Goal: Obtain resource: Download file/media

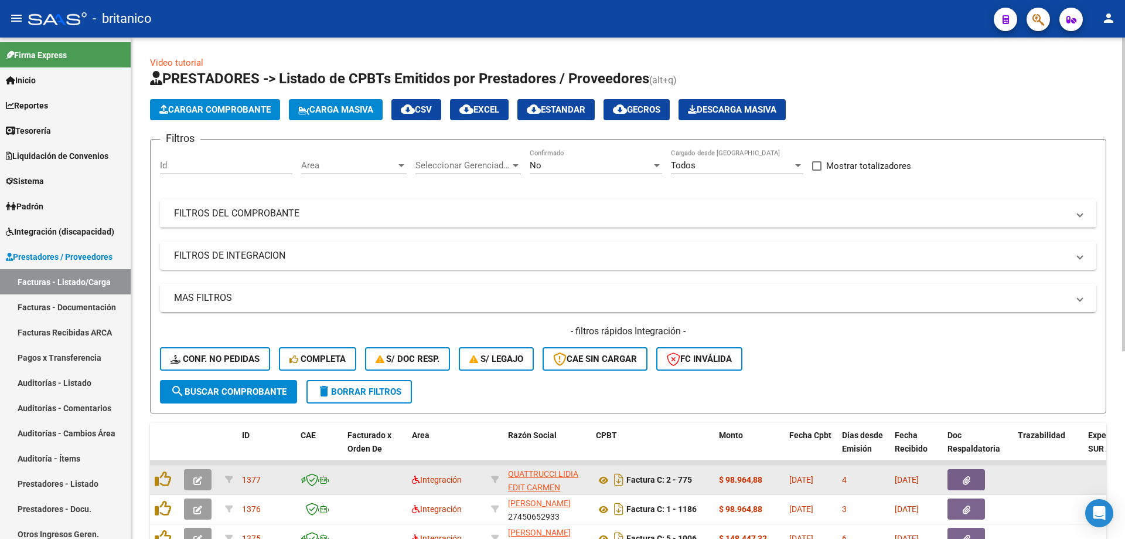
scroll to position [293, 0]
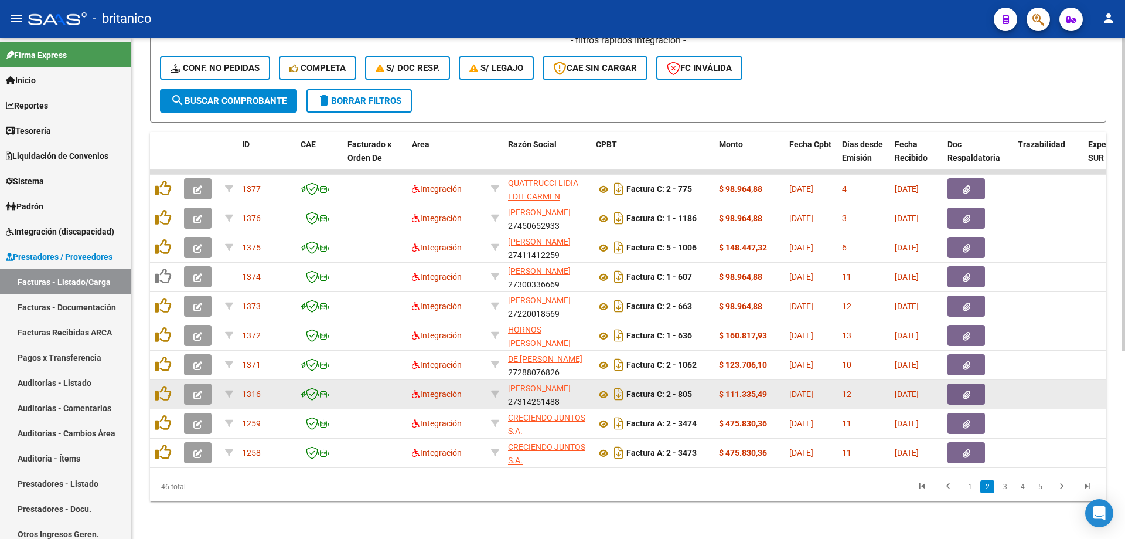
click at [963, 393] on icon "button" at bounding box center [967, 394] width 8 height 9
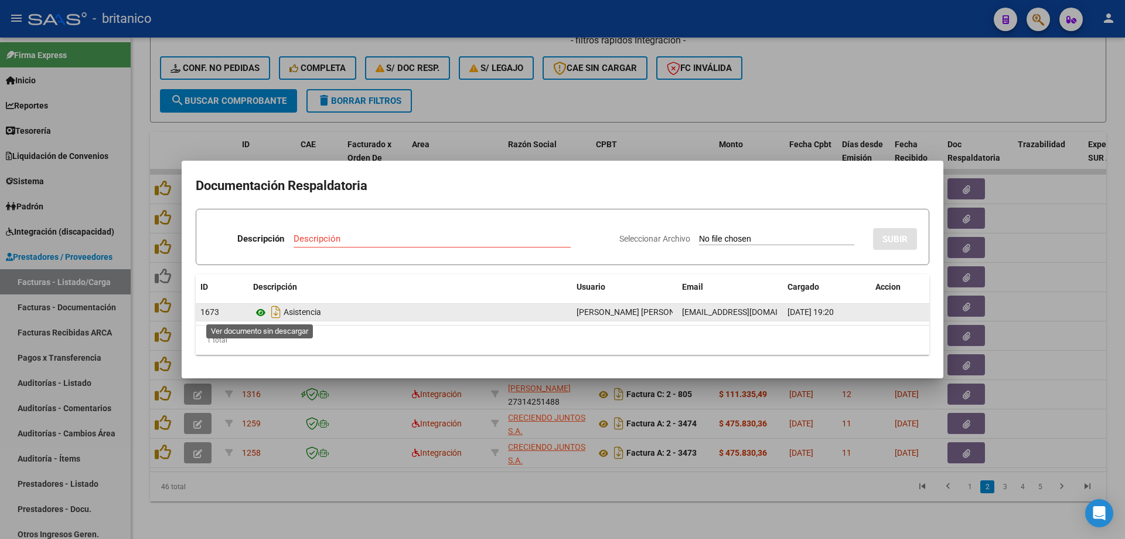
click at [261, 311] on icon at bounding box center [260, 312] width 15 height 14
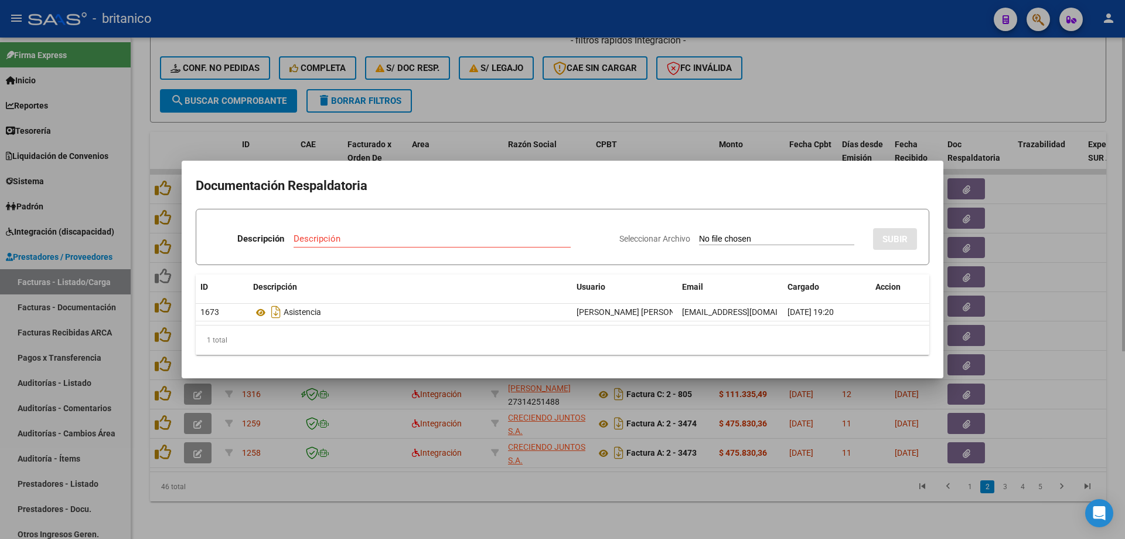
click at [722, 97] on div at bounding box center [562, 269] width 1125 height 539
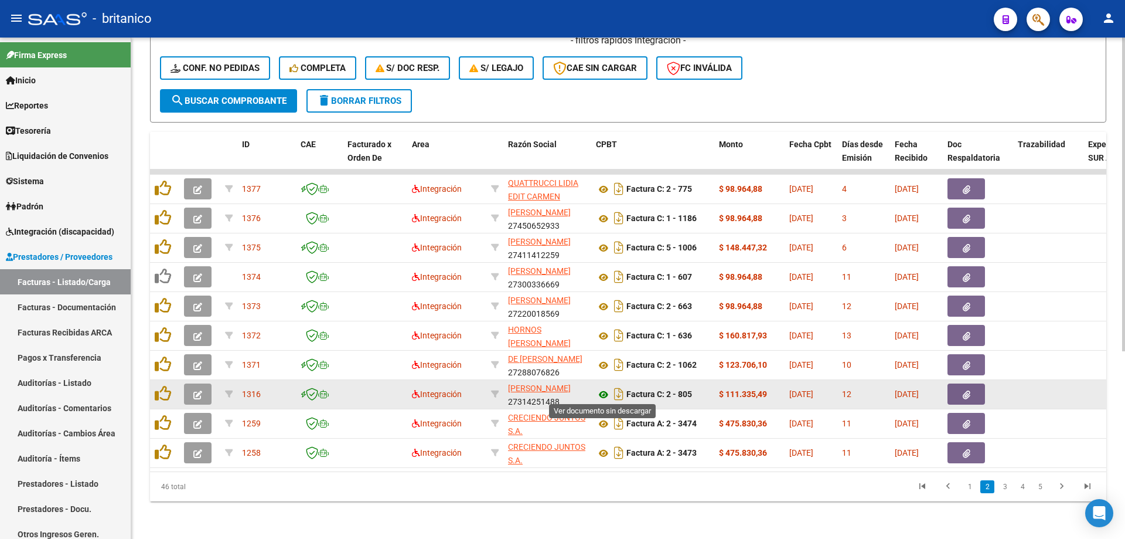
click at [599, 390] on icon at bounding box center [603, 394] width 15 height 14
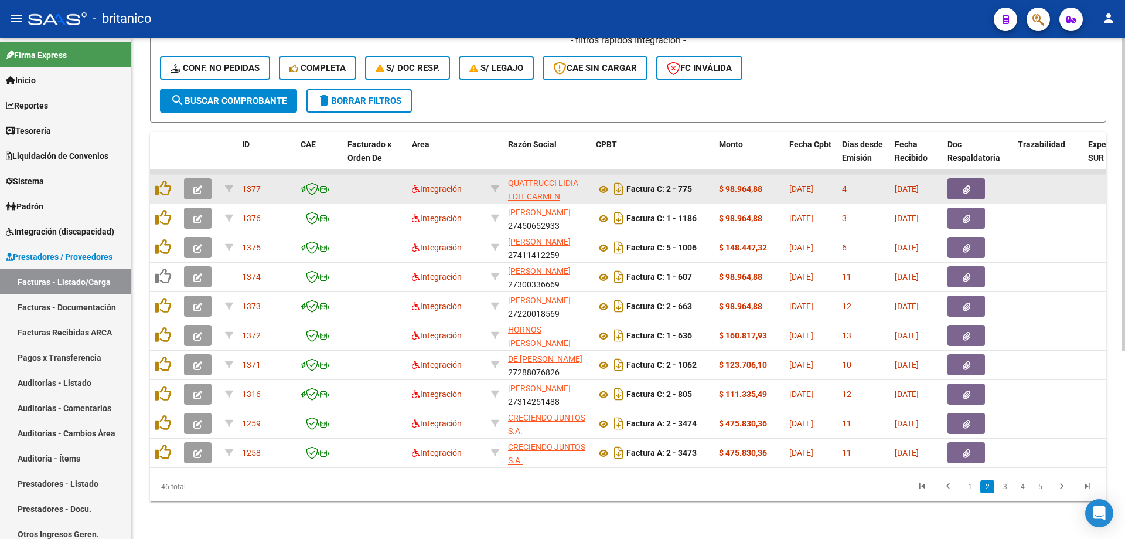
click at [964, 185] on icon "button" at bounding box center [967, 189] width 8 height 9
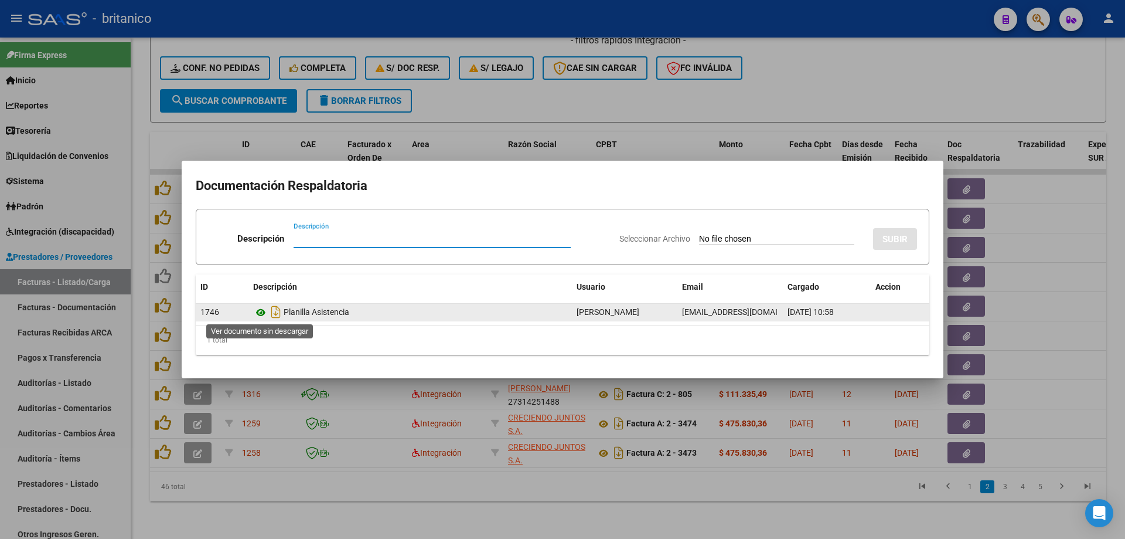
click at [261, 311] on icon at bounding box center [260, 312] width 15 height 14
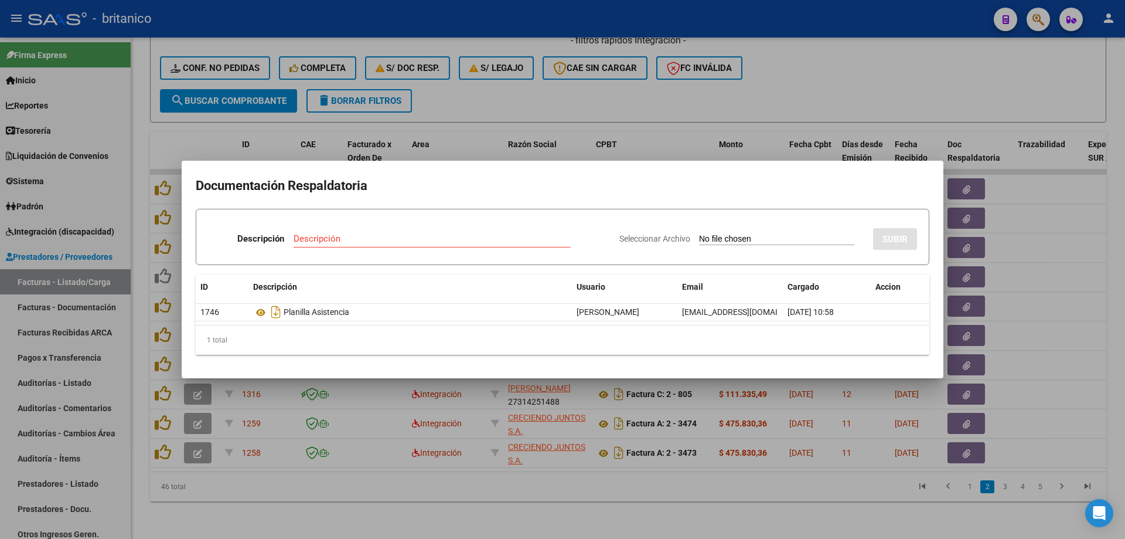
click at [565, 96] on div at bounding box center [562, 269] width 1125 height 539
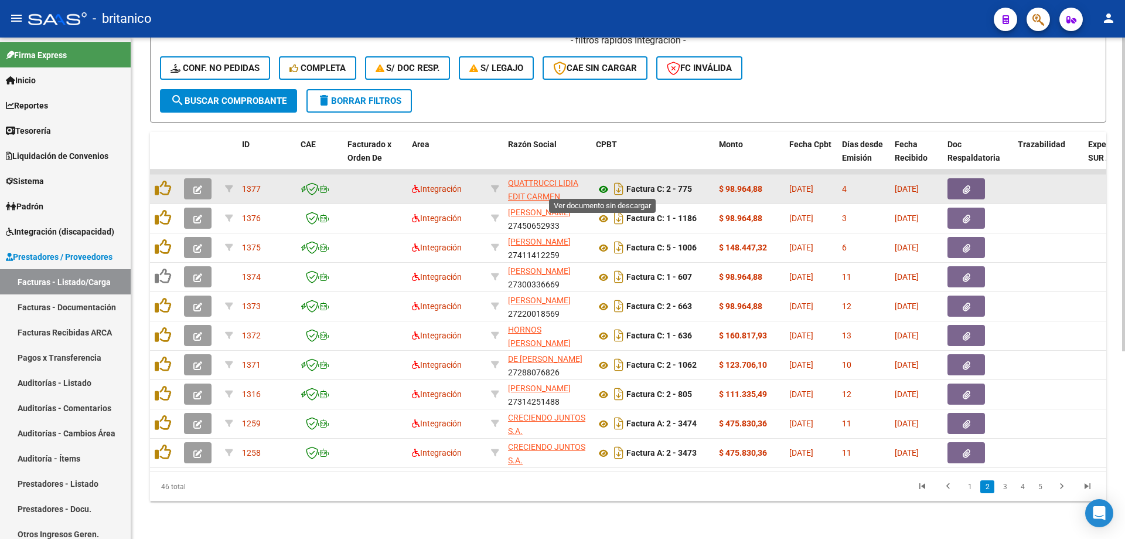
click at [606, 185] on icon at bounding box center [603, 189] width 15 height 14
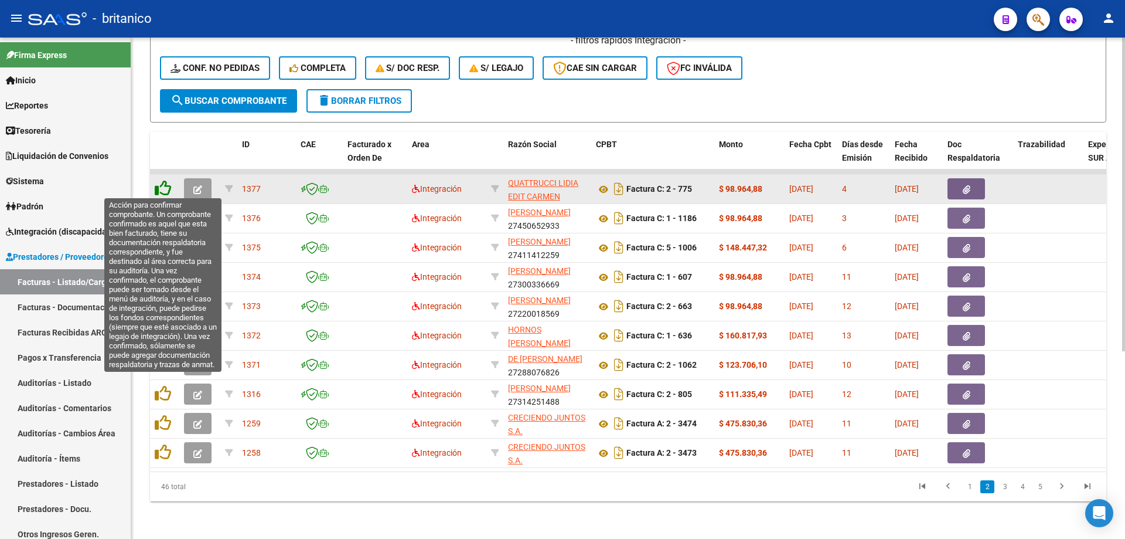
click at [165, 182] on icon at bounding box center [163, 188] width 16 height 16
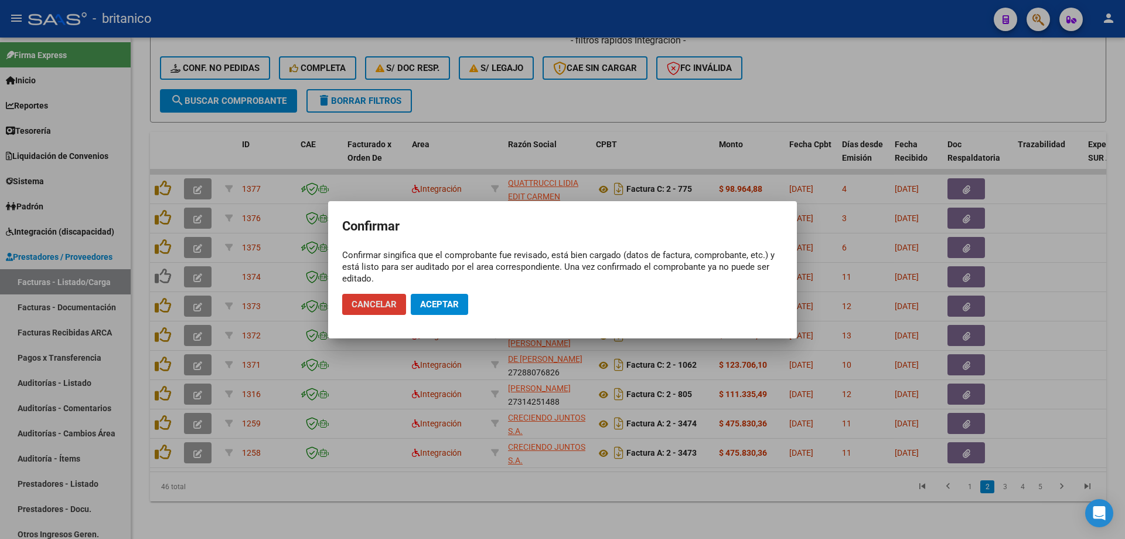
click at [445, 308] on span "Aceptar" at bounding box center [439, 304] width 39 height 11
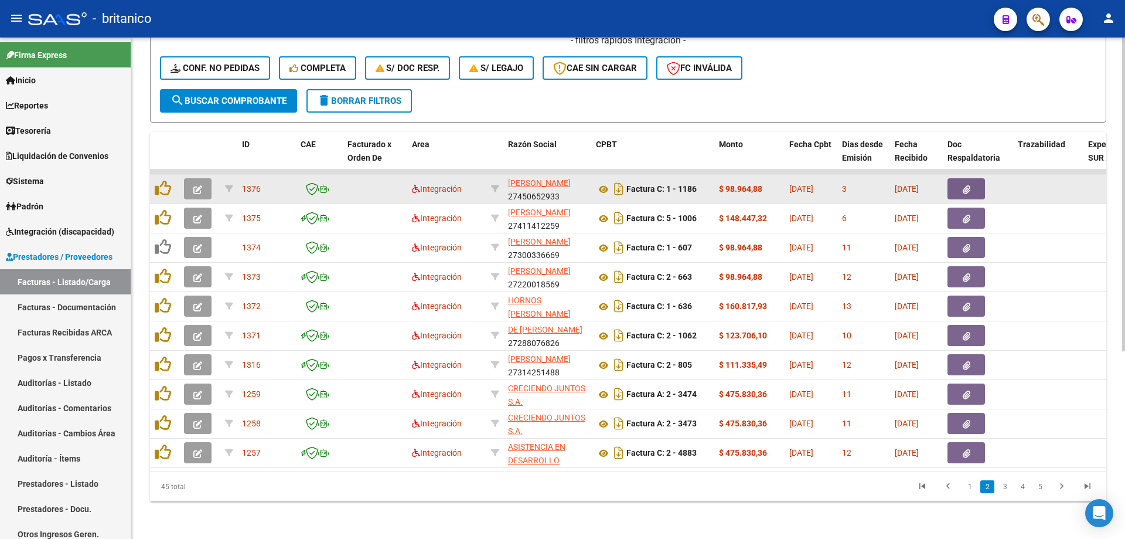
click at [970, 184] on button "button" at bounding box center [967, 188] width 38 height 21
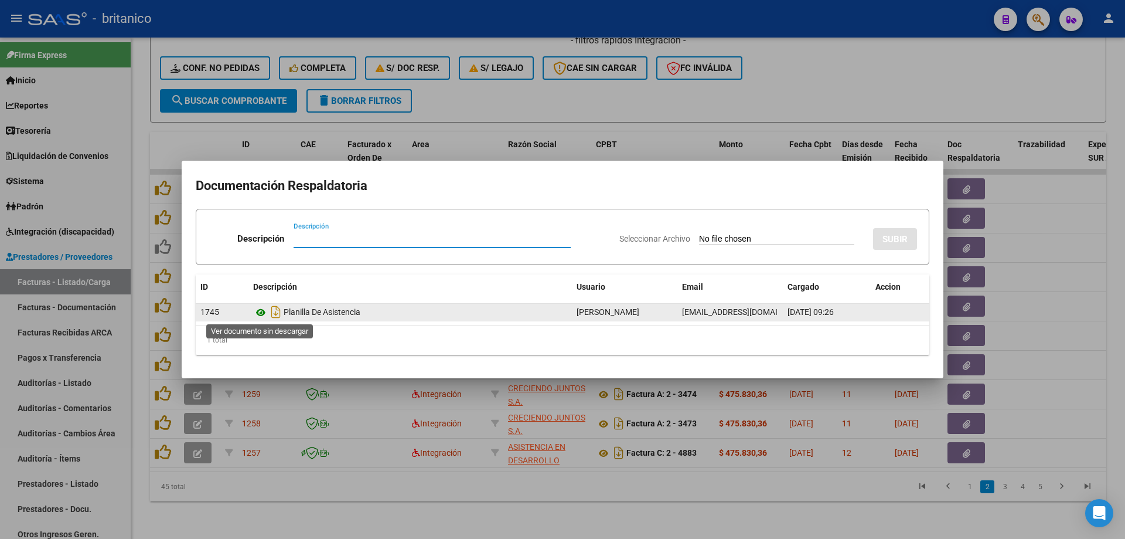
click at [256, 312] on icon at bounding box center [260, 312] width 15 height 14
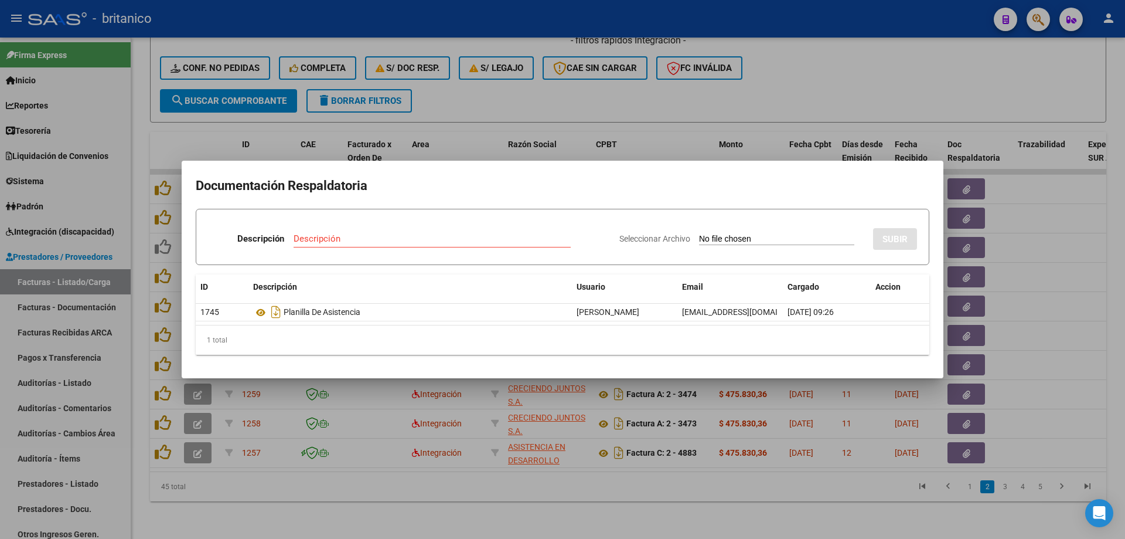
click at [690, 87] on div at bounding box center [562, 269] width 1125 height 539
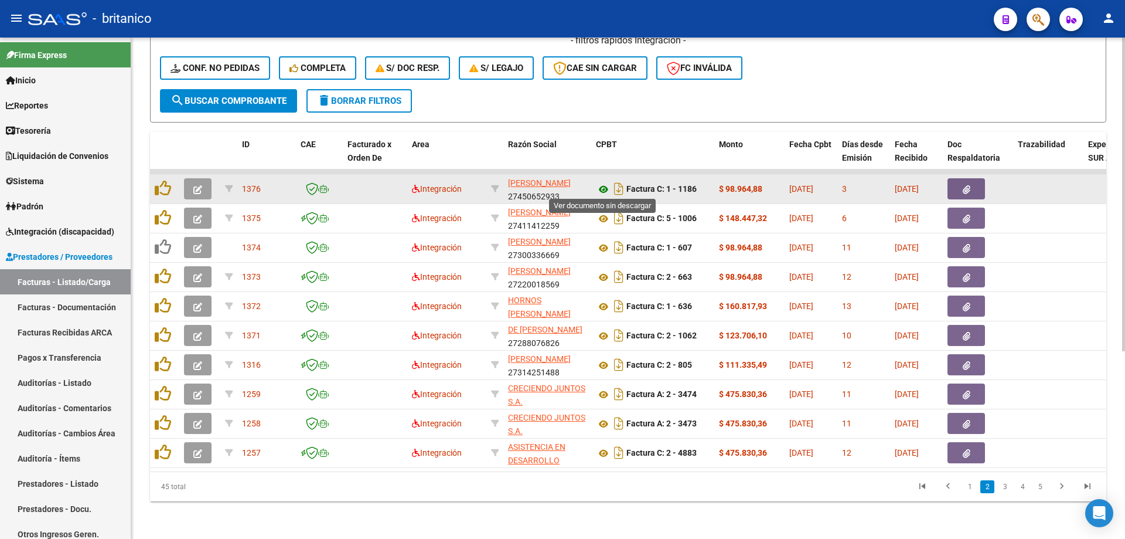
click at [604, 183] on icon at bounding box center [603, 189] width 15 height 14
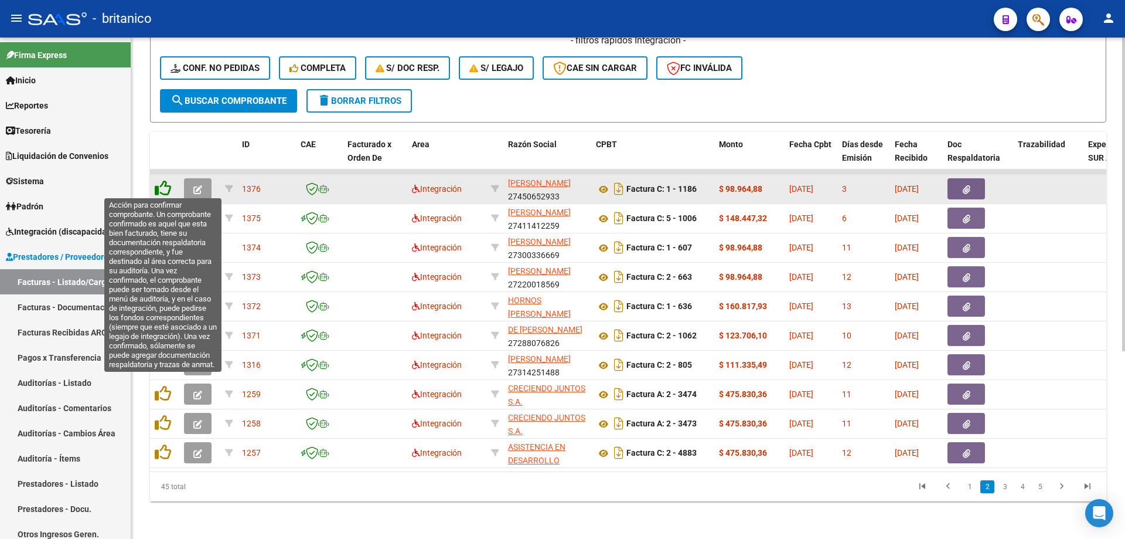
click at [155, 182] on icon at bounding box center [163, 188] width 16 height 16
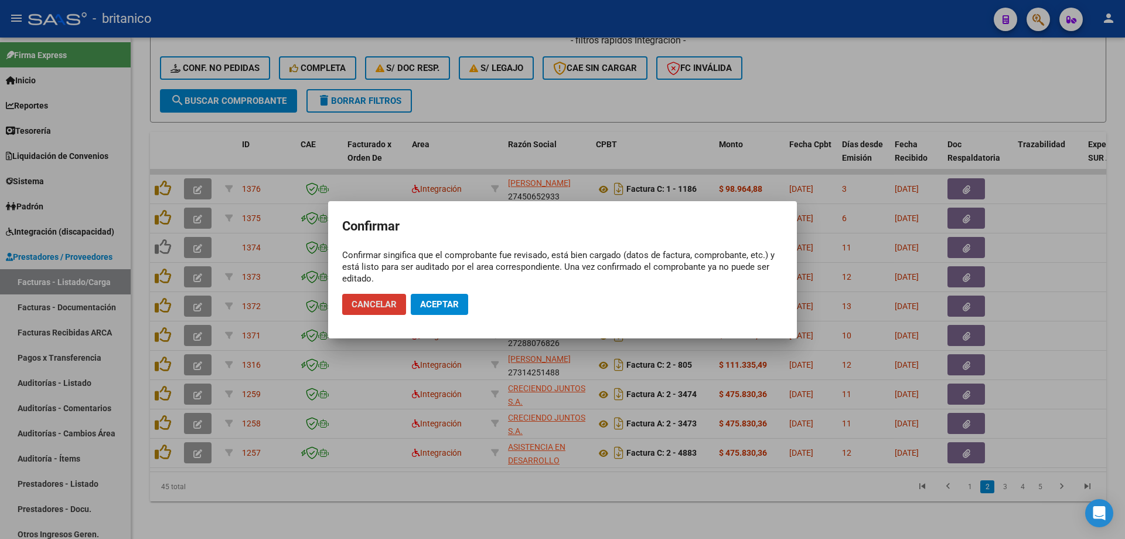
click at [445, 299] on span "Aceptar" at bounding box center [439, 304] width 39 height 11
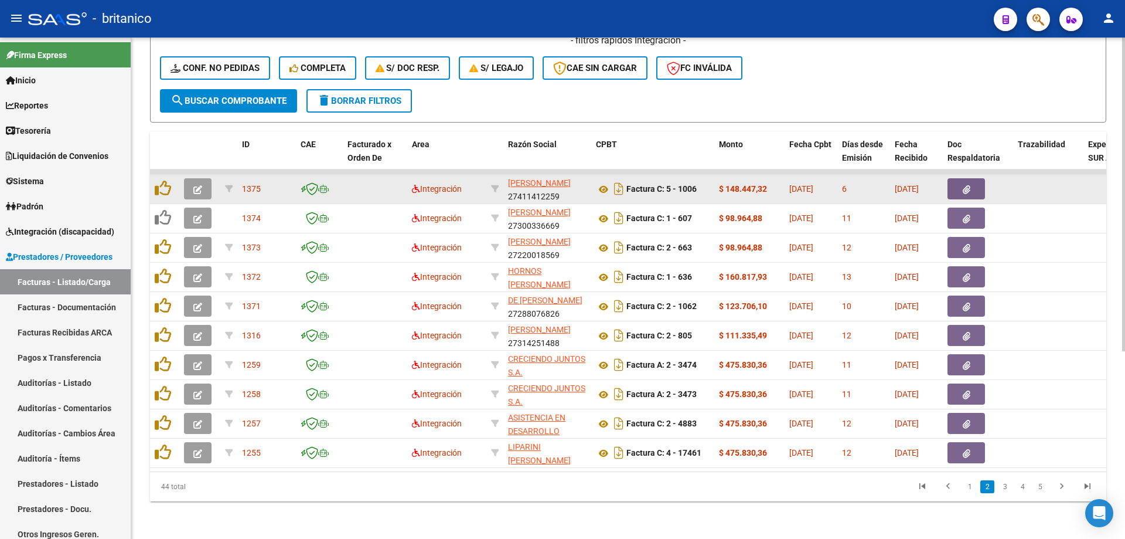
click at [960, 183] on button "button" at bounding box center [967, 188] width 38 height 21
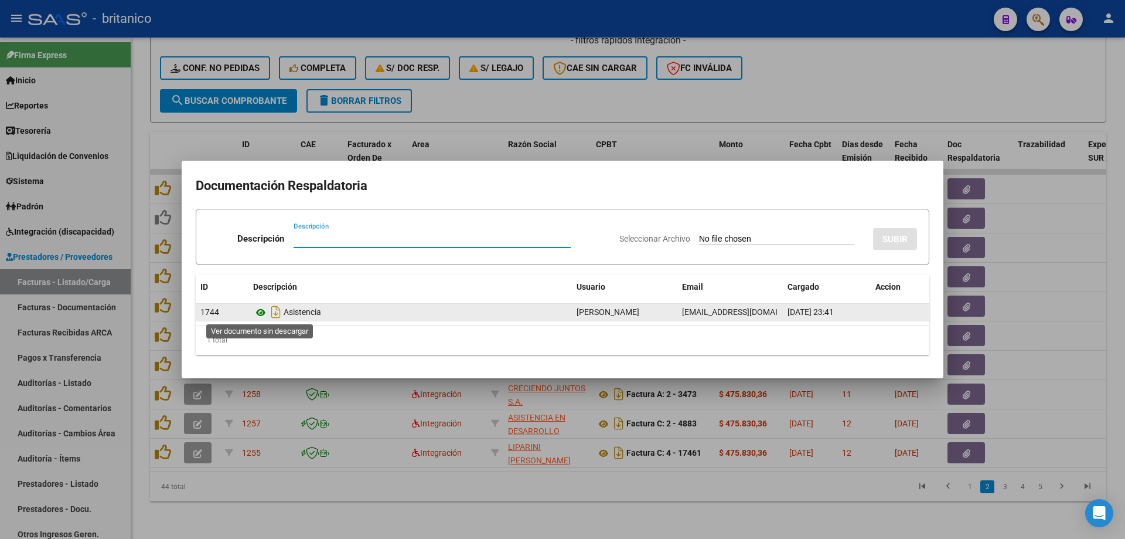
click at [258, 310] on icon at bounding box center [260, 312] width 15 height 14
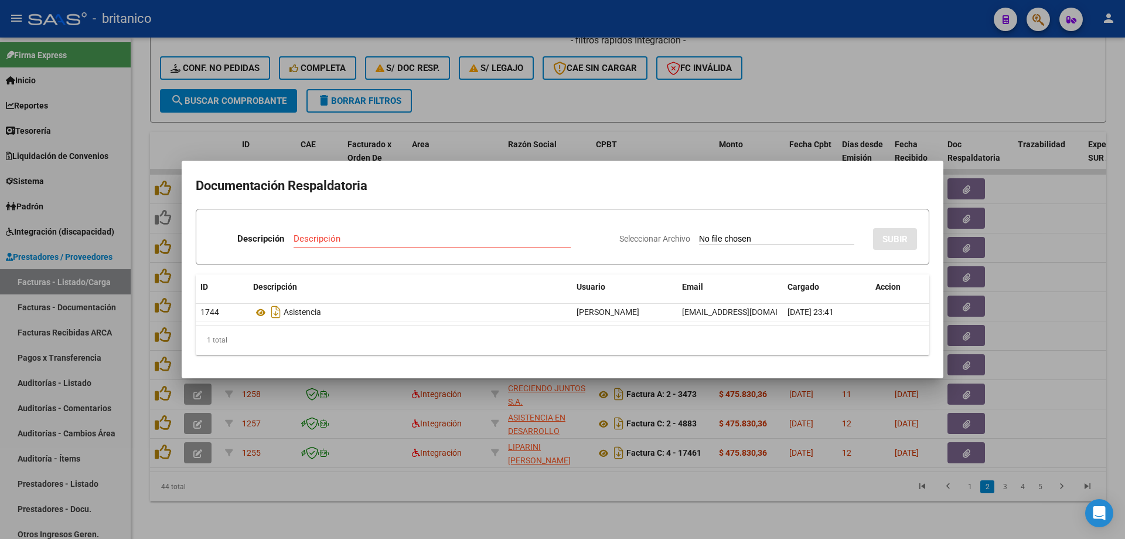
click at [488, 105] on div at bounding box center [562, 269] width 1125 height 539
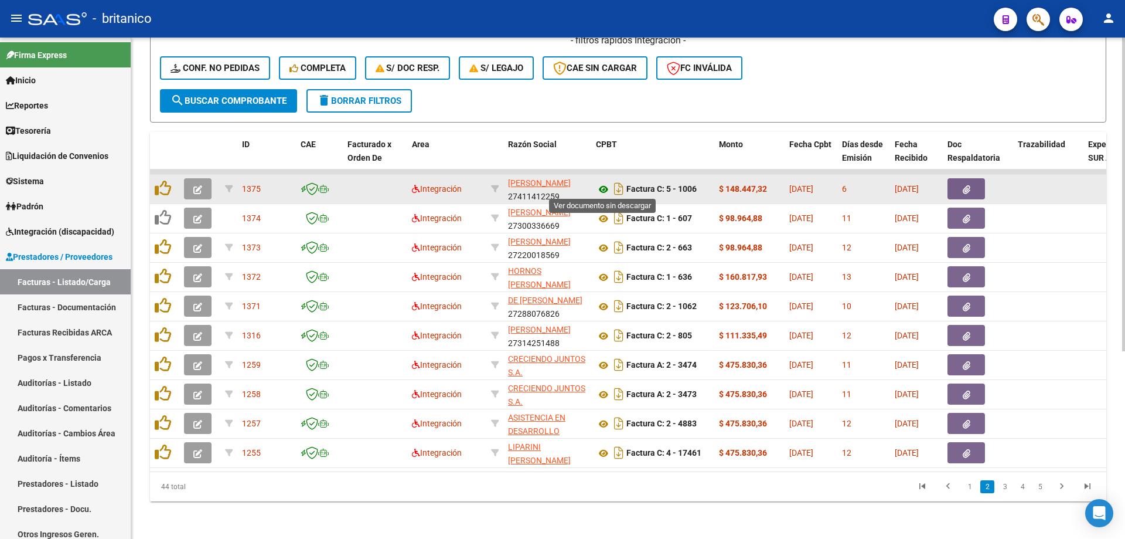
click at [601, 185] on icon at bounding box center [603, 189] width 15 height 14
click at [153, 181] on datatable-body-cell at bounding box center [164, 189] width 29 height 29
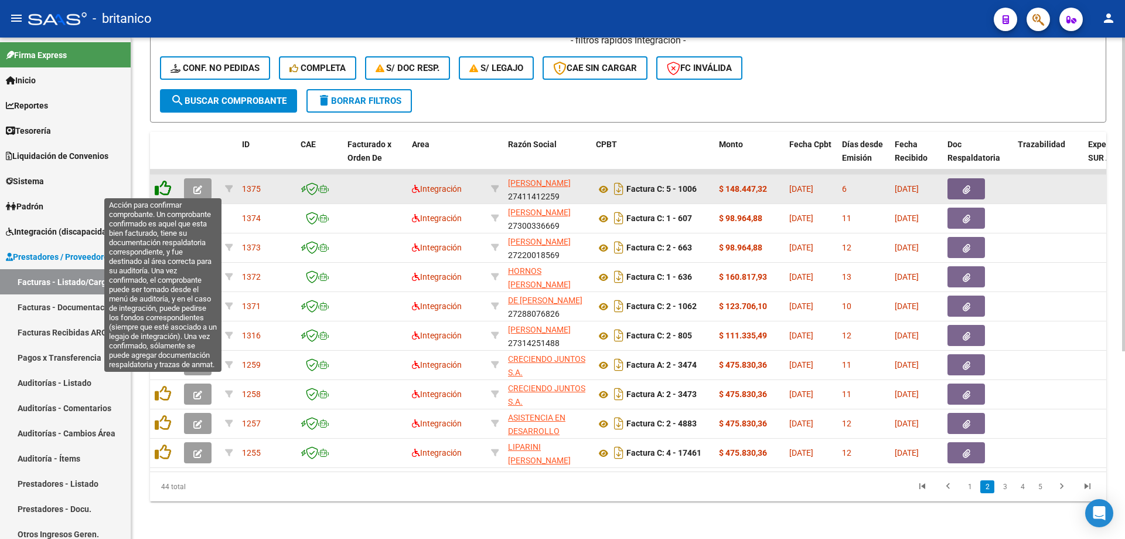
click at [169, 181] on icon at bounding box center [163, 188] width 16 height 16
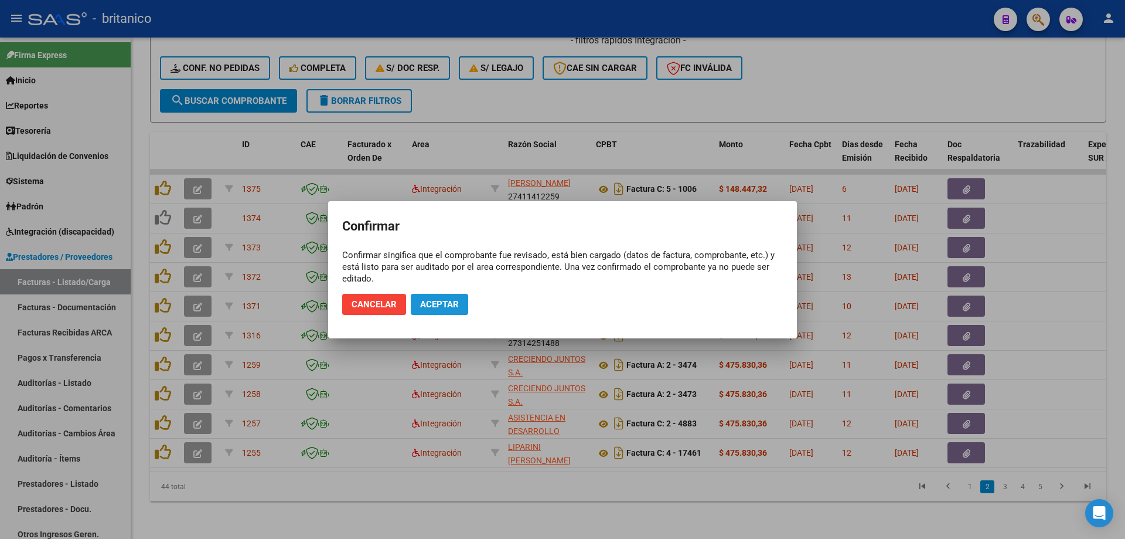
click at [444, 301] on span "Aceptar" at bounding box center [439, 304] width 39 height 11
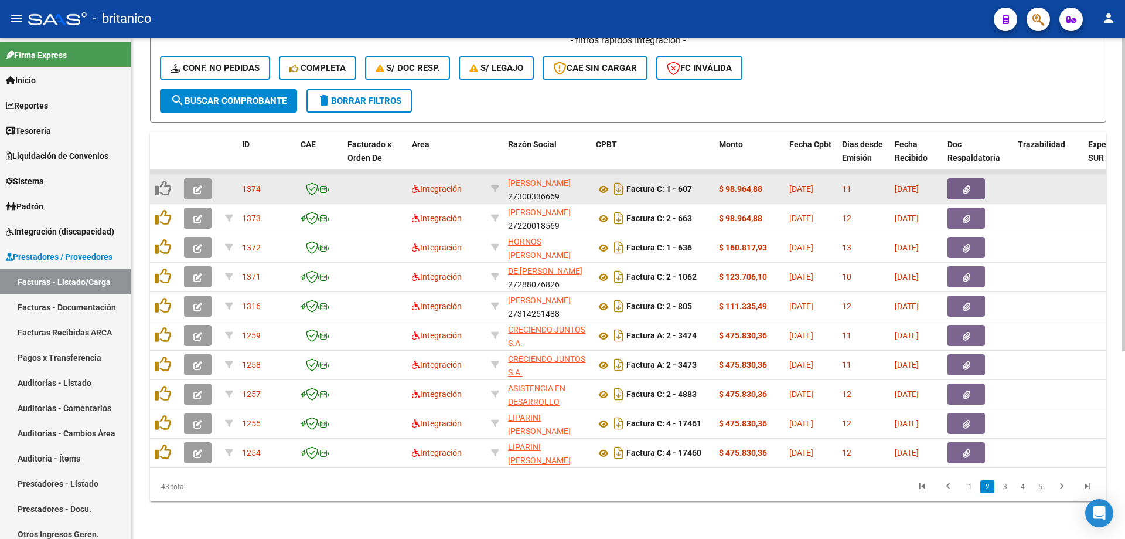
click at [982, 184] on button "button" at bounding box center [967, 188] width 38 height 21
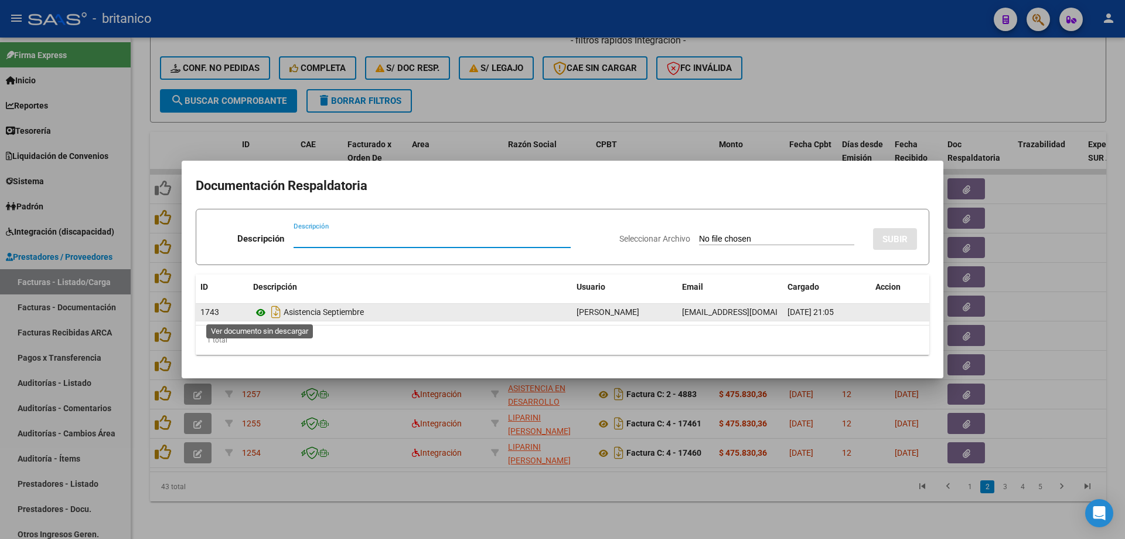
click at [254, 305] on icon at bounding box center [260, 312] width 15 height 14
click at [261, 308] on icon at bounding box center [260, 312] width 15 height 14
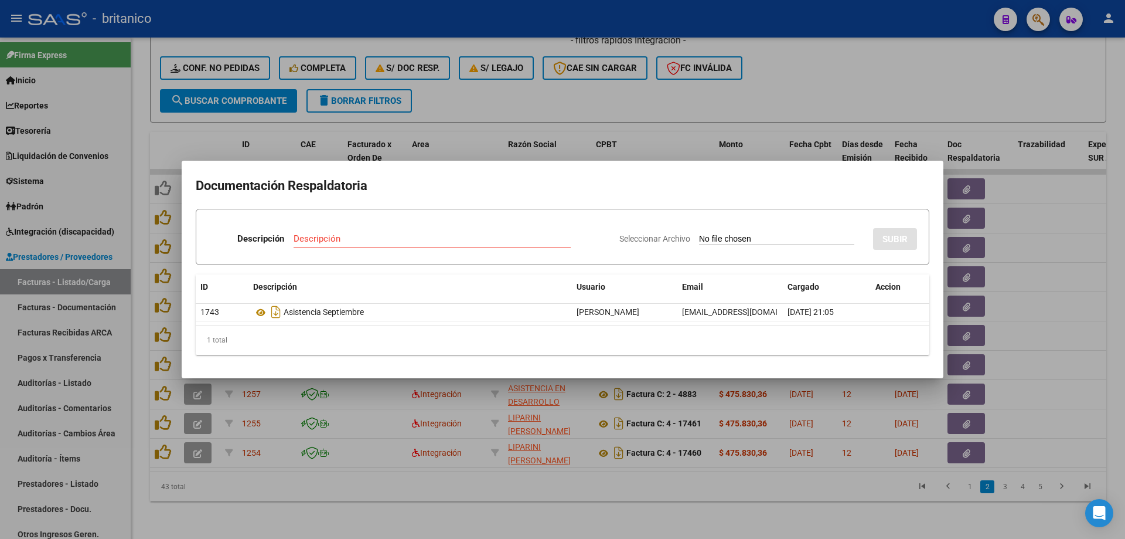
click at [590, 100] on div at bounding box center [562, 269] width 1125 height 539
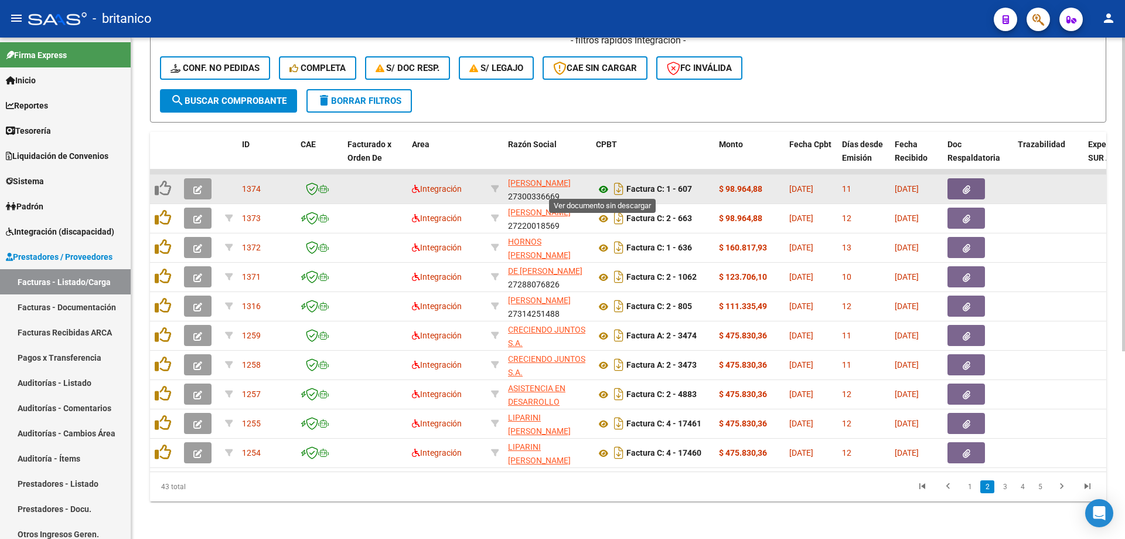
click at [598, 186] on icon at bounding box center [603, 189] width 15 height 14
click at [194, 183] on span "button" at bounding box center [197, 188] width 9 height 11
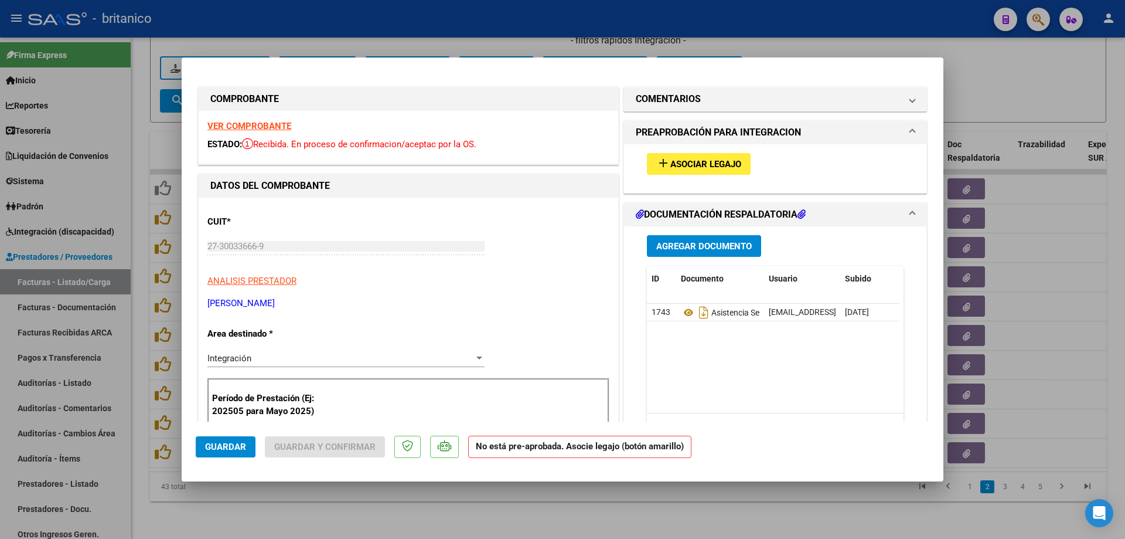
click at [662, 163] on mat-icon "add" at bounding box center [663, 163] width 14 height 14
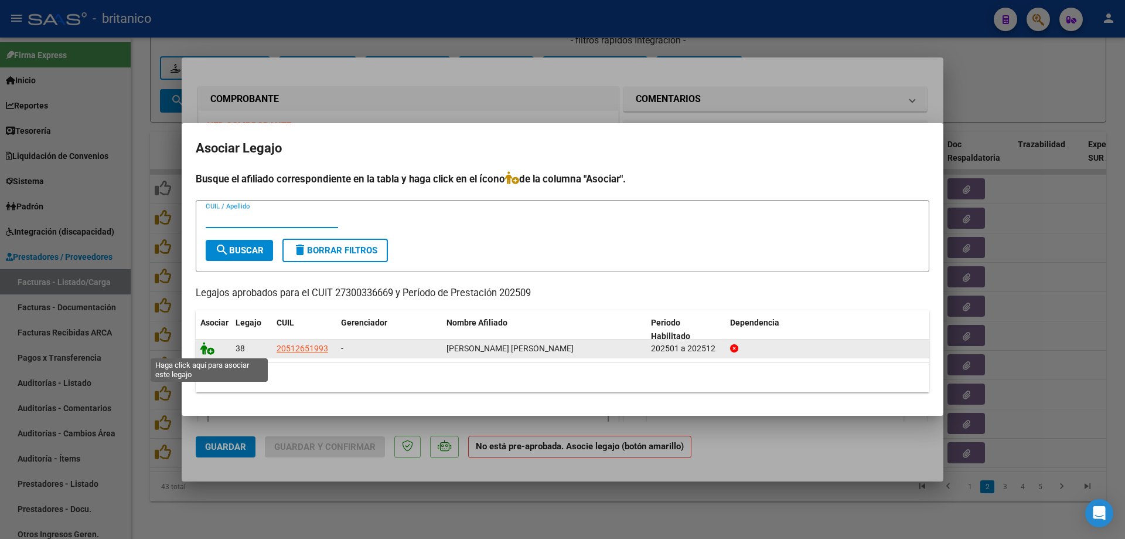
click at [213, 347] on icon at bounding box center [207, 348] width 14 height 13
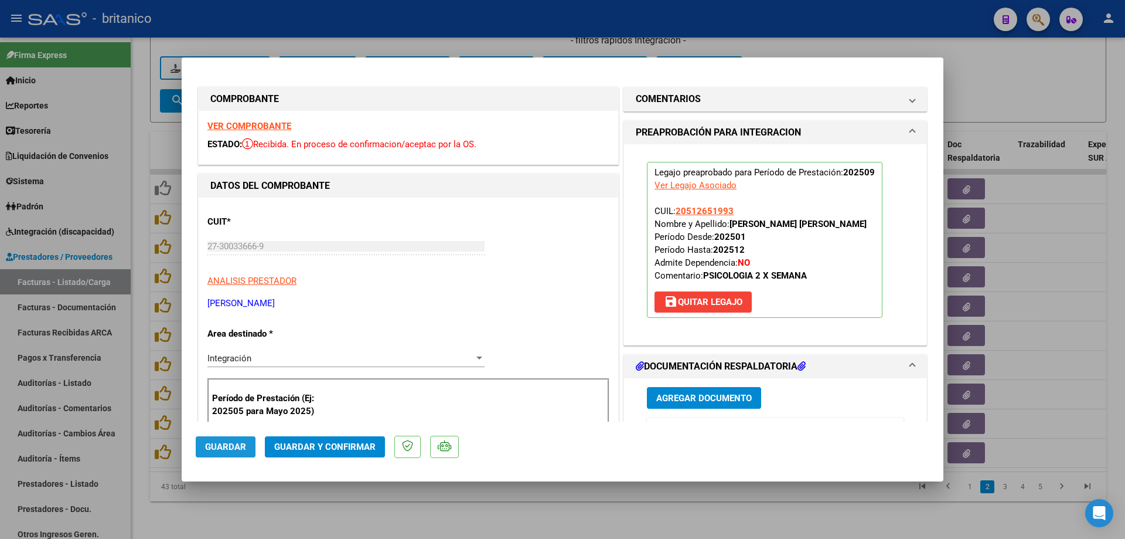
click at [214, 447] on span "Guardar" at bounding box center [225, 446] width 41 height 11
click at [388, 21] on div at bounding box center [562, 269] width 1125 height 539
type input "$ 0,00"
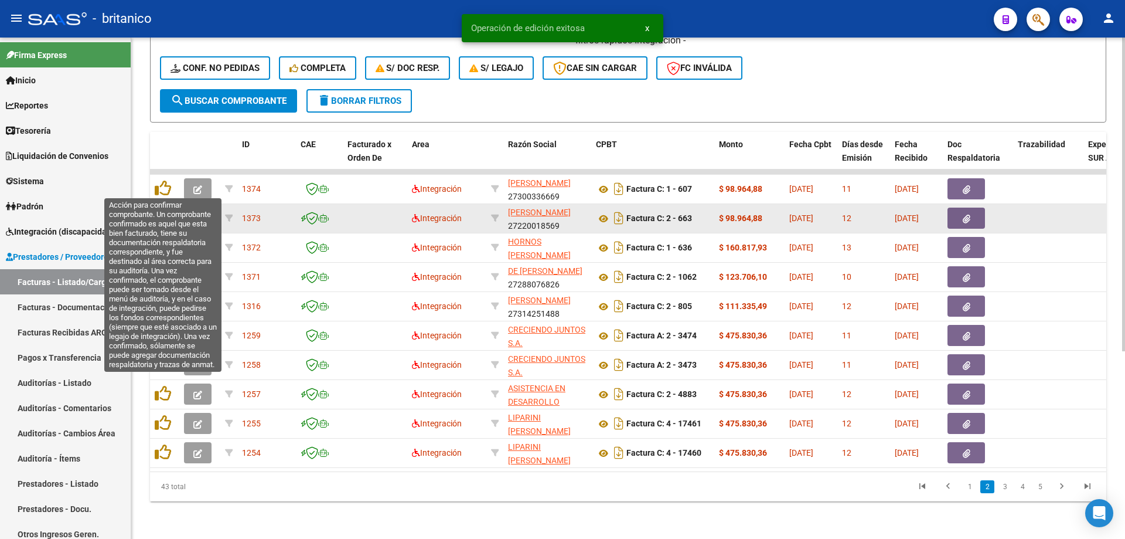
drag, startPoint x: 165, startPoint y: 185, endPoint x: 261, endPoint y: 208, distance: 99.3
click at [166, 186] on icon at bounding box center [163, 188] width 16 height 16
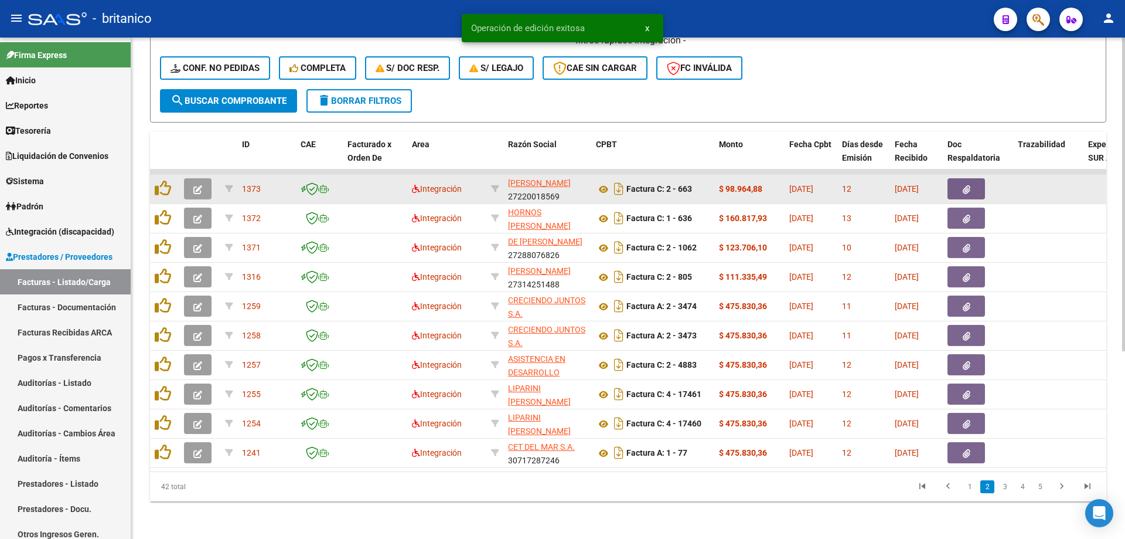
click at [966, 190] on icon "button" at bounding box center [967, 189] width 8 height 9
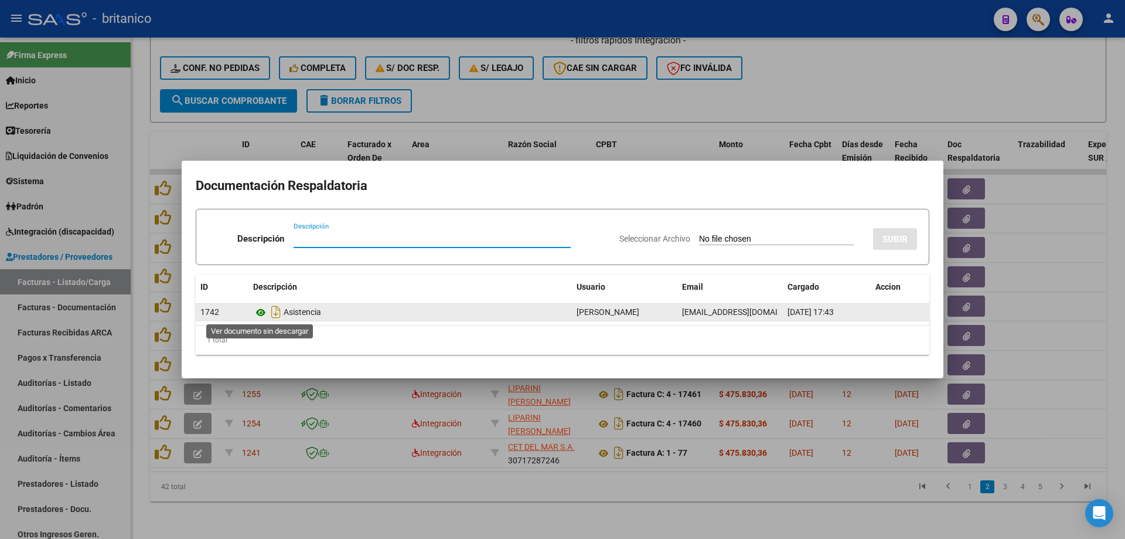
click at [258, 308] on icon at bounding box center [260, 312] width 15 height 14
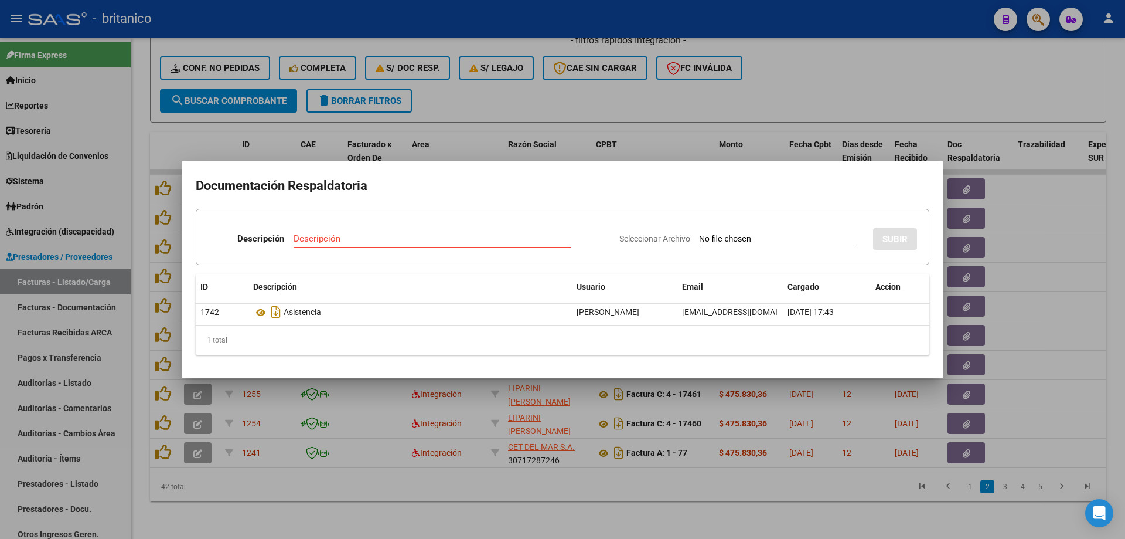
click at [524, 92] on div at bounding box center [562, 269] width 1125 height 539
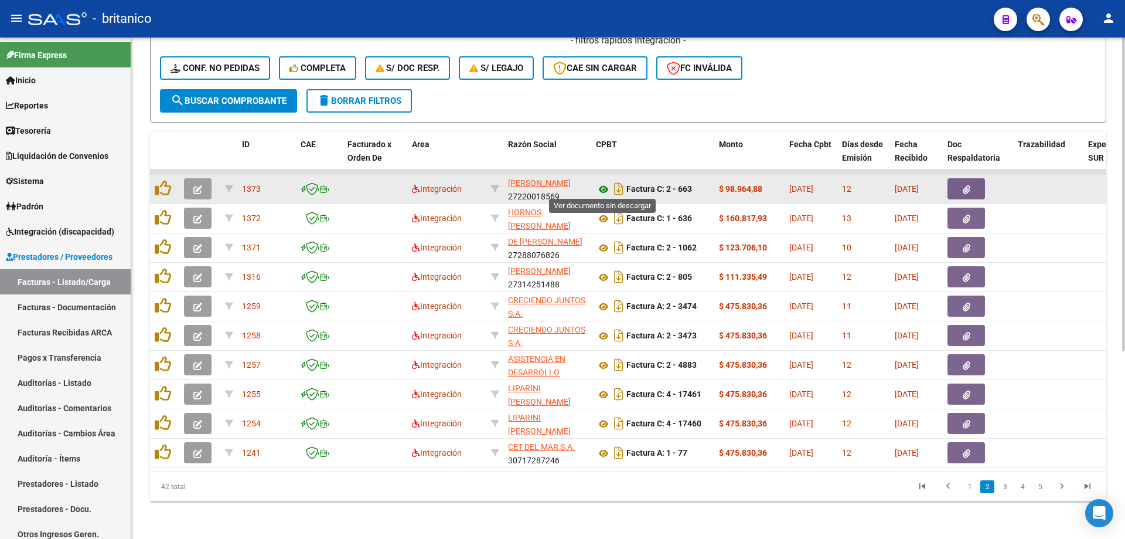
click at [604, 184] on icon at bounding box center [603, 189] width 15 height 14
click at [150, 179] on datatable-body-cell at bounding box center [164, 189] width 29 height 29
drag, startPoint x: 147, startPoint y: 180, endPoint x: 172, endPoint y: 184, distance: 25.5
click at [149, 180] on div "Video tutorial PRESTADORES -> Listado de CPBTs Emitidos por Prestadores / Prove…" at bounding box center [628, 143] width 994 height 792
click at [172, 184] on div at bounding box center [165, 189] width 20 height 18
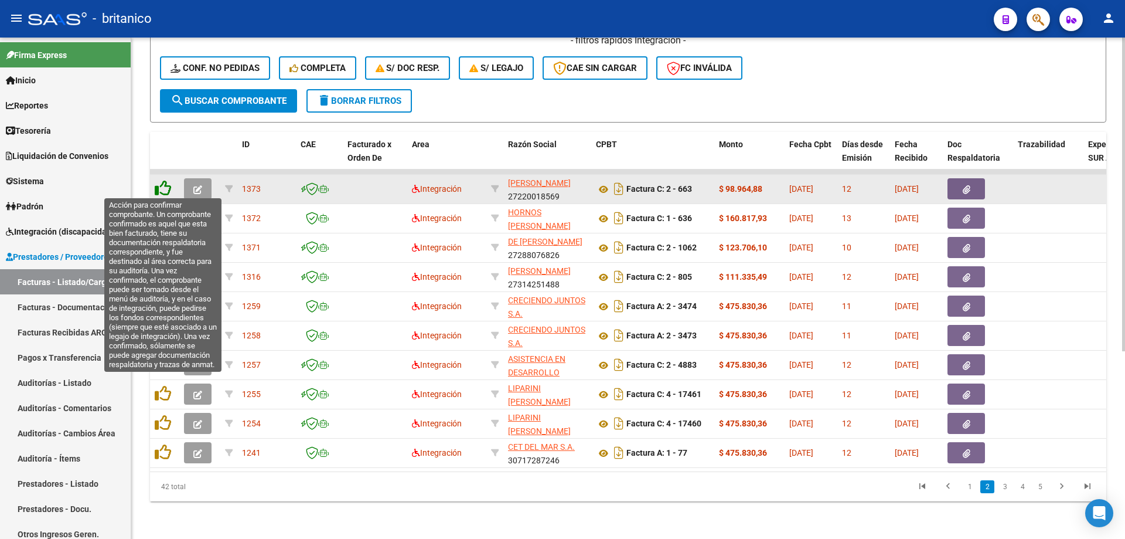
drag, startPoint x: 158, startPoint y: 187, endPoint x: 169, endPoint y: 190, distance: 11.7
click at [158, 187] on icon at bounding box center [163, 188] width 16 height 16
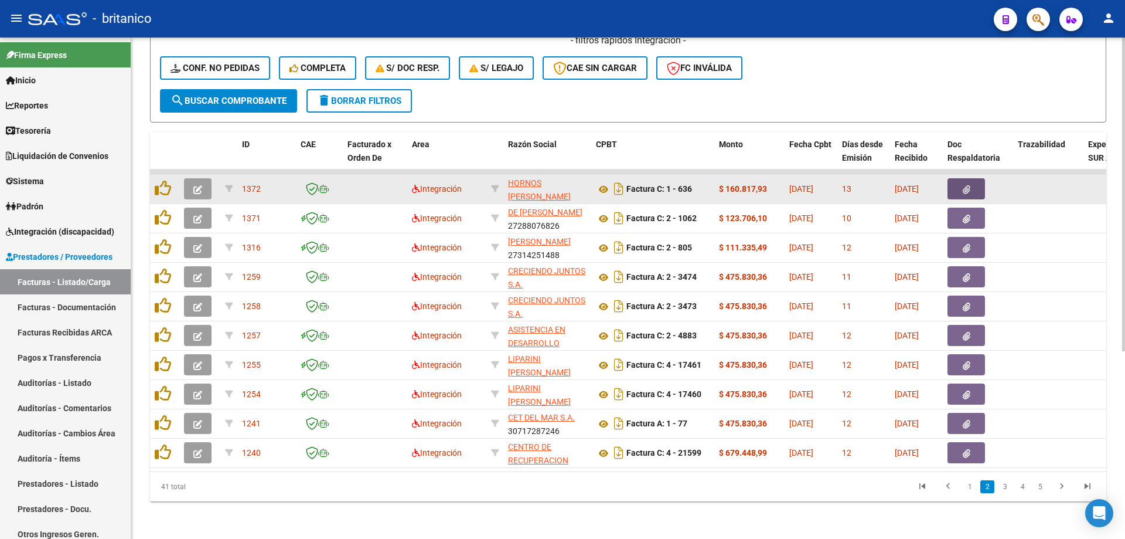
click at [984, 184] on button "button" at bounding box center [967, 188] width 38 height 21
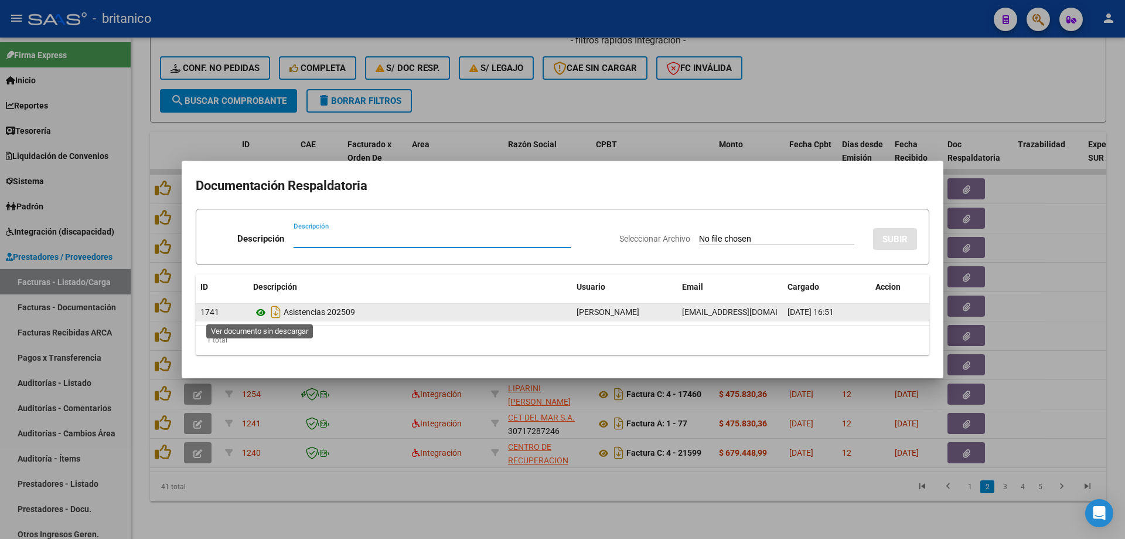
click at [261, 309] on icon at bounding box center [260, 312] width 15 height 14
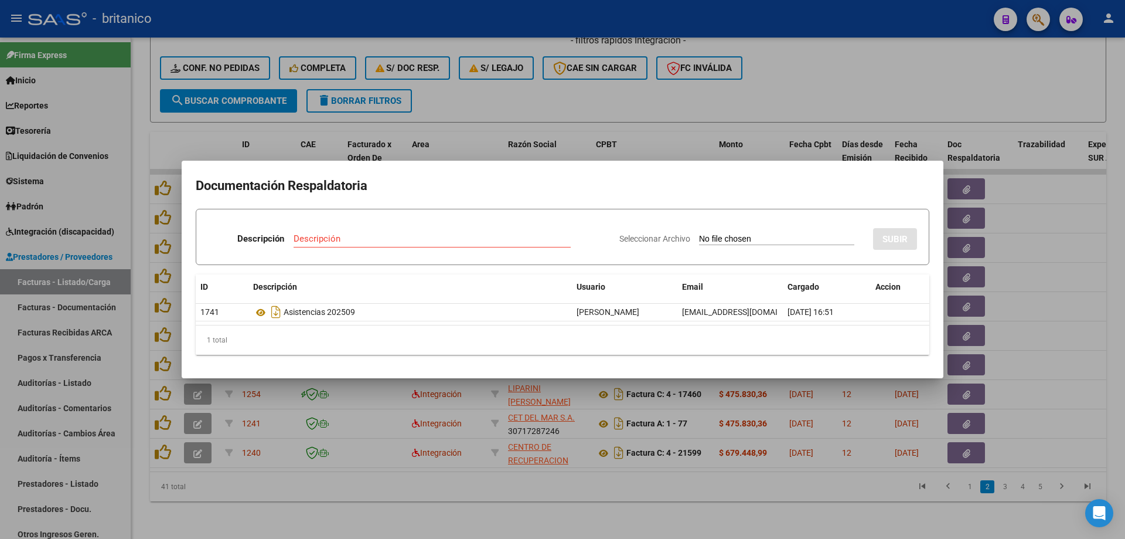
click at [614, 97] on div at bounding box center [562, 269] width 1125 height 539
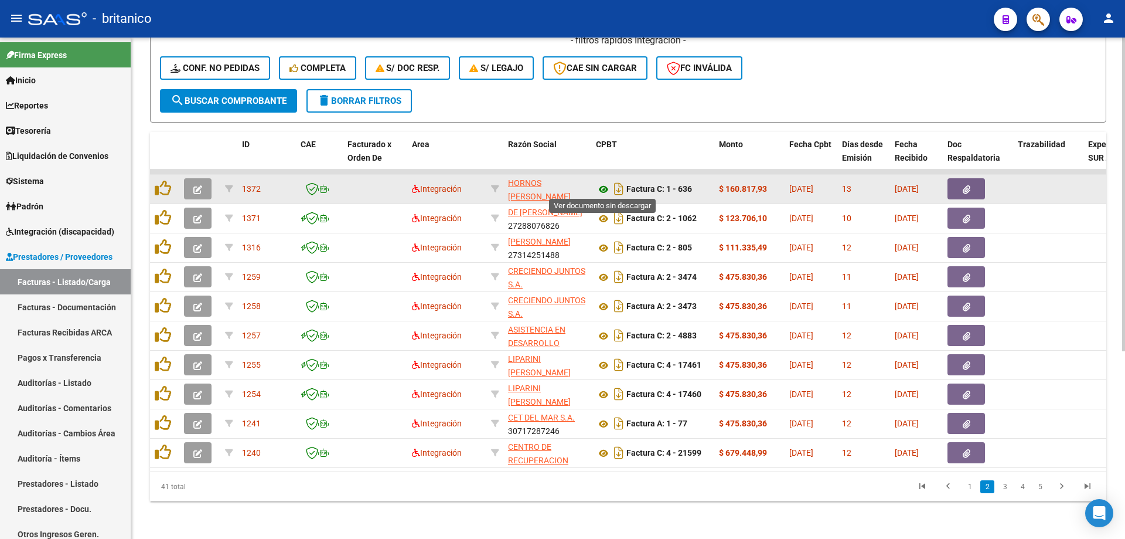
click at [606, 182] on icon at bounding box center [603, 189] width 15 height 14
click at [977, 181] on button "button" at bounding box center [967, 188] width 38 height 21
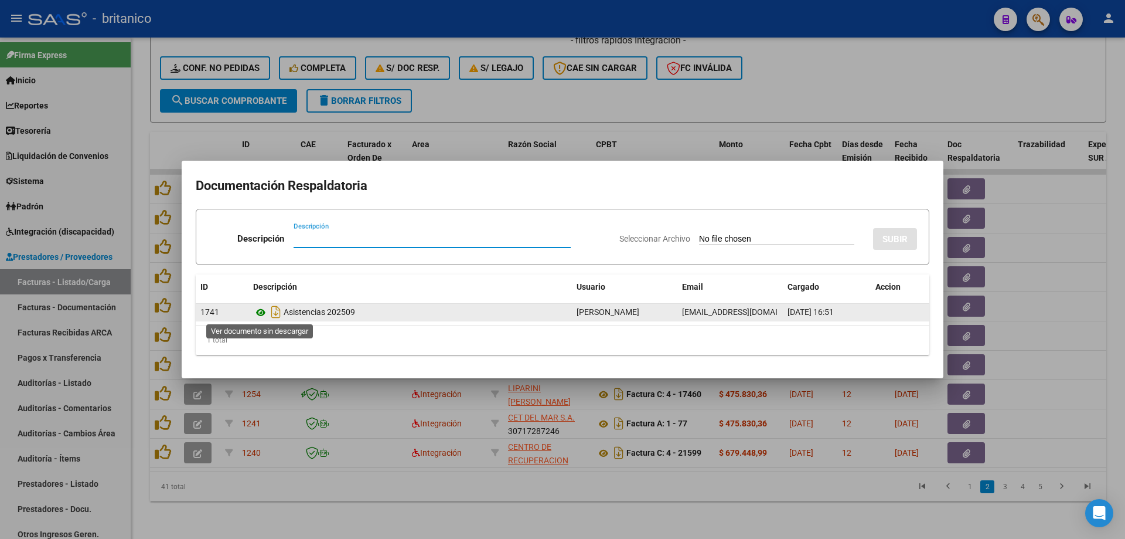
click at [260, 311] on icon at bounding box center [260, 312] width 15 height 14
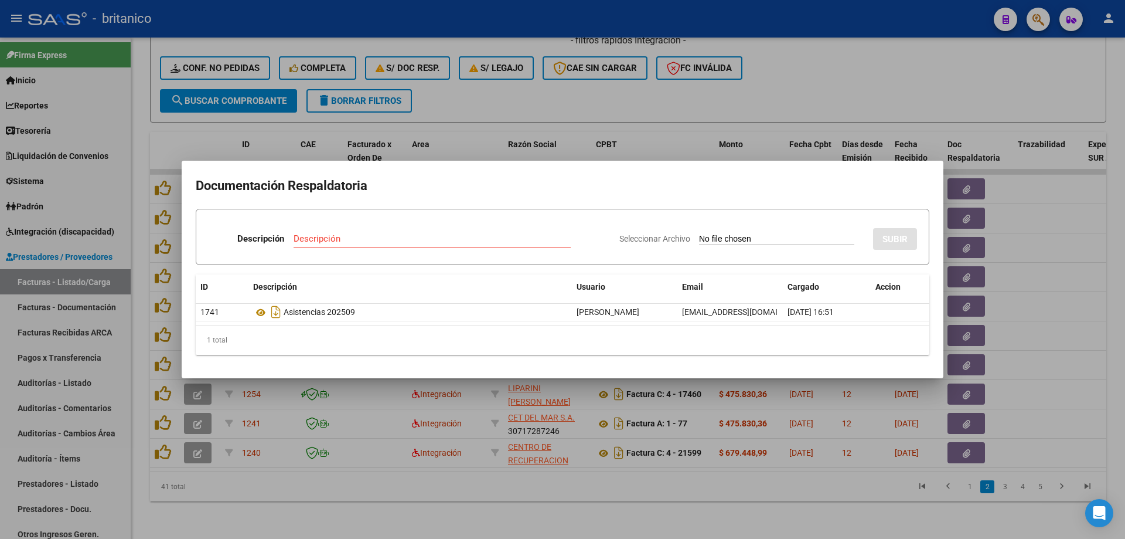
click at [520, 98] on div at bounding box center [562, 269] width 1125 height 539
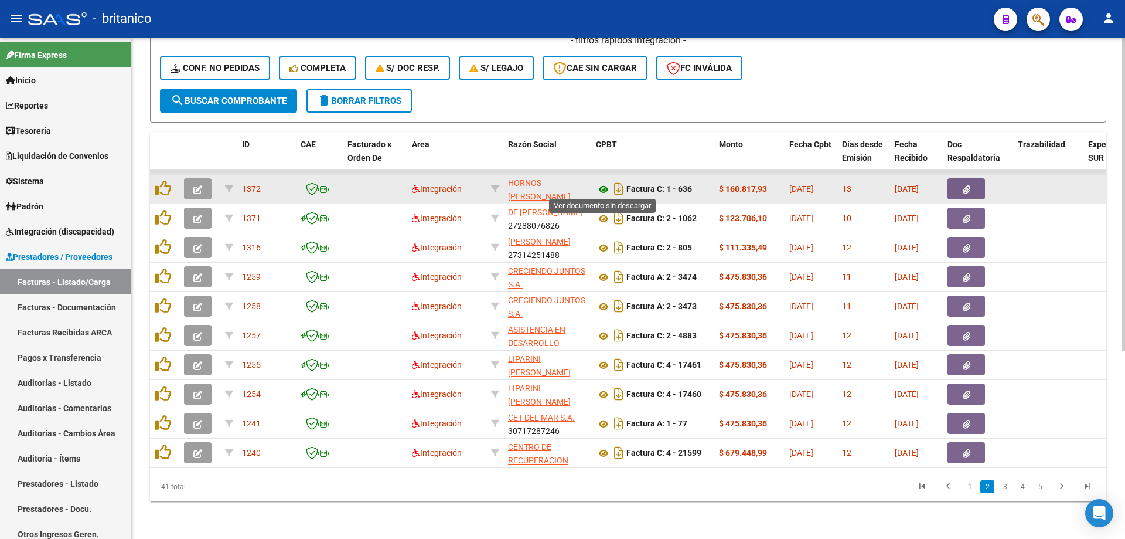
click at [603, 186] on icon at bounding box center [603, 189] width 15 height 14
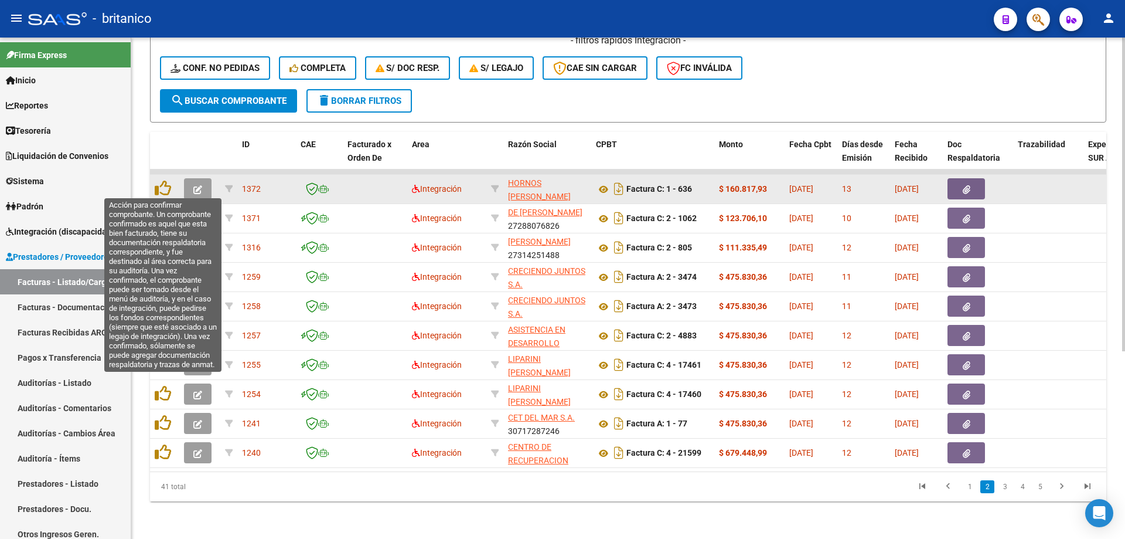
drag, startPoint x: 159, startPoint y: 182, endPoint x: 203, endPoint y: 190, distance: 44.8
click at [160, 182] on icon at bounding box center [163, 188] width 16 height 16
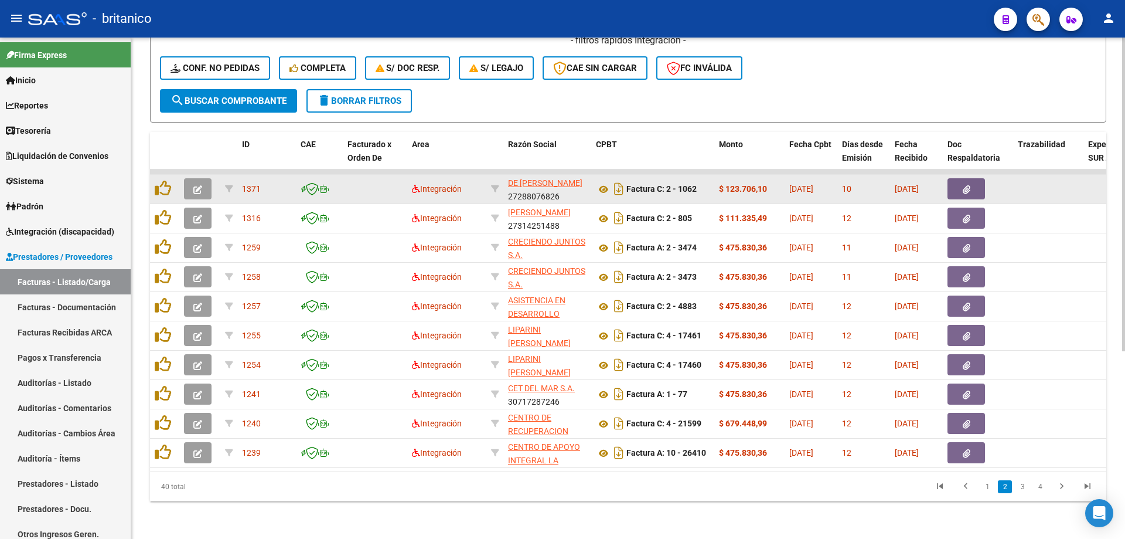
click at [968, 186] on icon "button" at bounding box center [967, 189] width 8 height 9
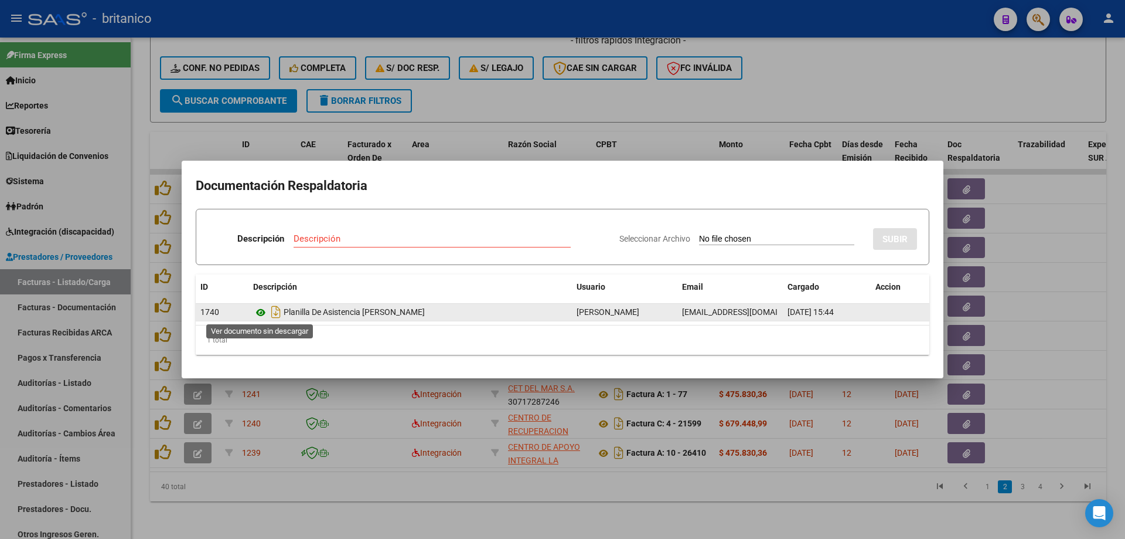
click at [258, 314] on icon at bounding box center [260, 312] width 15 height 14
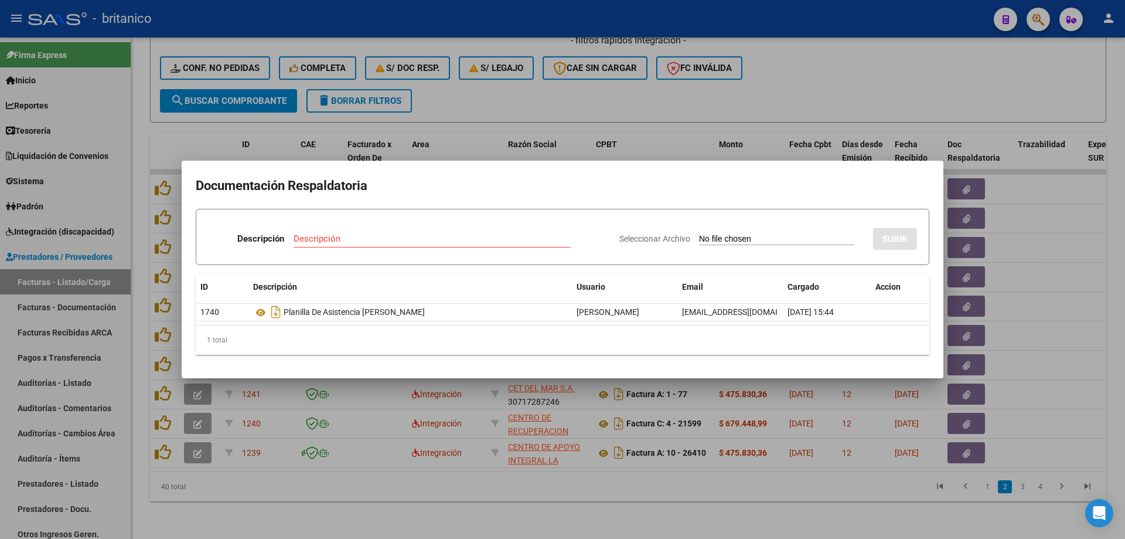
click at [453, 88] on div at bounding box center [562, 269] width 1125 height 539
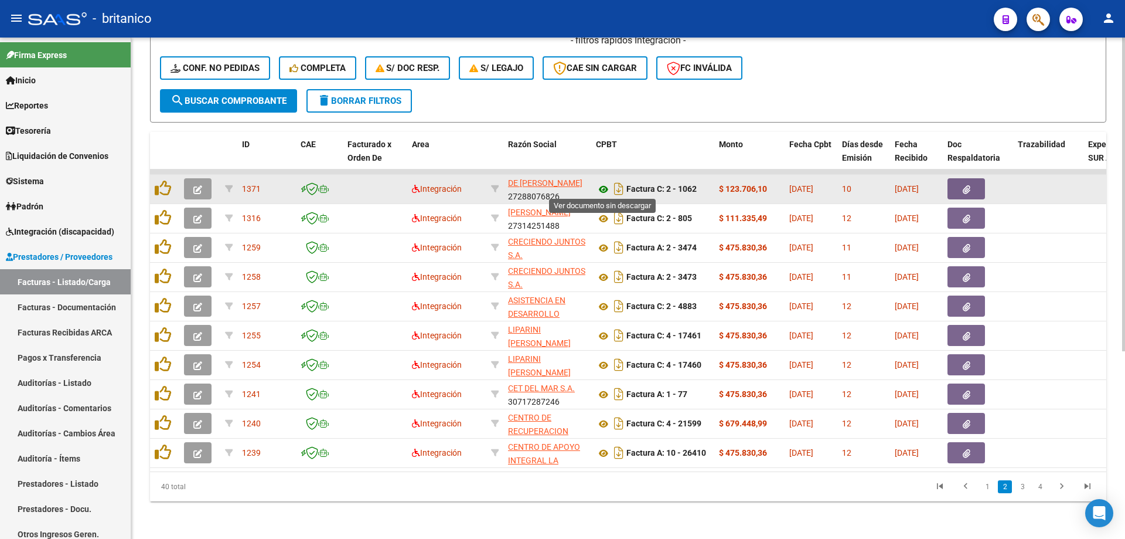
click at [605, 182] on icon at bounding box center [603, 189] width 15 height 14
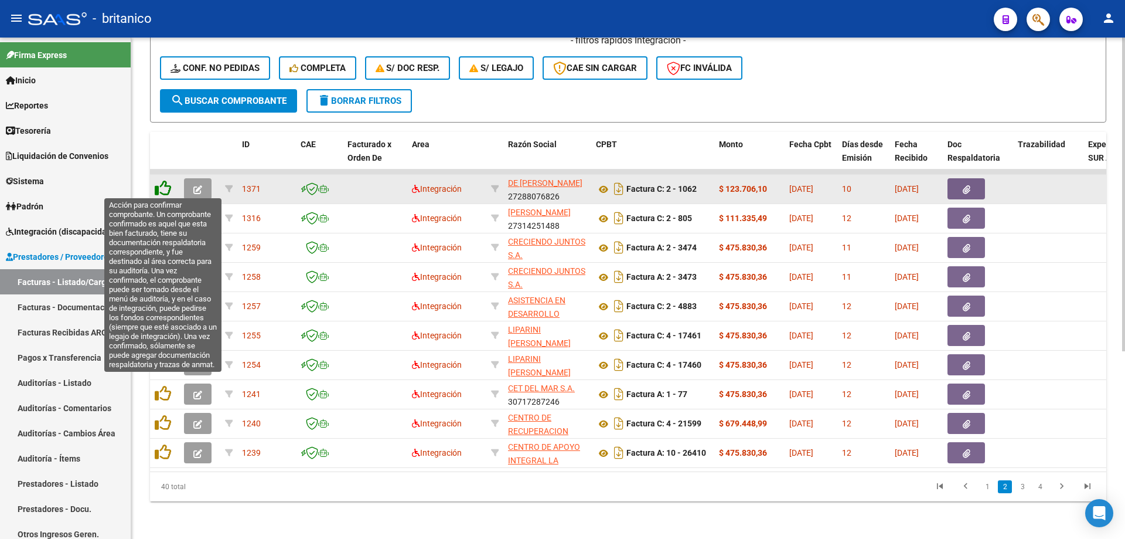
click at [161, 183] on icon at bounding box center [163, 188] width 16 height 16
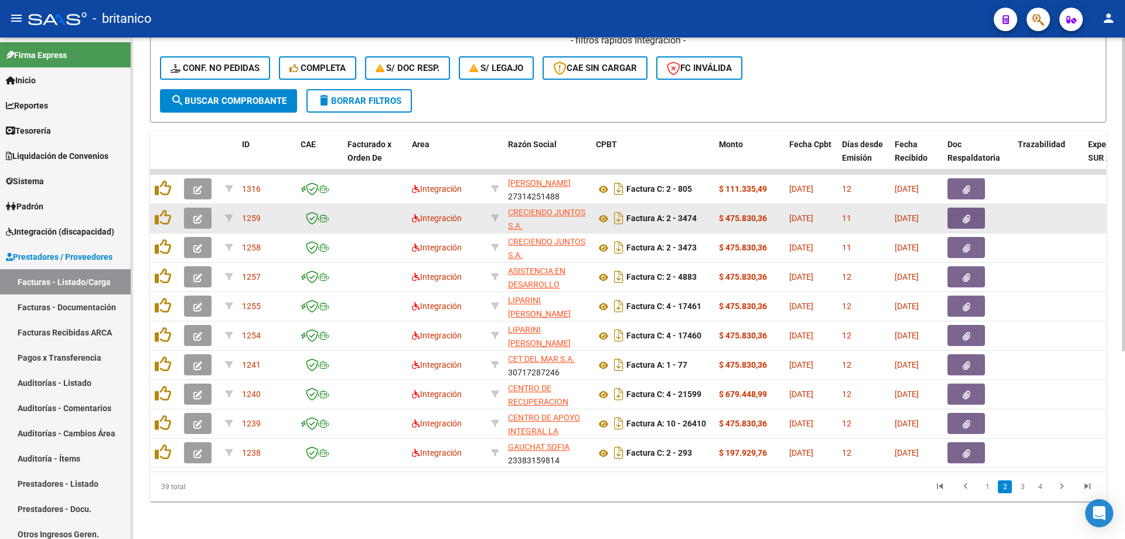
click at [960, 217] on button "button" at bounding box center [967, 217] width 38 height 21
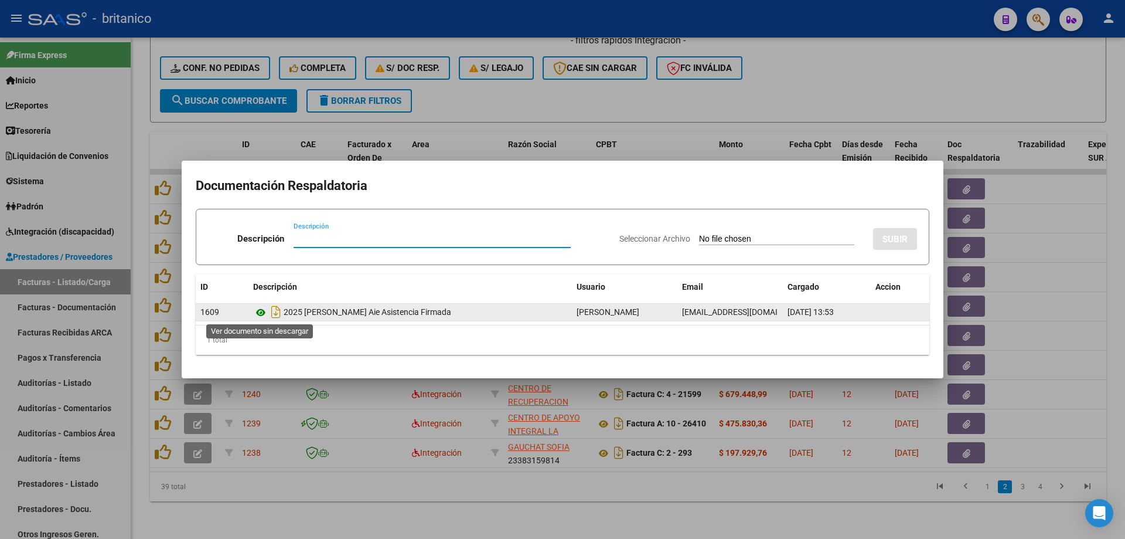
click at [261, 309] on icon at bounding box center [260, 312] width 15 height 14
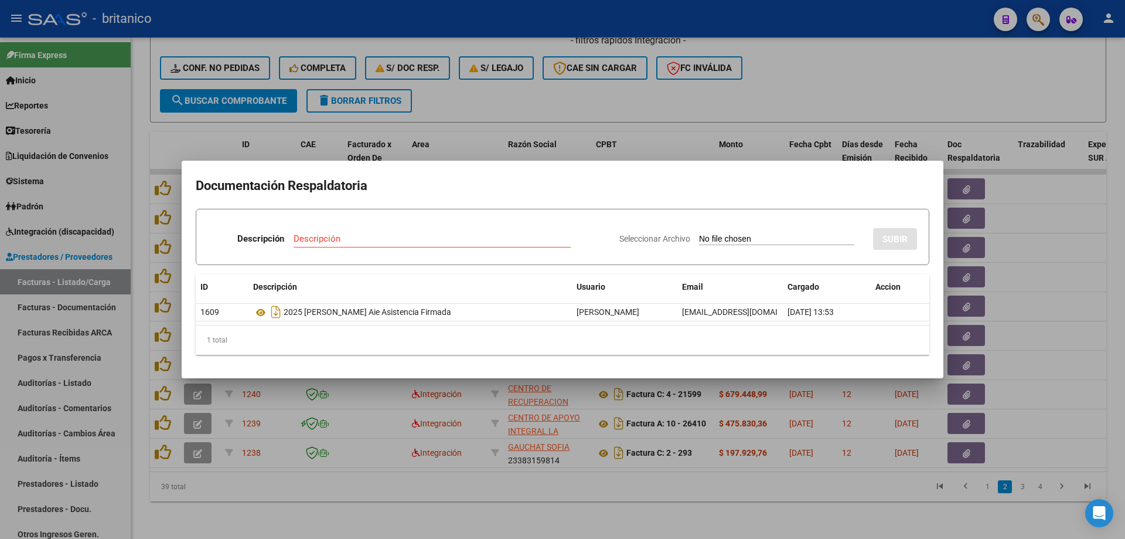
click at [527, 94] on div at bounding box center [562, 269] width 1125 height 539
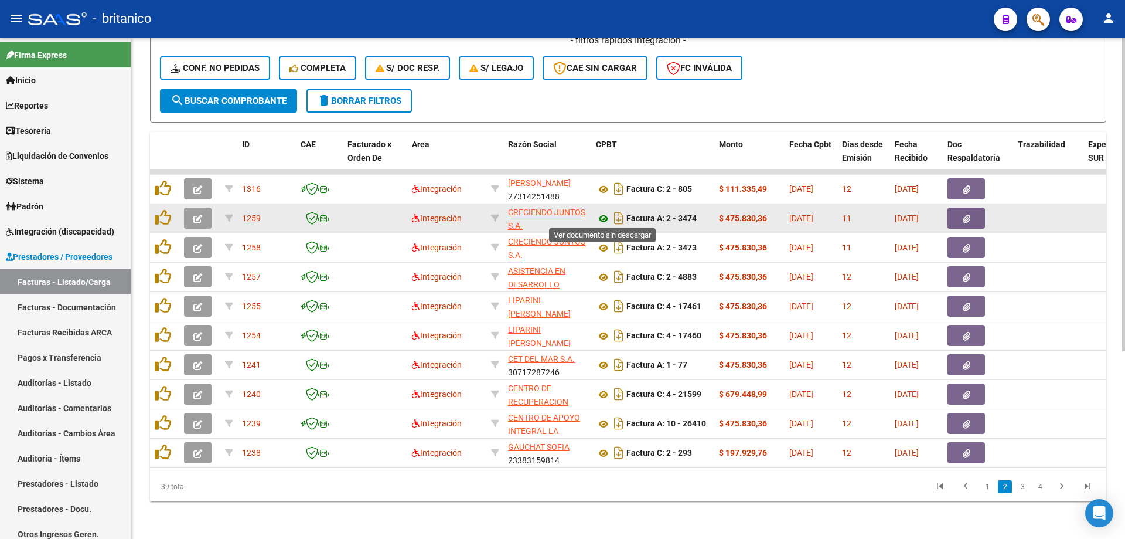
click at [602, 213] on icon at bounding box center [603, 219] width 15 height 14
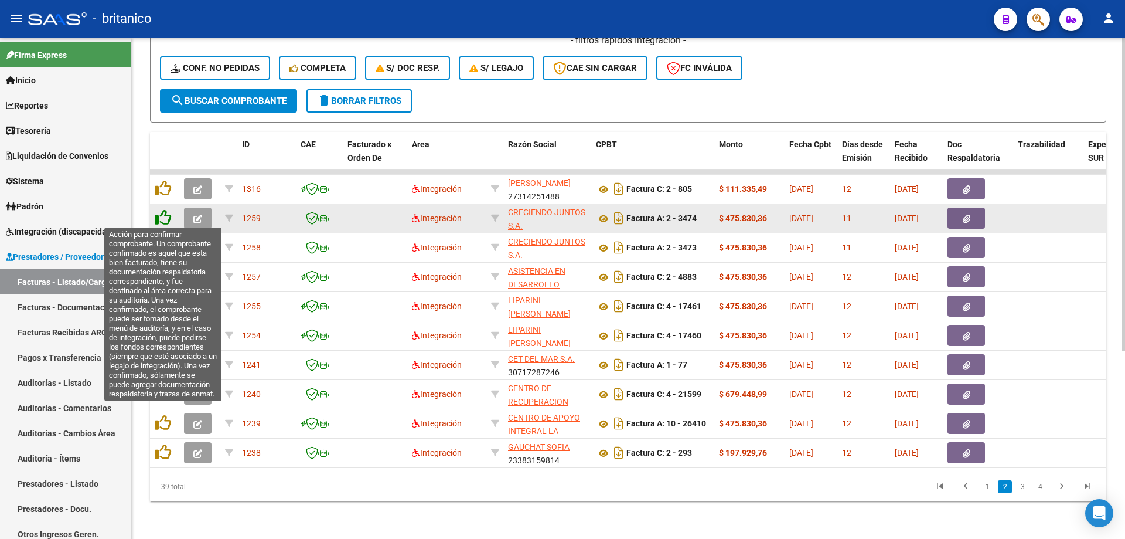
click at [162, 217] on icon at bounding box center [163, 217] width 16 height 16
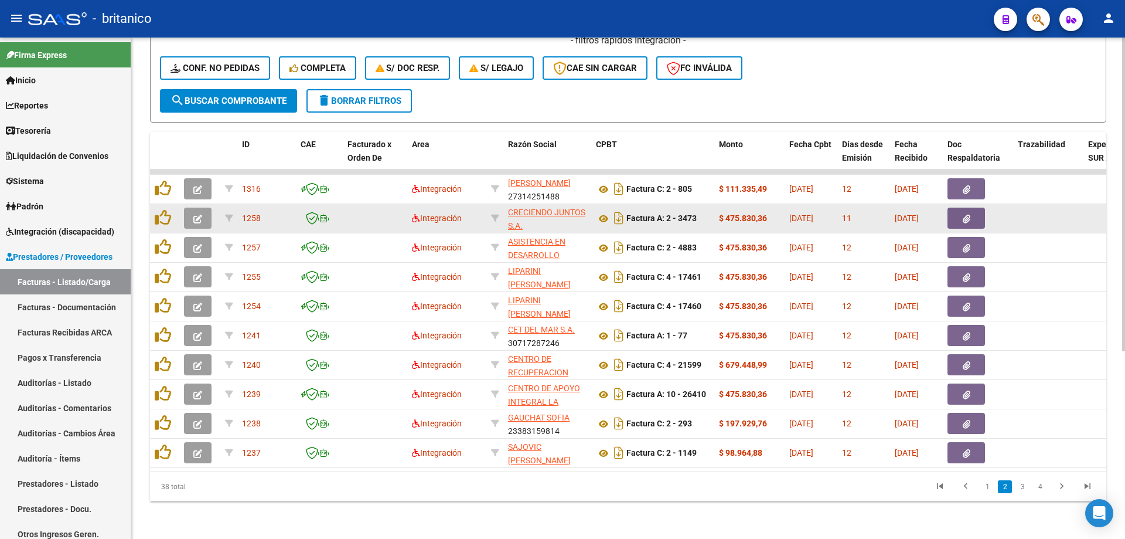
click at [966, 213] on span "button" at bounding box center [967, 218] width 8 height 11
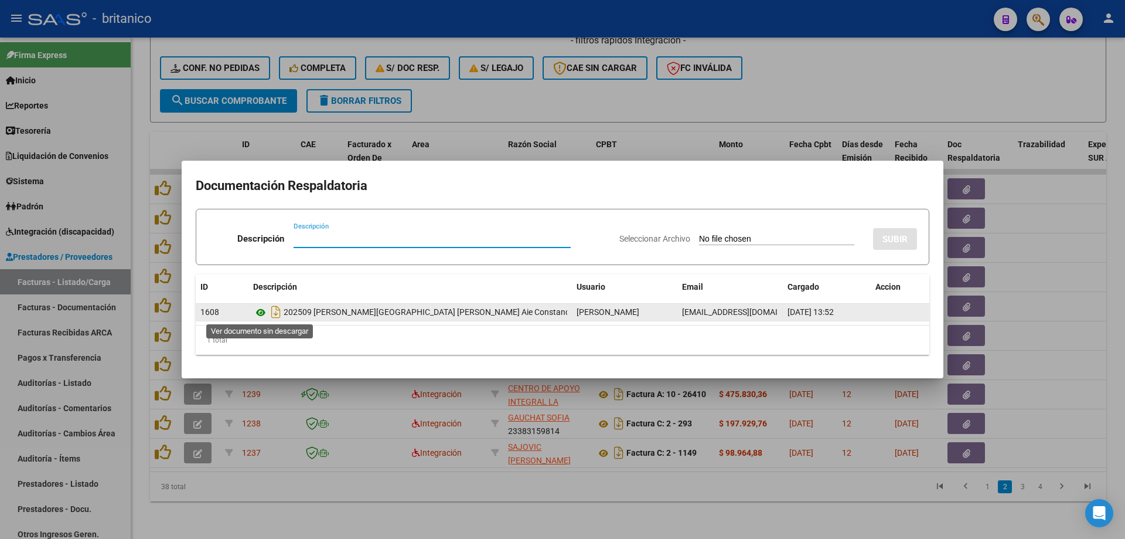
click at [261, 310] on icon at bounding box center [260, 312] width 15 height 14
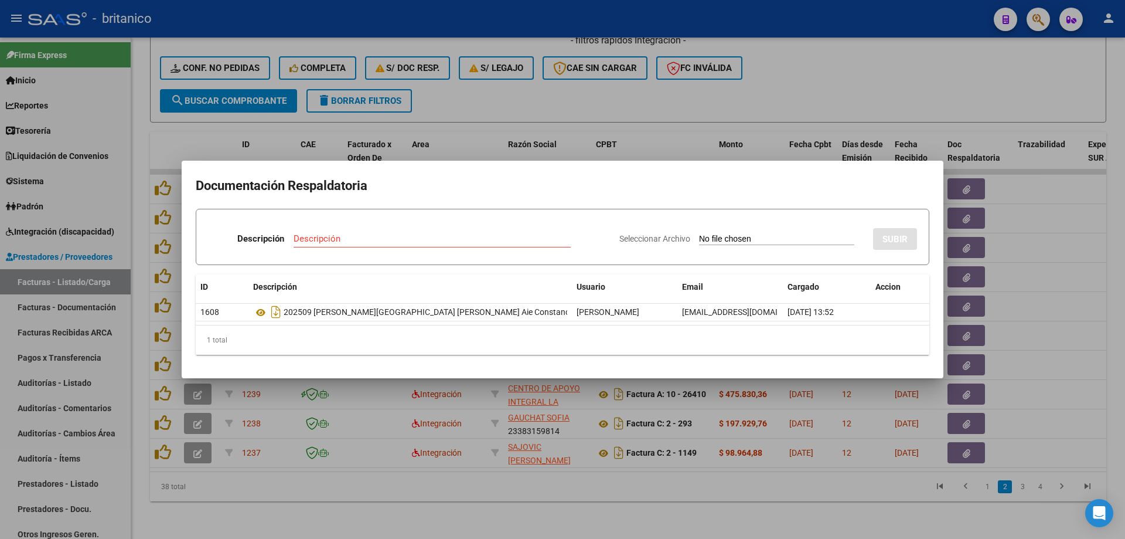
click at [575, 86] on div at bounding box center [562, 269] width 1125 height 539
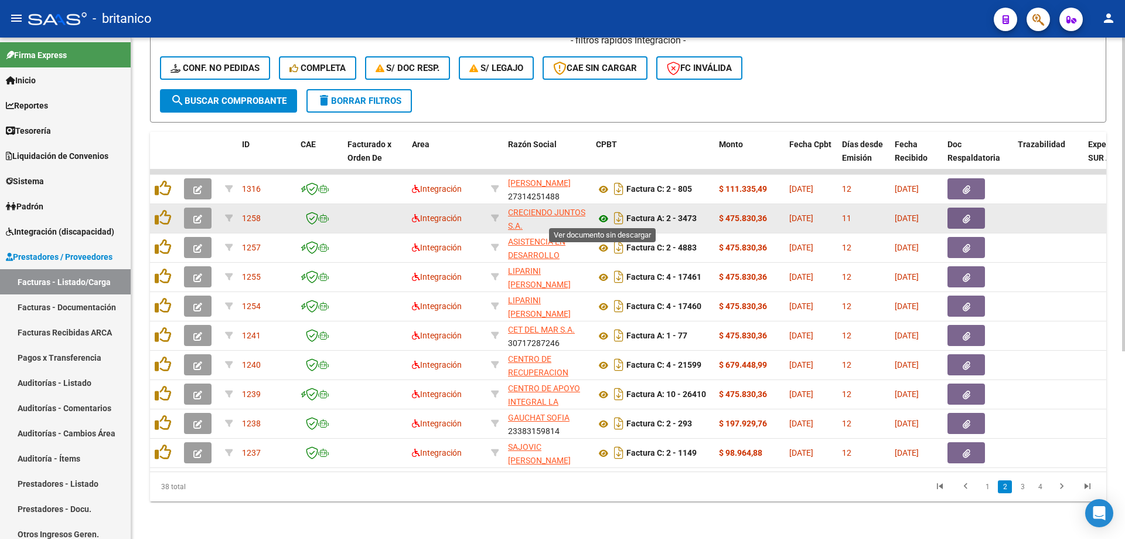
click at [603, 212] on icon at bounding box center [603, 219] width 15 height 14
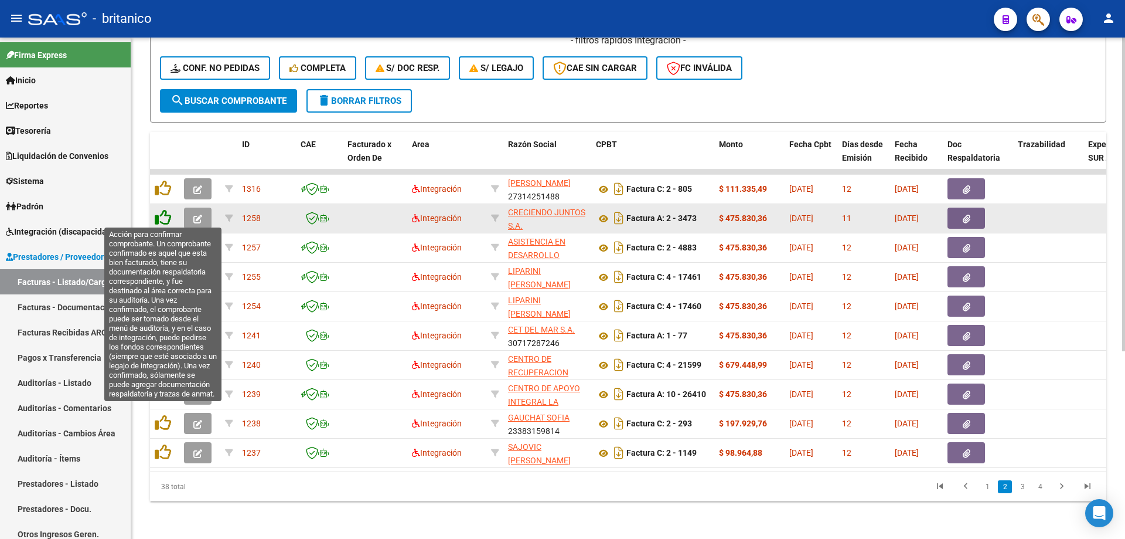
click at [168, 209] on icon at bounding box center [163, 217] width 16 height 16
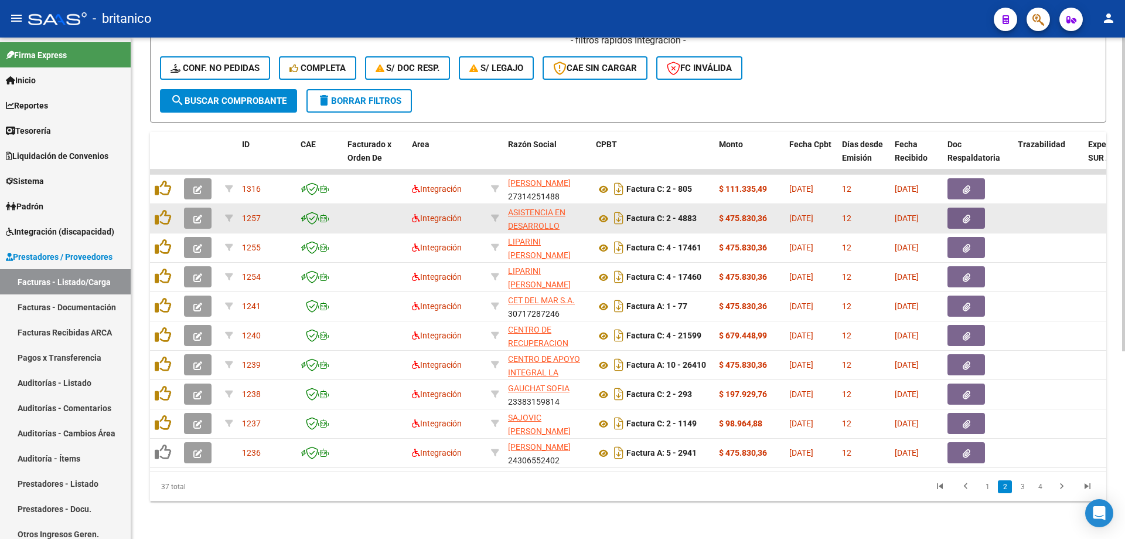
click at [964, 214] on icon "button" at bounding box center [967, 218] width 8 height 9
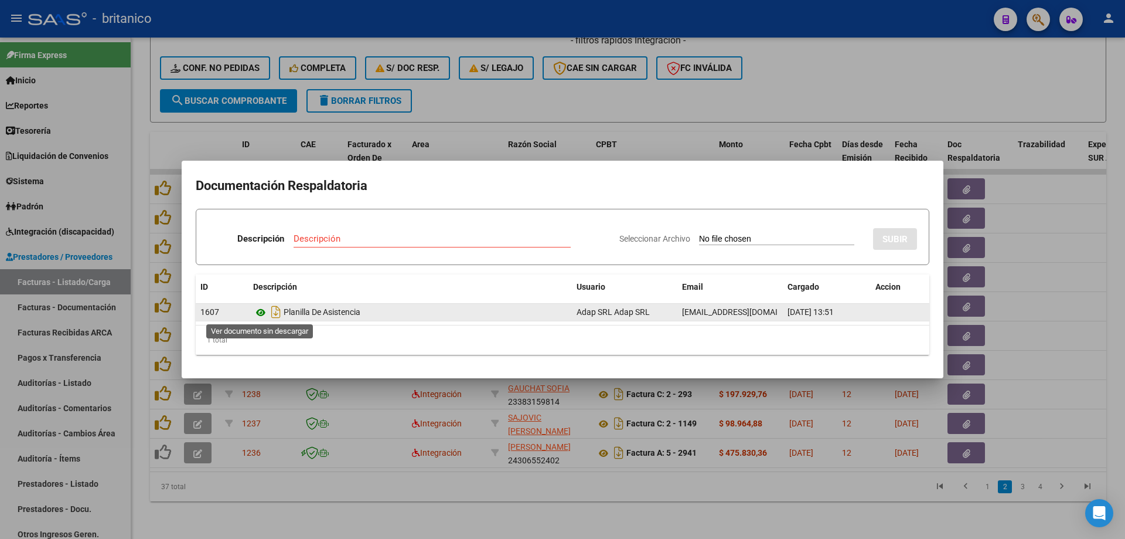
click at [261, 310] on icon at bounding box center [260, 312] width 15 height 14
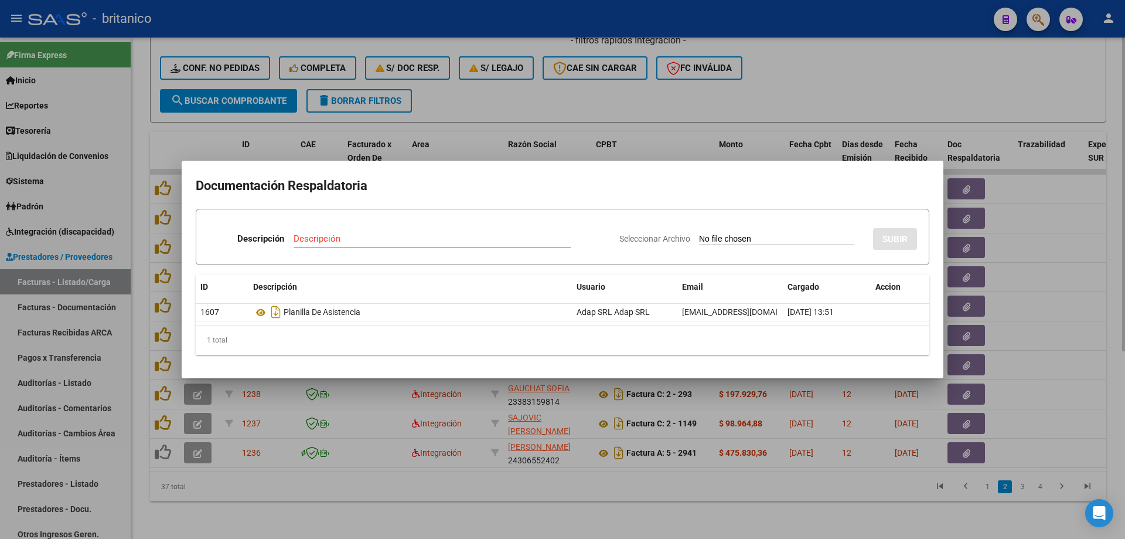
drag, startPoint x: 524, startPoint y: 101, endPoint x: 519, endPoint y: 114, distance: 13.7
click at [524, 101] on div at bounding box center [562, 269] width 1125 height 539
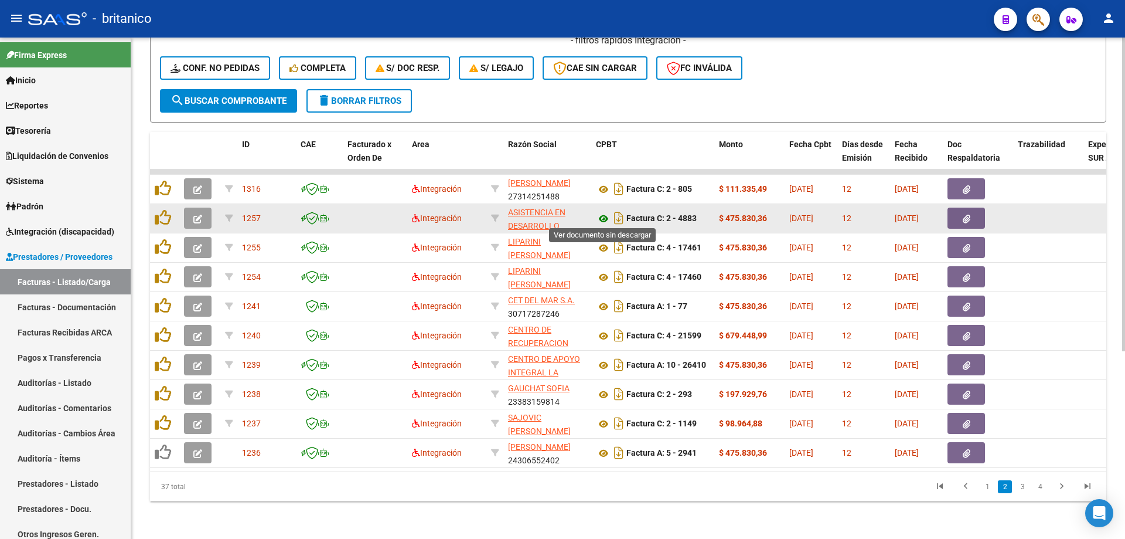
click at [599, 215] on icon at bounding box center [603, 219] width 15 height 14
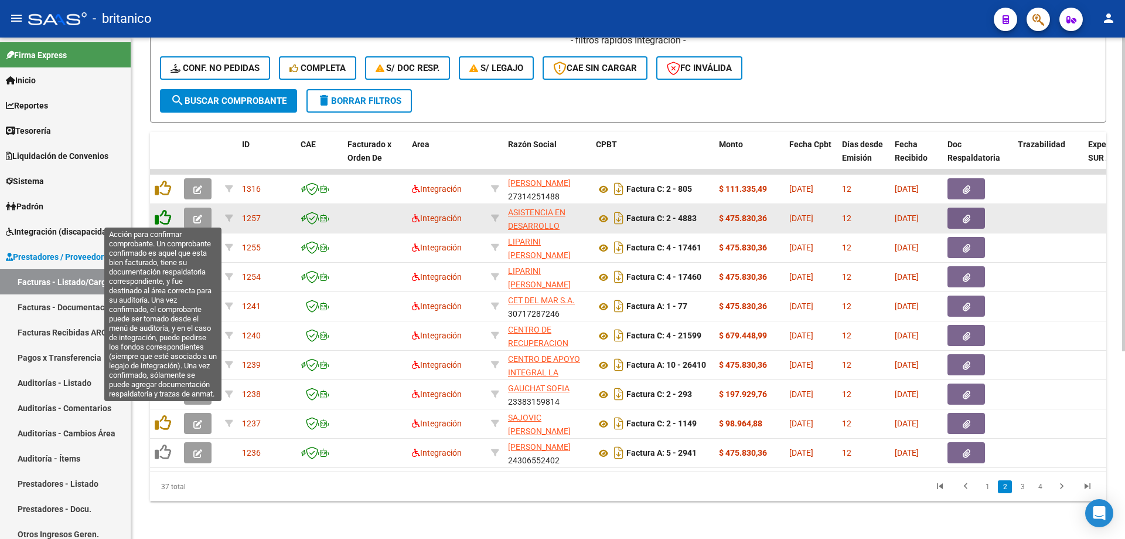
click at [160, 213] on icon at bounding box center [163, 217] width 16 height 16
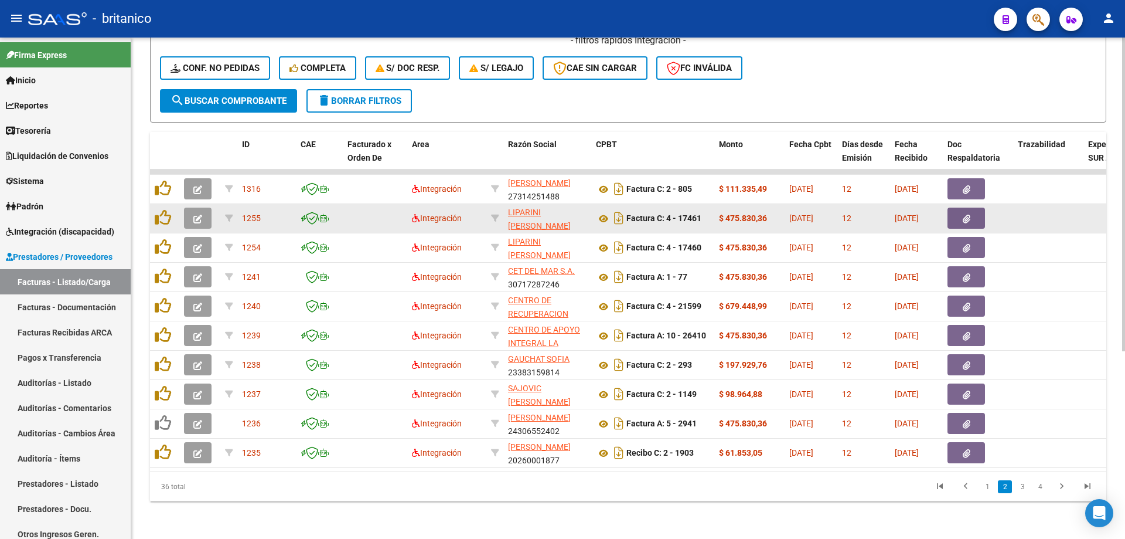
click at [970, 213] on button "button" at bounding box center [967, 217] width 38 height 21
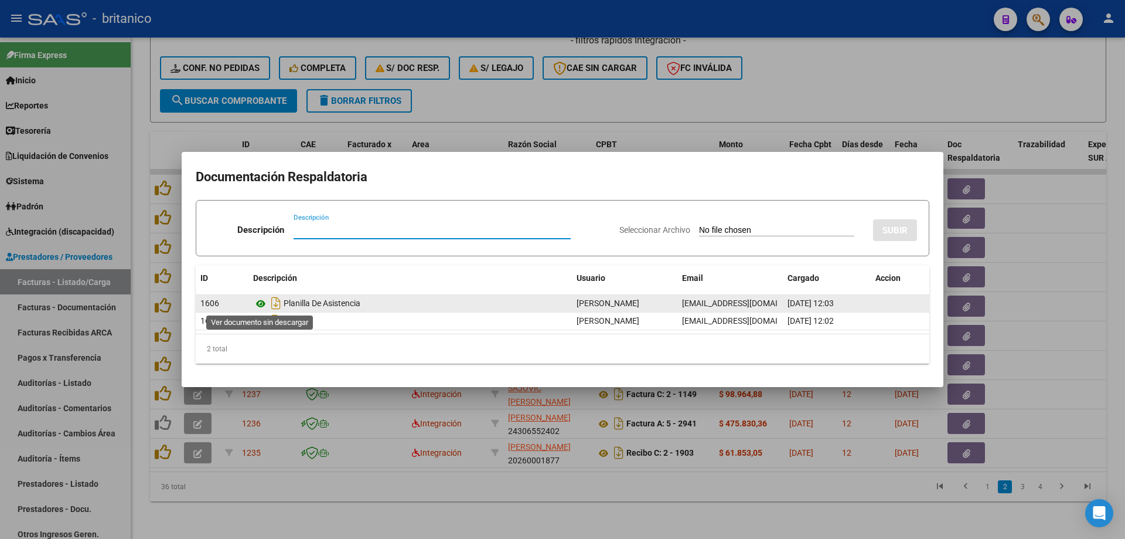
click at [260, 305] on icon at bounding box center [260, 303] width 15 height 14
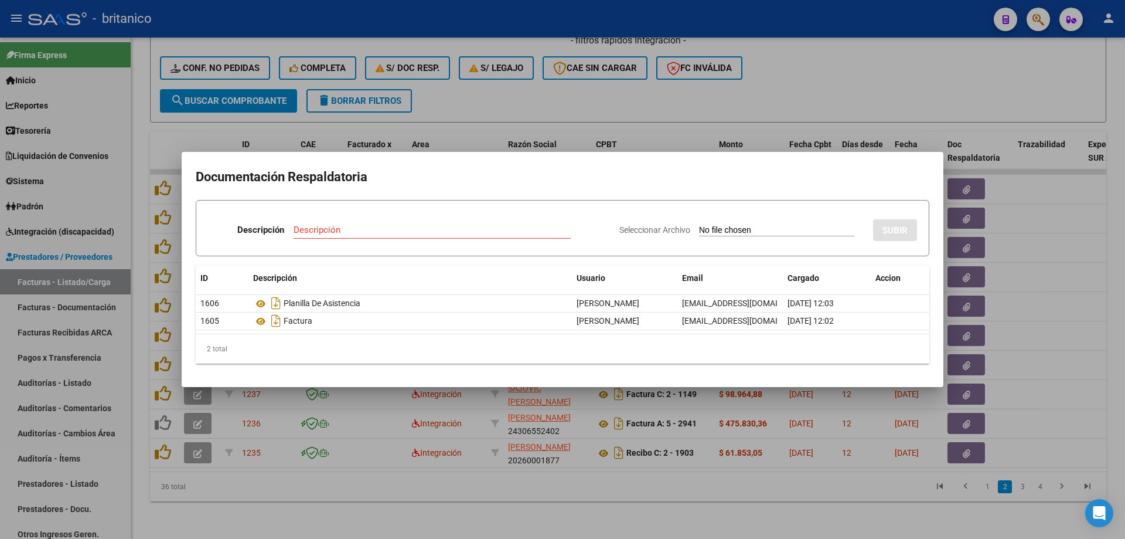
click at [459, 101] on div at bounding box center [562, 269] width 1125 height 539
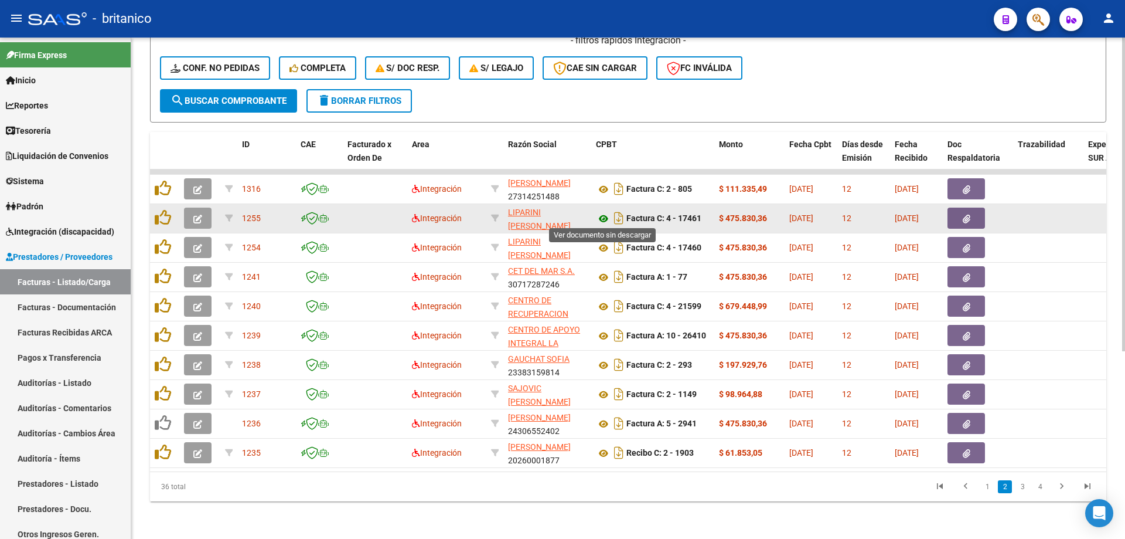
click at [601, 212] on icon at bounding box center [603, 219] width 15 height 14
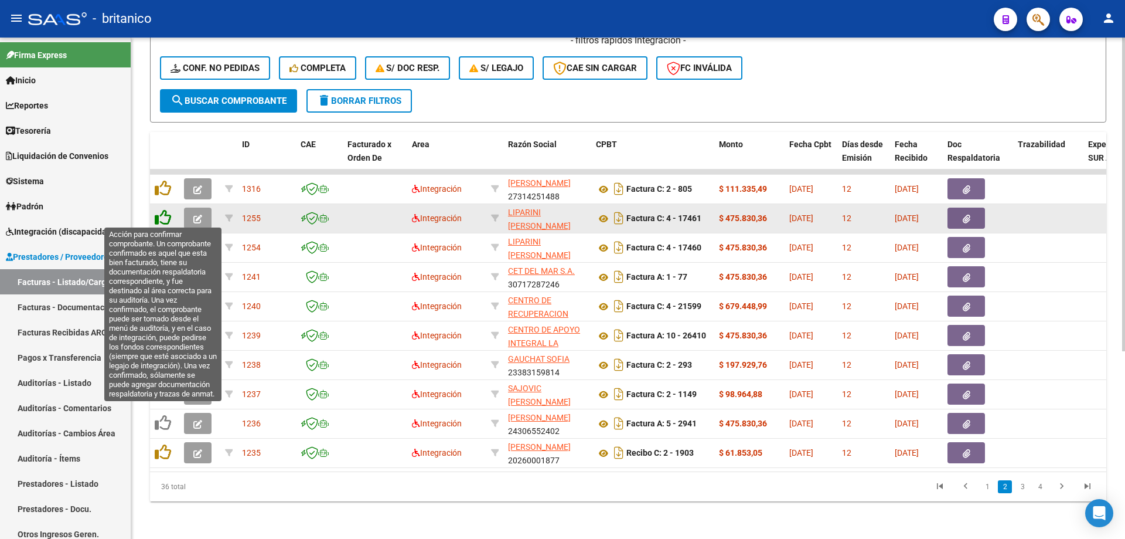
click at [165, 216] on icon at bounding box center [163, 217] width 16 height 16
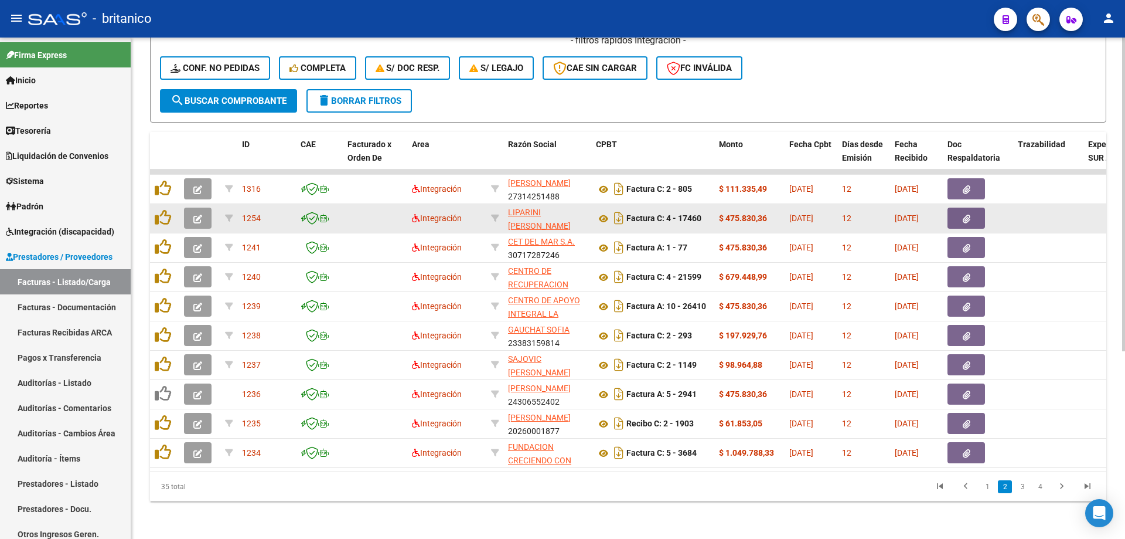
click at [958, 212] on button "button" at bounding box center [967, 217] width 38 height 21
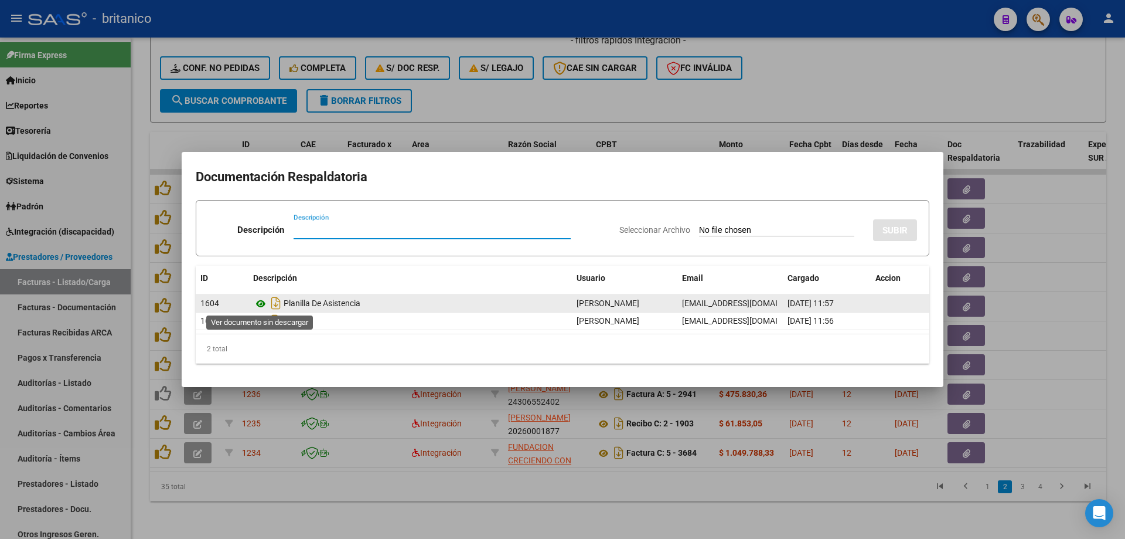
click at [254, 305] on icon at bounding box center [260, 303] width 15 height 14
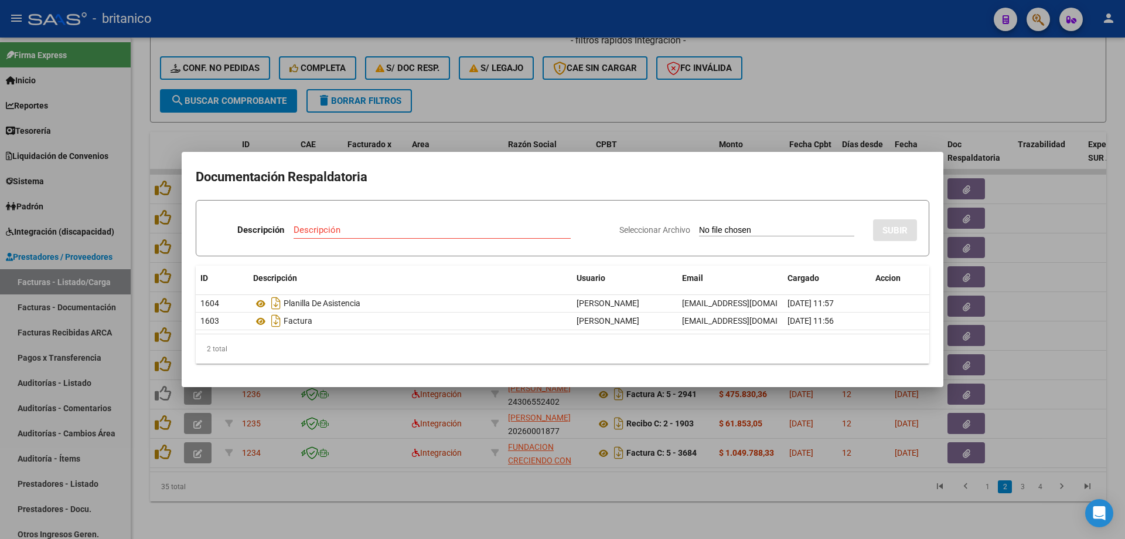
click at [520, 103] on div at bounding box center [562, 269] width 1125 height 539
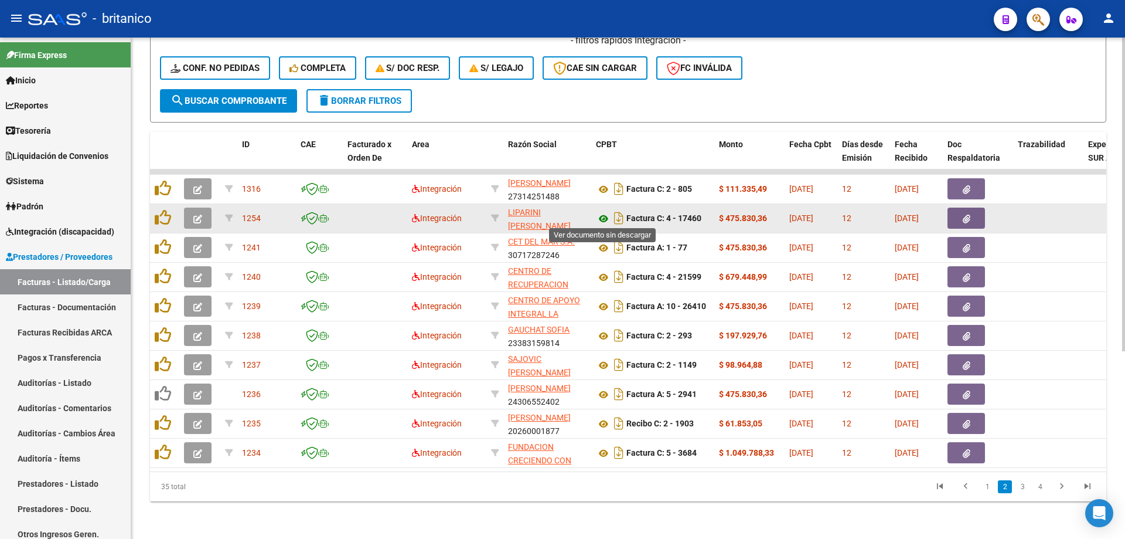
click at [599, 214] on icon at bounding box center [603, 219] width 15 height 14
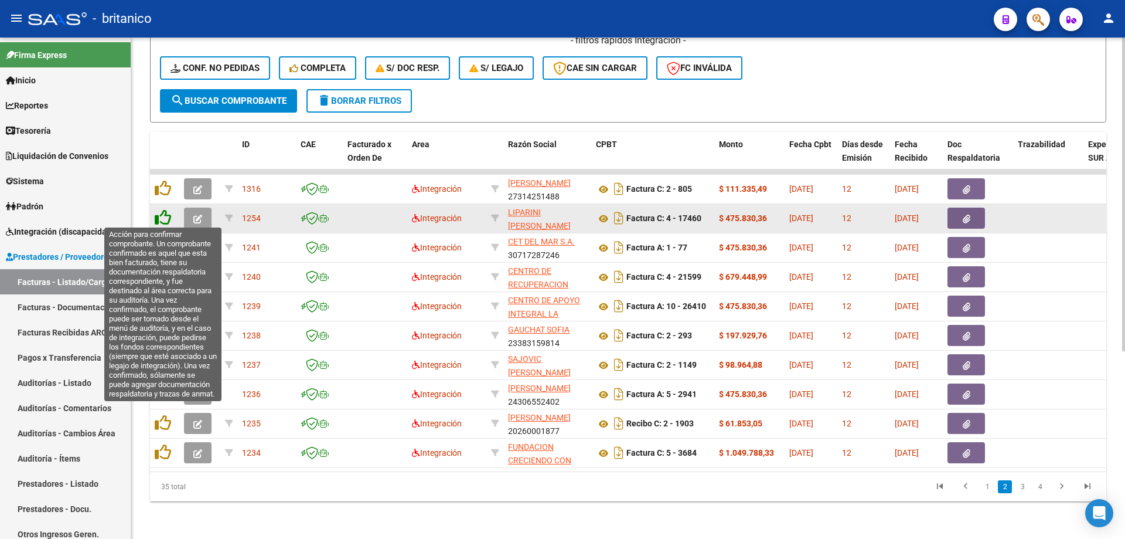
click at [160, 213] on icon at bounding box center [163, 217] width 16 height 16
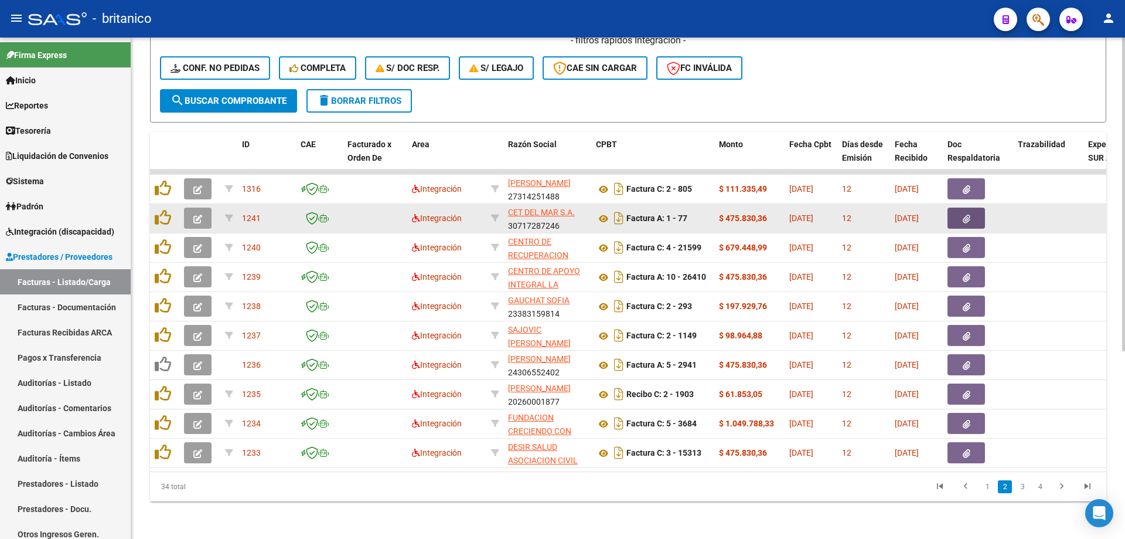
click at [955, 212] on button "button" at bounding box center [967, 217] width 38 height 21
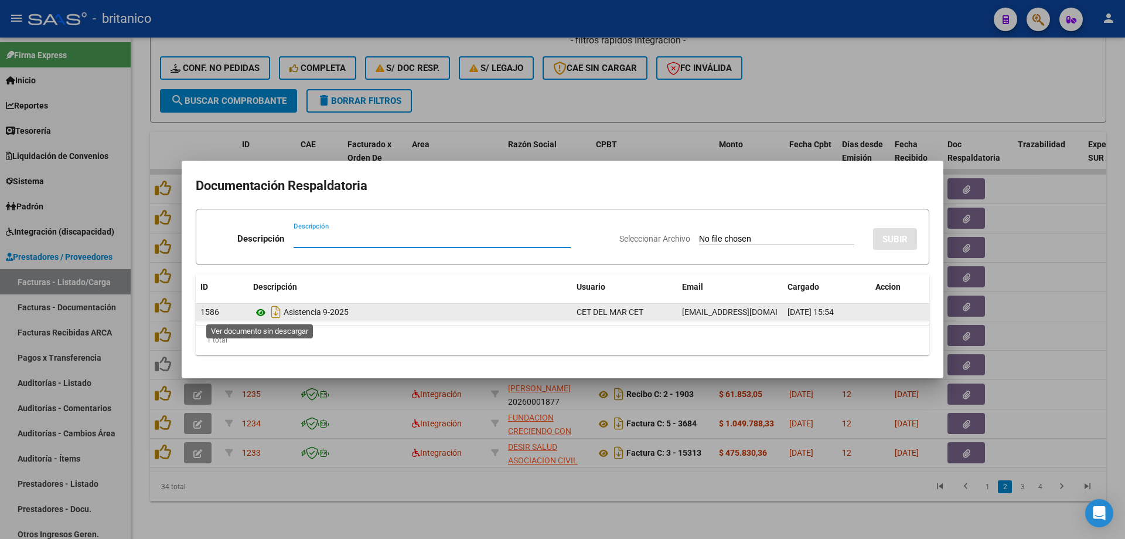
click at [263, 312] on icon at bounding box center [260, 312] width 15 height 14
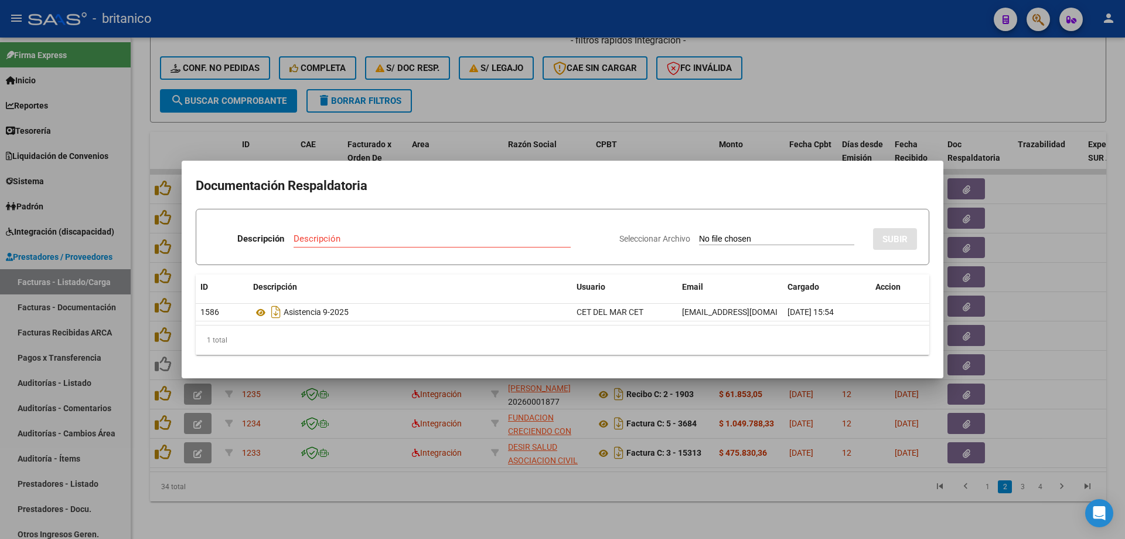
click at [505, 95] on div at bounding box center [562, 269] width 1125 height 539
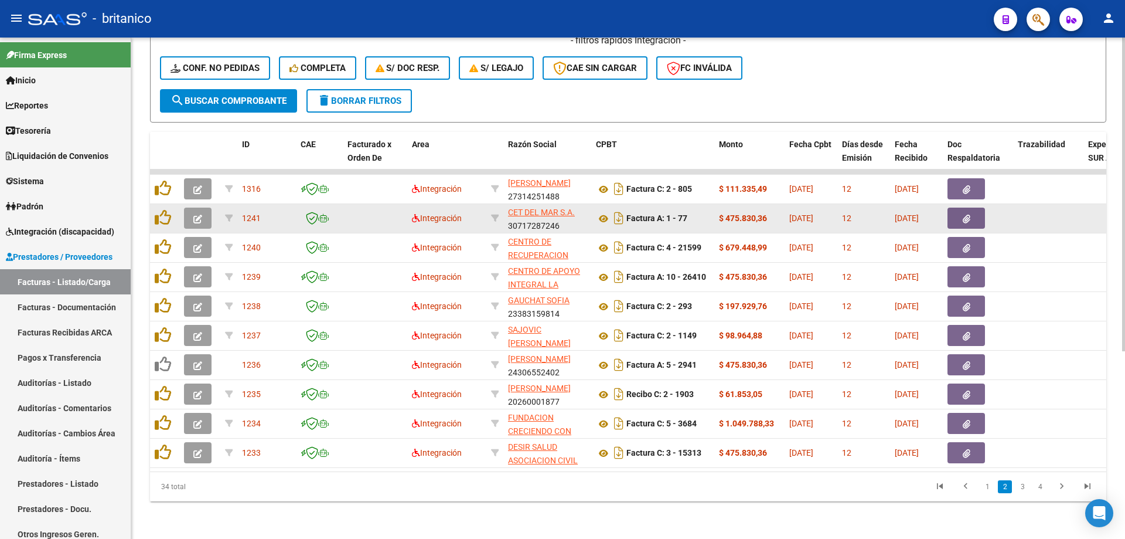
click at [595, 216] on datatable-body-cell "Factura A: 1 - 77" at bounding box center [652, 218] width 123 height 29
click at [605, 212] on icon at bounding box center [603, 219] width 15 height 14
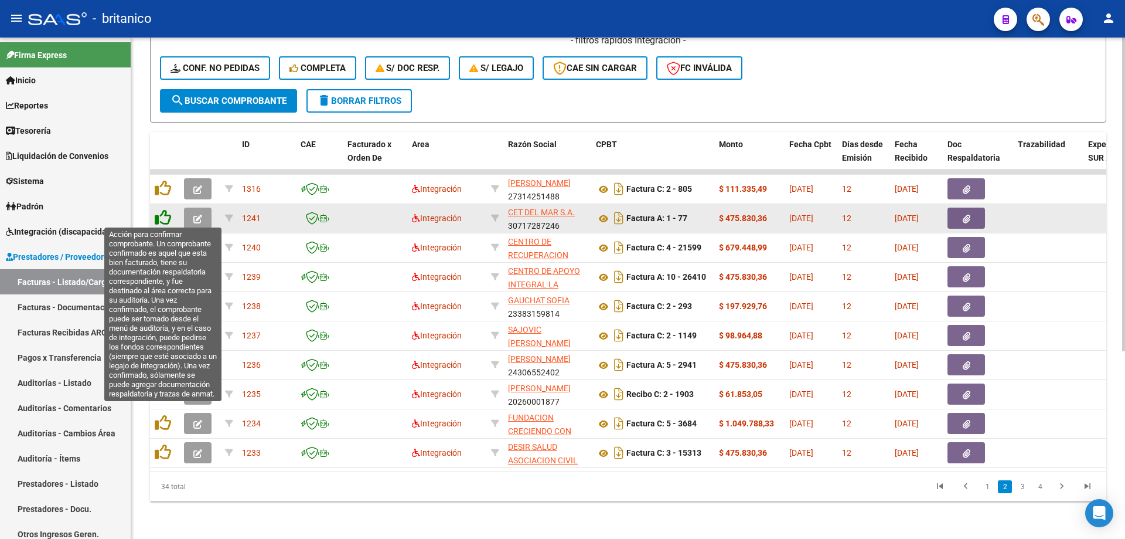
click at [159, 210] on icon at bounding box center [163, 217] width 16 height 16
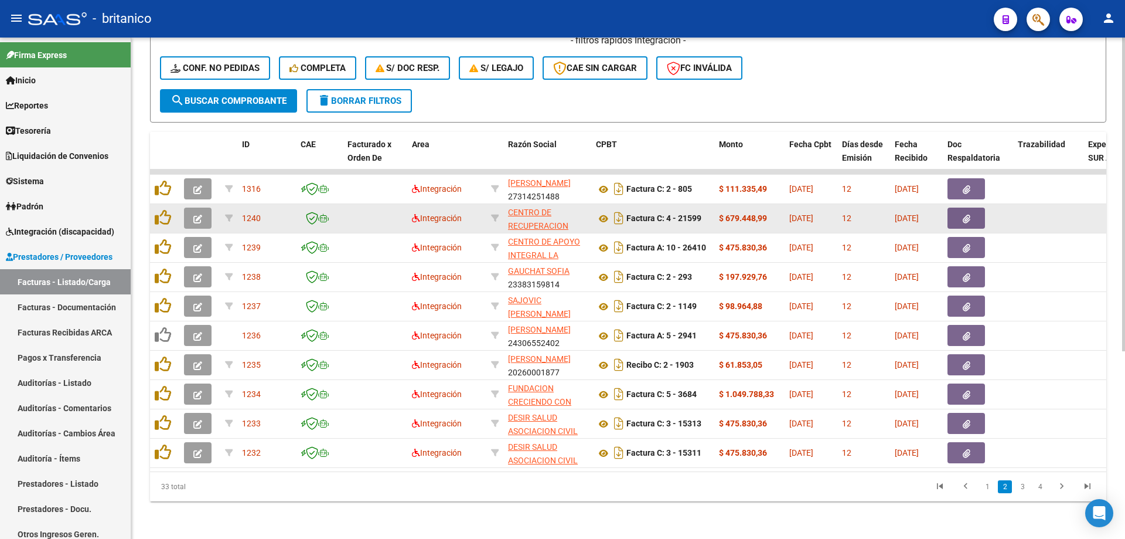
click at [973, 213] on button "button" at bounding box center [967, 217] width 38 height 21
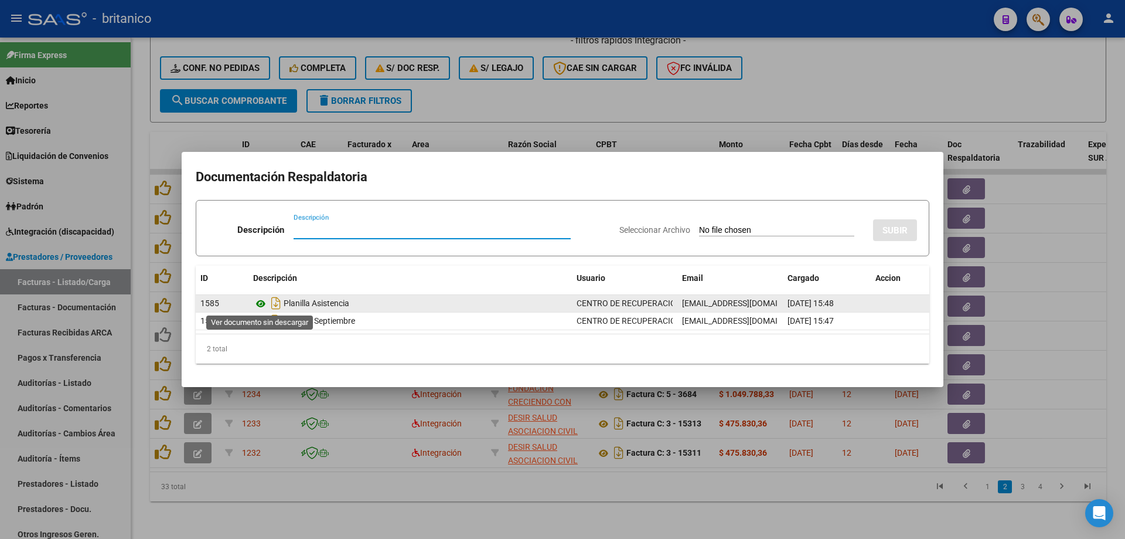
click at [258, 298] on icon at bounding box center [260, 303] width 15 height 14
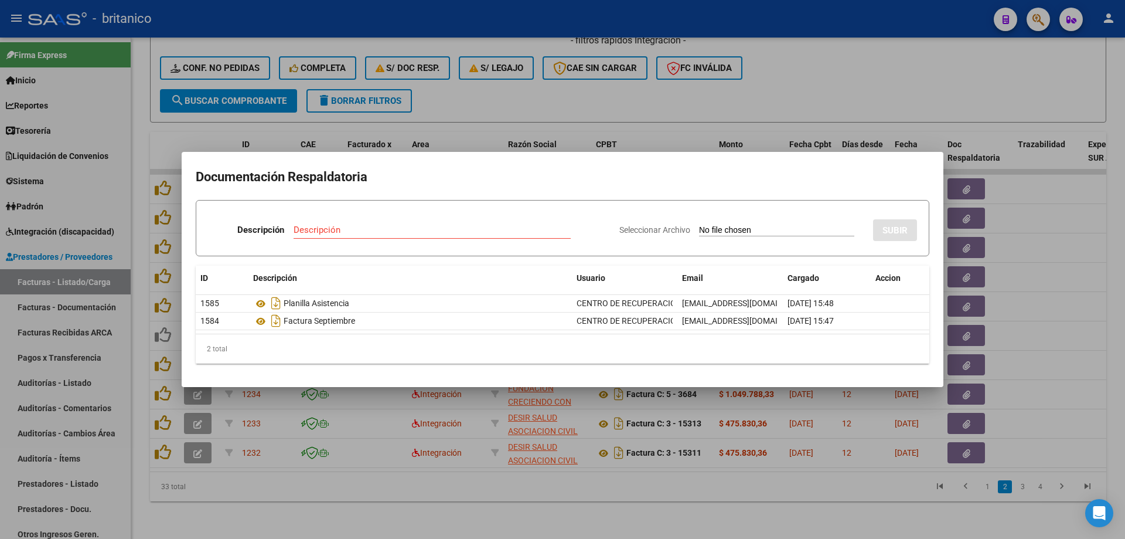
click at [500, 98] on div at bounding box center [562, 269] width 1125 height 539
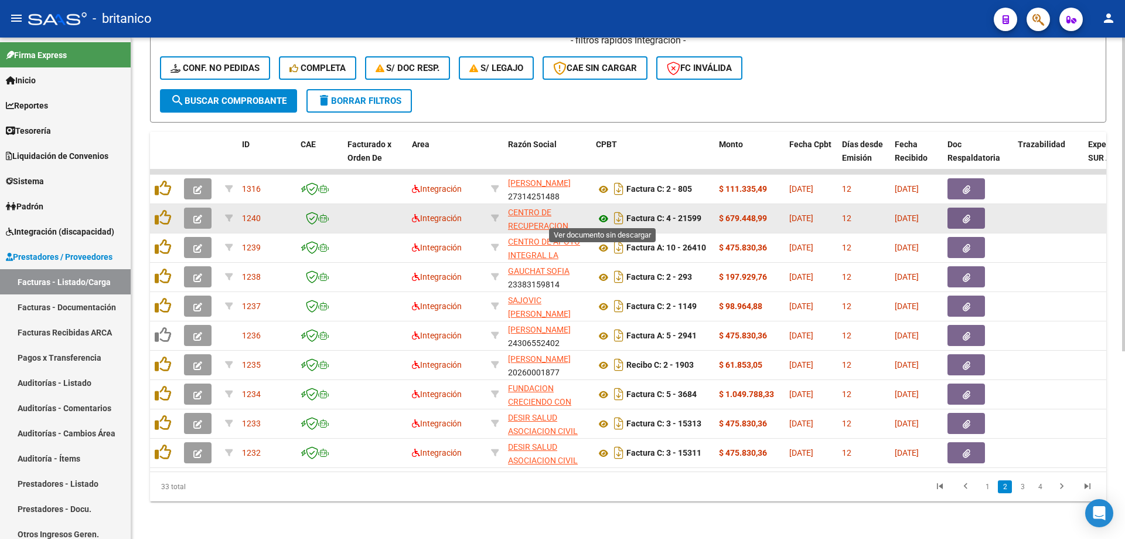
click at [602, 212] on icon at bounding box center [603, 219] width 15 height 14
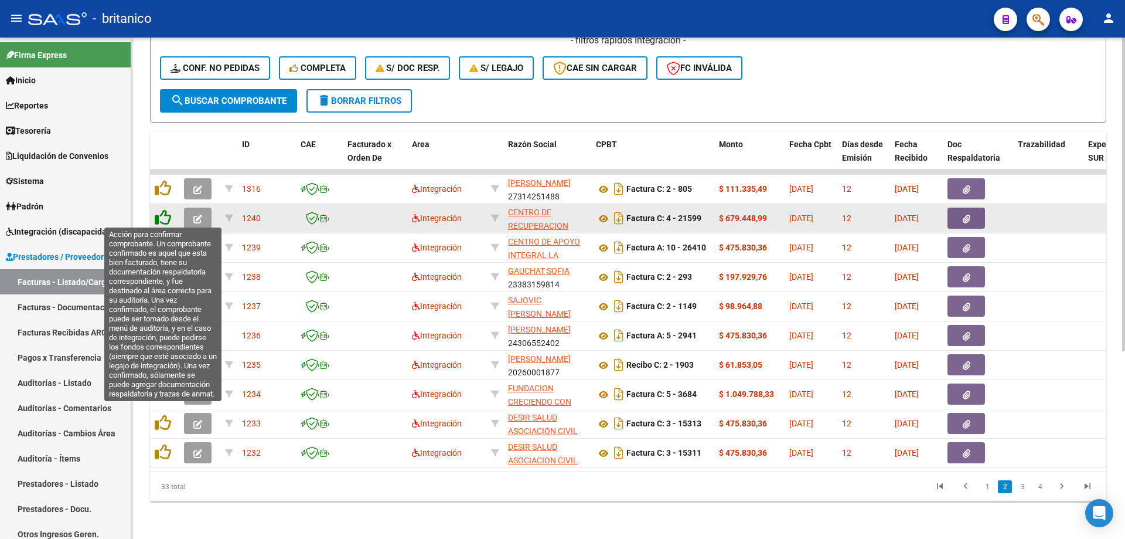
click at [164, 210] on icon at bounding box center [163, 217] width 16 height 16
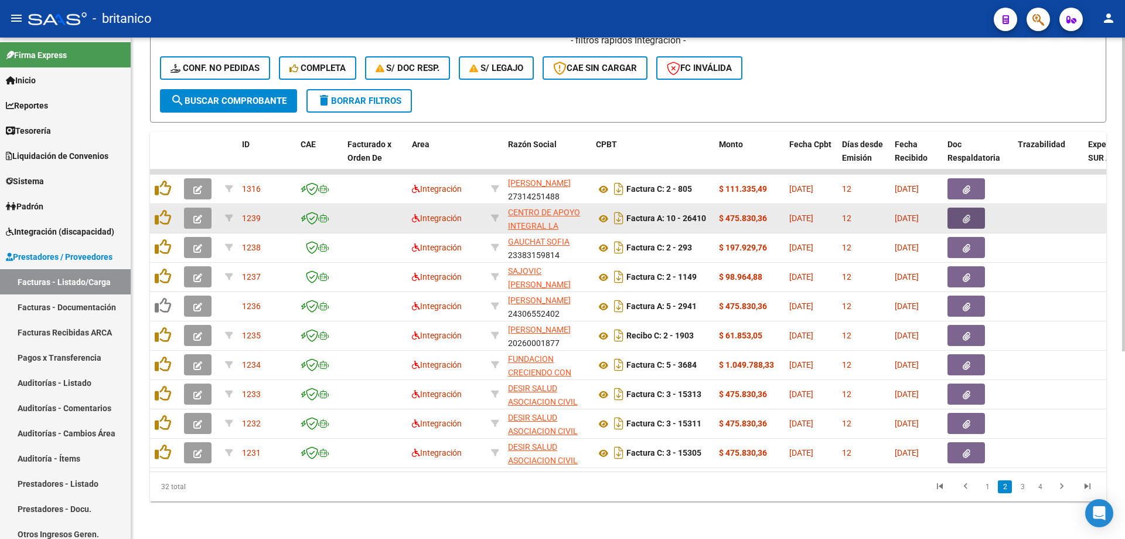
click at [967, 214] on icon "button" at bounding box center [967, 218] width 8 height 9
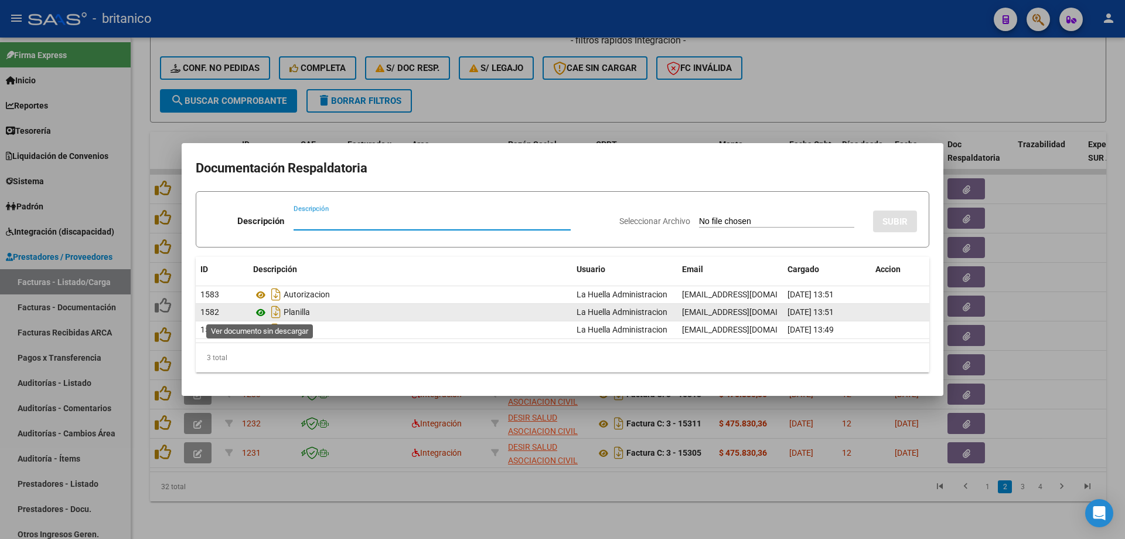
click at [263, 306] on icon at bounding box center [260, 312] width 15 height 14
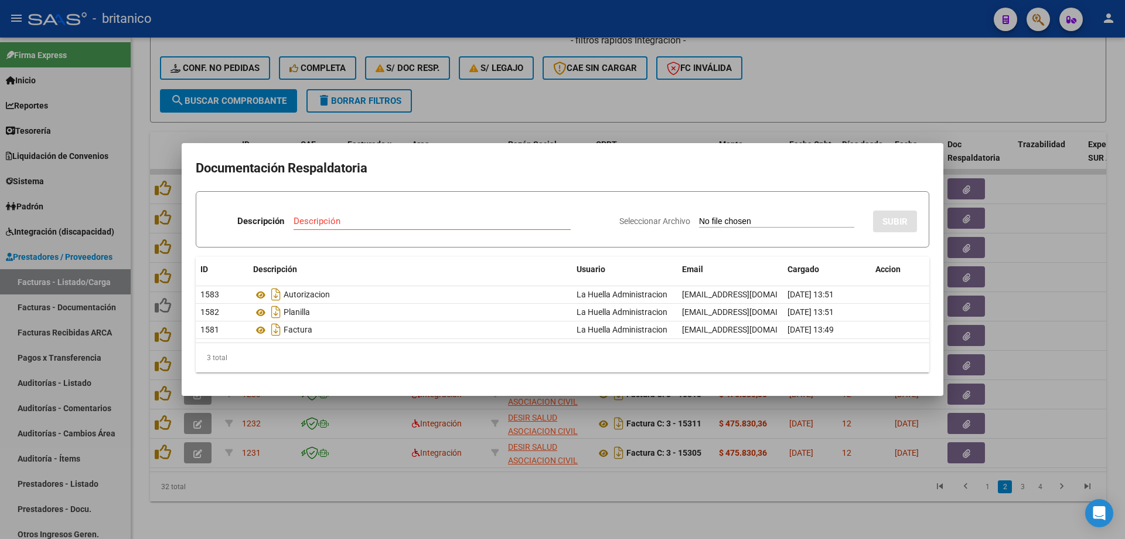
click at [456, 98] on div at bounding box center [562, 269] width 1125 height 539
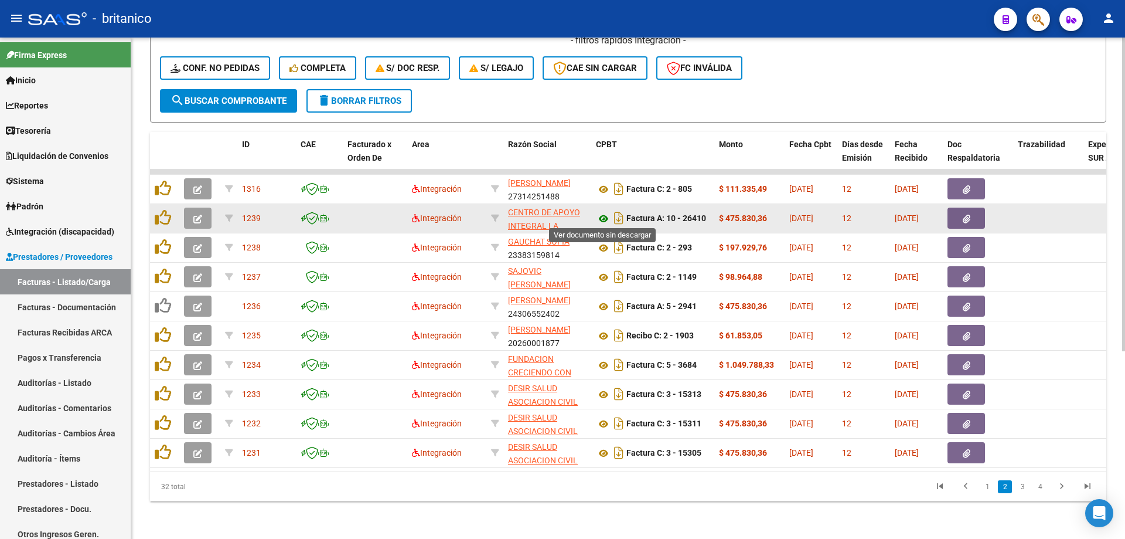
click at [603, 212] on icon at bounding box center [603, 219] width 15 height 14
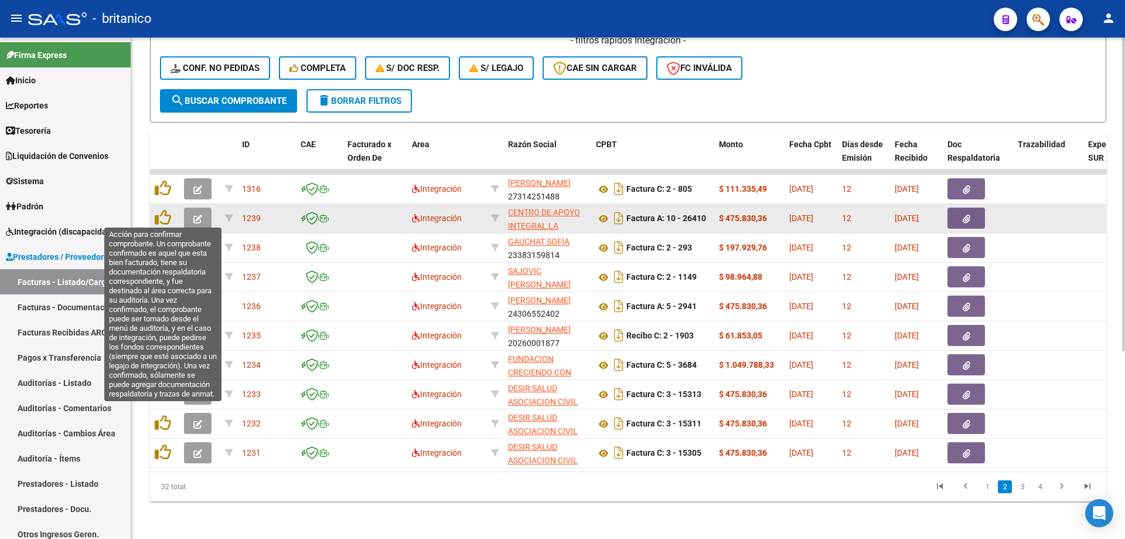
drag, startPoint x: 166, startPoint y: 209, endPoint x: 180, endPoint y: 210, distance: 14.7
click at [166, 209] on icon at bounding box center [163, 217] width 16 height 16
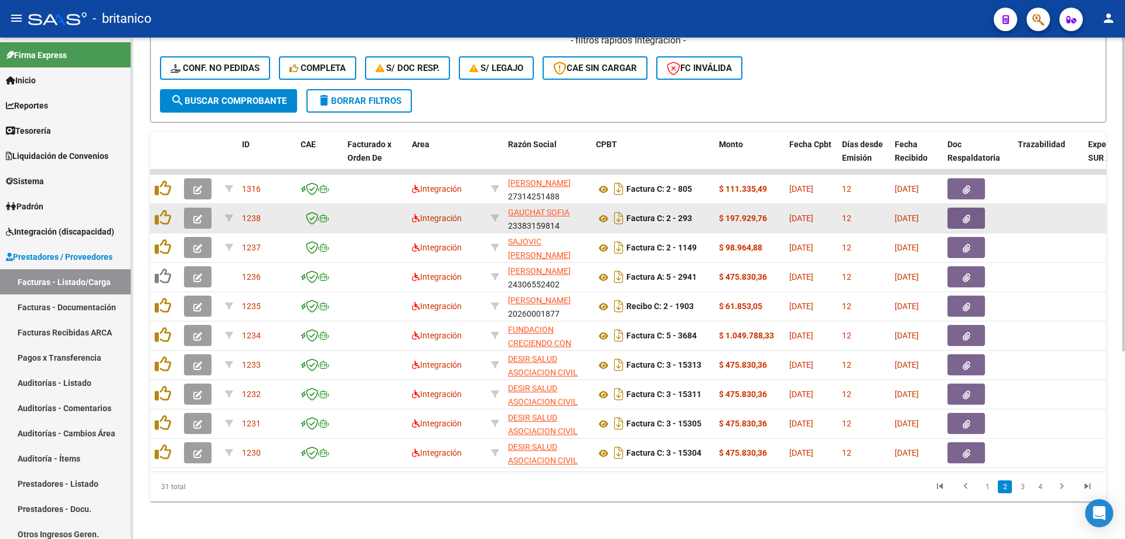
click at [972, 213] on button "button" at bounding box center [967, 217] width 38 height 21
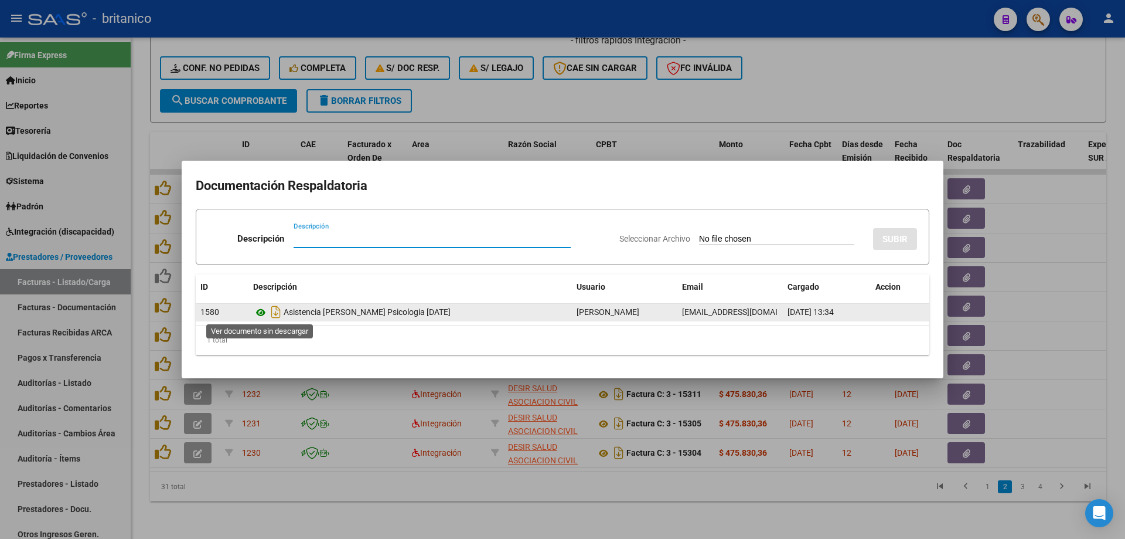
click at [256, 311] on icon at bounding box center [260, 312] width 15 height 14
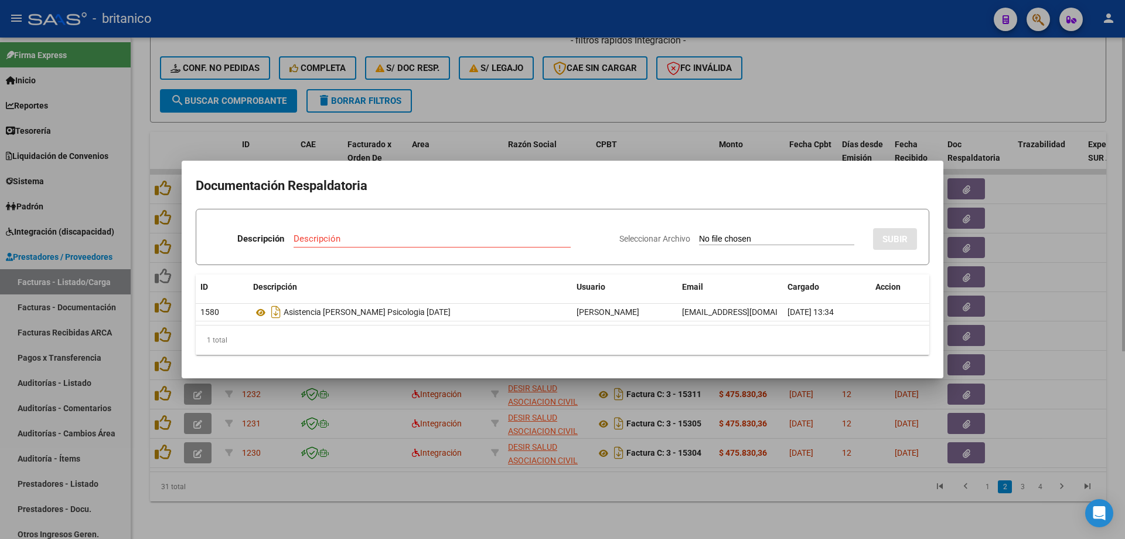
drag, startPoint x: 557, startPoint y: 88, endPoint x: 572, endPoint y: 97, distance: 18.1
click at [557, 90] on div at bounding box center [562, 269] width 1125 height 539
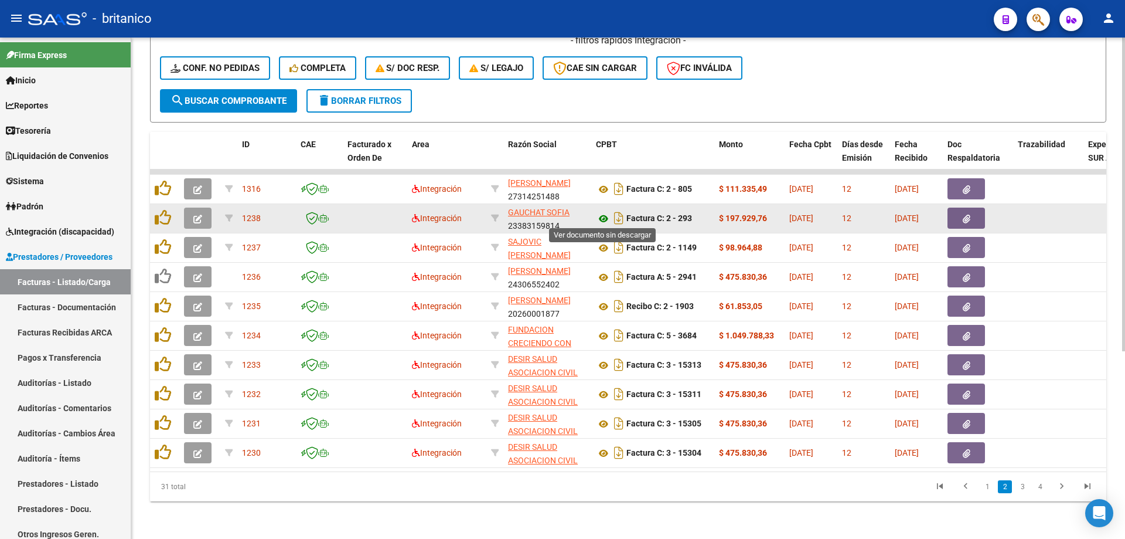
click at [603, 212] on icon at bounding box center [603, 219] width 15 height 14
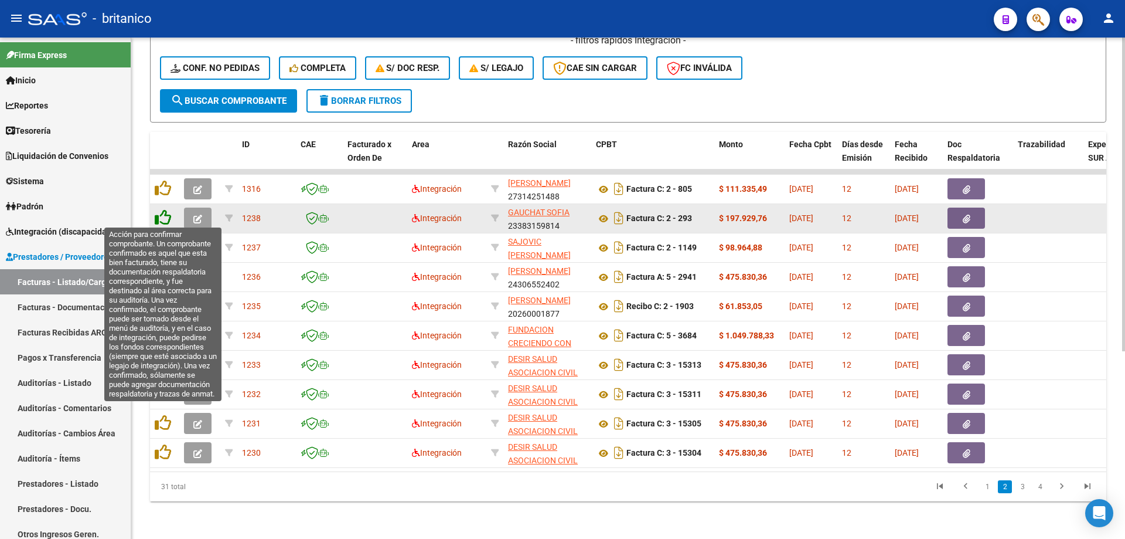
click at [160, 212] on icon at bounding box center [163, 217] width 16 height 16
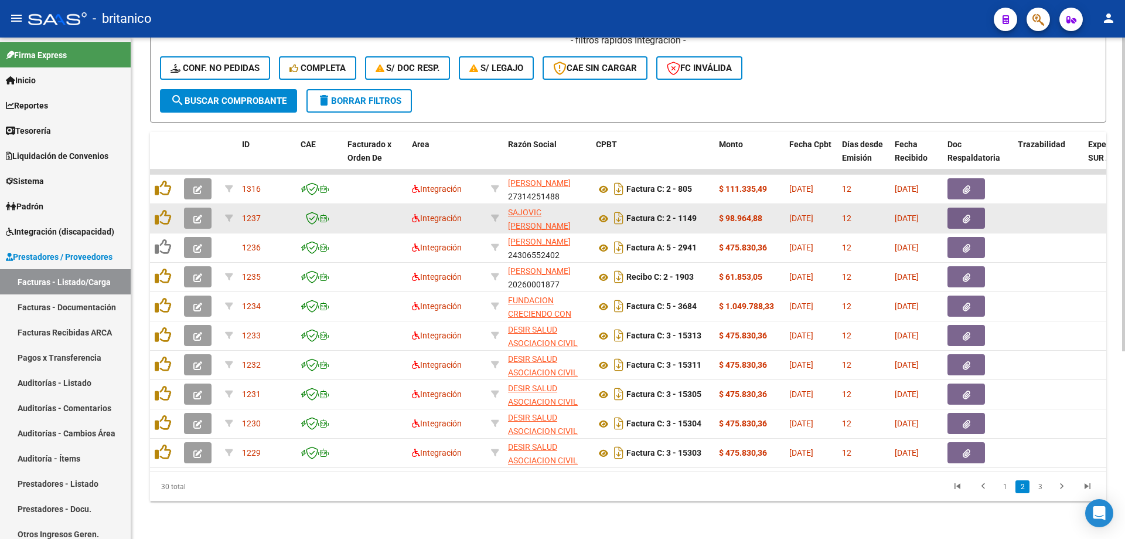
click at [969, 216] on icon "button" at bounding box center [967, 218] width 8 height 9
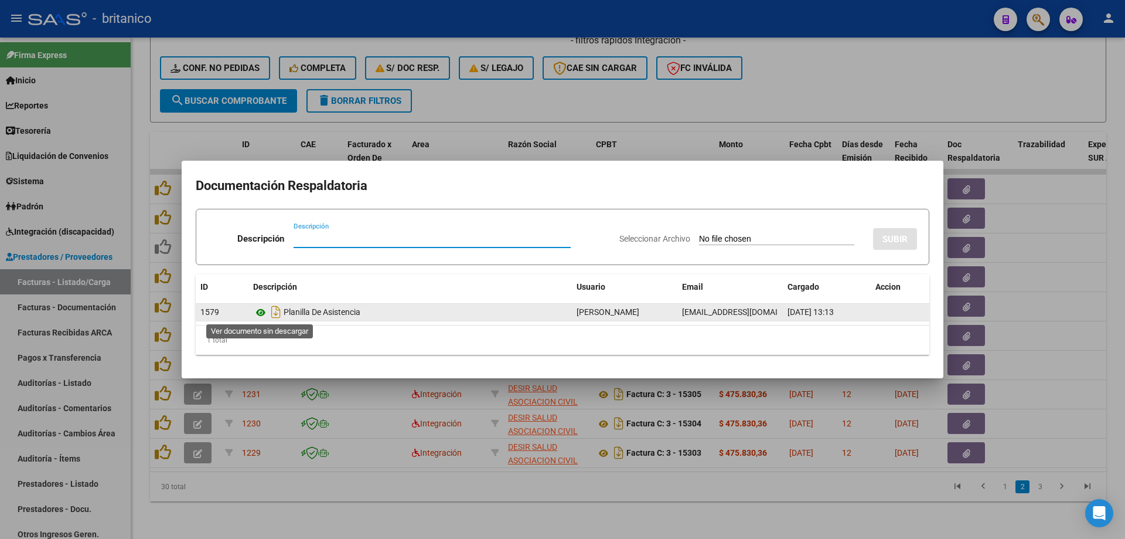
click at [257, 308] on icon at bounding box center [260, 312] width 15 height 14
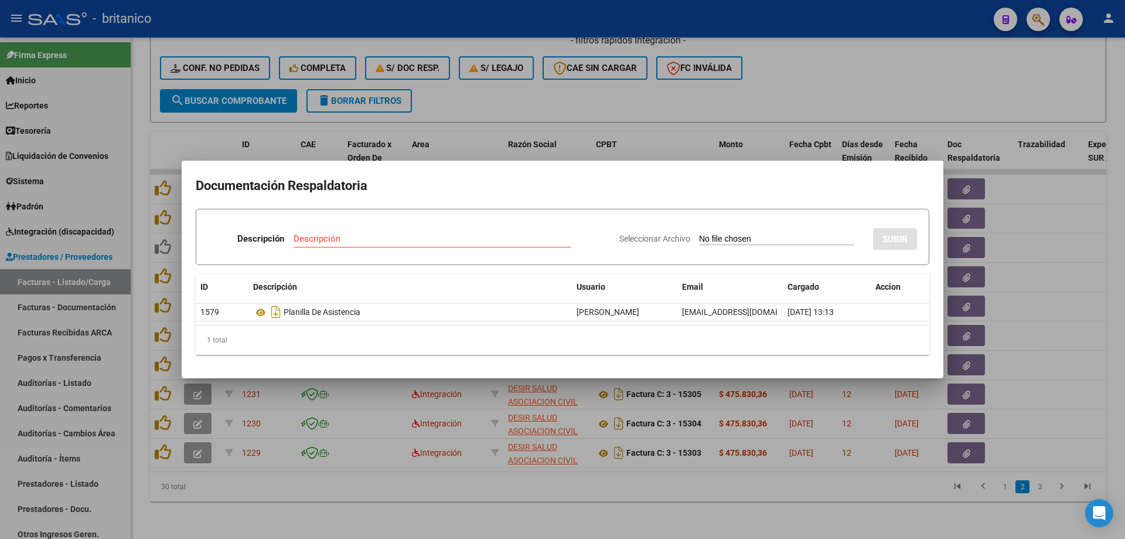
click at [572, 93] on div at bounding box center [562, 269] width 1125 height 539
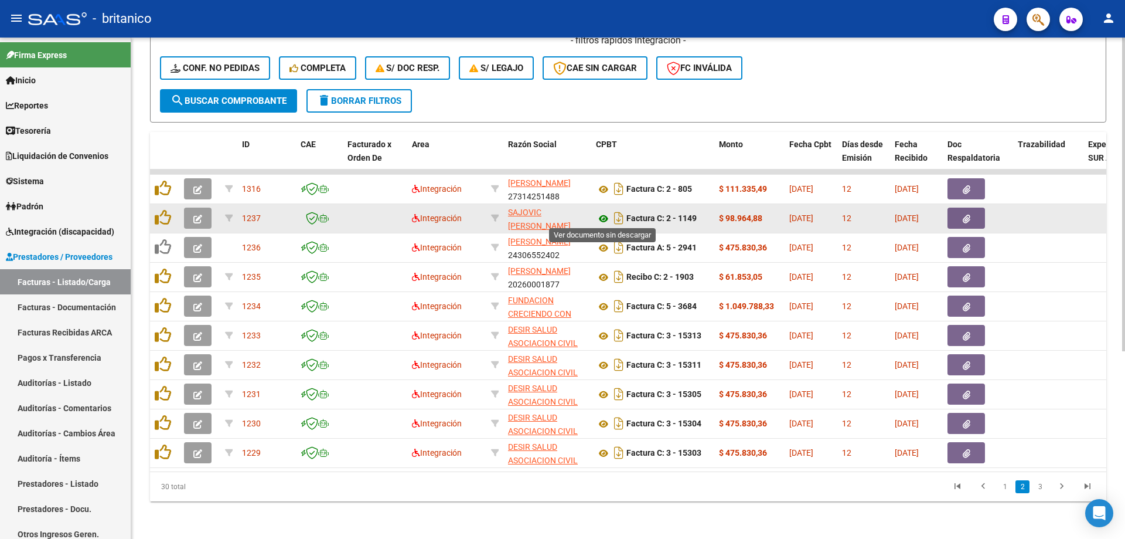
click at [605, 212] on icon at bounding box center [603, 219] width 15 height 14
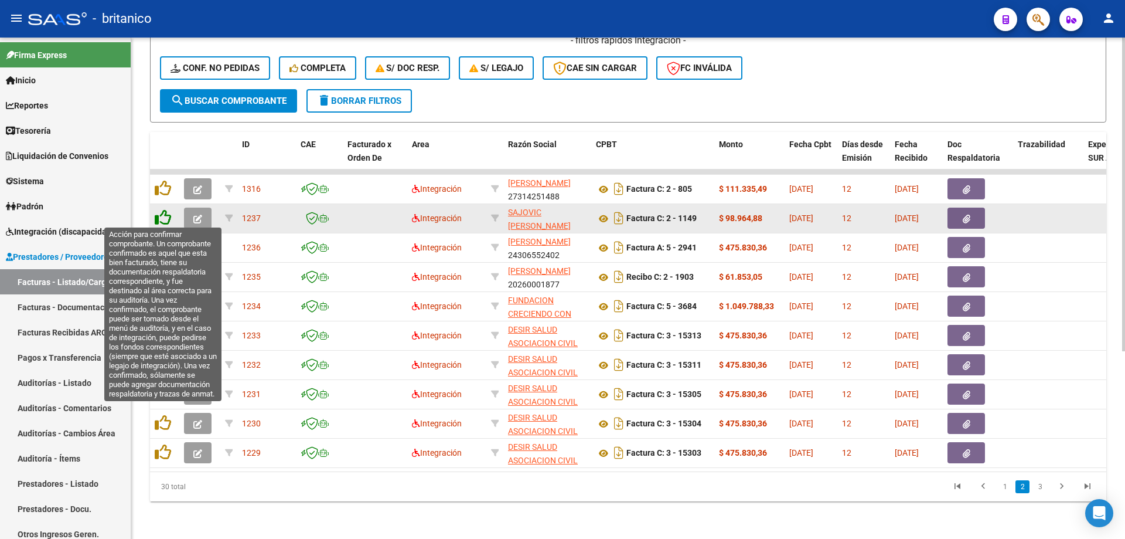
click at [160, 213] on icon at bounding box center [163, 217] width 16 height 16
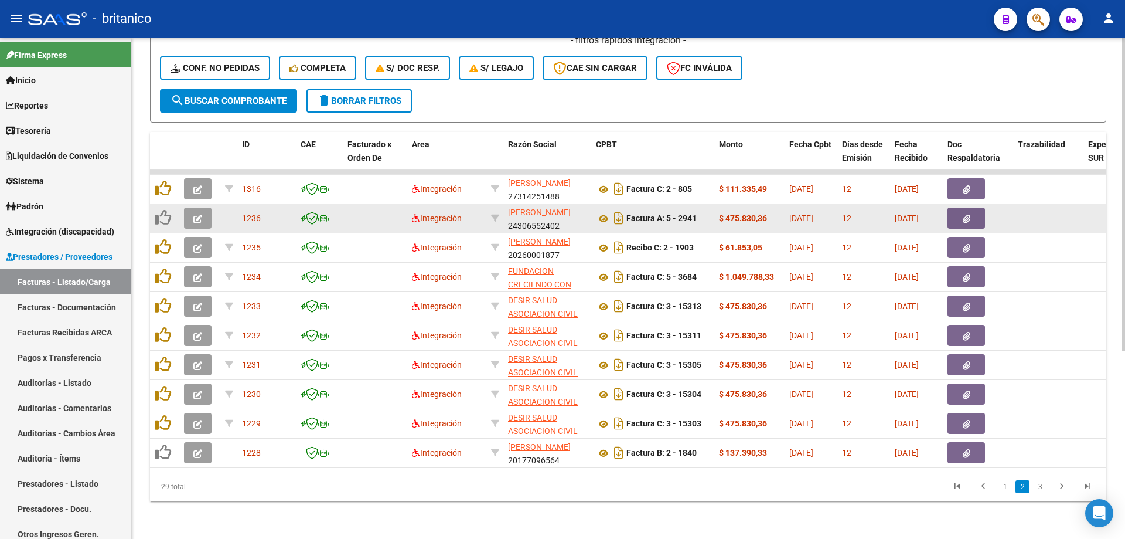
click at [960, 219] on button "button" at bounding box center [967, 217] width 38 height 21
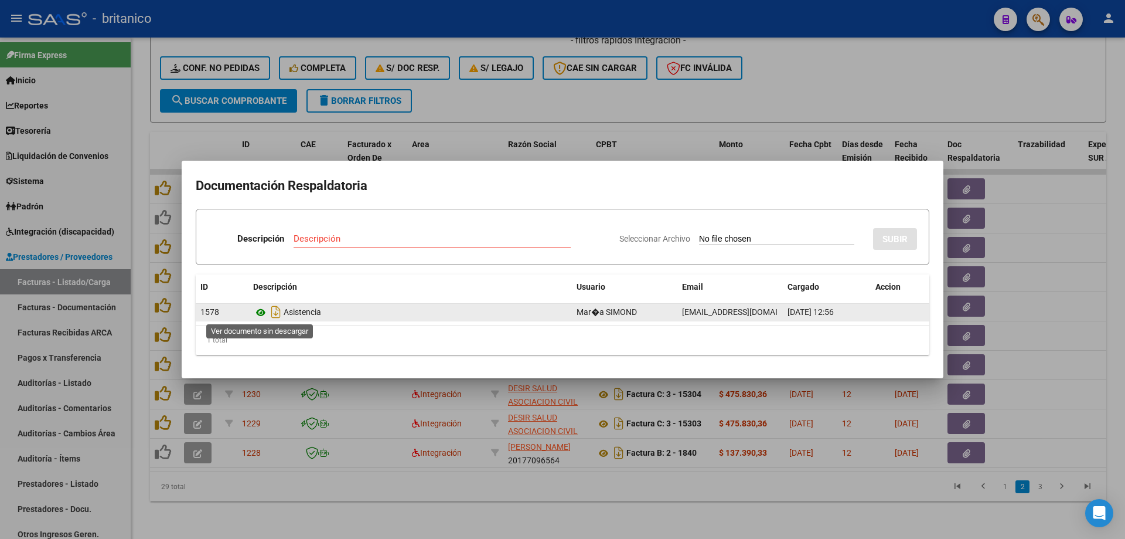
click at [264, 308] on icon at bounding box center [260, 312] width 15 height 14
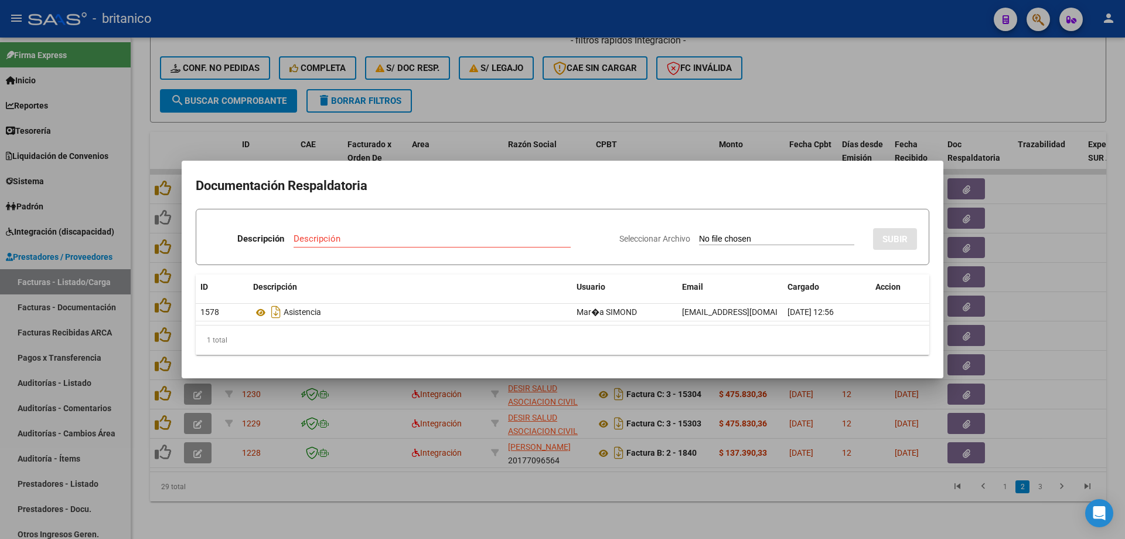
click at [484, 99] on div at bounding box center [562, 269] width 1125 height 539
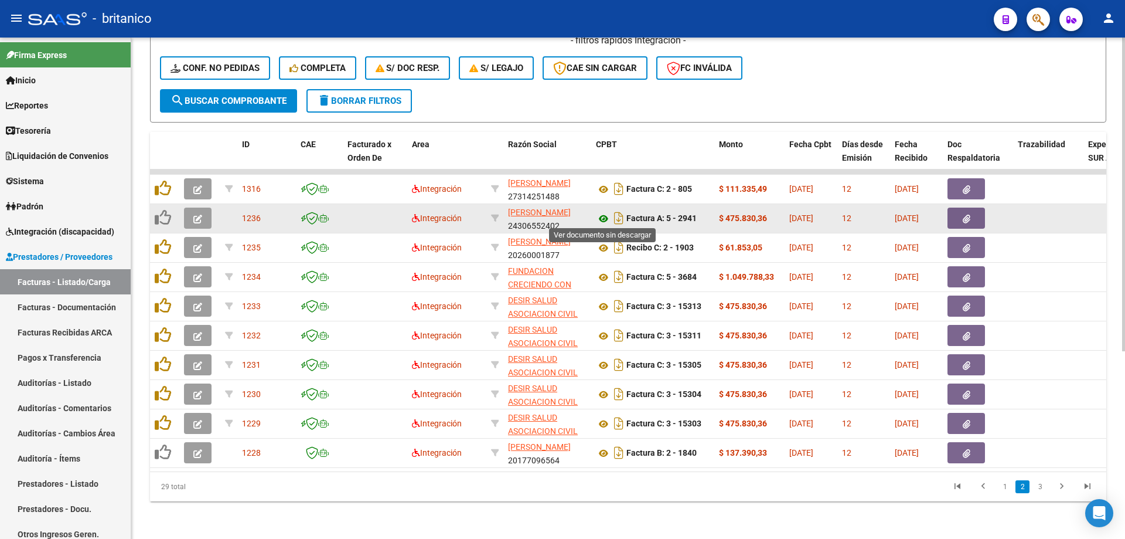
click at [606, 213] on icon at bounding box center [603, 219] width 15 height 14
click at [197, 216] on icon "button" at bounding box center [197, 218] width 9 height 9
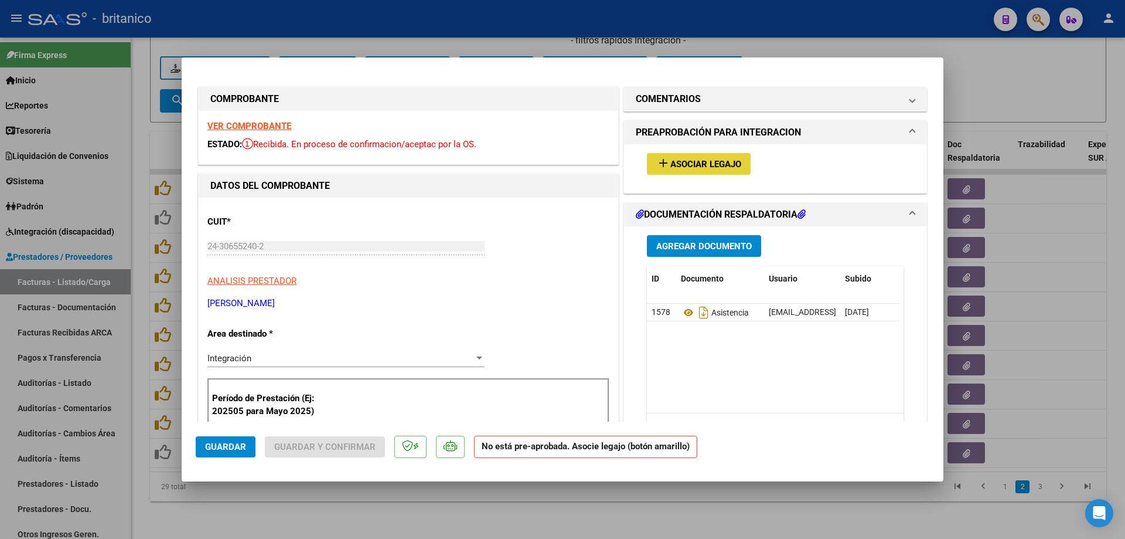
click at [707, 162] on span "Asociar Legajo" at bounding box center [705, 164] width 71 height 11
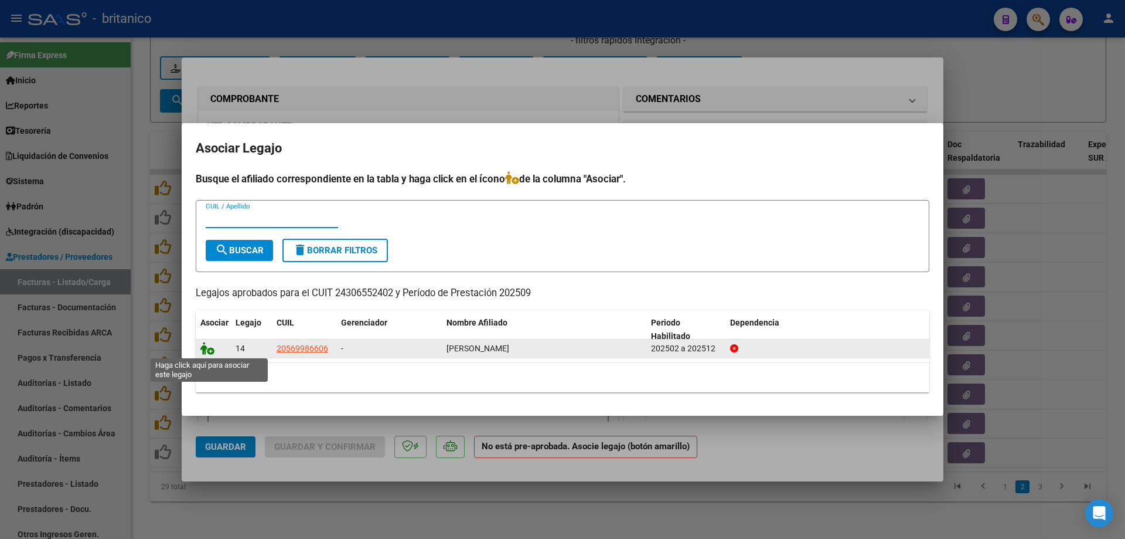
click at [206, 350] on icon at bounding box center [207, 348] width 14 height 13
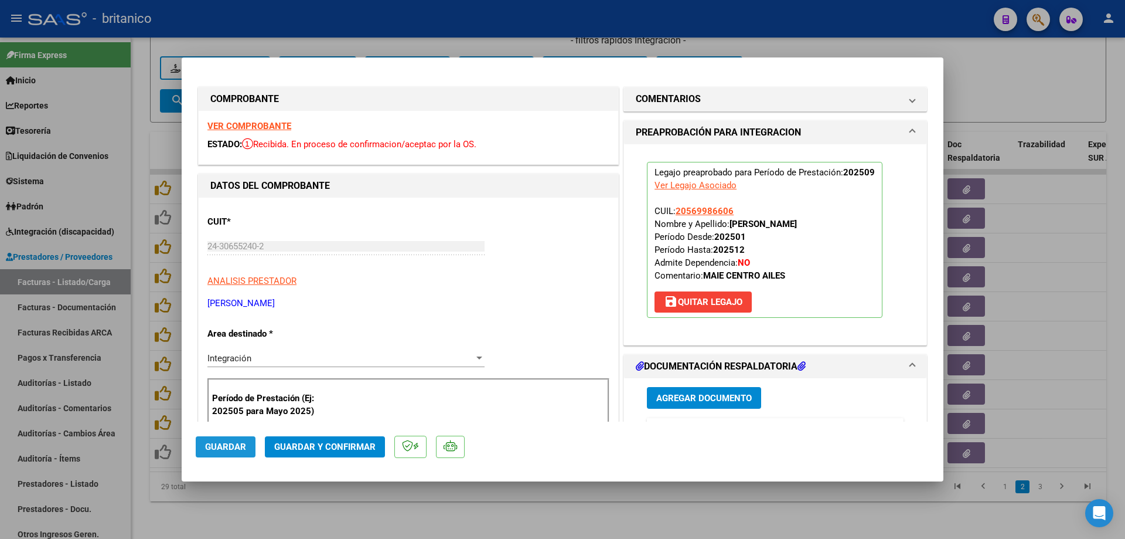
drag, startPoint x: 222, startPoint y: 444, endPoint x: 238, endPoint y: 380, distance: 65.2
click at [222, 442] on span "Guardar" at bounding box center [225, 446] width 41 height 11
click at [353, 5] on div at bounding box center [562, 269] width 1125 height 539
type input "$ 0,00"
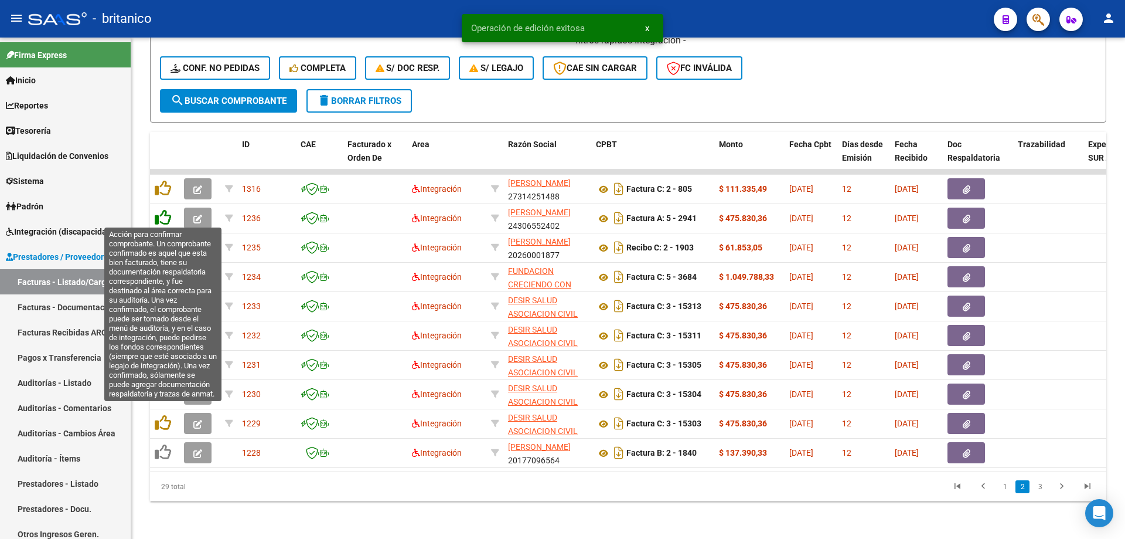
click at [167, 218] on icon at bounding box center [163, 217] width 16 height 16
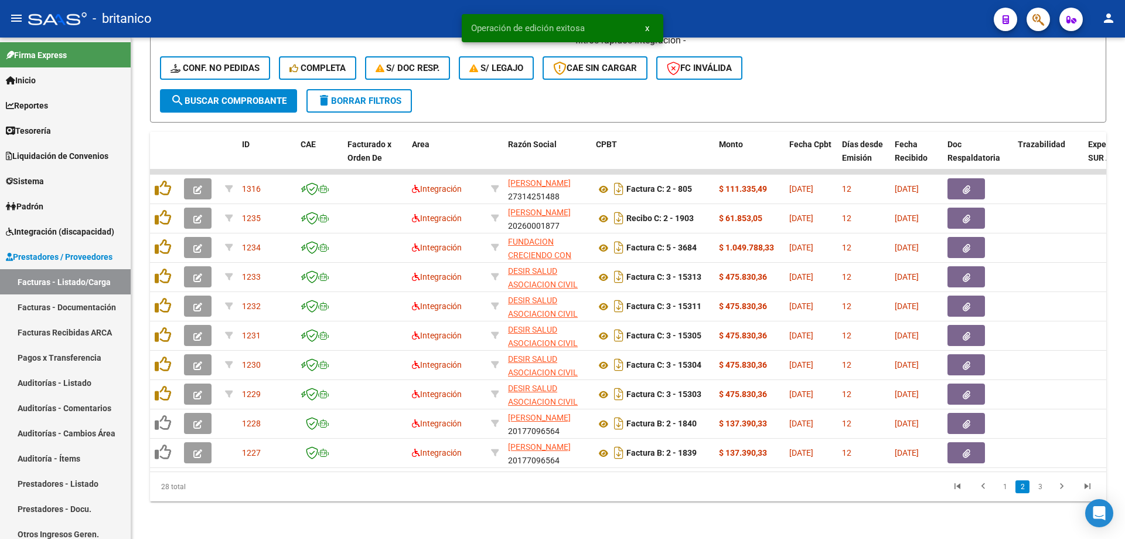
click at [988, 216] on div at bounding box center [978, 217] width 61 height 21
click at [981, 212] on button "button" at bounding box center [967, 217] width 38 height 21
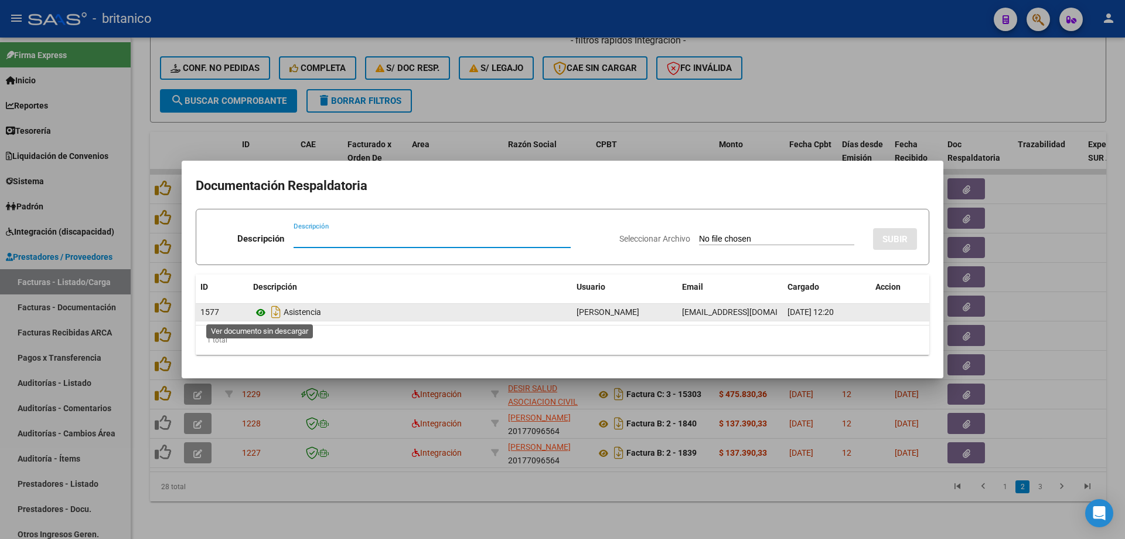
click at [265, 310] on icon at bounding box center [260, 312] width 15 height 14
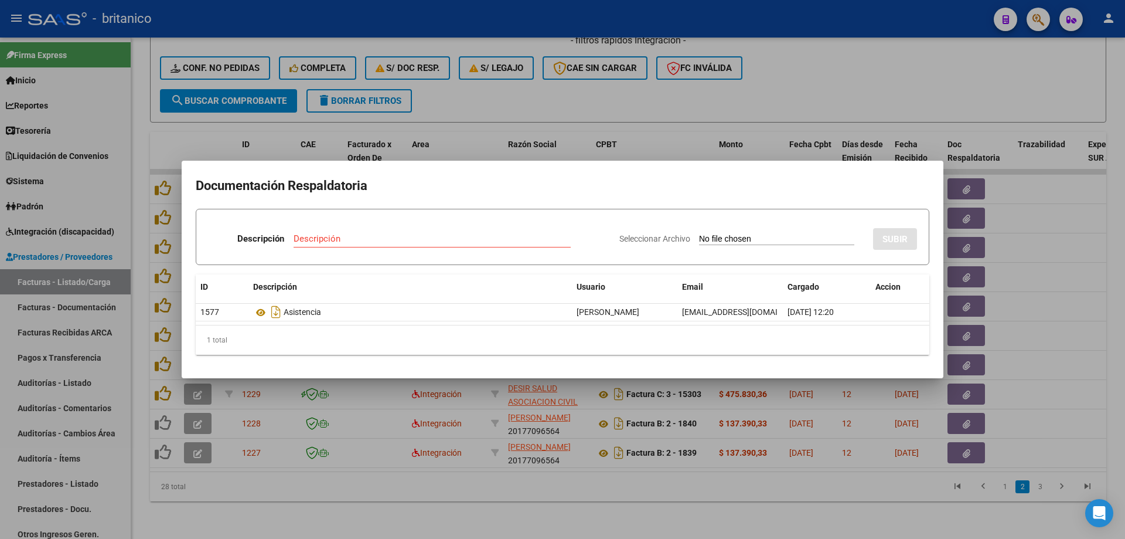
click at [539, 95] on div at bounding box center [562, 269] width 1125 height 539
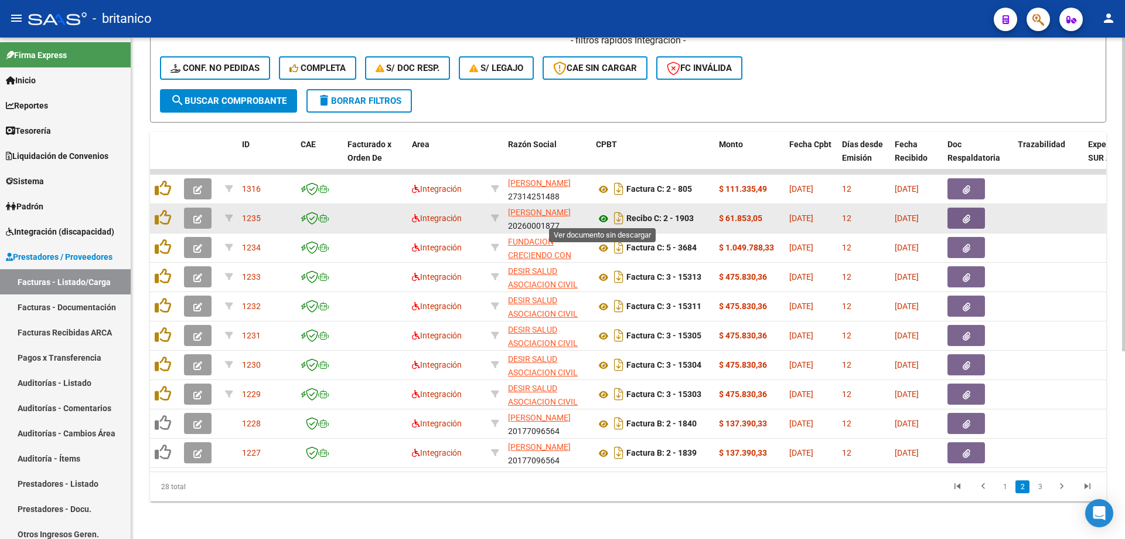
click at [607, 213] on icon at bounding box center [603, 219] width 15 height 14
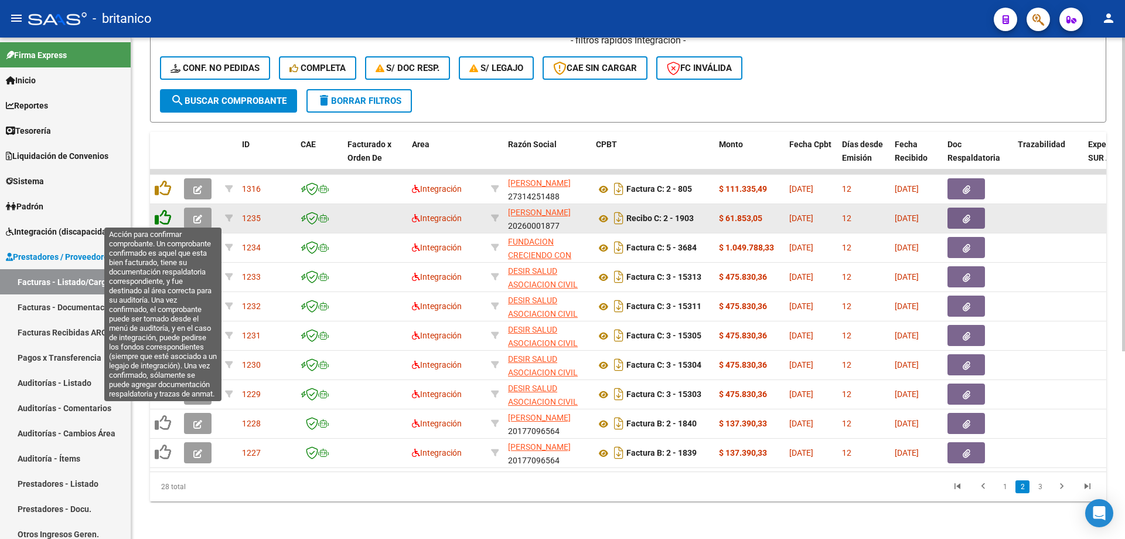
click at [165, 209] on icon at bounding box center [163, 217] width 16 height 16
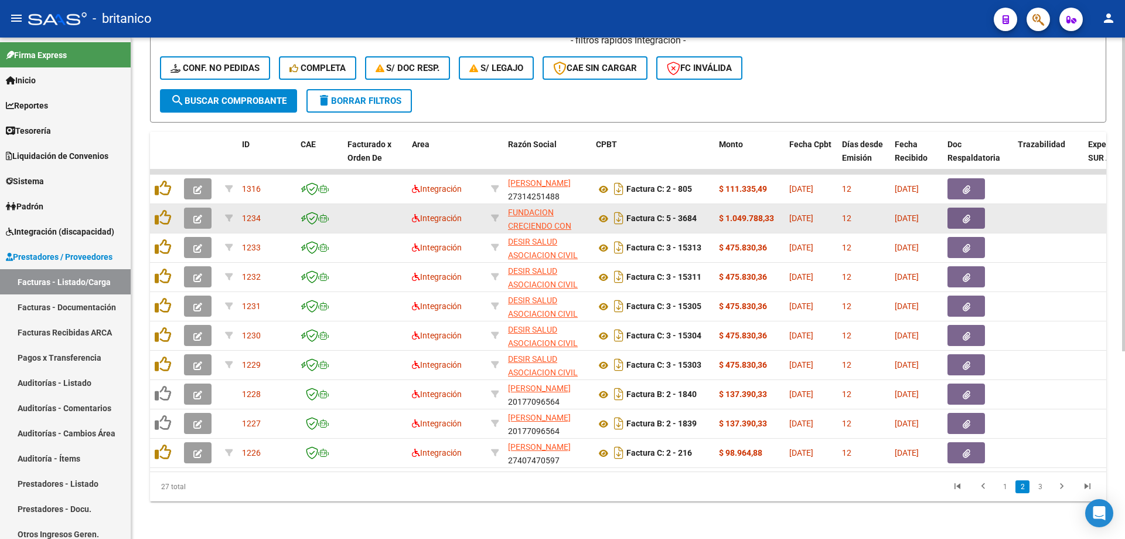
click at [971, 213] on button "button" at bounding box center [967, 217] width 38 height 21
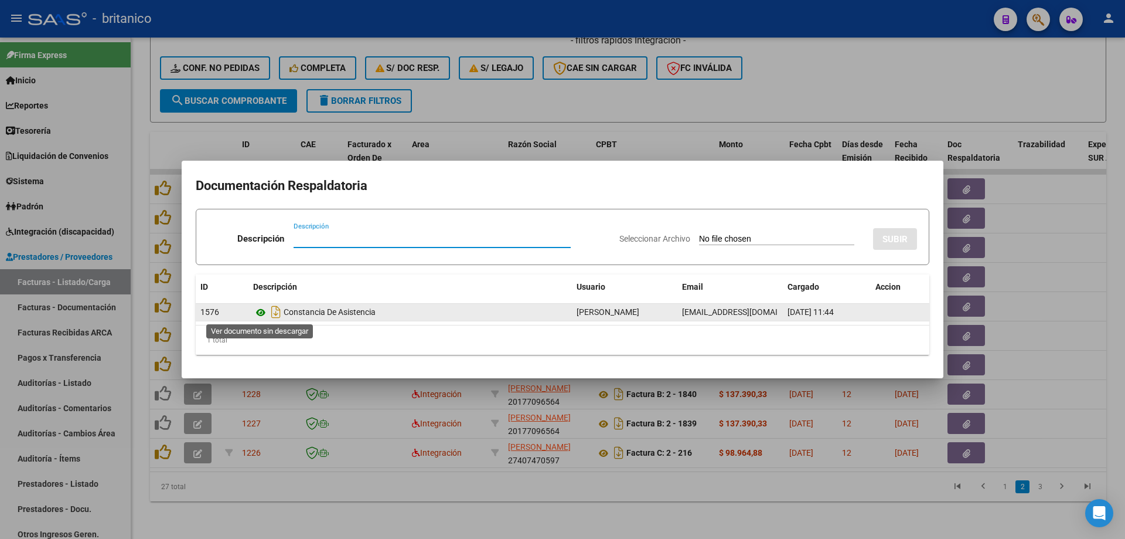
click at [266, 312] on icon at bounding box center [260, 312] width 15 height 14
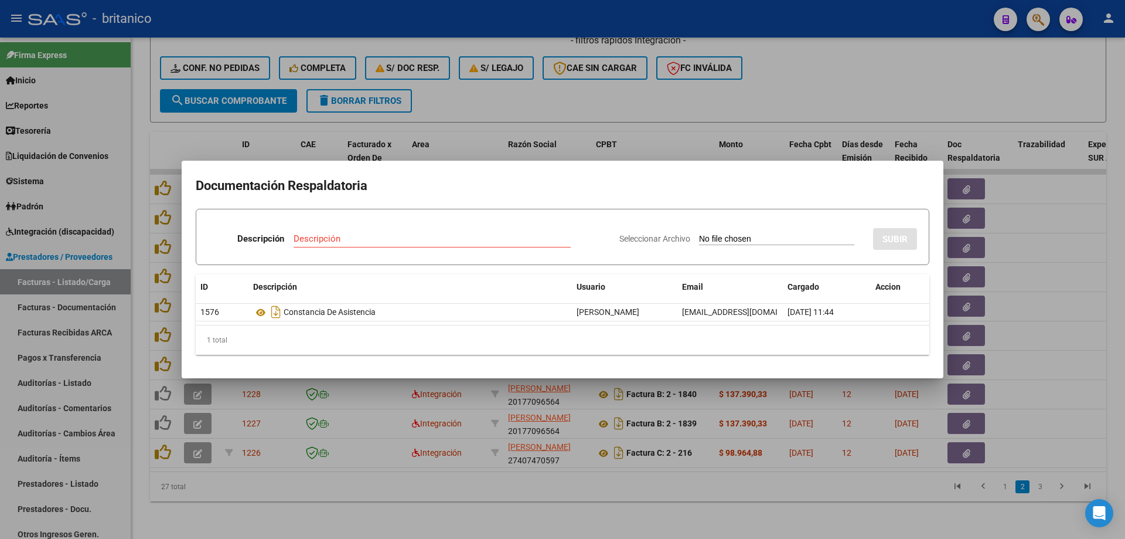
click at [534, 93] on div at bounding box center [562, 269] width 1125 height 539
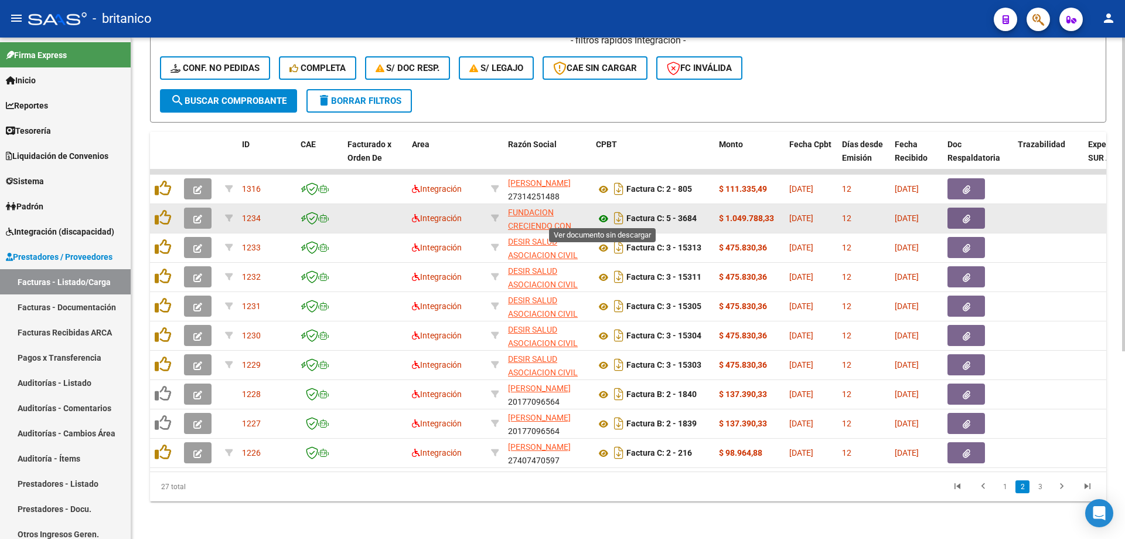
click at [601, 215] on icon at bounding box center [603, 219] width 15 height 14
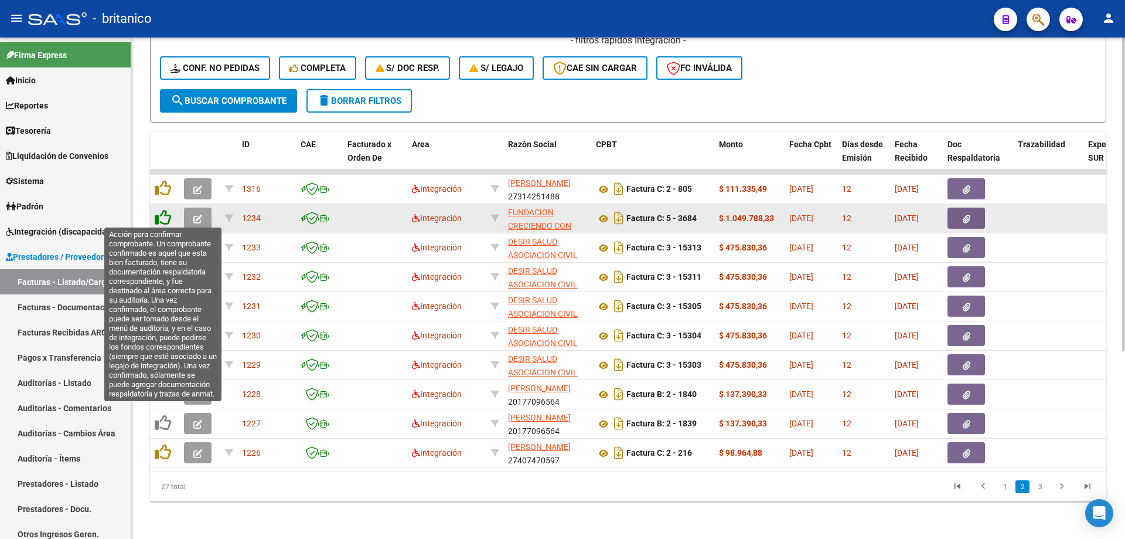
click at [167, 213] on icon at bounding box center [163, 217] width 16 height 16
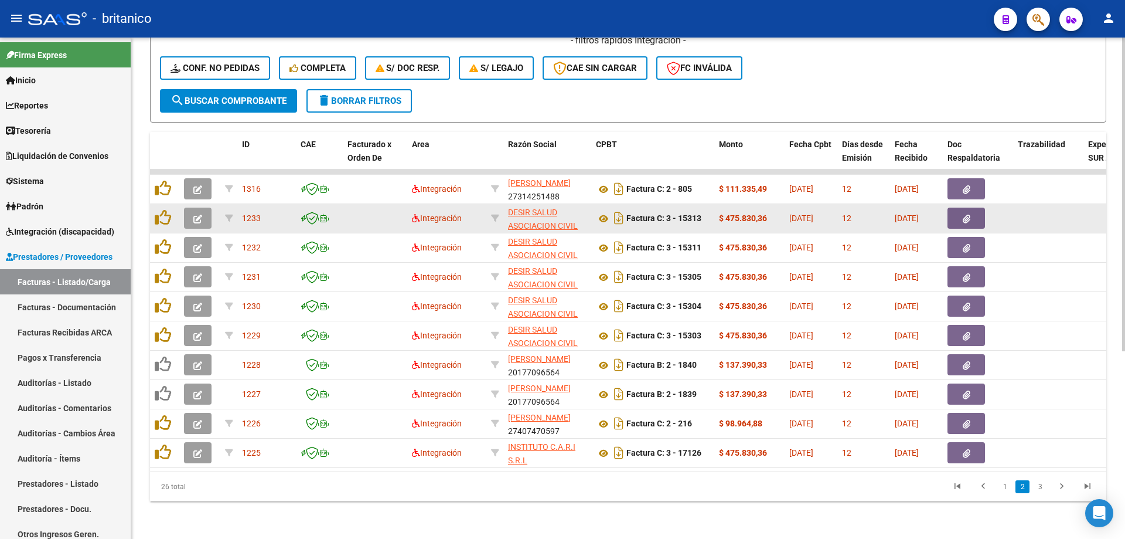
click at [974, 217] on button "button" at bounding box center [967, 217] width 38 height 21
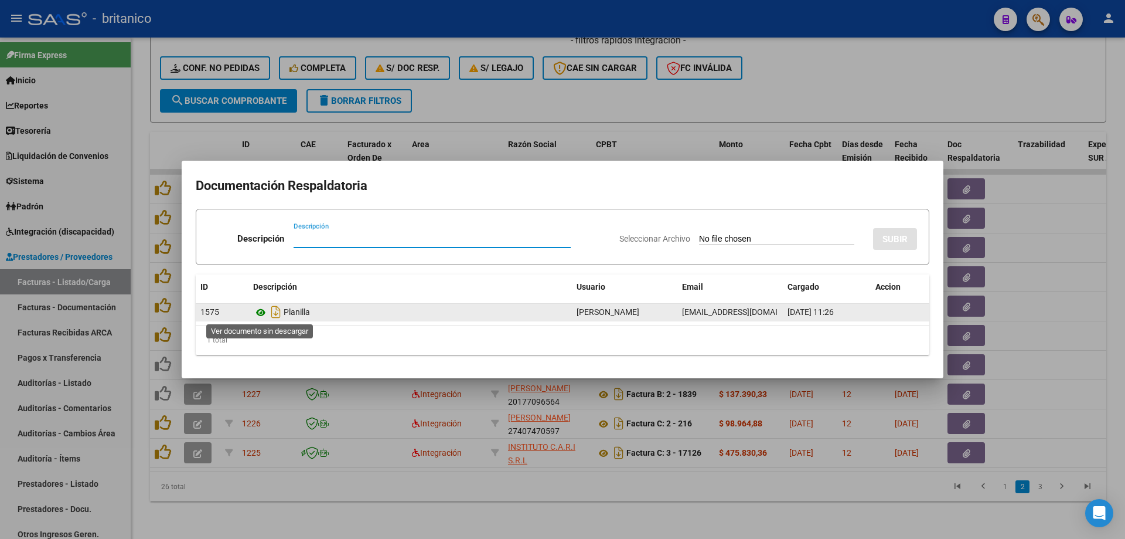
click at [259, 313] on icon at bounding box center [260, 312] width 15 height 14
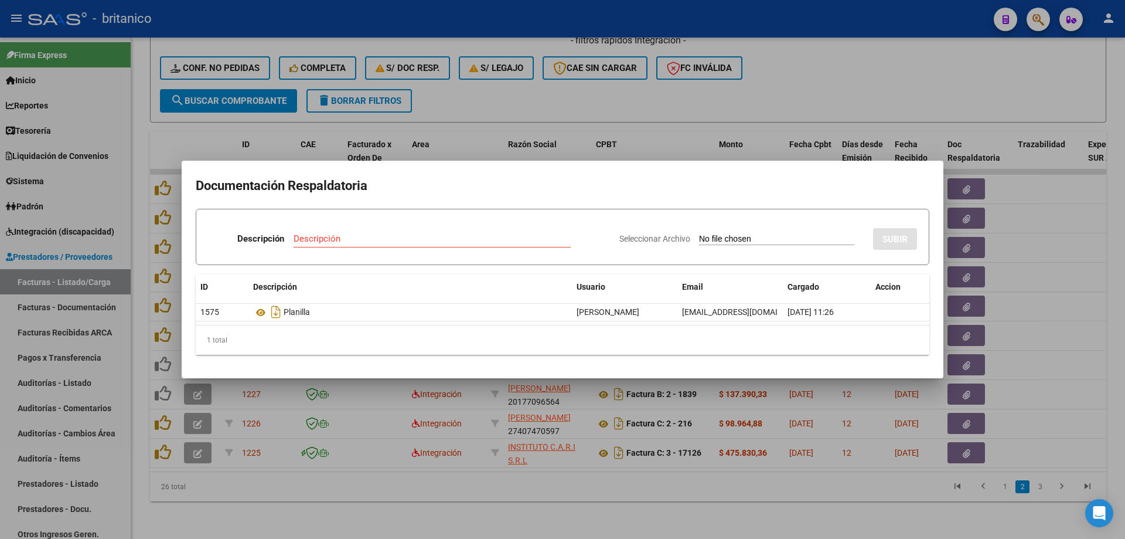
click at [512, 111] on div at bounding box center [562, 269] width 1125 height 539
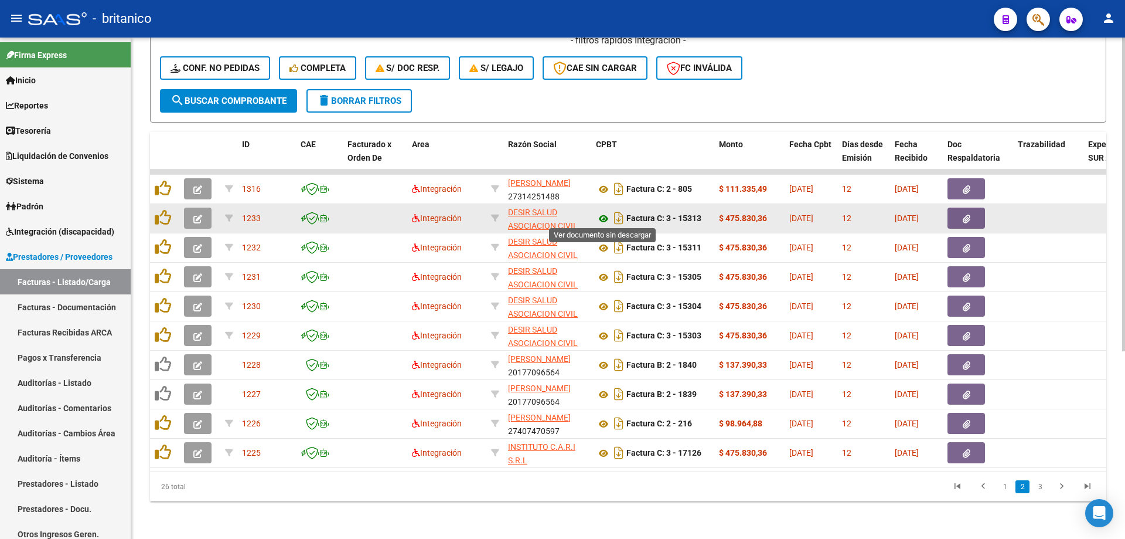
click at [601, 213] on icon at bounding box center [603, 219] width 15 height 14
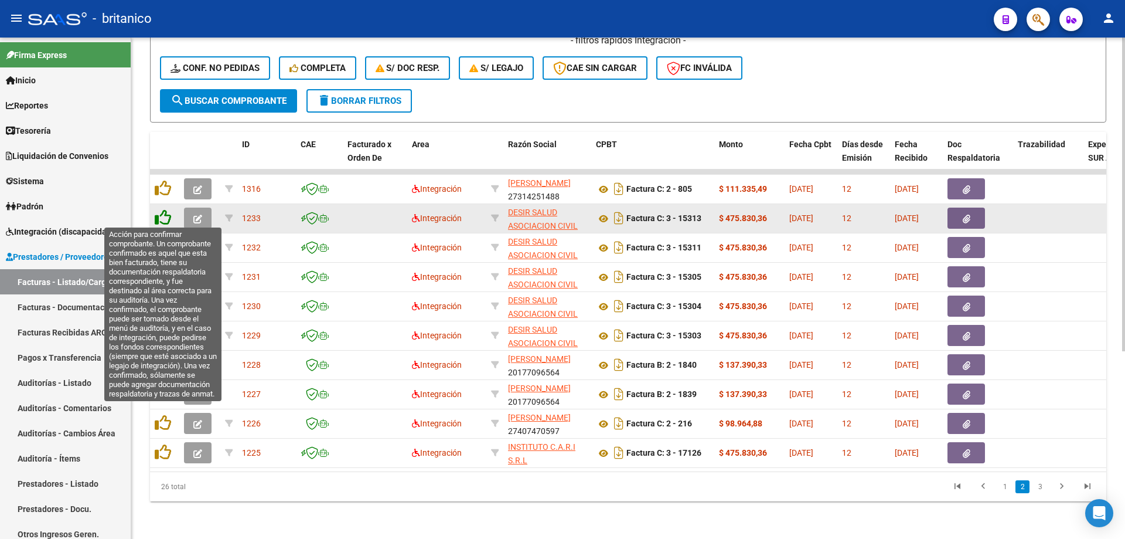
click at [161, 209] on icon at bounding box center [163, 217] width 16 height 16
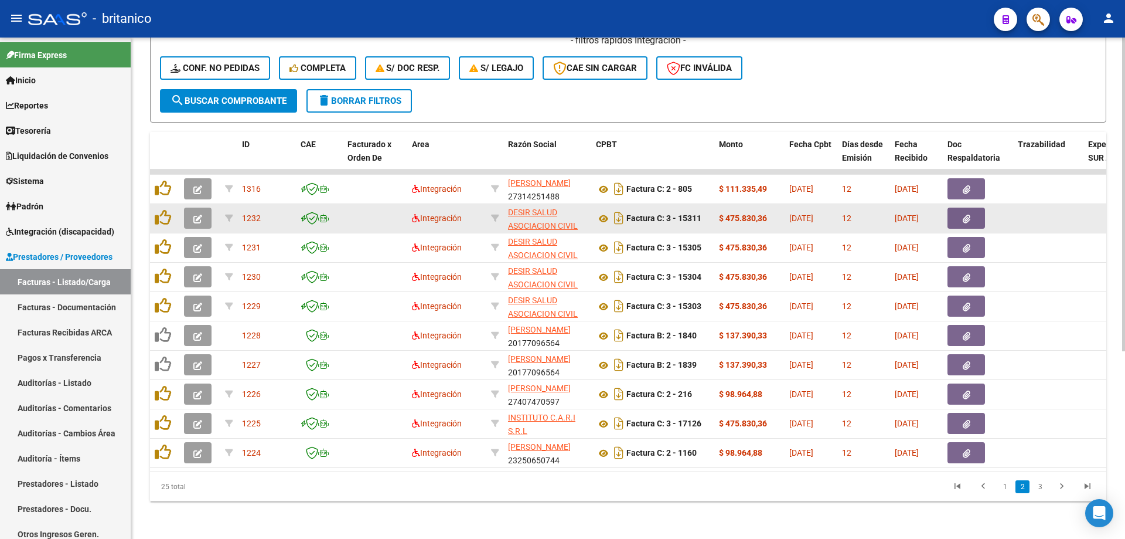
click at [959, 219] on button "button" at bounding box center [967, 217] width 38 height 21
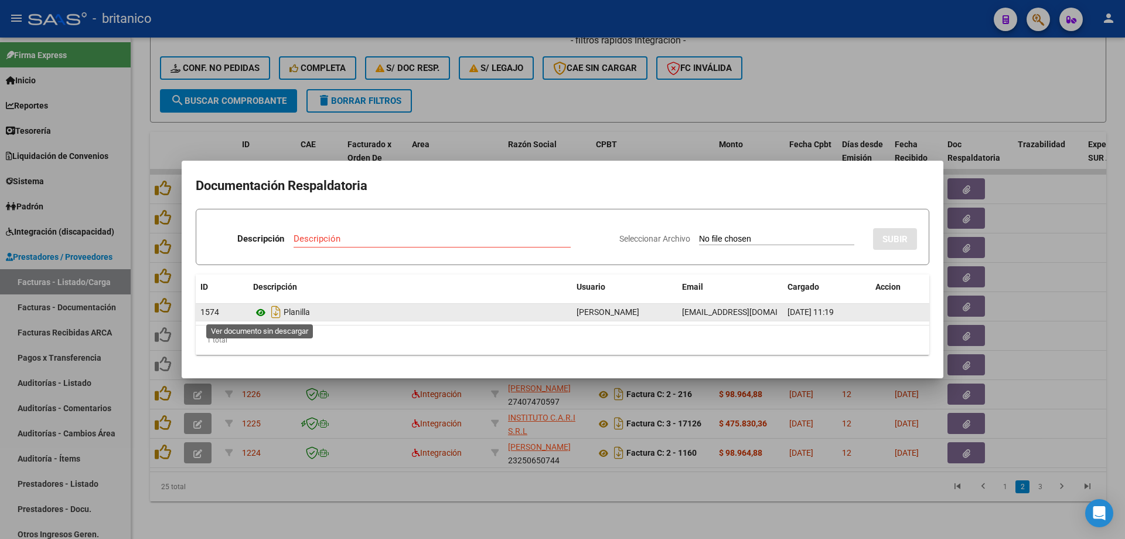
click at [264, 312] on icon at bounding box center [260, 312] width 15 height 14
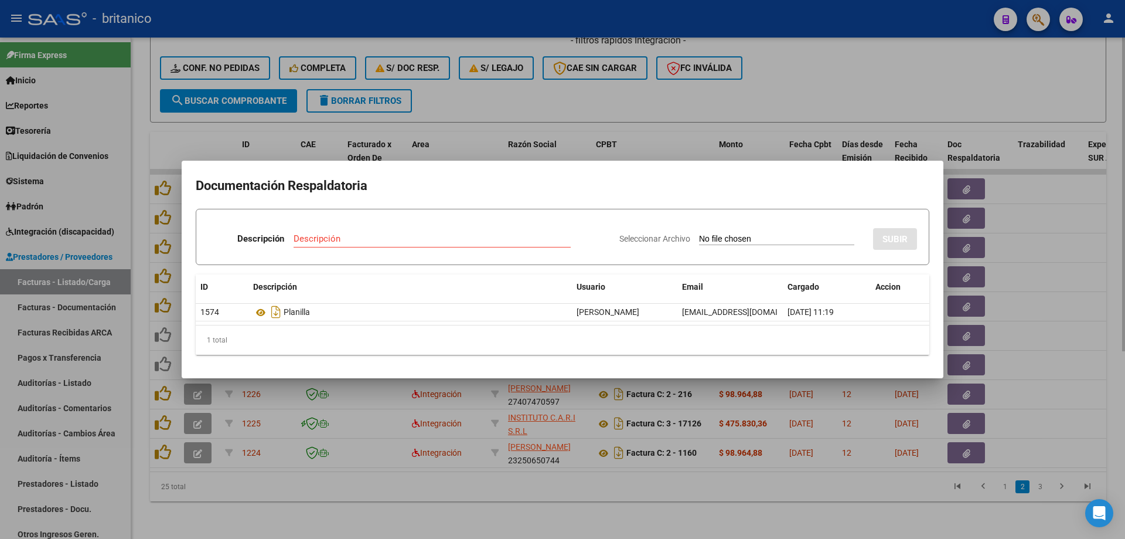
drag, startPoint x: 510, startPoint y: 100, endPoint x: 517, endPoint y: 104, distance: 7.6
click at [511, 100] on div at bounding box center [562, 269] width 1125 height 539
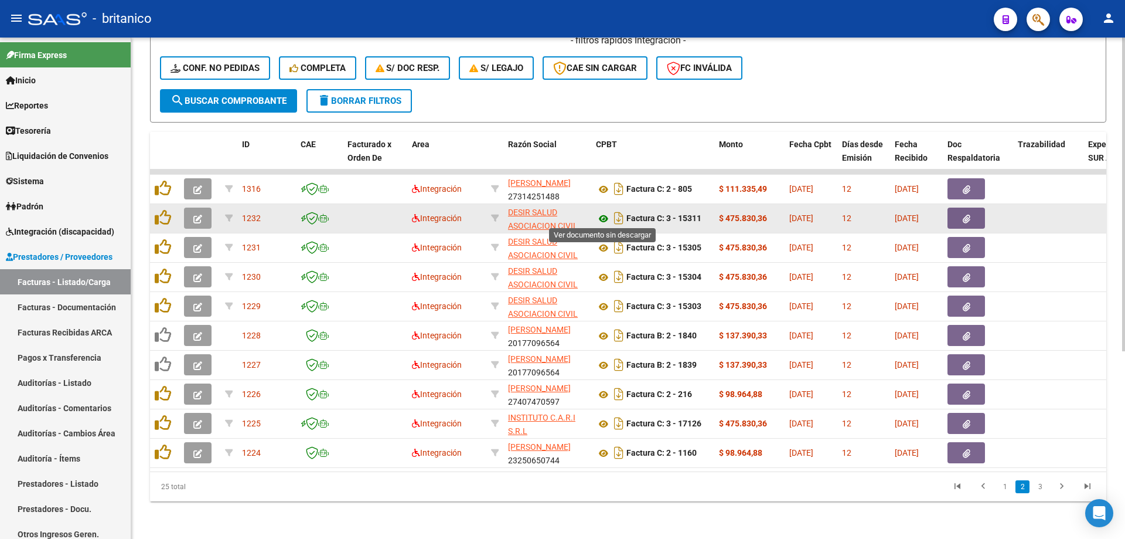
click at [604, 214] on icon at bounding box center [603, 219] width 15 height 14
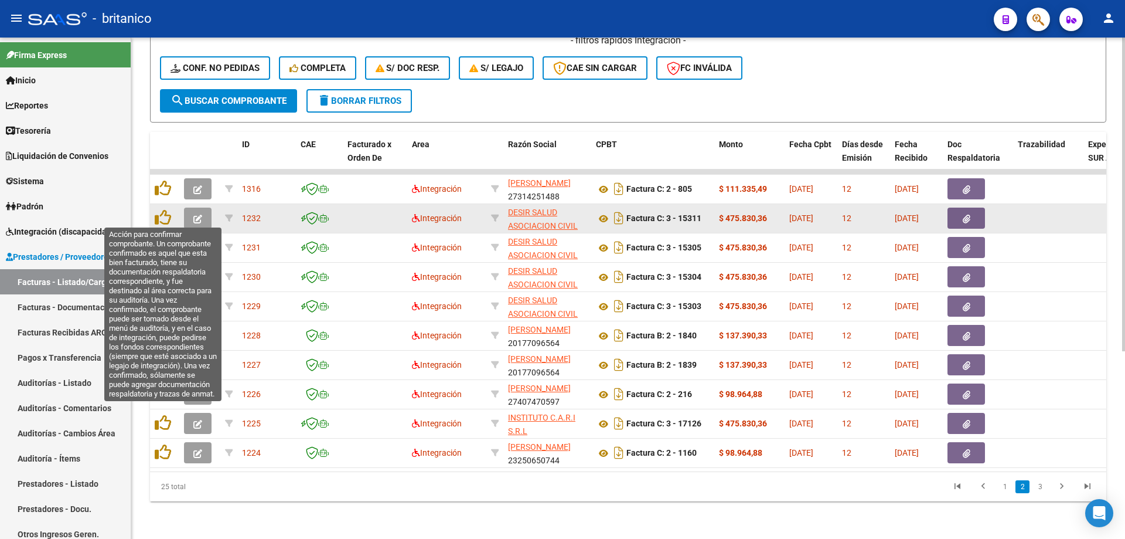
drag, startPoint x: 164, startPoint y: 212, endPoint x: 193, endPoint y: 216, distance: 29.6
click at [165, 212] on icon at bounding box center [163, 217] width 16 height 16
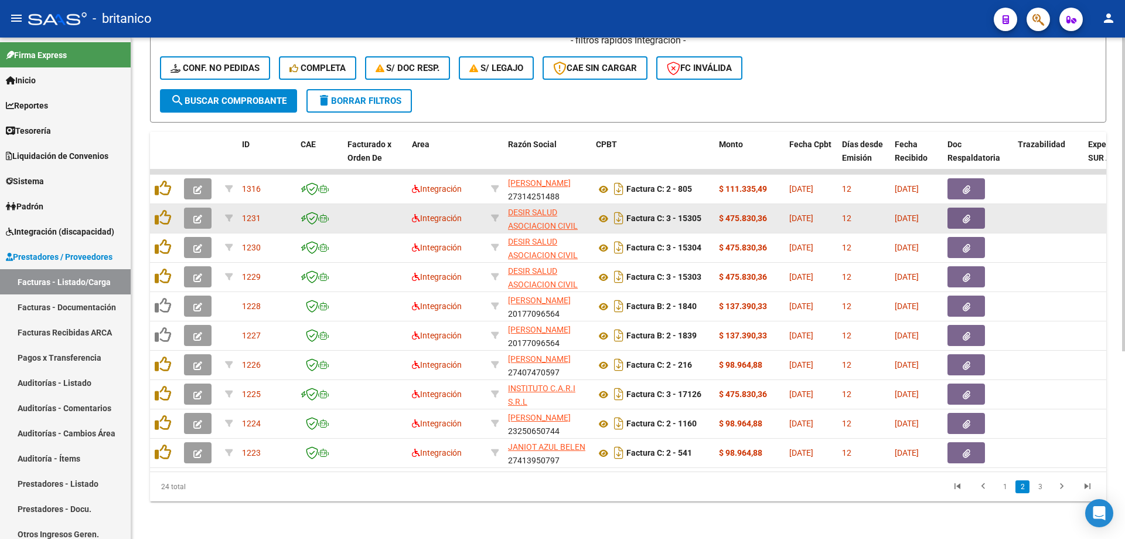
click at [973, 212] on button "button" at bounding box center [967, 217] width 38 height 21
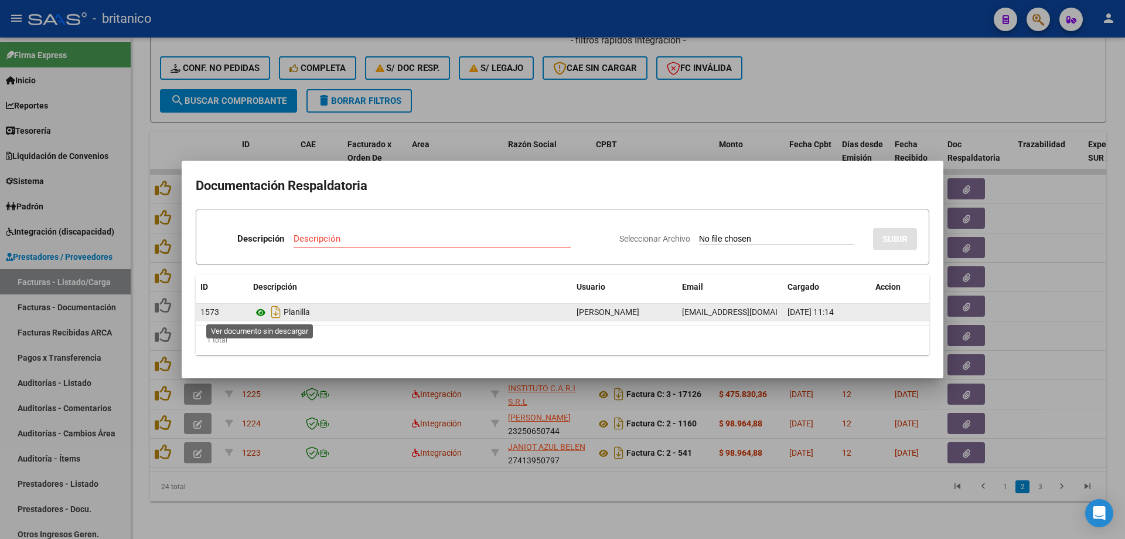
click at [263, 311] on icon at bounding box center [260, 312] width 15 height 14
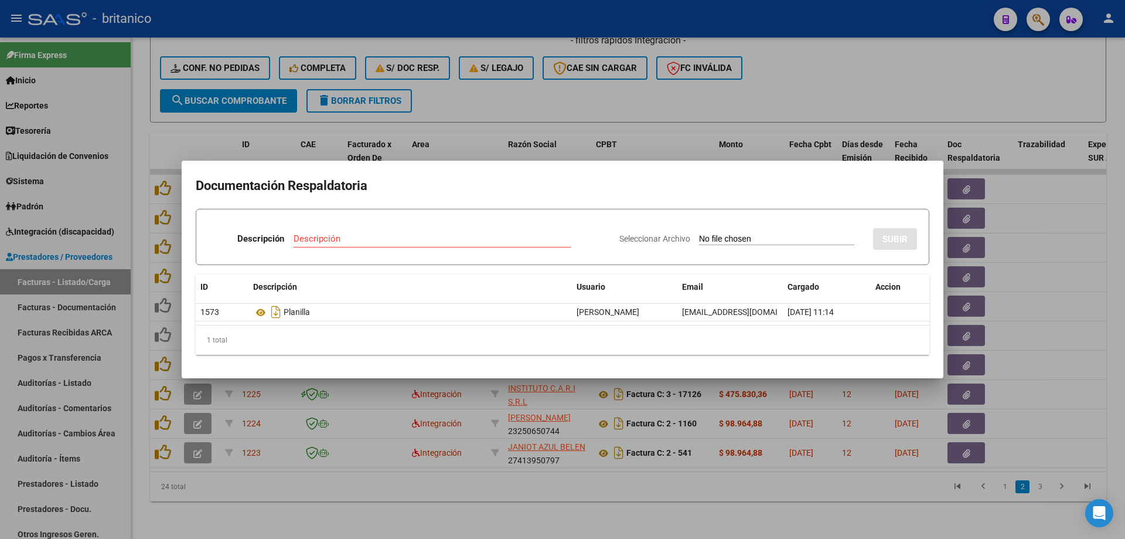
click at [540, 101] on div at bounding box center [562, 269] width 1125 height 539
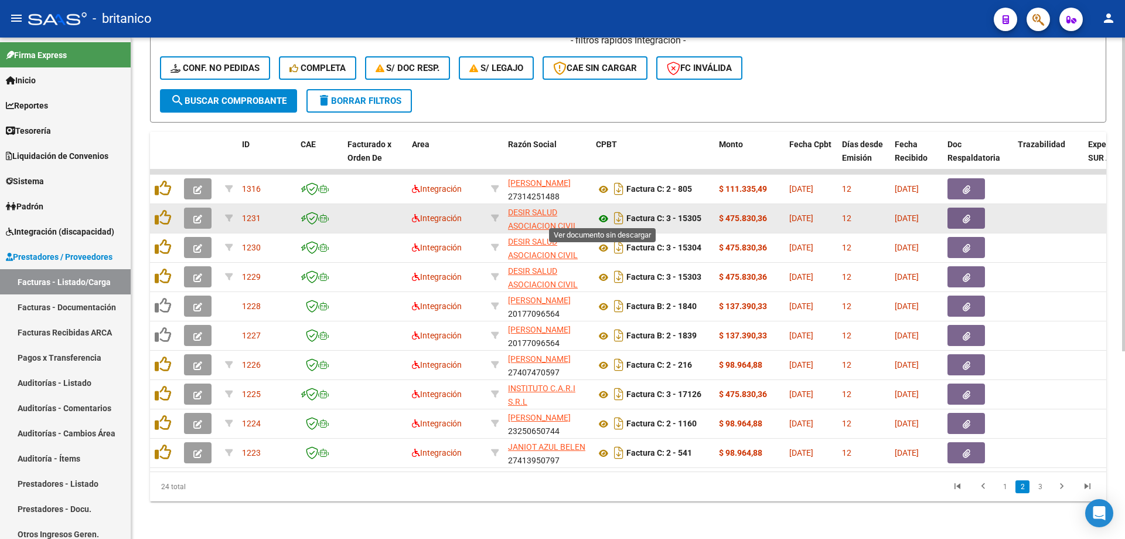
click at [603, 214] on icon at bounding box center [603, 219] width 15 height 14
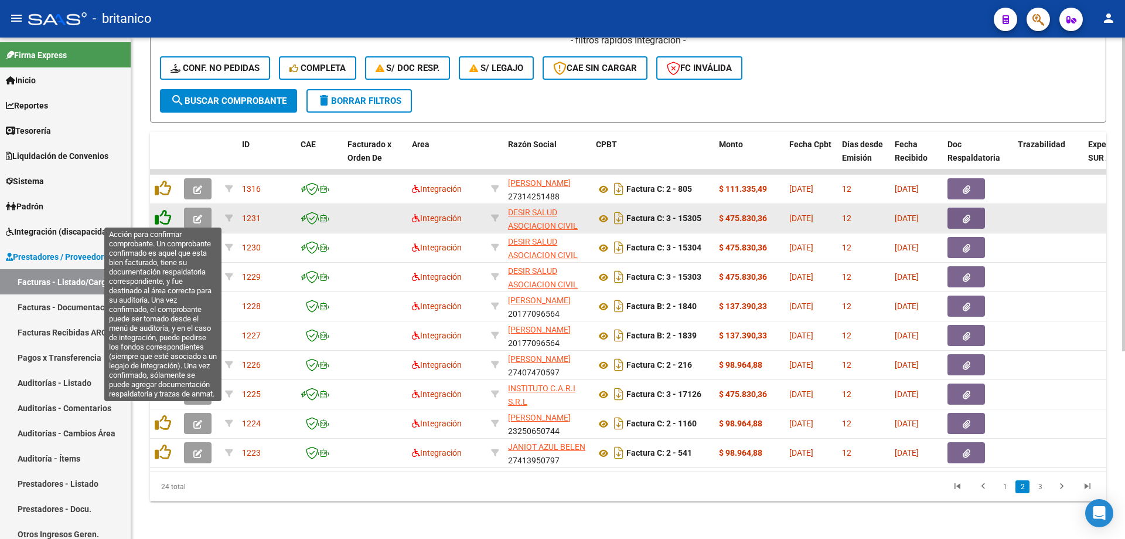
click at [161, 210] on icon at bounding box center [163, 217] width 16 height 16
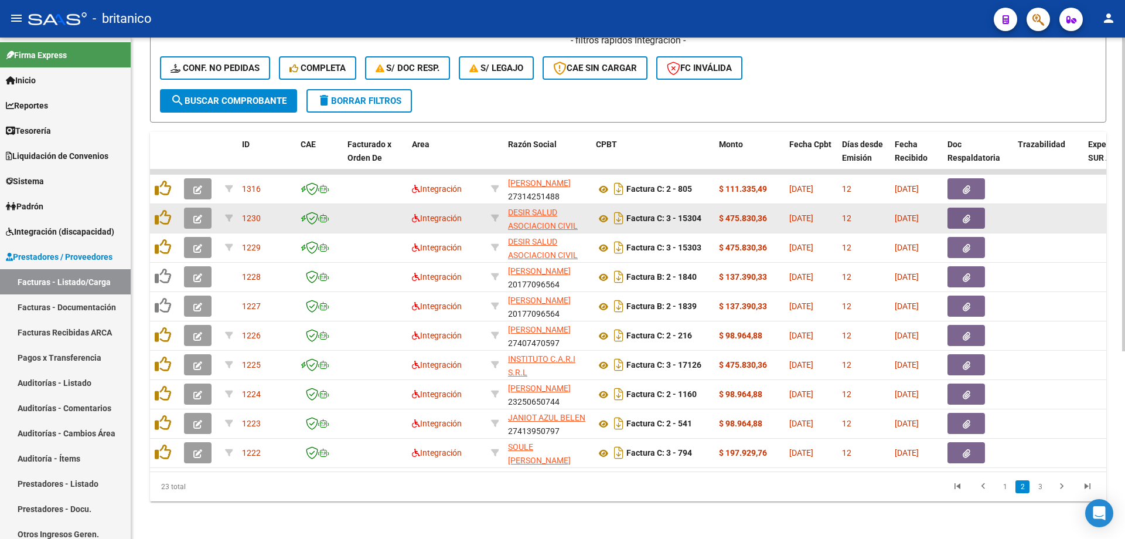
click at [975, 217] on button "button" at bounding box center [967, 217] width 38 height 21
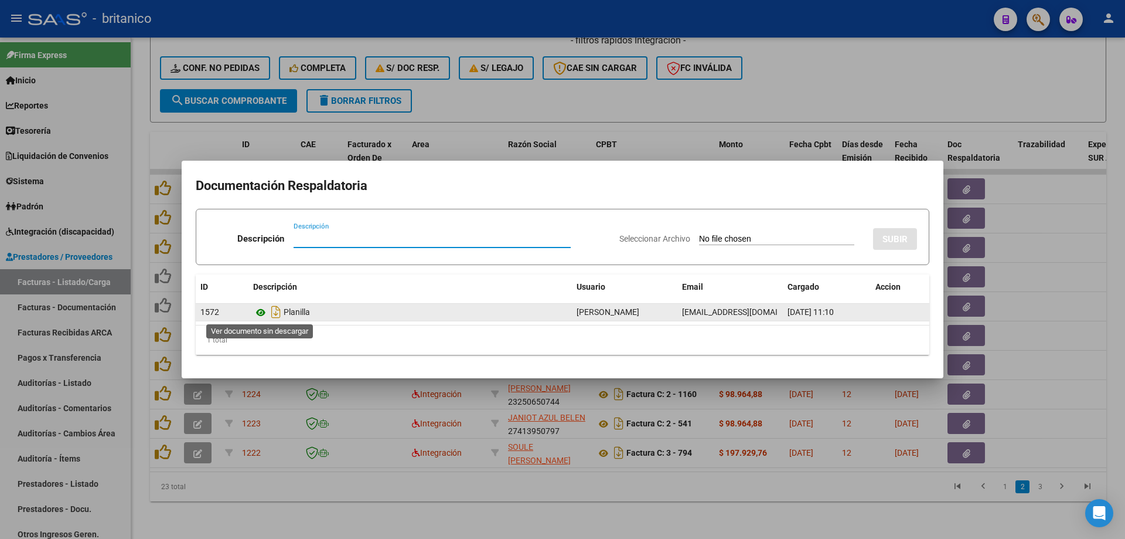
click at [258, 314] on icon at bounding box center [260, 312] width 15 height 14
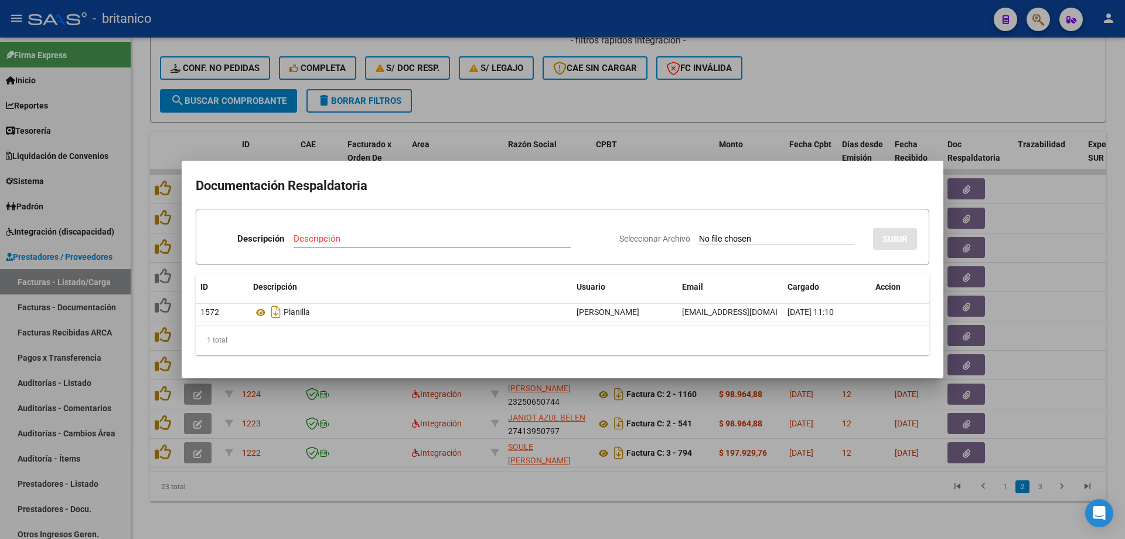
click at [694, 101] on div at bounding box center [562, 269] width 1125 height 539
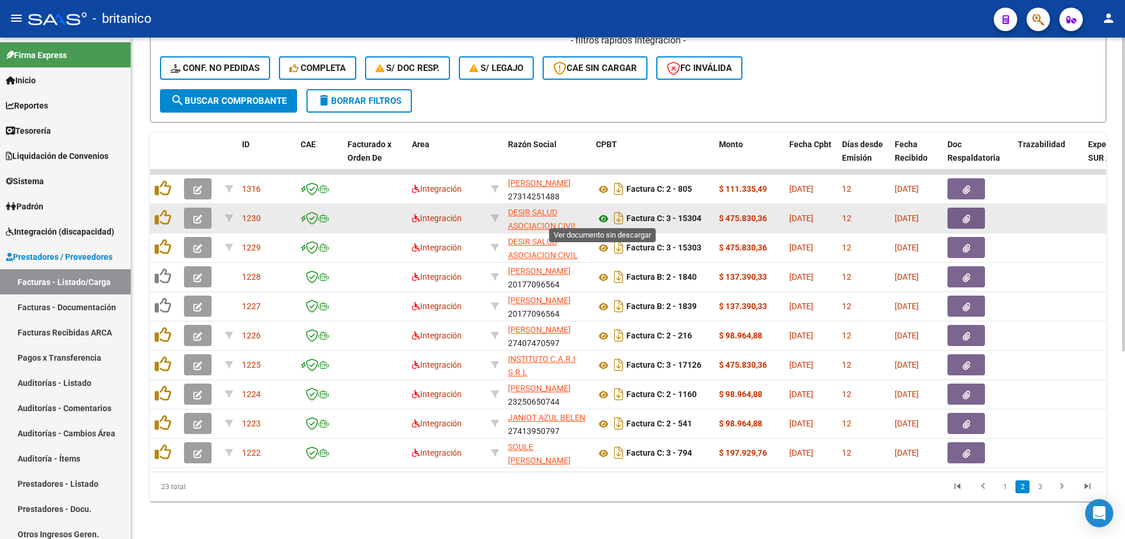
click at [601, 213] on icon at bounding box center [603, 219] width 15 height 14
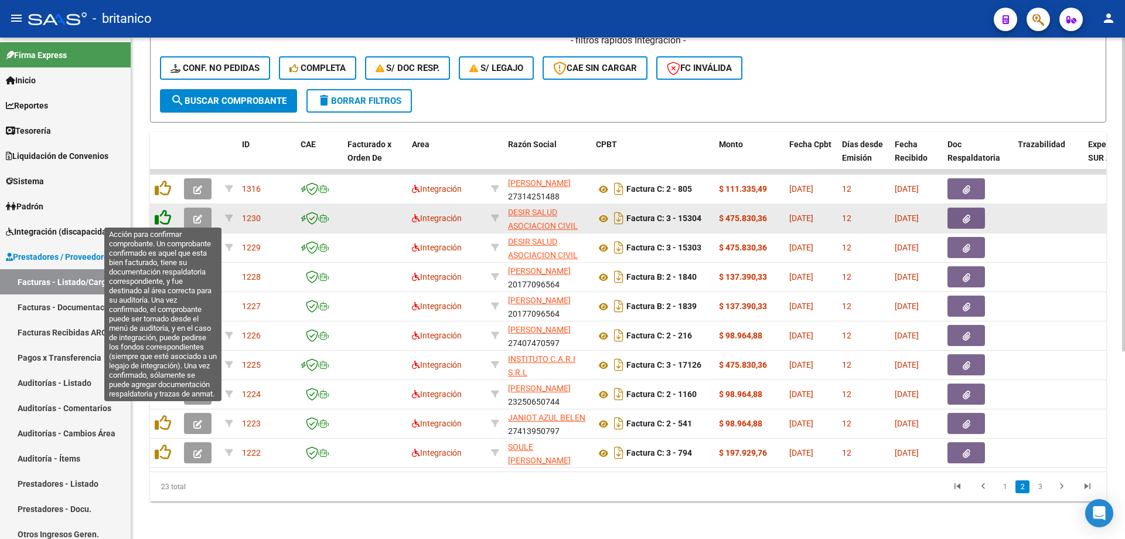
click at [163, 210] on icon at bounding box center [163, 217] width 16 height 16
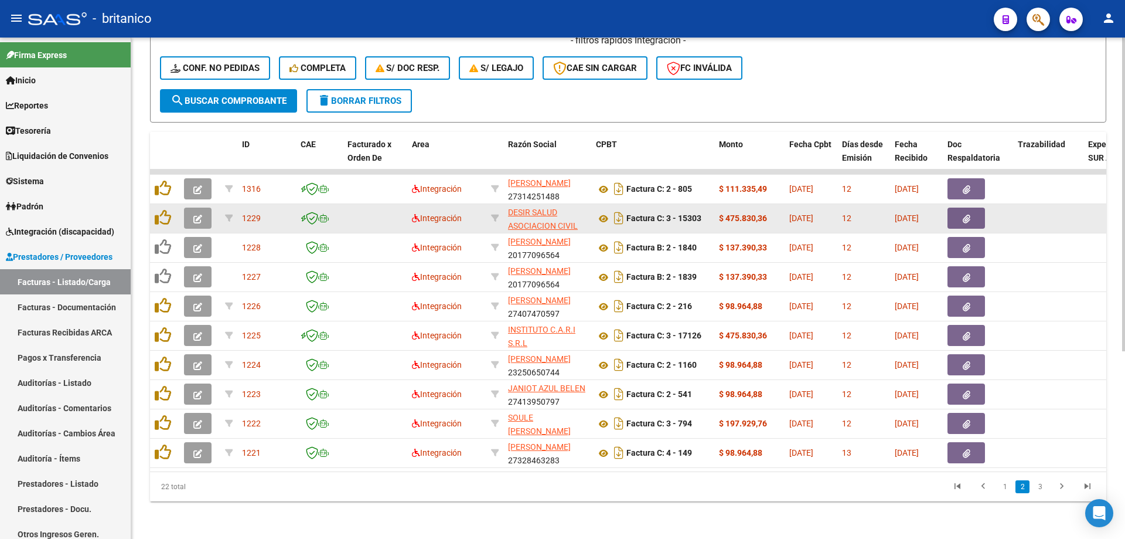
click at [959, 207] on button "button" at bounding box center [967, 217] width 38 height 21
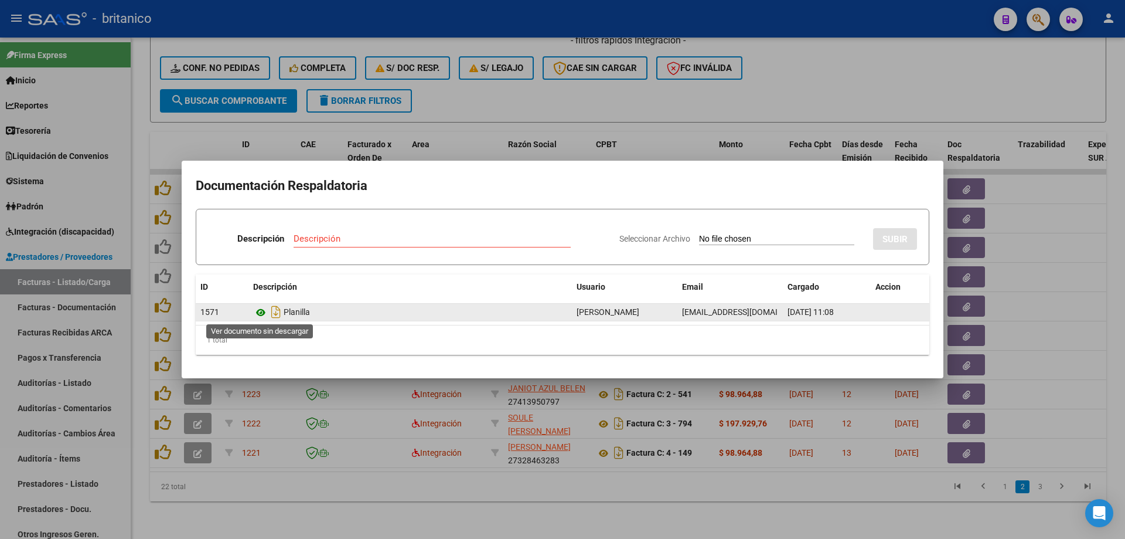
click at [255, 309] on icon at bounding box center [260, 312] width 15 height 14
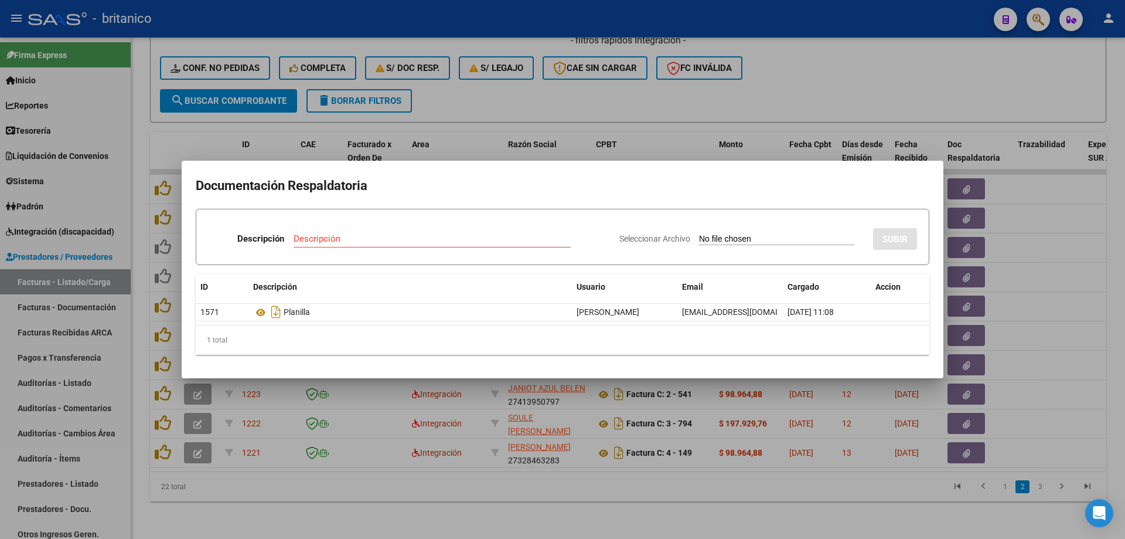
click at [560, 87] on div at bounding box center [562, 269] width 1125 height 539
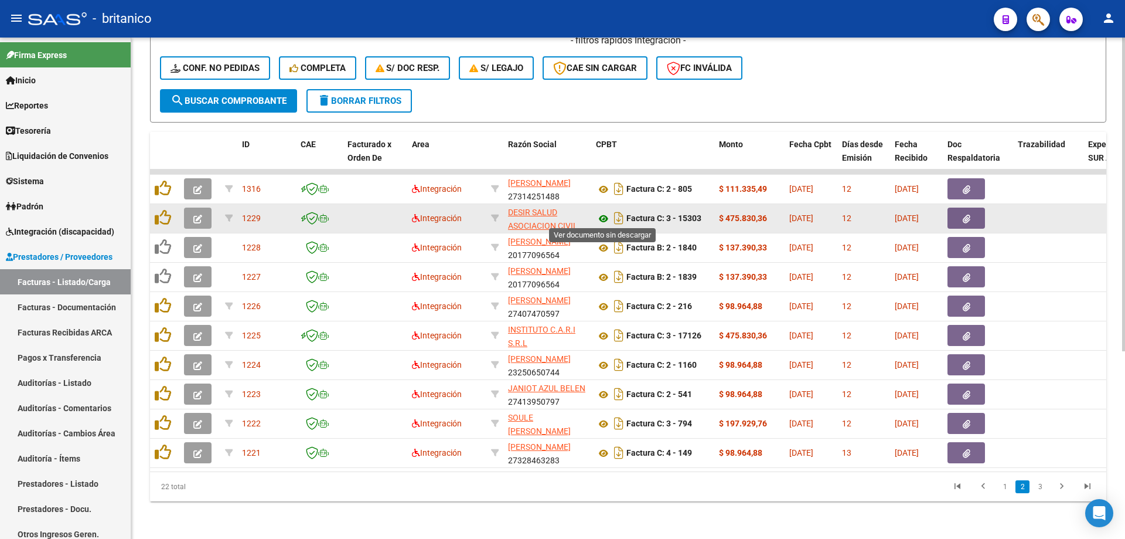
click at [599, 214] on icon at bounding box center [603, 219] width 15 height 14
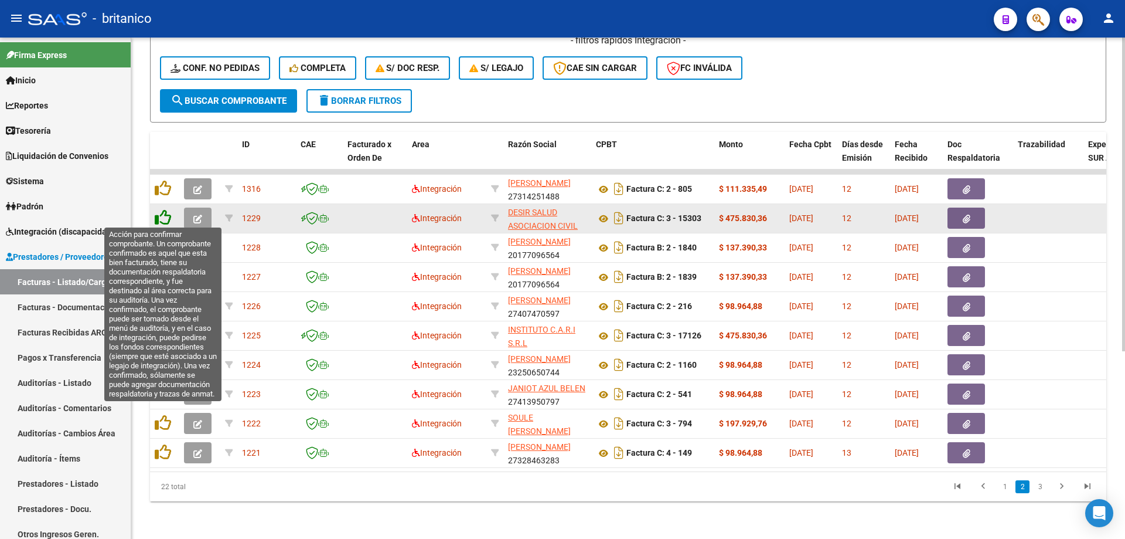
click at [163, 214] on icon at bounding box center [163, 217] width 16 height 16
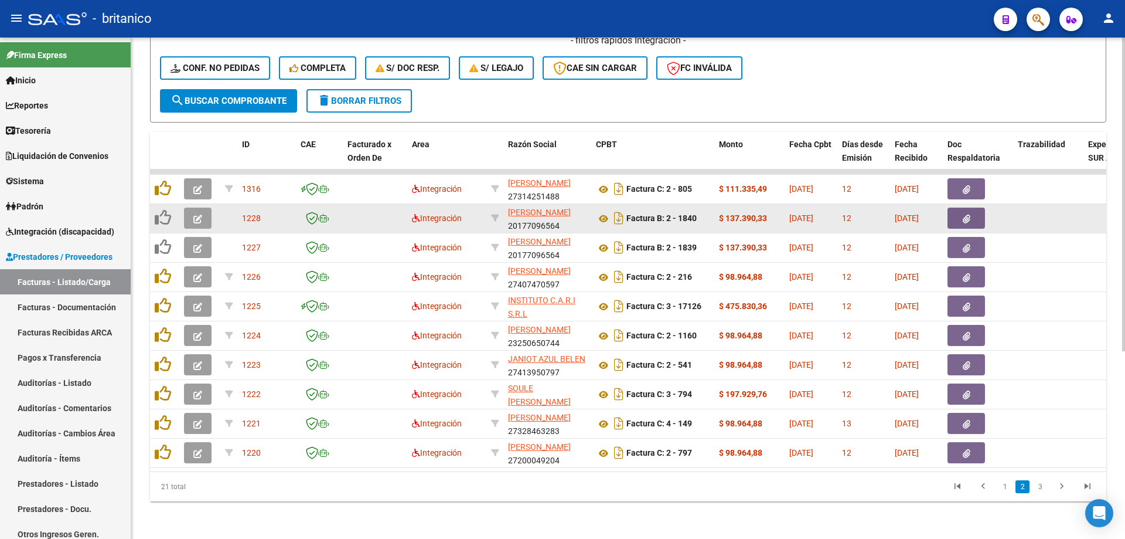
click at [955, 219] on button "button" at bounding box center [967, 217] width 38 height 21
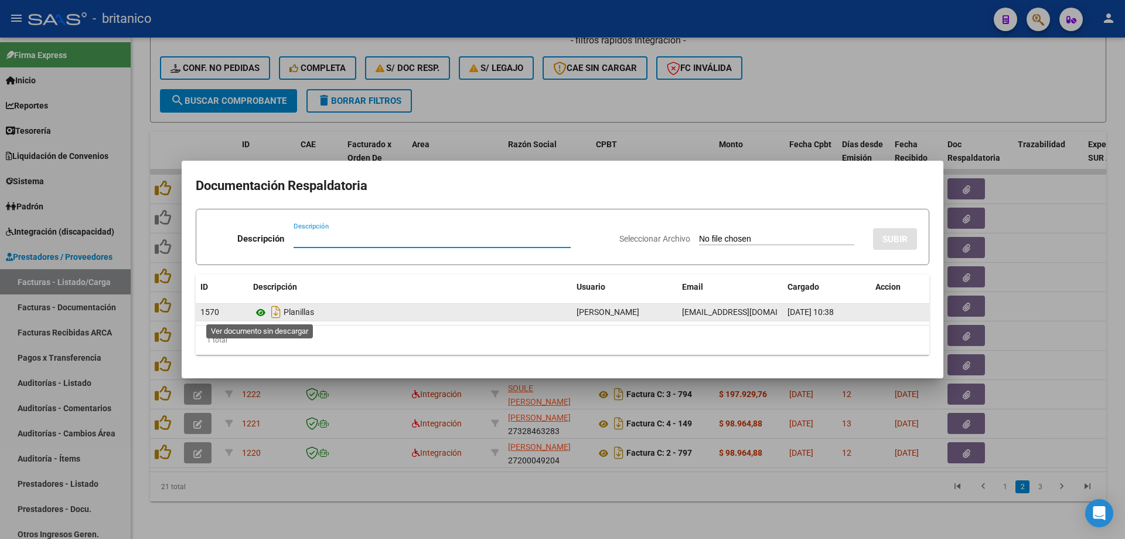
click at [258, 311] on icon at bounding box center [260, 312] width 15 height 14
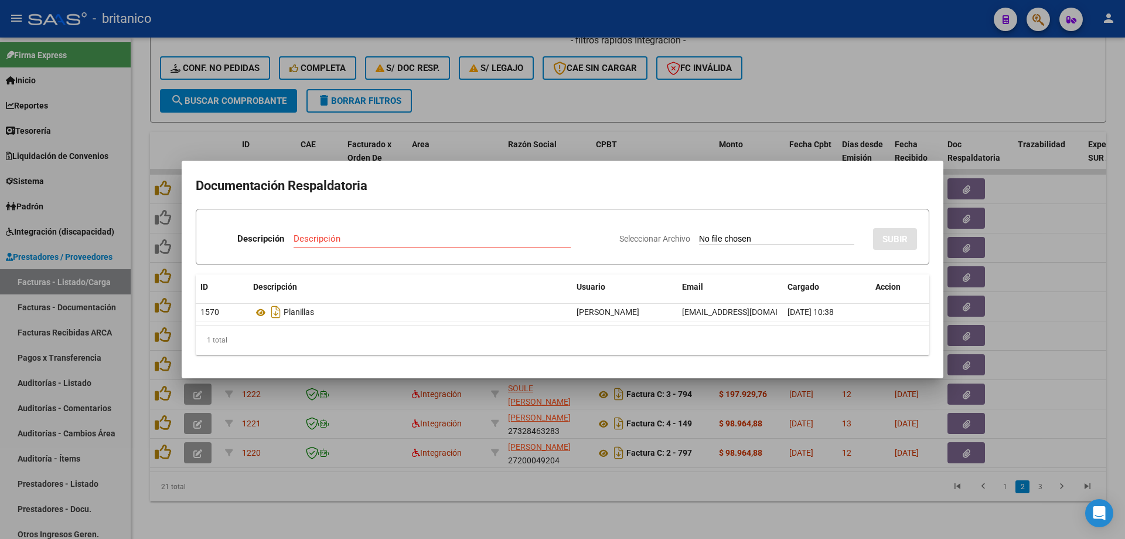
click at [518, 102] on div at bounding box center [562, 269] width 1125 height 539
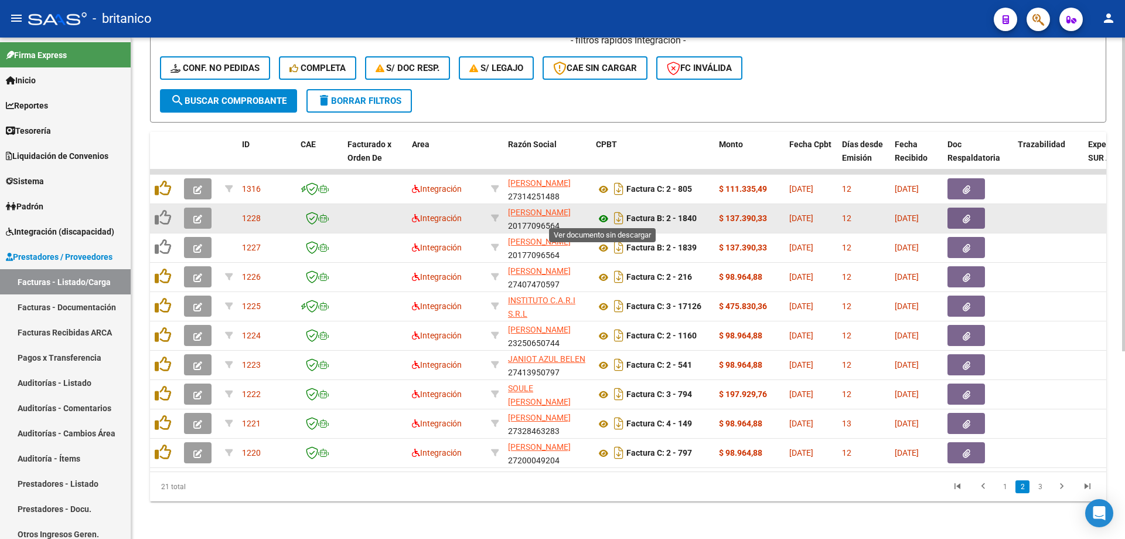
click at [606, 217] on icon at bounding box center [603, 219] width 15 height 14
click at [195, 209] on button "button" at bounding box center [198, 217] width 28 height 21
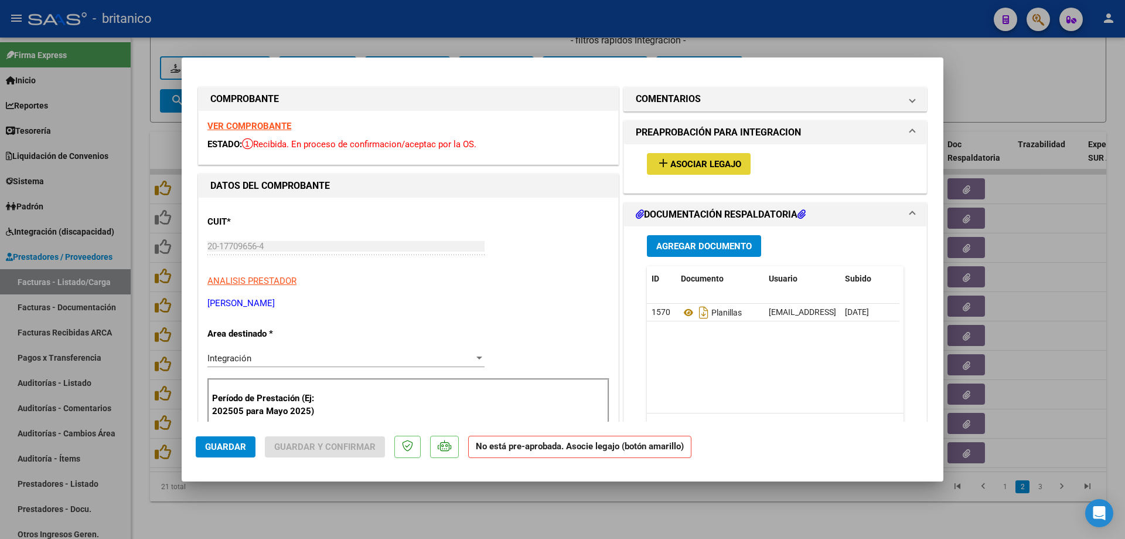
click at [656, 168] on mat-icon "add" at bounding box center [663, 163] width 14 height 14
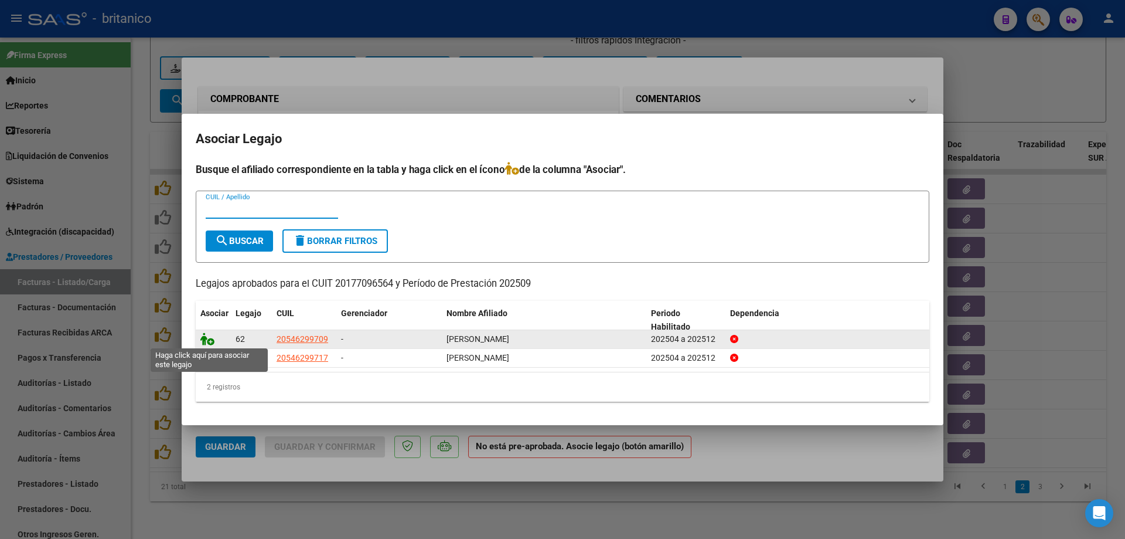
click at [207, 338] on icon at bounding box center [207, 338] width 14 height 13
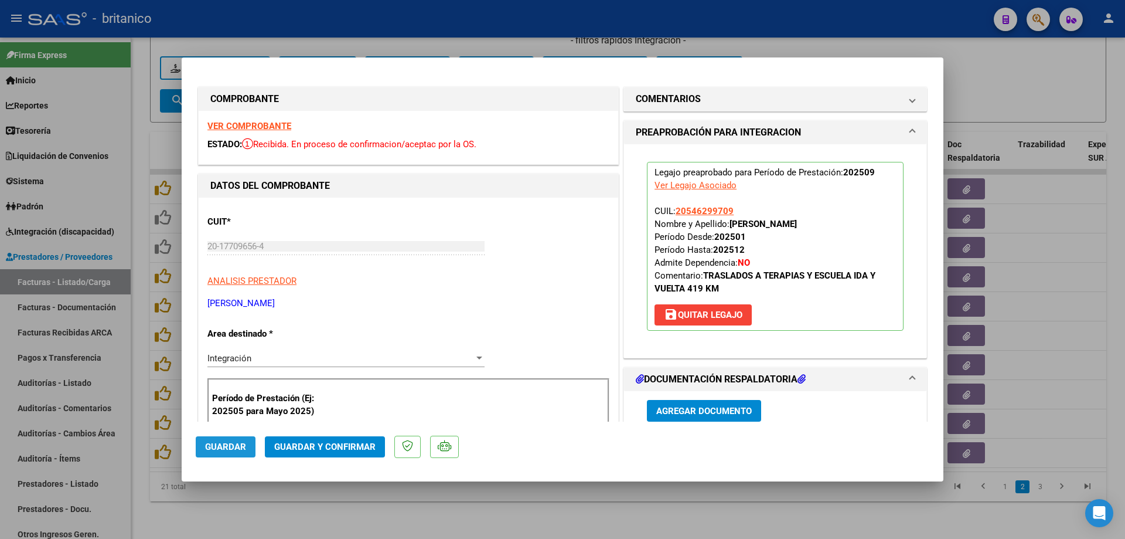
drag, startPoint x: 237, startPoint y: 445, endPoint x: 275, endPoint y: 402, distance: 57.3
click at [237, 445] on span "Guardar" at bounding box center [225, 446] width 41 height 11
drag, startPoint x: 288, startPoint y: 512, endPoint x: 296, endPoint y: 478, distance: 34.4
click at [288, 512] on div at bounding box center [562, 269] width 1125 height 539
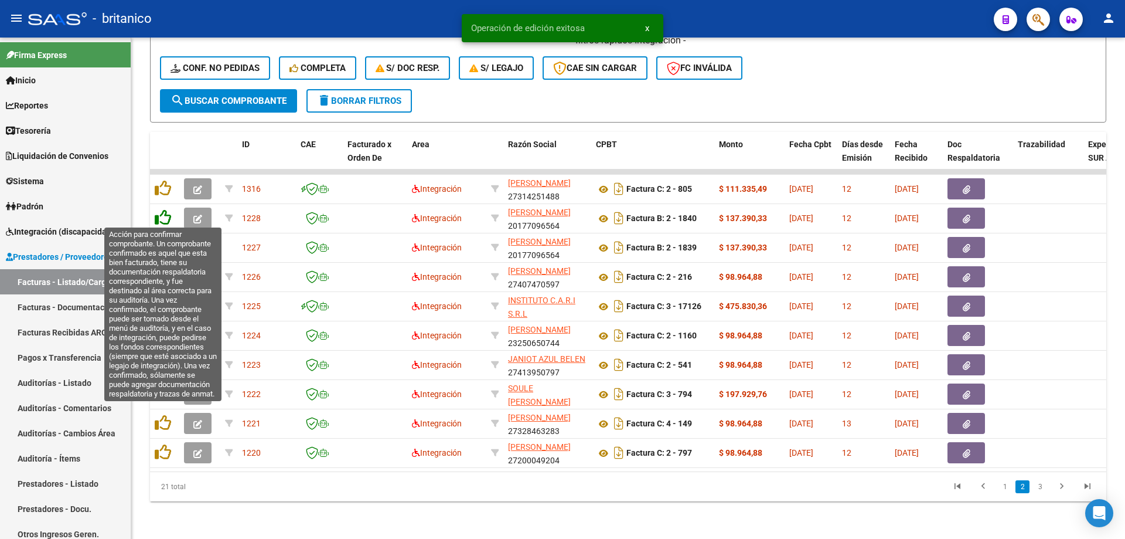
click at [159, 213] on icon at bounding box center [163, 217] width 16 height 16
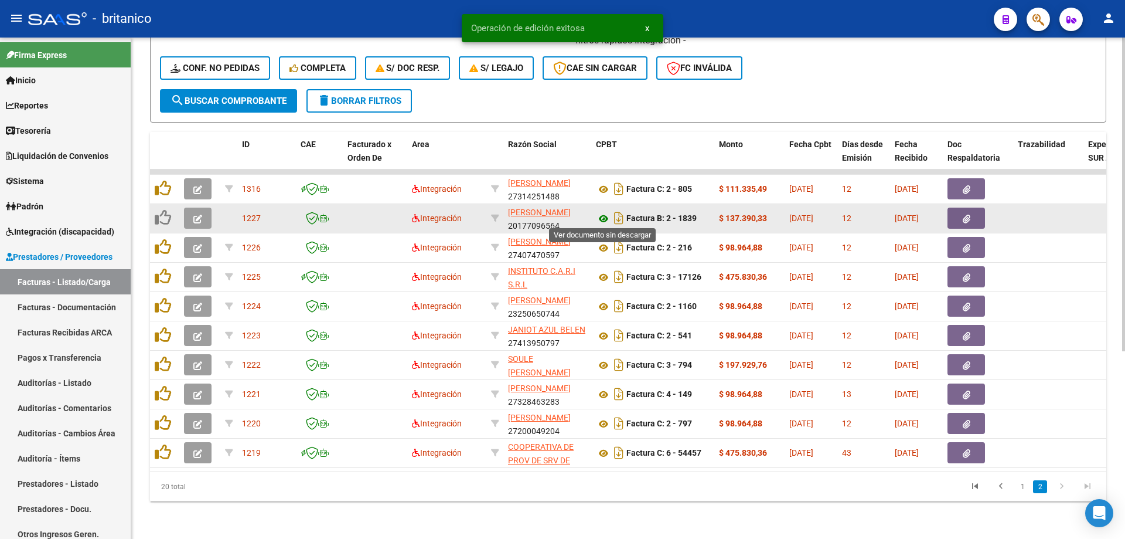
click at [606, 216] on icon at bounding box center [603, 219] width 15 height 14
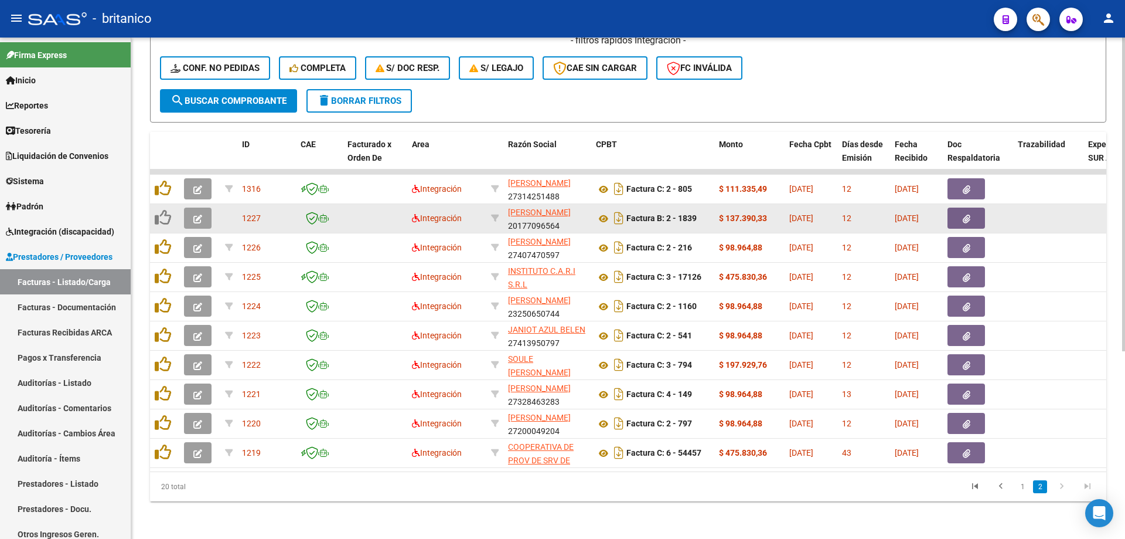
click at [201, 220] on icon "button" at bounding box center [197, 218] width 9 height 9
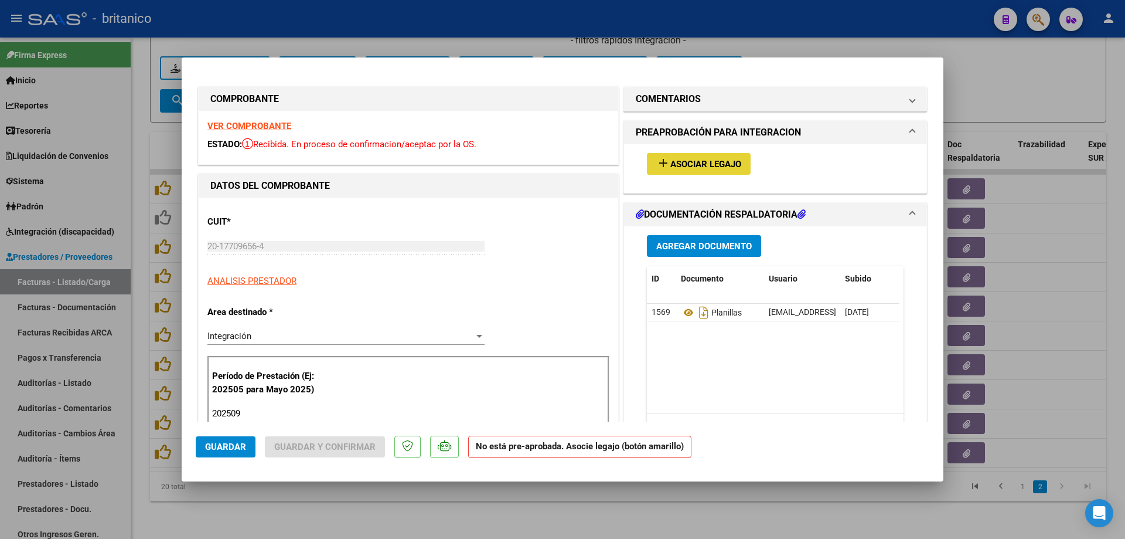
click at [723, 166] on span "Asociar Legajo" at bounding box center [705, 164] width 71 height 11
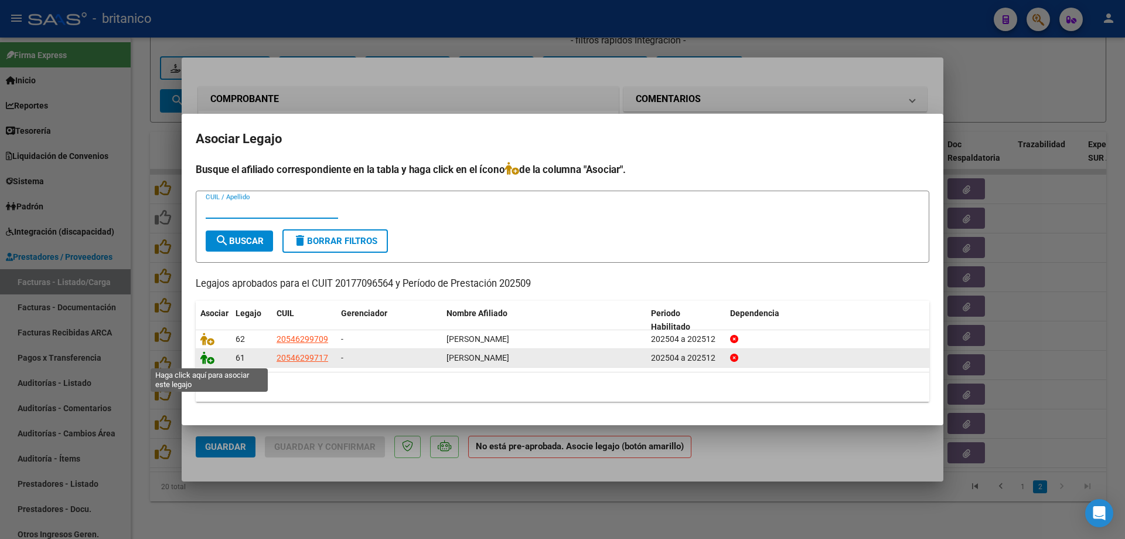
click at [206, 360] on icon at bounding box center [207, 357] width 14 height 13
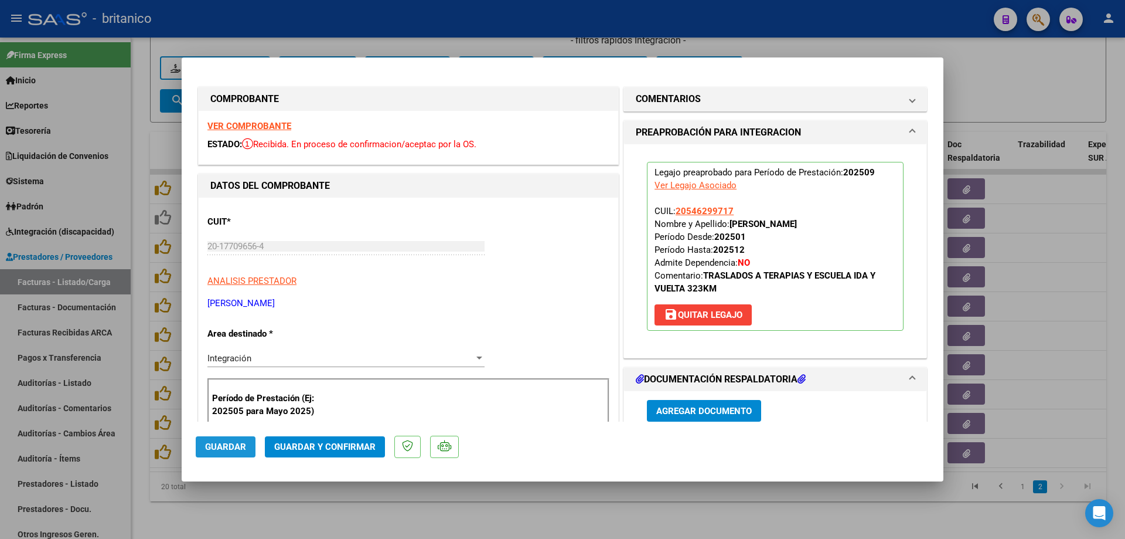
click at [221, 441] on span "Guardar" at bounding box center [225, 446] width 41 height 11
click at [243, 499] on div at bounding box center [562, 269] width 1125 height 539
type input "$ 0,00"
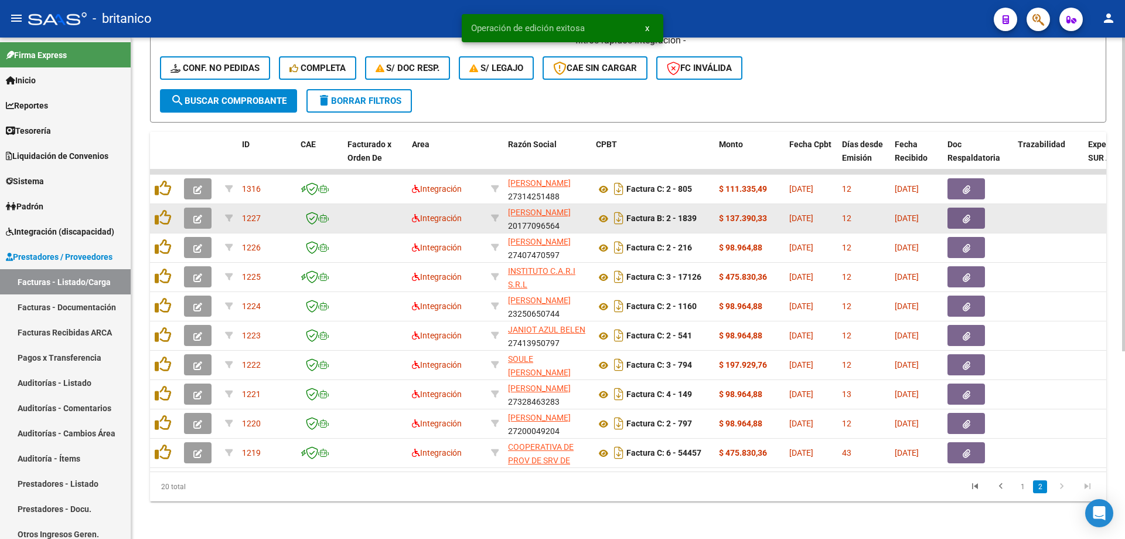
click at [180, 212] on datatable-body-cell at bounding box center [199, 218] width 41 height 29
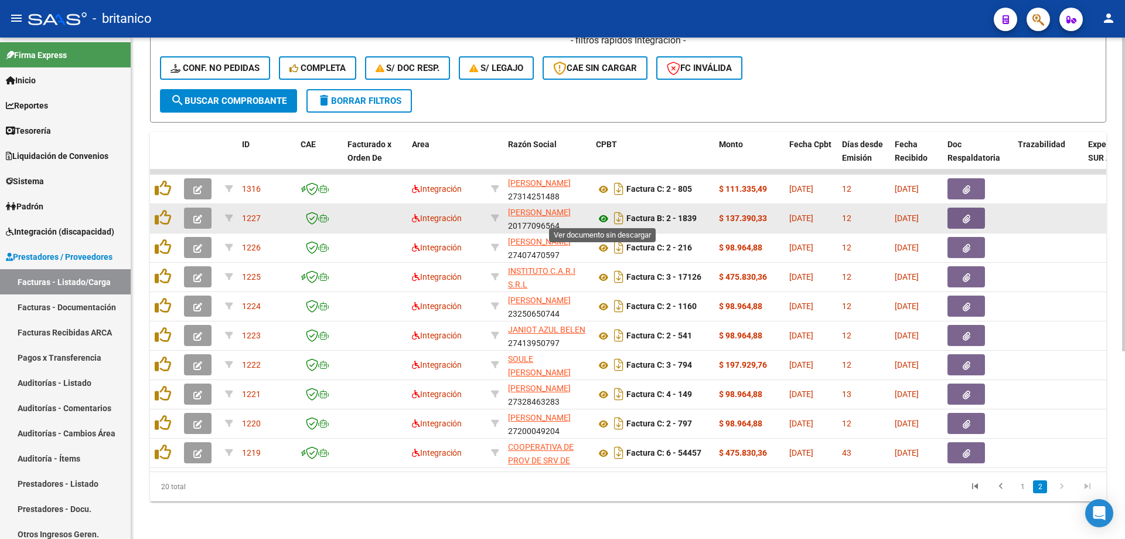
click at [608, 218] on icon at bounding box center [603, 219] width 15 height 14
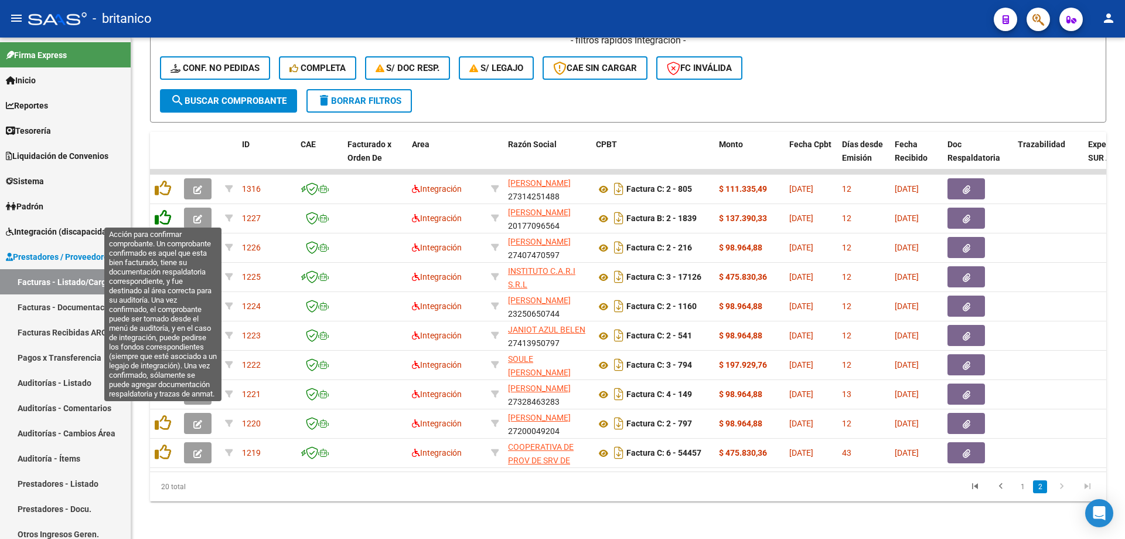
click at [165, 214] on icon at bounding box center [163, 217] width 16 height 16
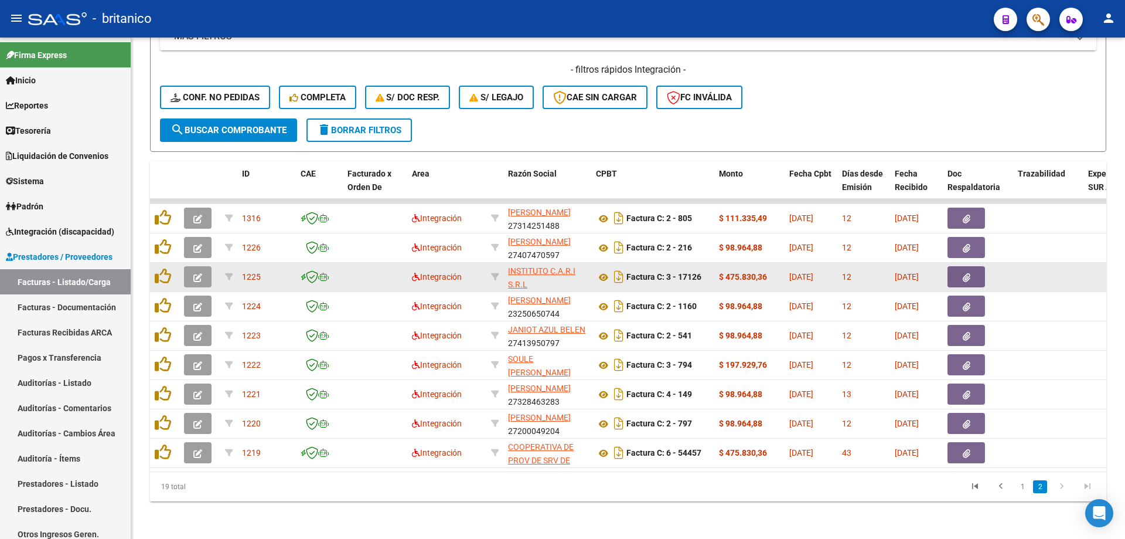
scroll to position [270, 0]
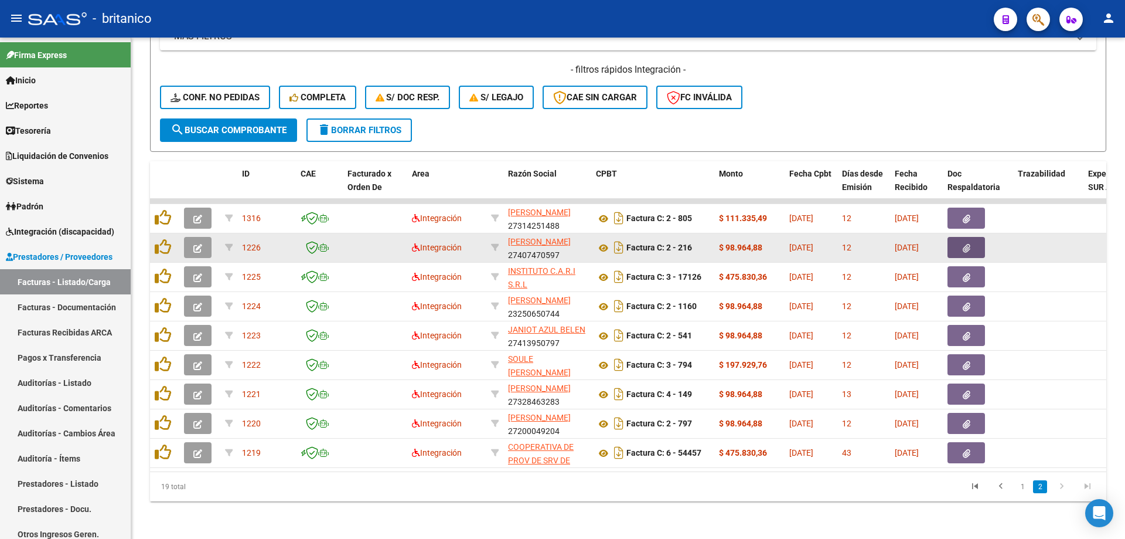
click at [968, 244] on icon "button" at bounding box center [967, 248] width 8 height 9
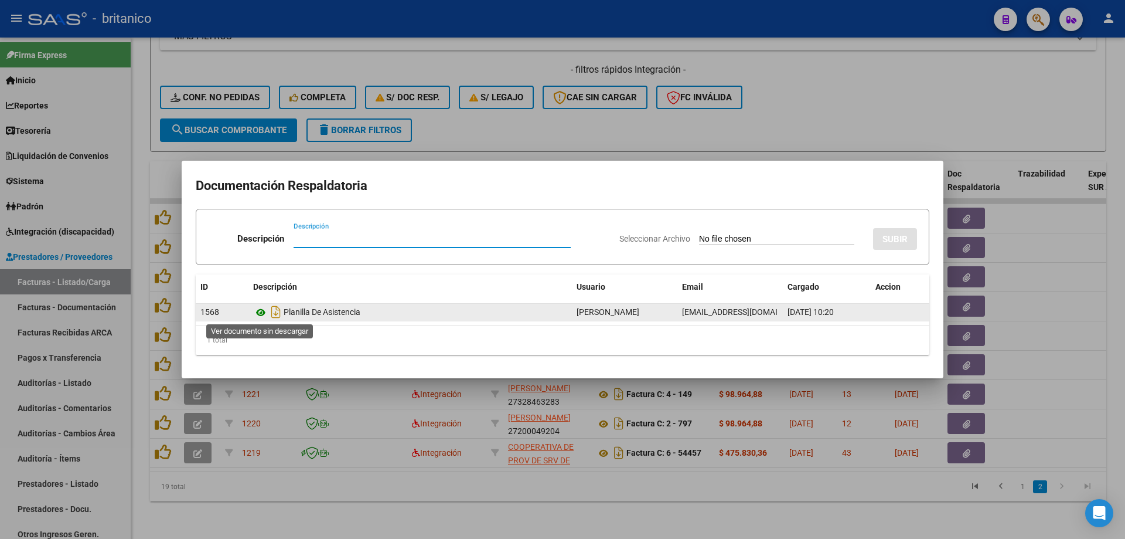
click at [264, 315] on icon at bounding box center [260, 312] width 15 height 14
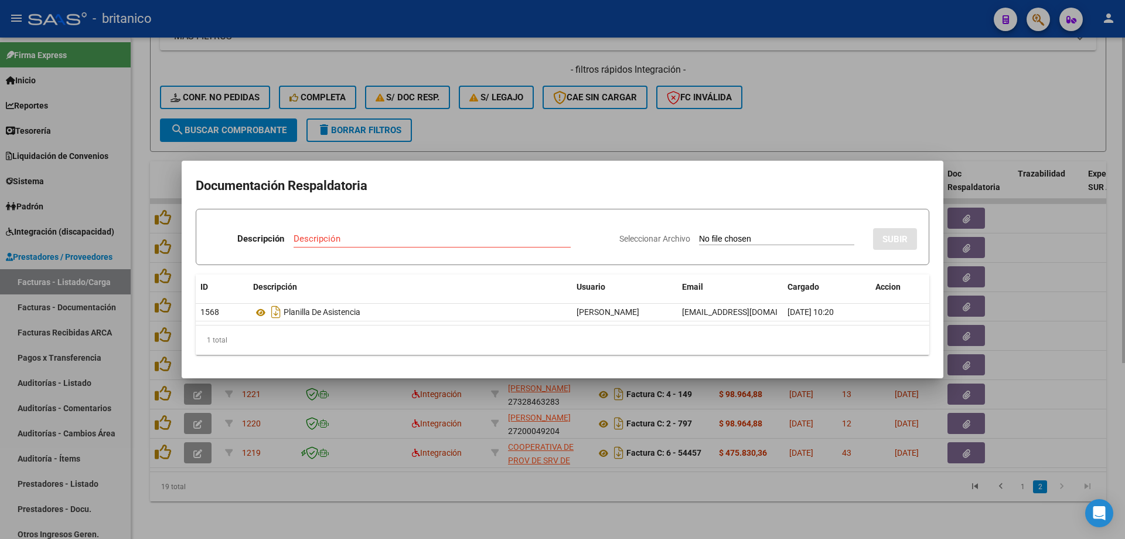
drag, startPoint x: 645, startPoint y: 131, endPoint x: 590, endPoint y: 155, distance: 59.6
click at [644, 131] on div at bounding box center [562, 269] width 1125 height 539
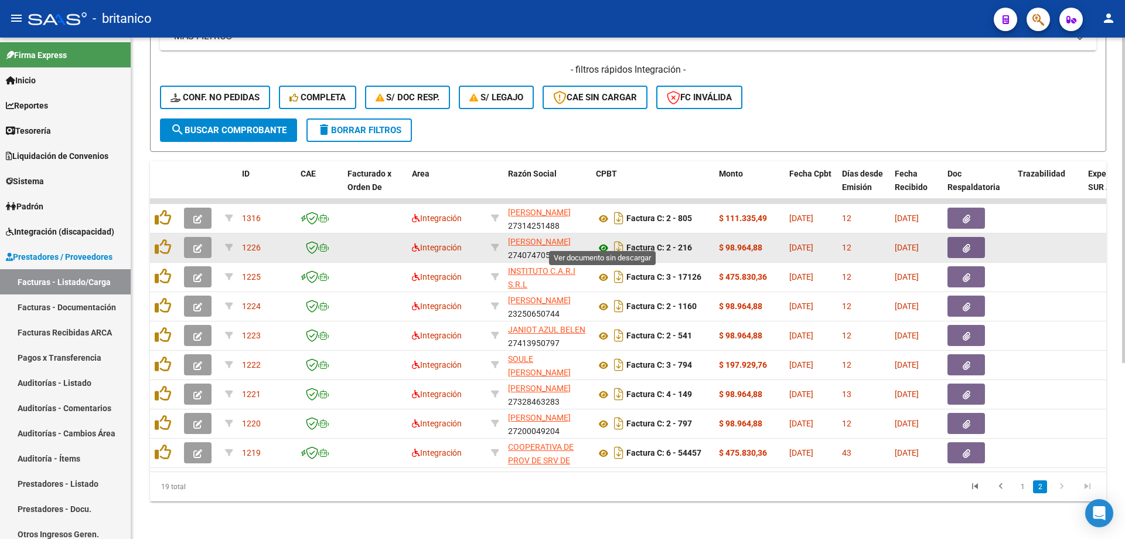
click at [604, 241] on icon at bounding box center [603, 248] width 15 height 14
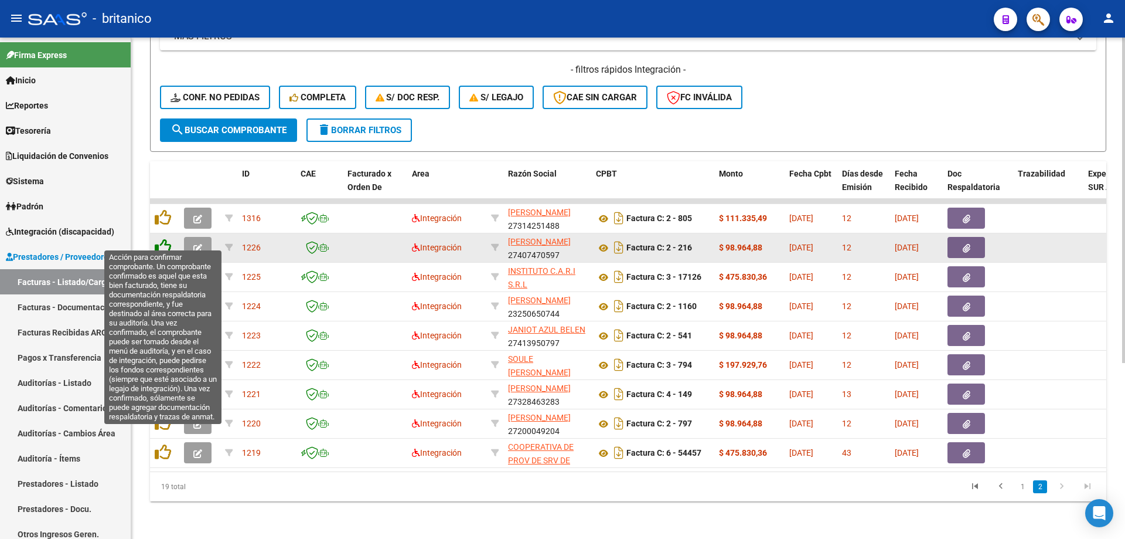
click at [155, 238] on icon at bounding box center [163, 246] width 16 height 16
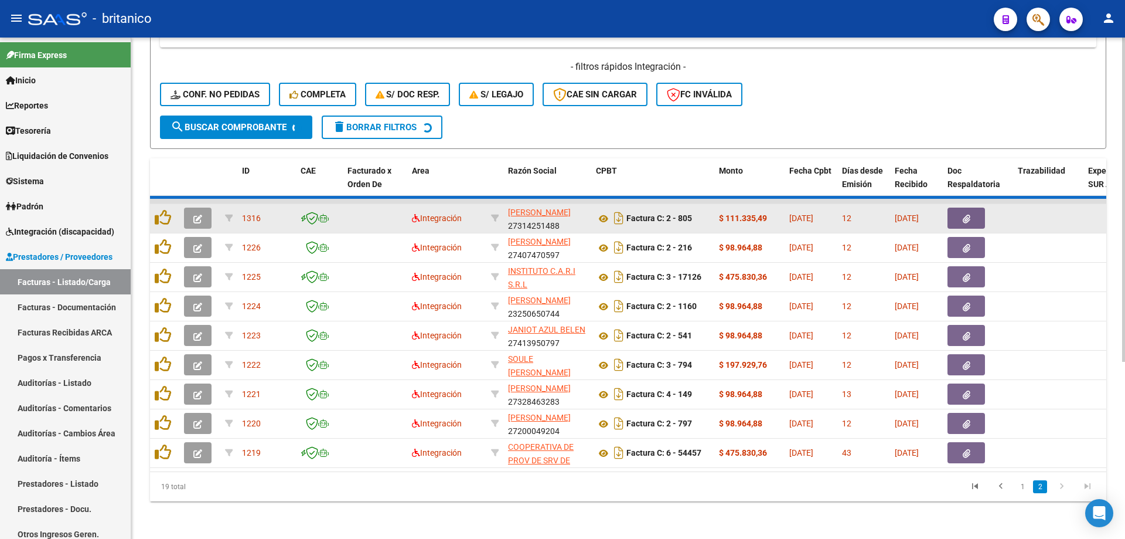
scroll to position [241, 0]
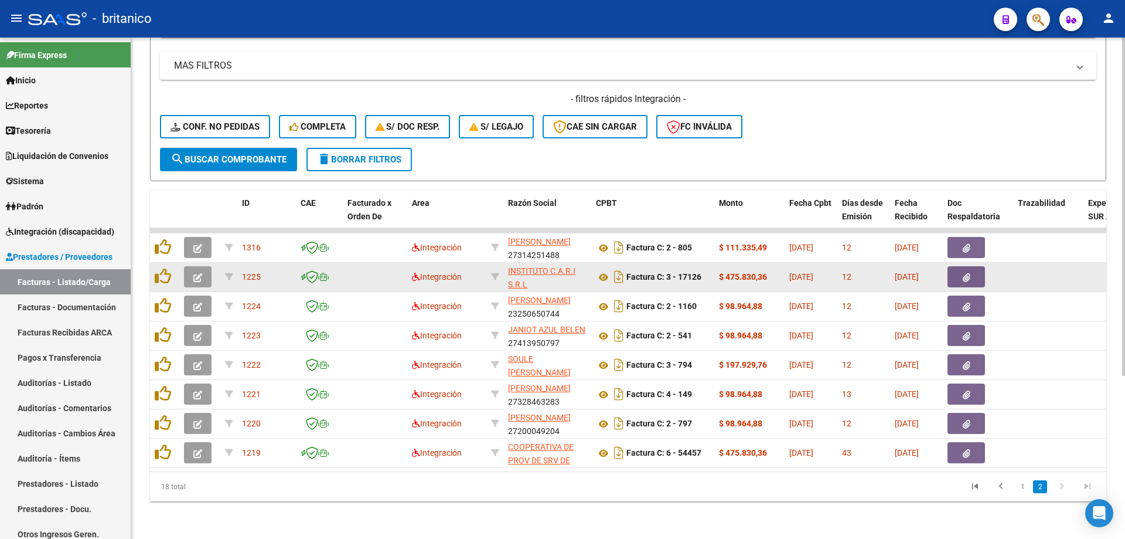
click at [971, 268] on button "button" at bounding box center [967, 276] width 38 height 21
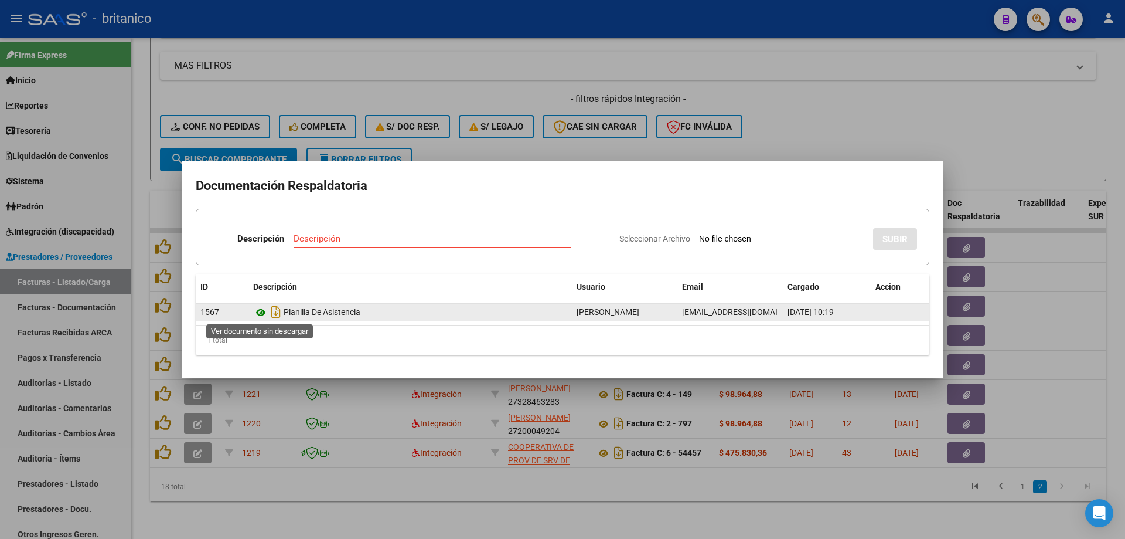
click at [254, 311] on icon at bounding box center [260, 312] width 15 height 14
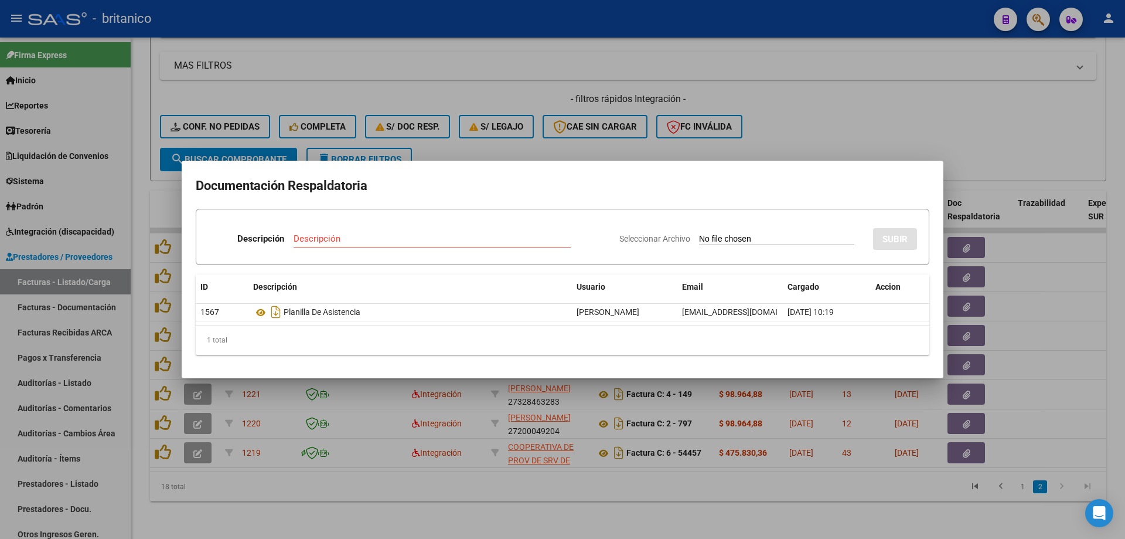
click at [938, 102] on div at bounding box center [562, 269] width 1125 height 539
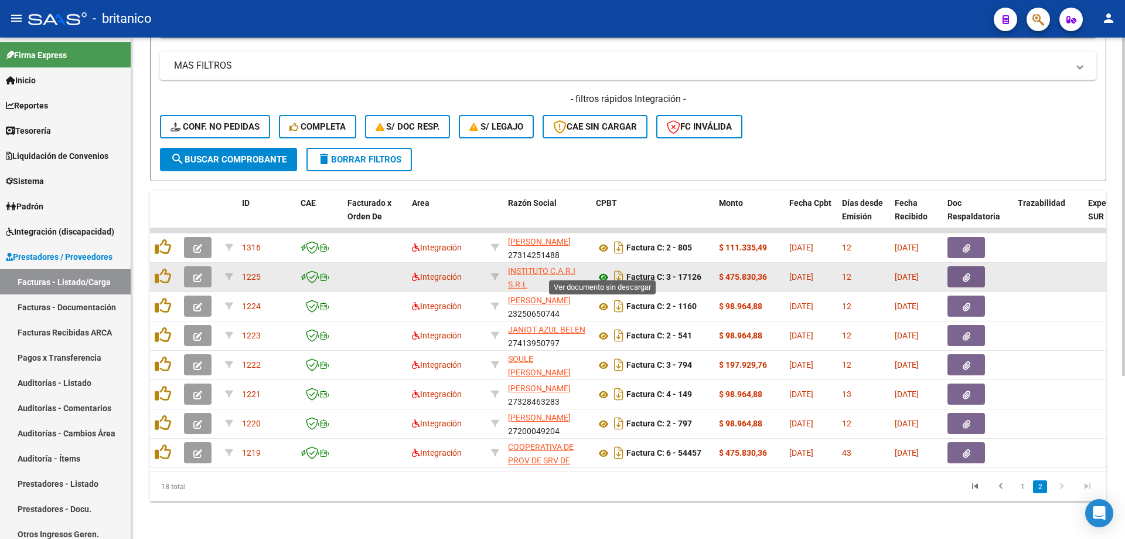
click at [599, 270] on icon at bounding box center [603, 277] width 15 height 14
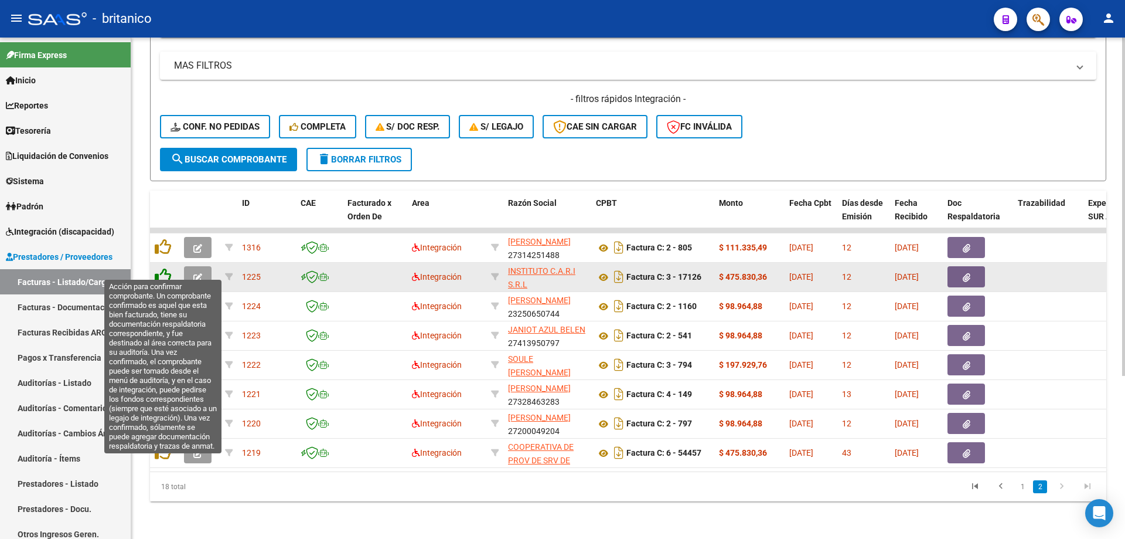
click at [163, 268] on icon at bounding box center [163, 276] width 16 height 16
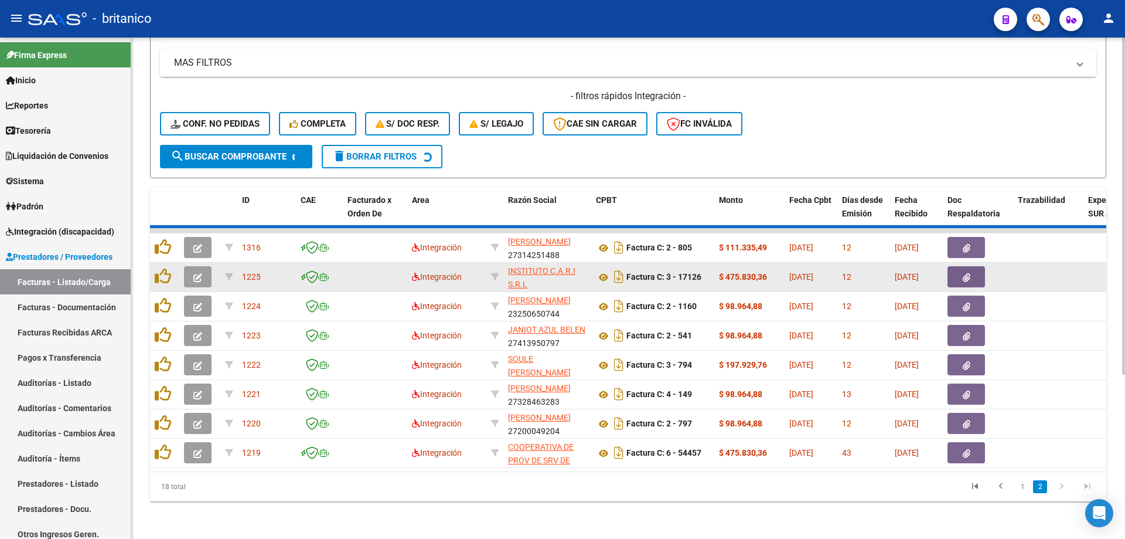
scroll to position [212, 0]
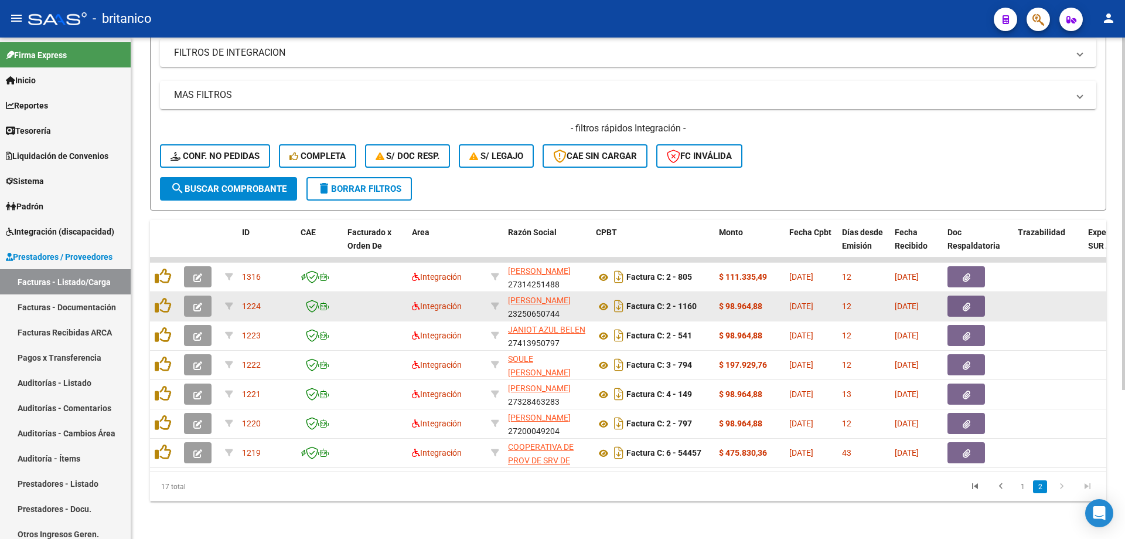
click at [974, 295] on button "button" at bounding box center [967, 305] width 38 height 21
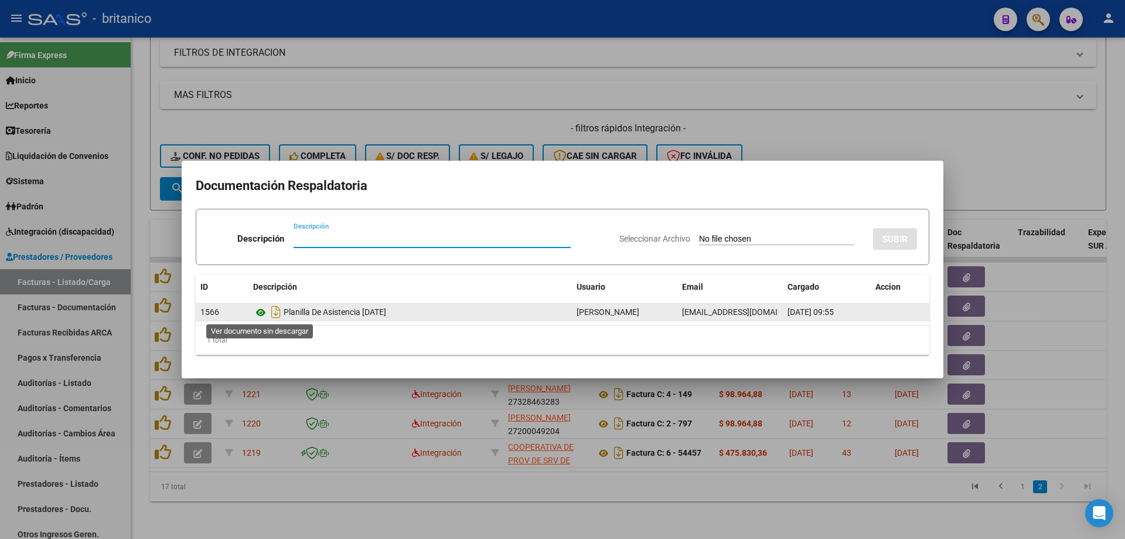
click at [256, 312] on icon at bounding box center [260, 312] width 15 height 14
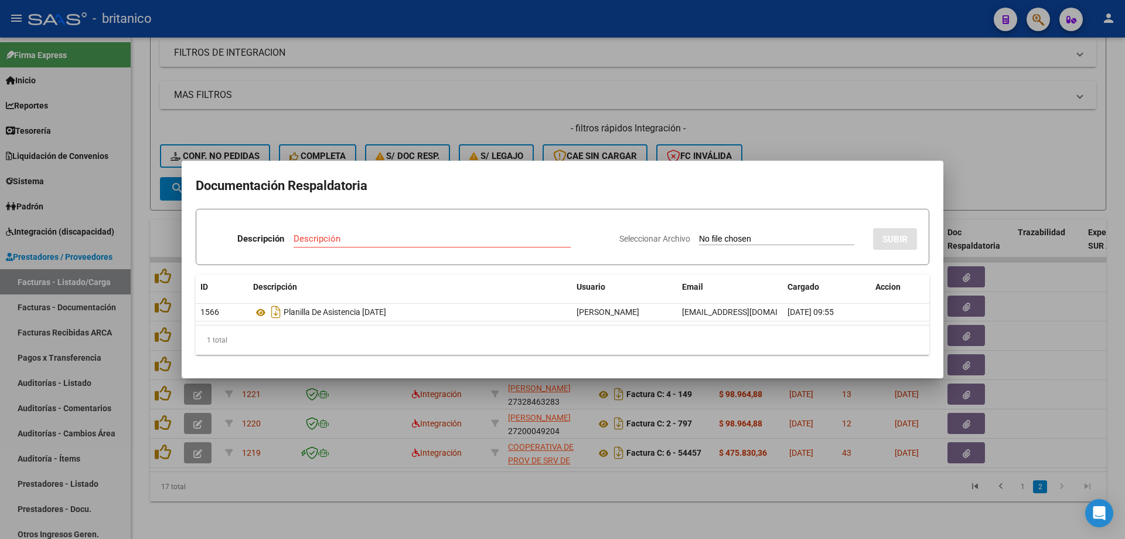
click at [534, 81] on div at bounding box center [562, 269] width 1125 height 539
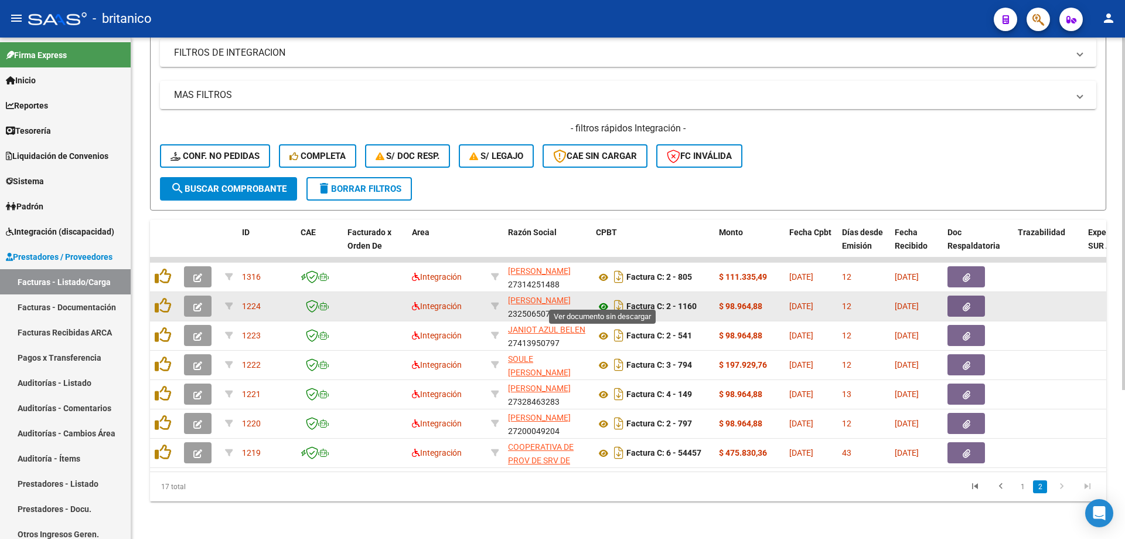
click at [597, 299] on icon at bounding box center [603, 306] width 15 height 14
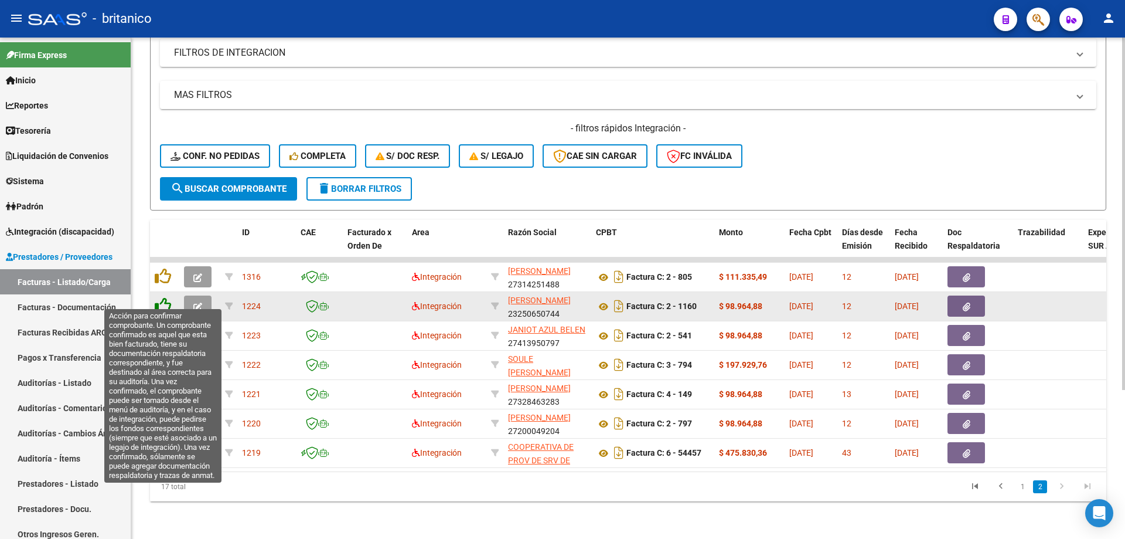
click at [167, 297] on icon at bounding box center [163, 305] width 16 height 16
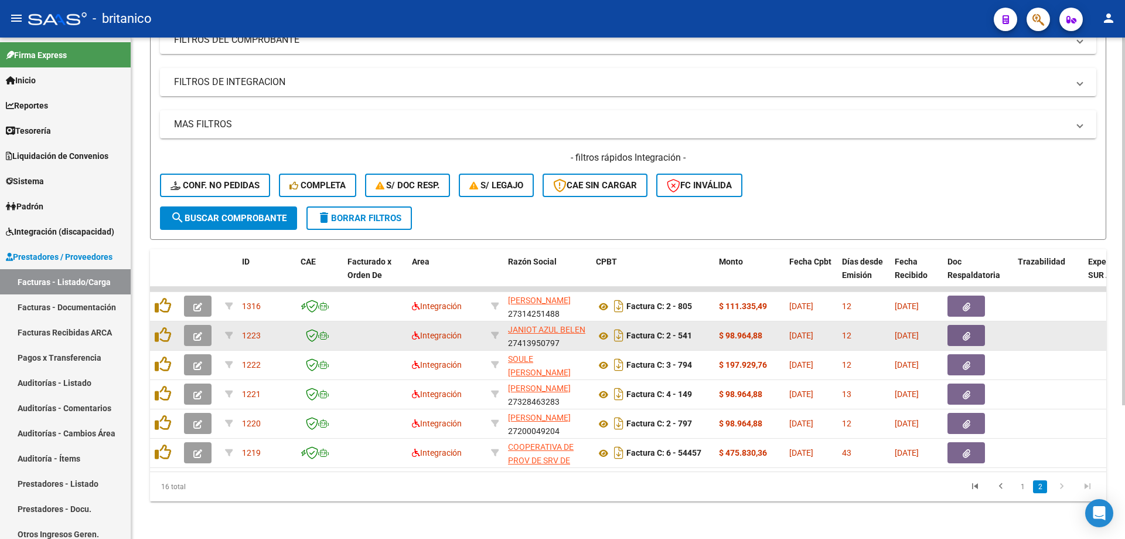
scroll to position [182, 0]
click at [955, 325] on button "button" at bounding box center [967, 335] width 38 height 21
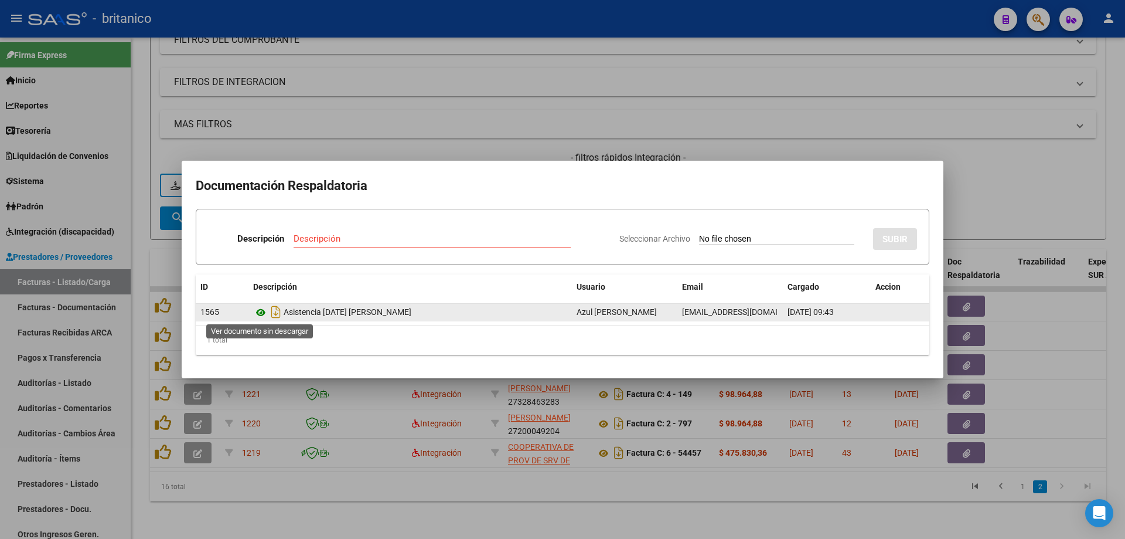
click at [258, 311] on icon at bounding box center [260, 312] width 15 height 14
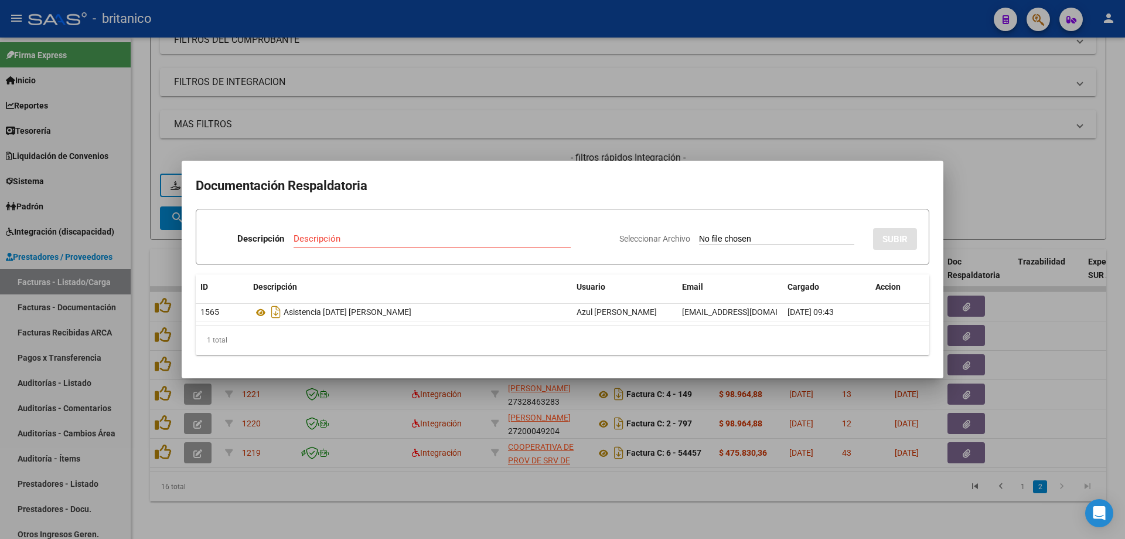
click at [554, 109] on div at bounding box center [562, 269] width 1125 height 539
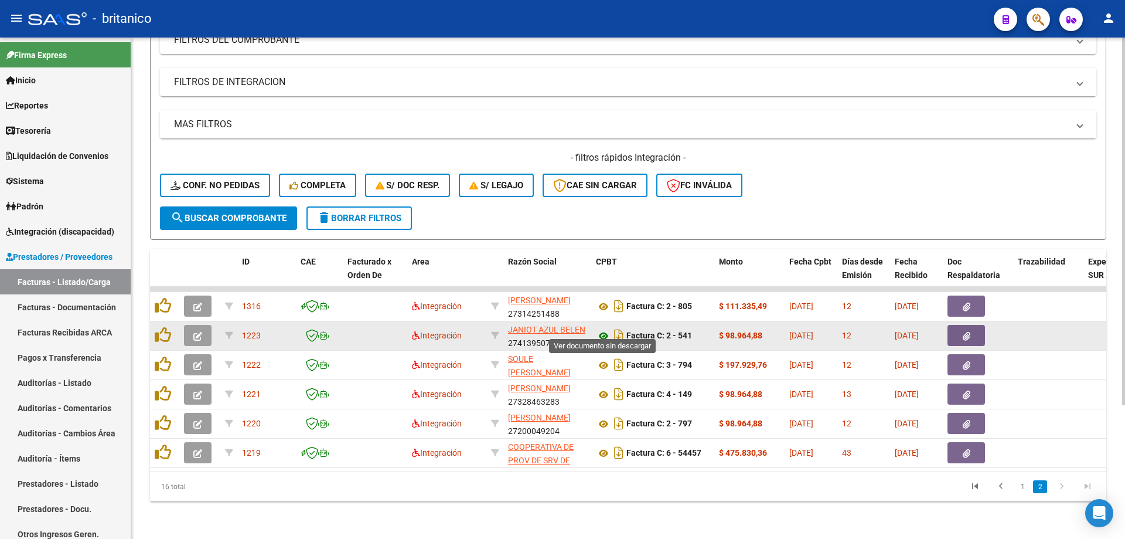
click at [606, 329] on icon at bounding box center [603, 336] width 15 height 14
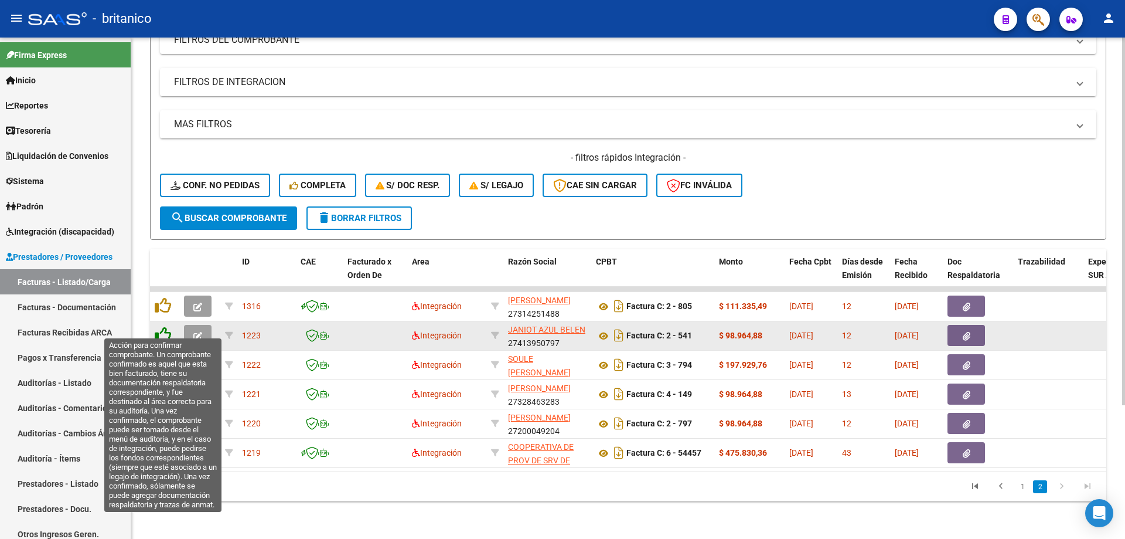
click at [162, 326] on icon at bounding box center [163, 334] width 16 height 16
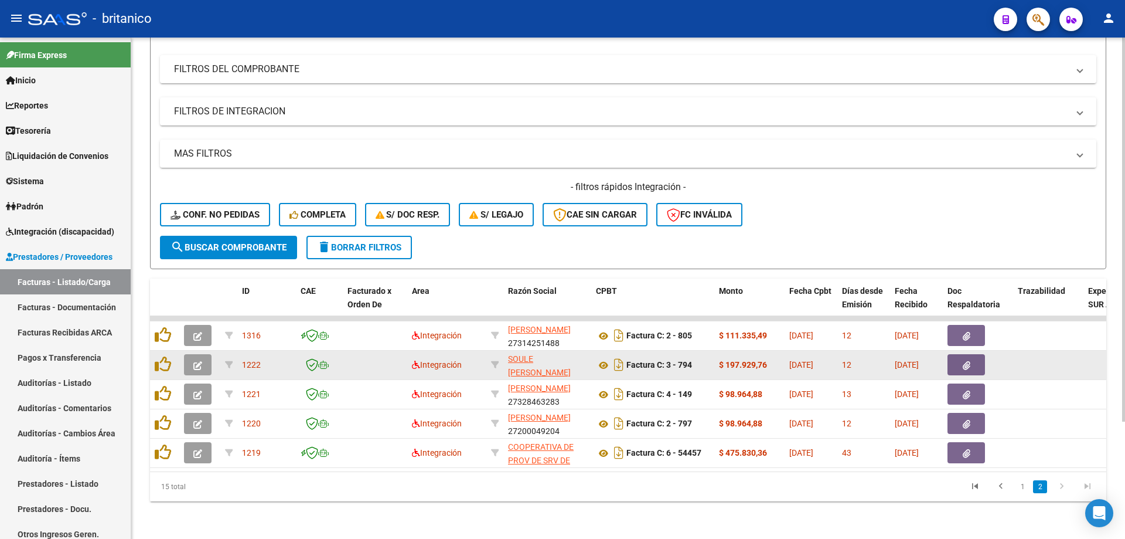
scroll to position [153, 0]
click at [978, 356] on button "button" at bounding box center [967, 364] width 38 height 21
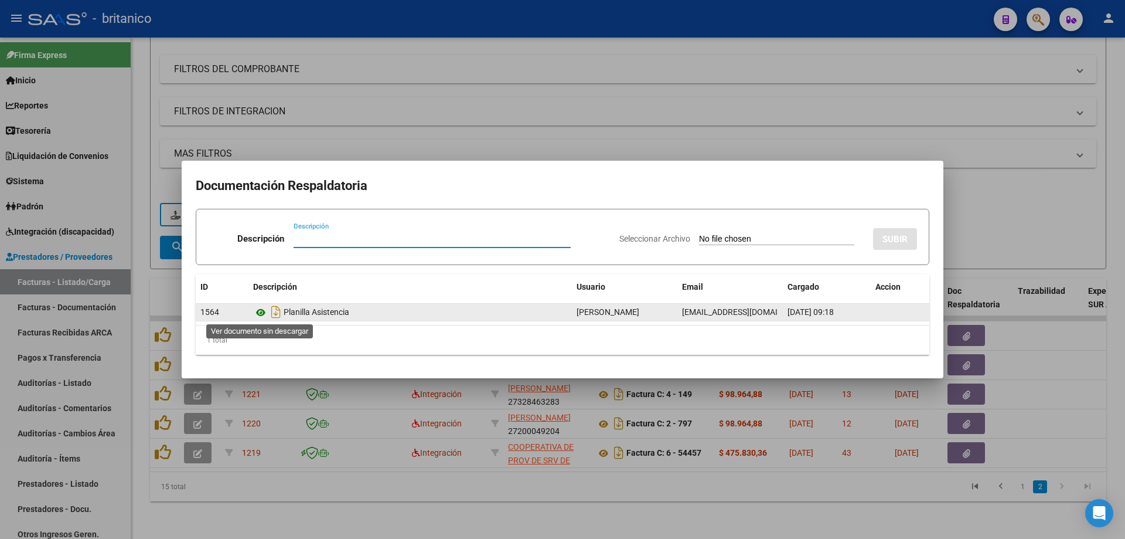
click at [263, 306] on icon at bounding box center [260, 312] width 15 height 14
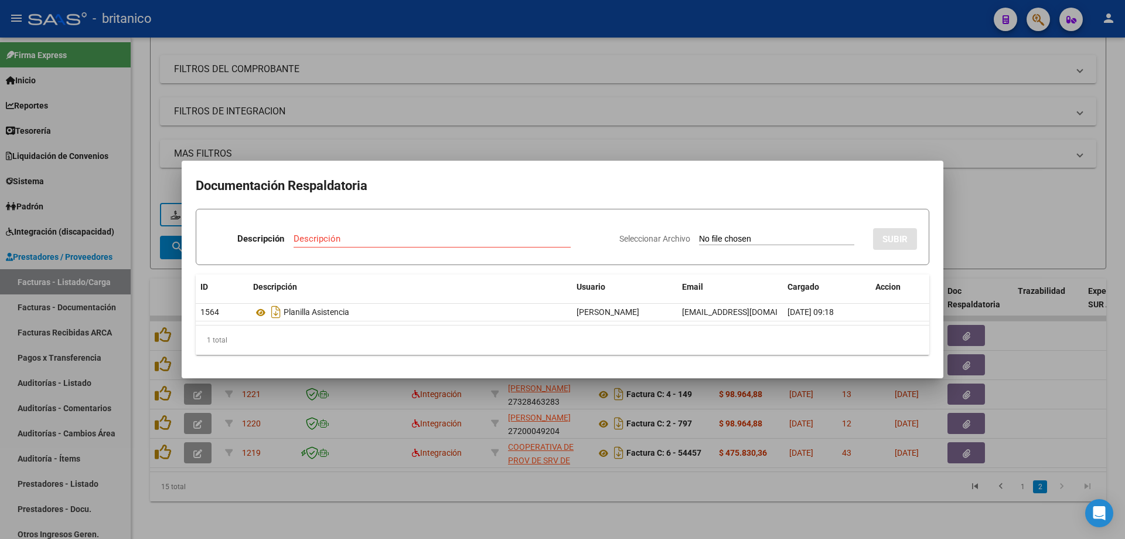
click at [413, 106] on div at bounding box center [562, 269] width 1125 height 539
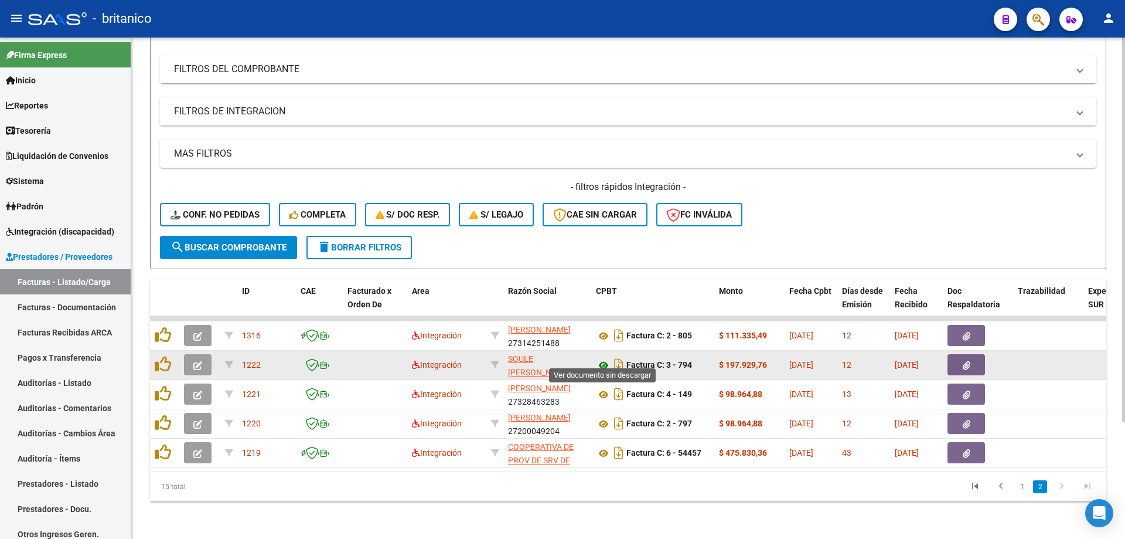
click at [605, 358] on icon at bounding box center [603, 365] width 15 height 14
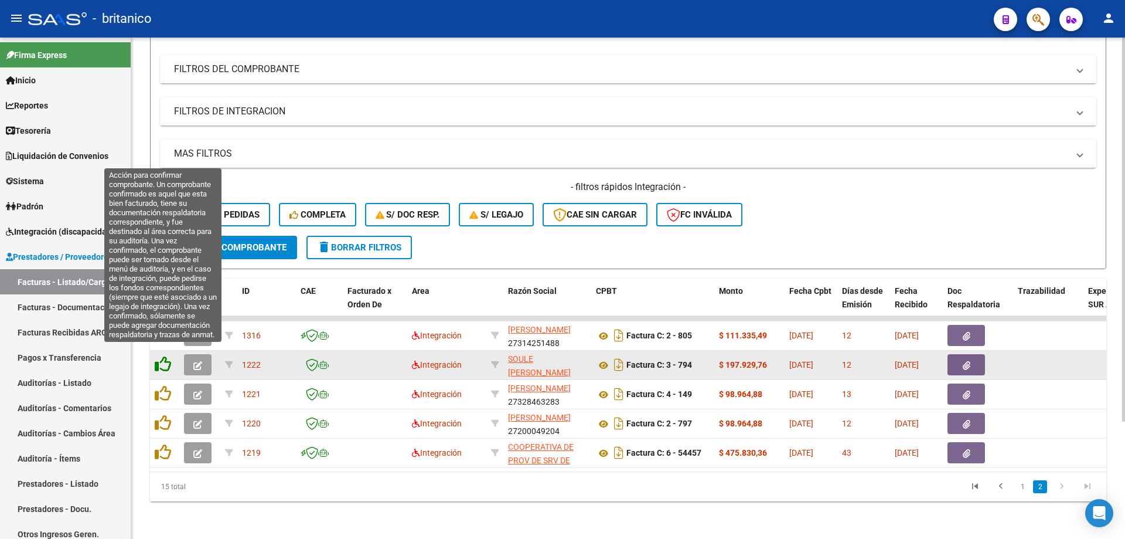
click at [155, 356] on icon at bounding box center [163, 364] width 16 height 16
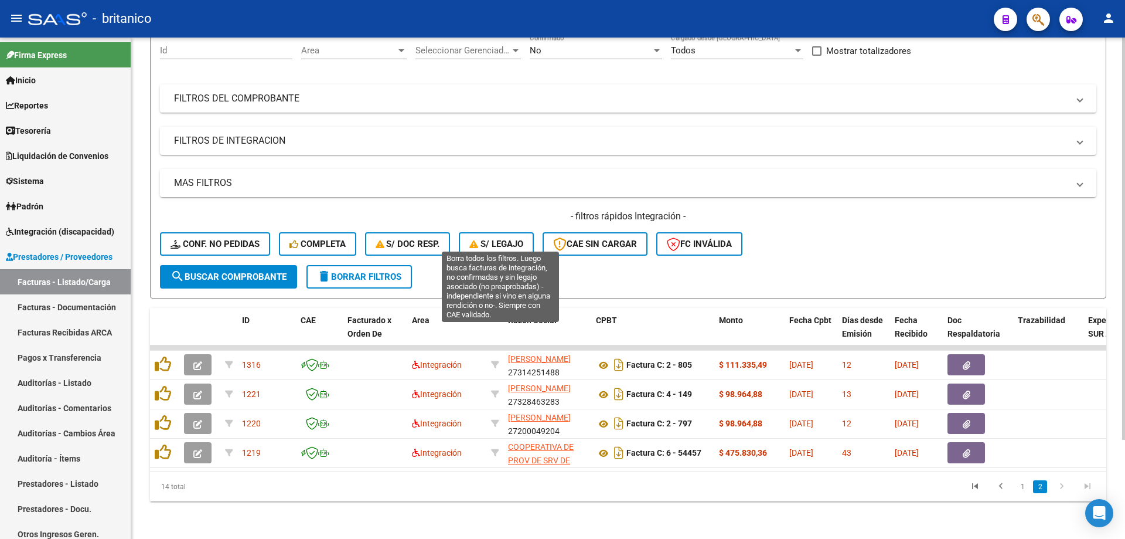
scroll to position [124, 0]
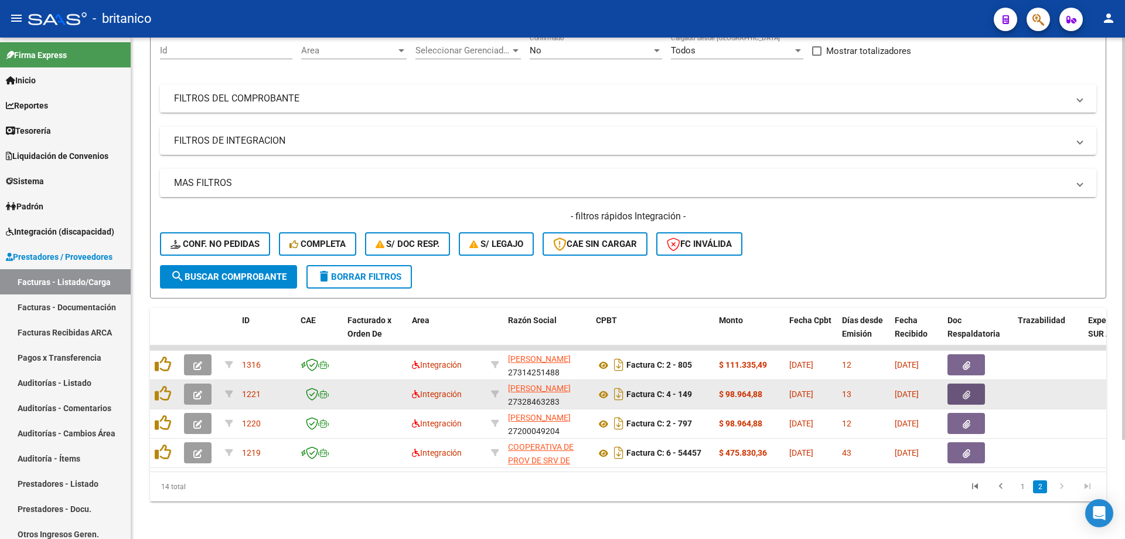
click at [972, 384] on button "button" at bounding box center [967, 393] width 38 height 21
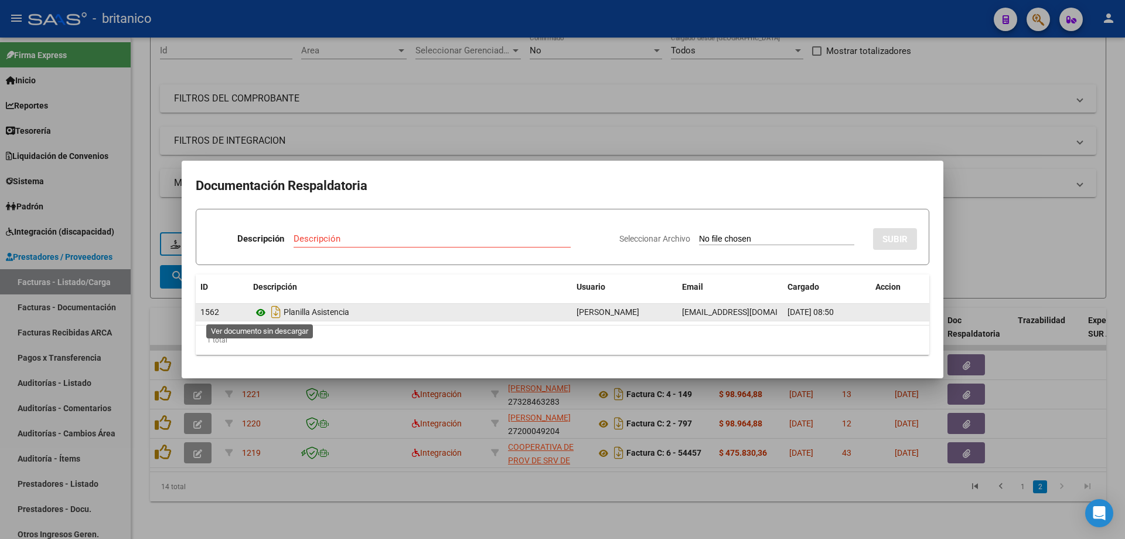
click at [260, 308] on icon at bounding box center [260, 312] width 15 height 14
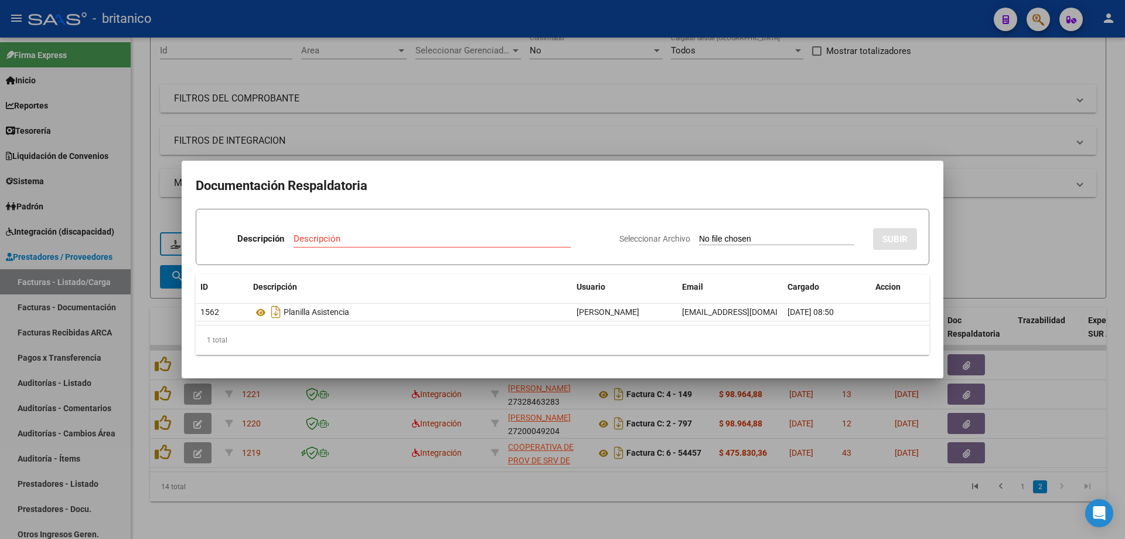
click at [478, 70] on div at bounding box center [562, 269] width 1125 height 539
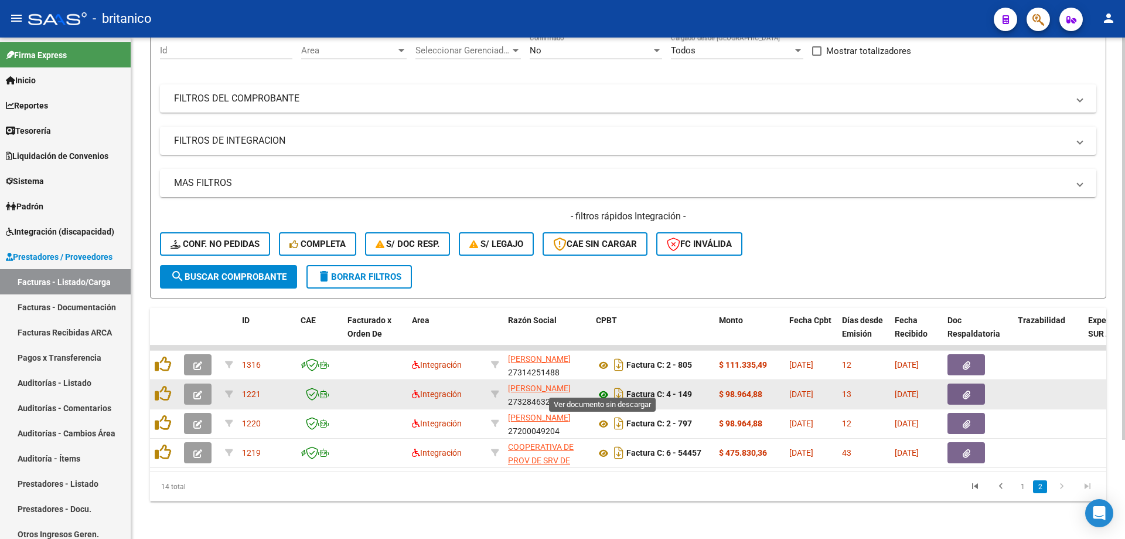
click at [606, 387] on icon at bounding box center [603, 394] width 15 height 14
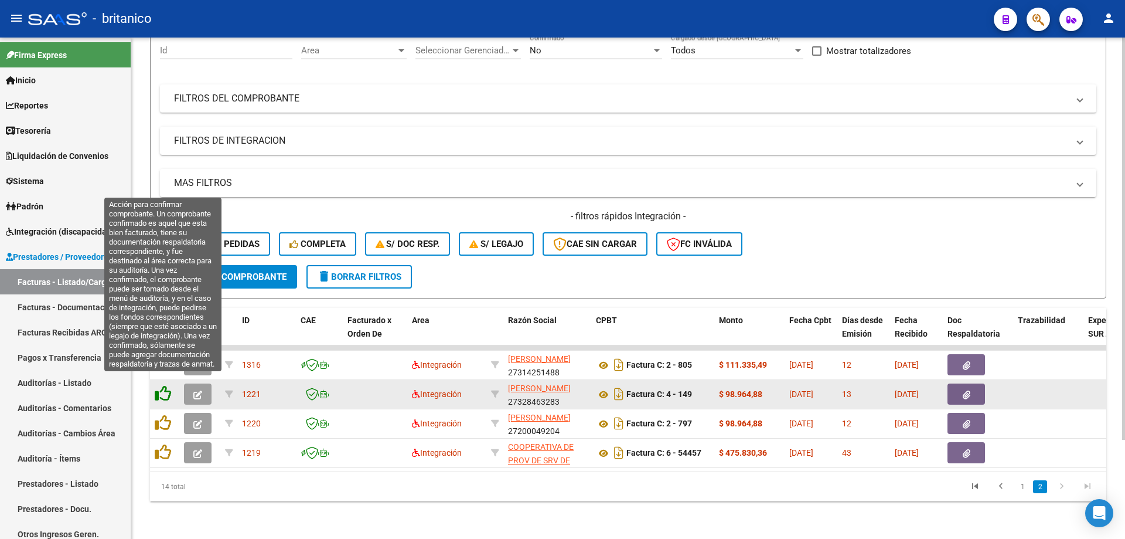
click at [156, 386] on icon at bounding box center [163, 393] width 16 height 16
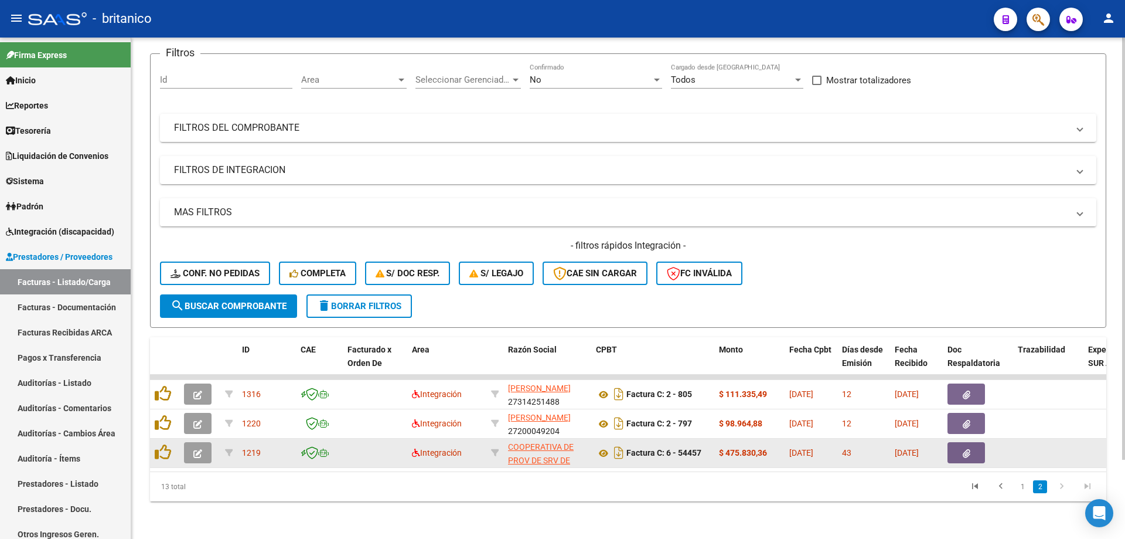
scroll to position [94, 0]
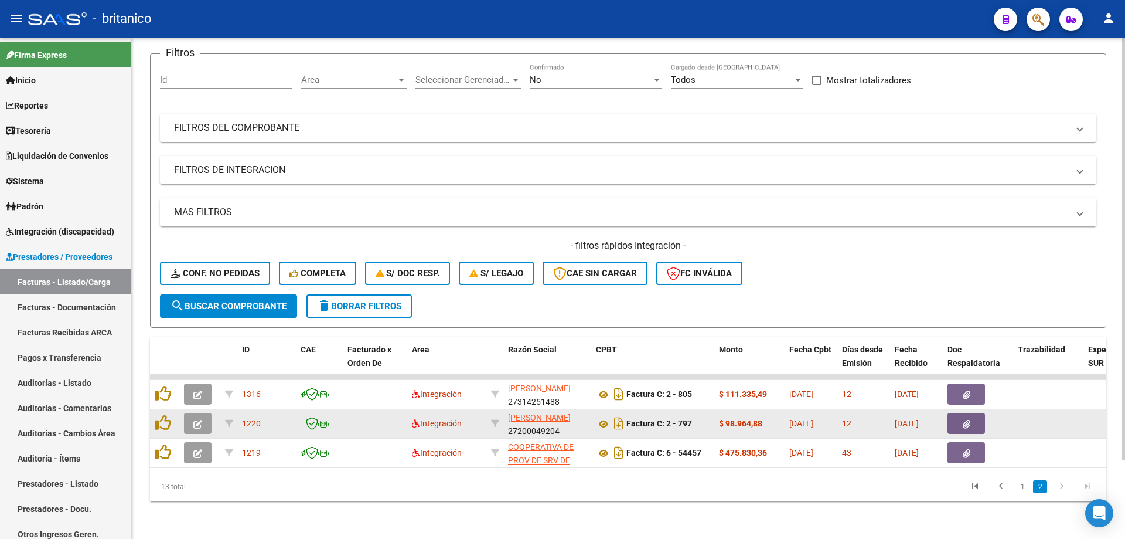
click at [970, 420] on icon "button" at bounding box center [967, 424] width 8 height 9
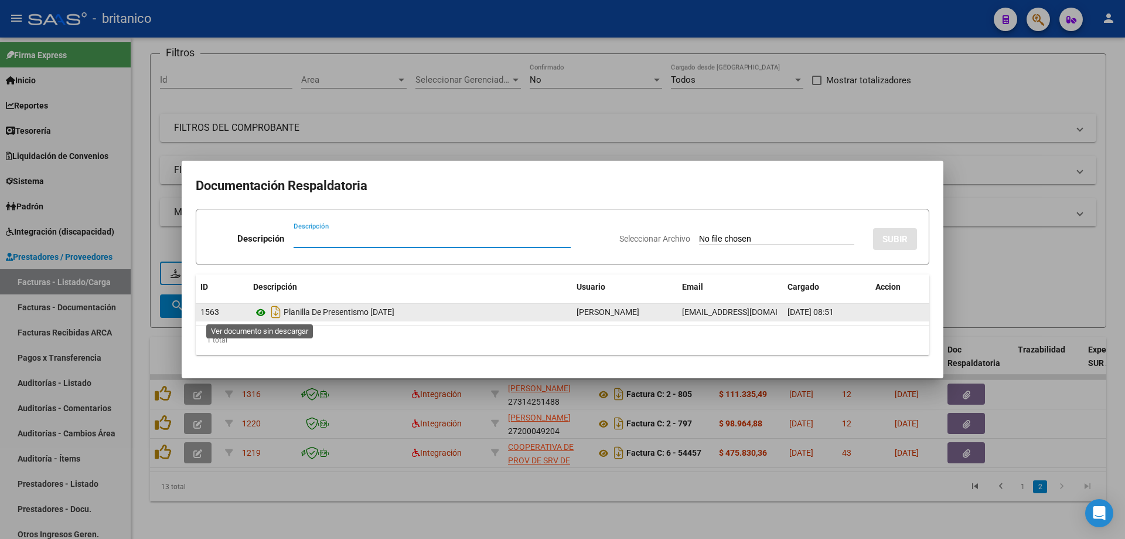
click at [260, 311] on icon at bounding box center [260, 312] width 15 height 14
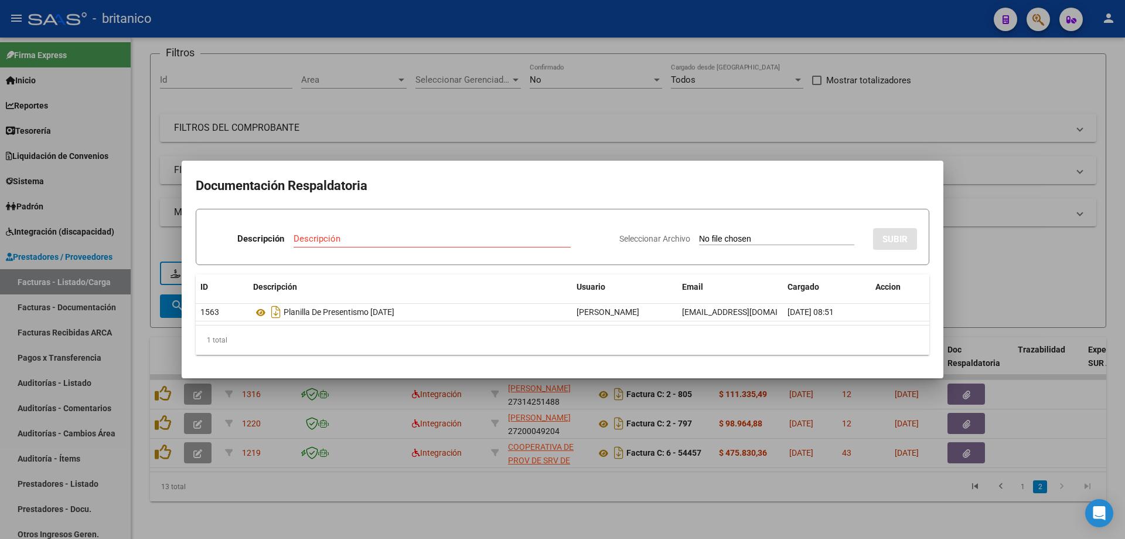
click at [583, 132] on div at bounding box center [562, 269] width 1125 height 539
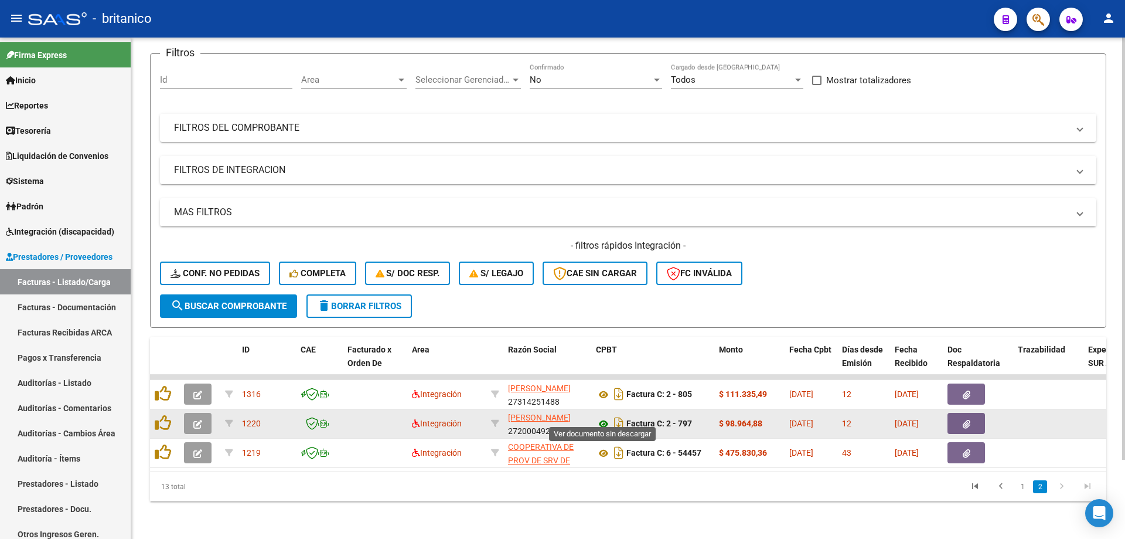
click at [601, 417] on icon at bounding box center [603, 424] width 15 height 14
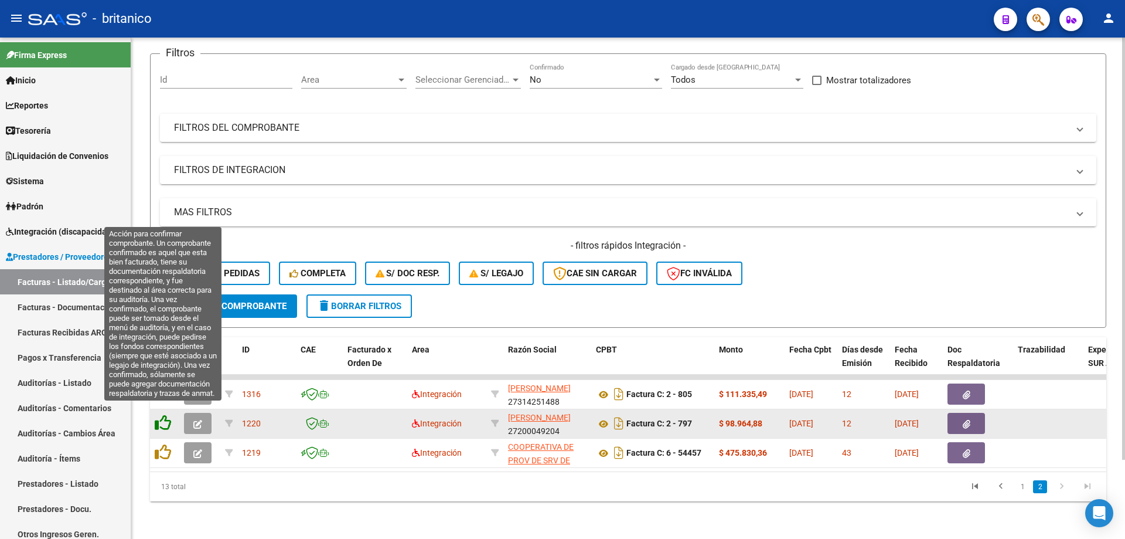
click at [159, 414] on icon at bounding box center [163, 422] width 16 height 16
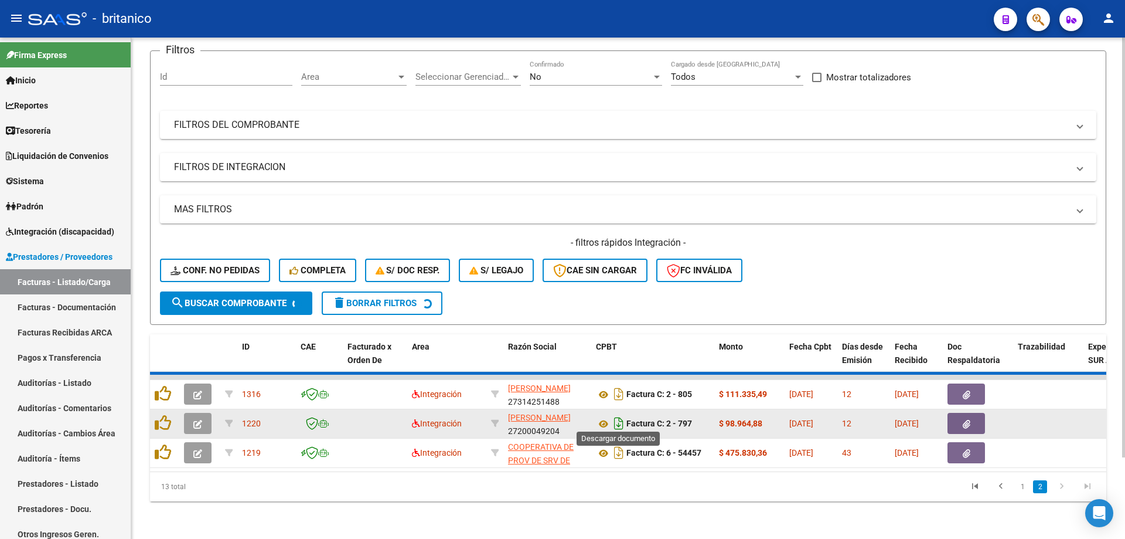
scroll to position [65, 0]
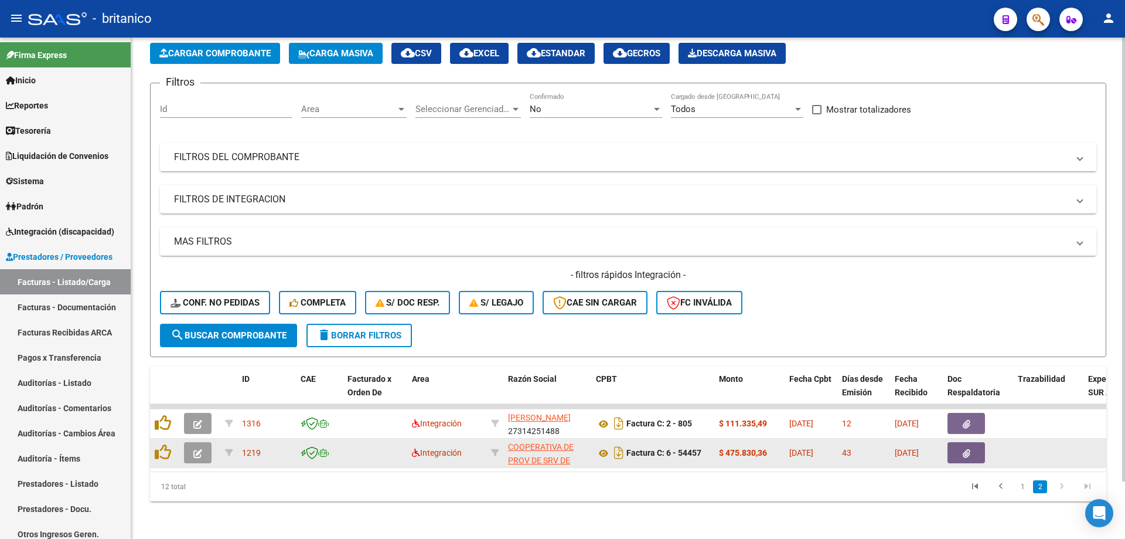
click at [959, 445] on button "button" at bounding box center [967, 452] width 38 height 21
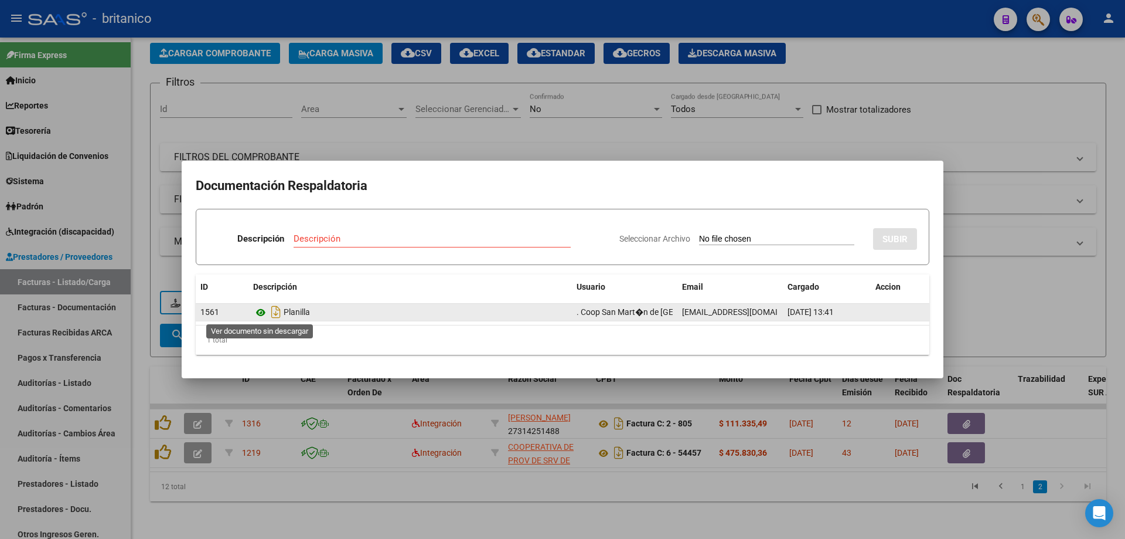
click at [255, 309] on icon at bounding box center [260, 312] width 15 height 14
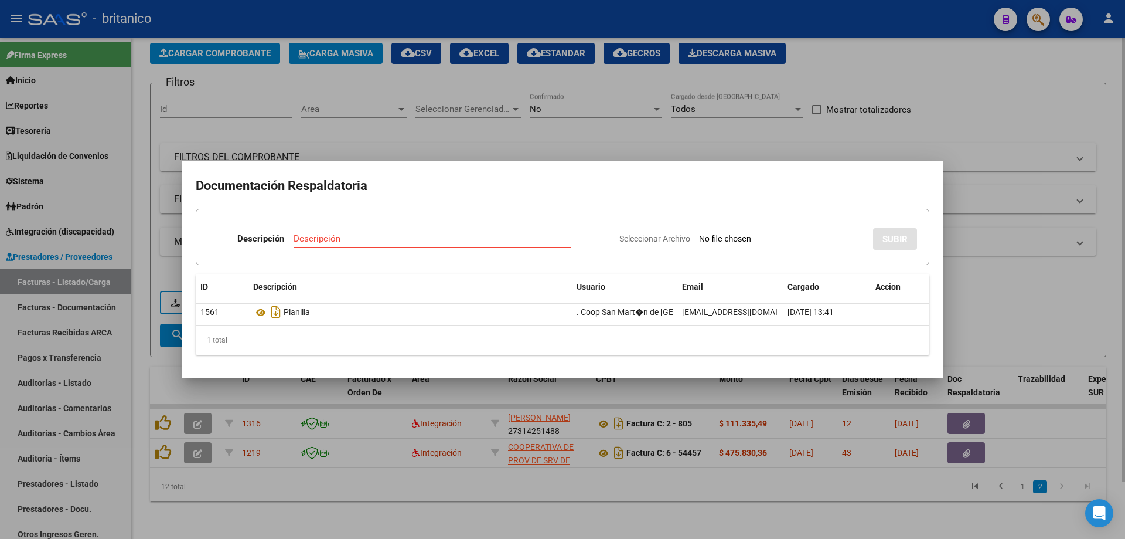
click at [438, 113] on div at bounding box center [562, 269] width 1125 height 539
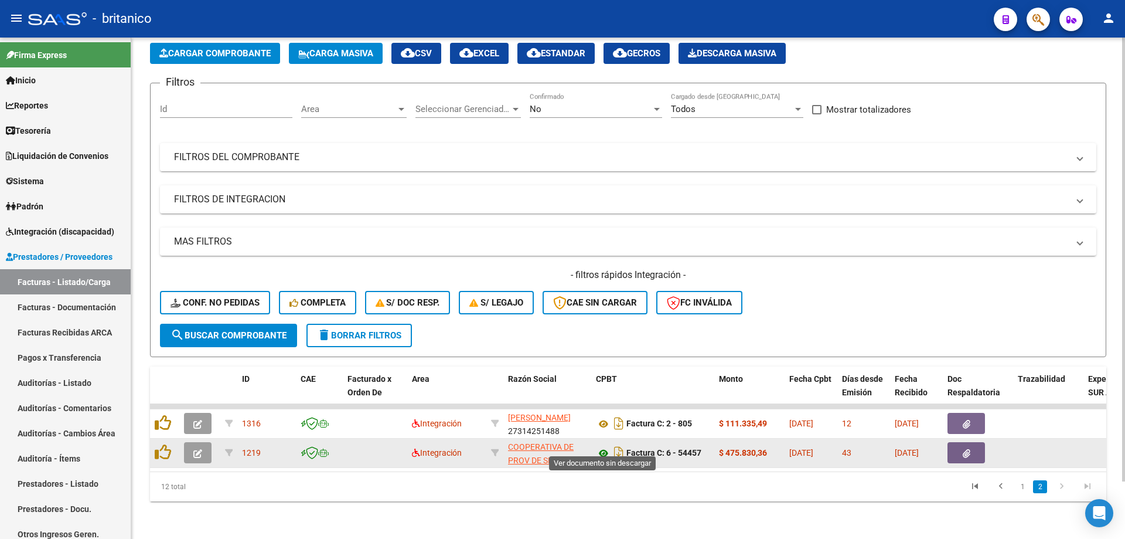
click at [599, 446] on icon at bounding box center [603, 453] width 15 height 14
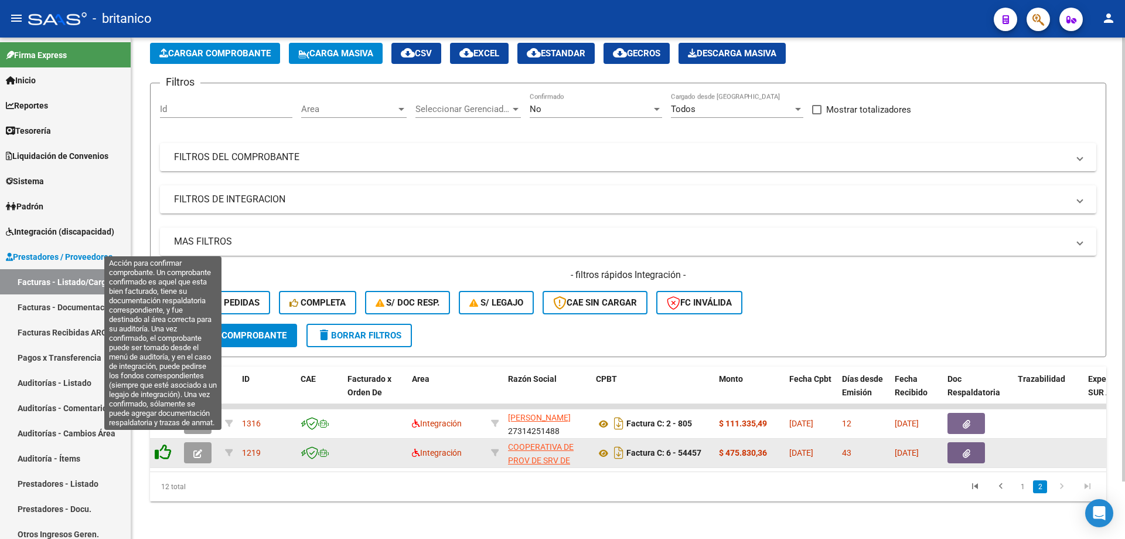
click at [165, 444] on icon at bounding box center [163, 452] width 16 height 16
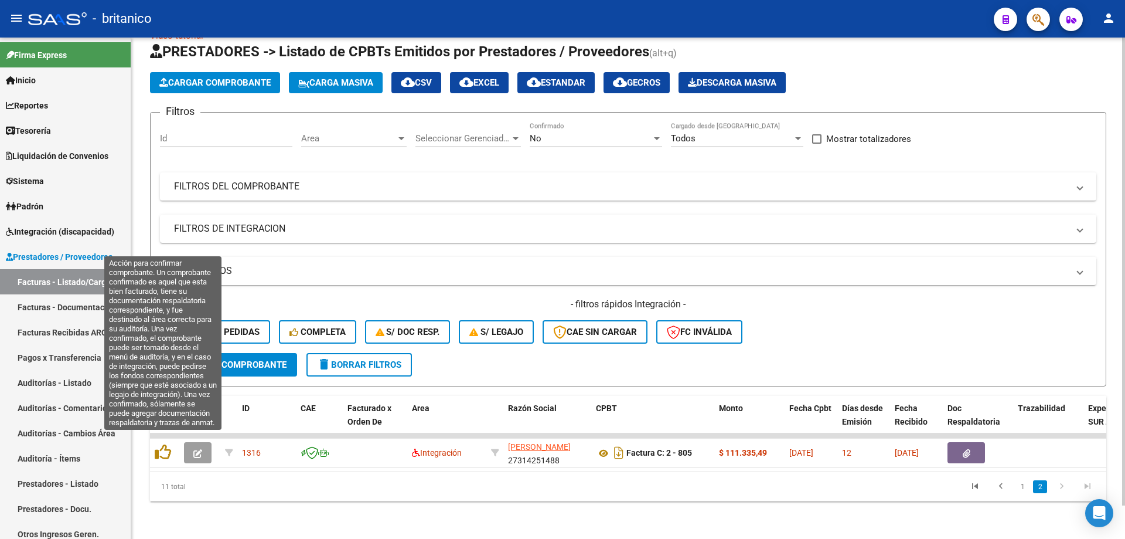
scroll to position [36, 0]
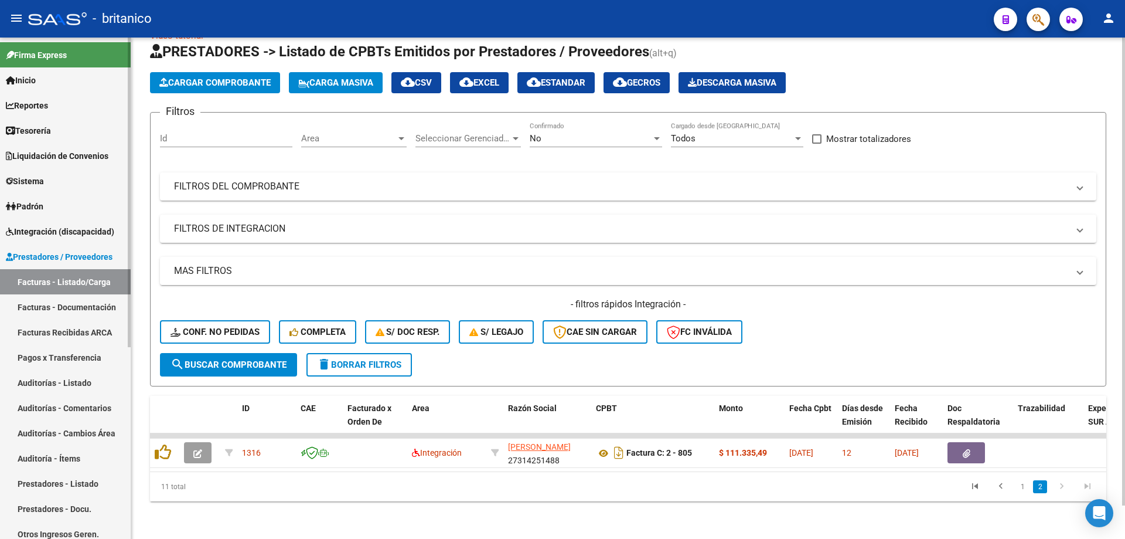
click at [46, 236] on span "Integración (discapacidad)" at bounding box center [60, 231] width 108 height 13
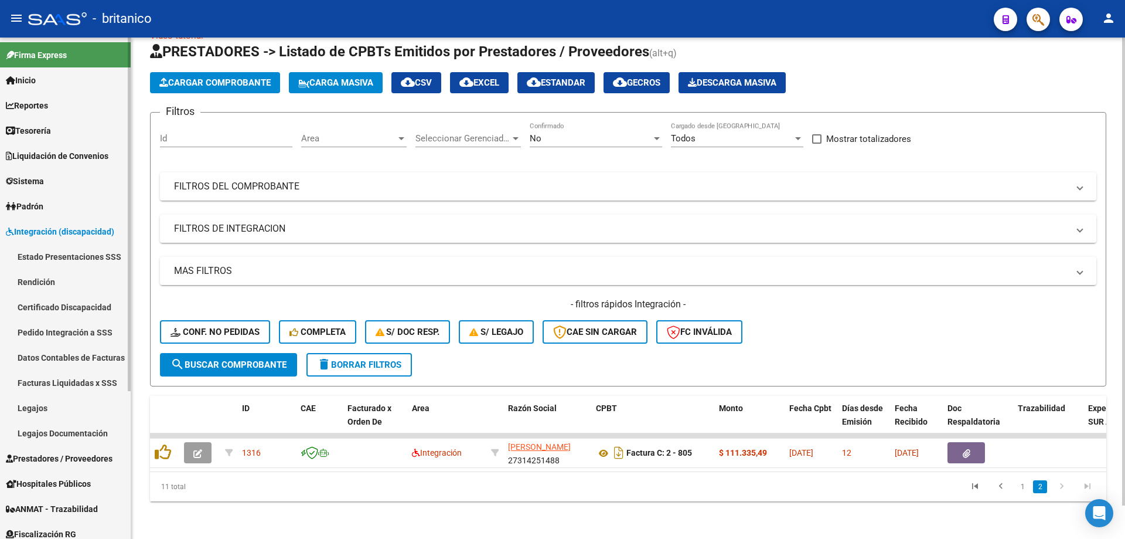
click at [72, 333] on link "Pedido Integración a SSS" at bounding box center [65, 331] width 131 height 25
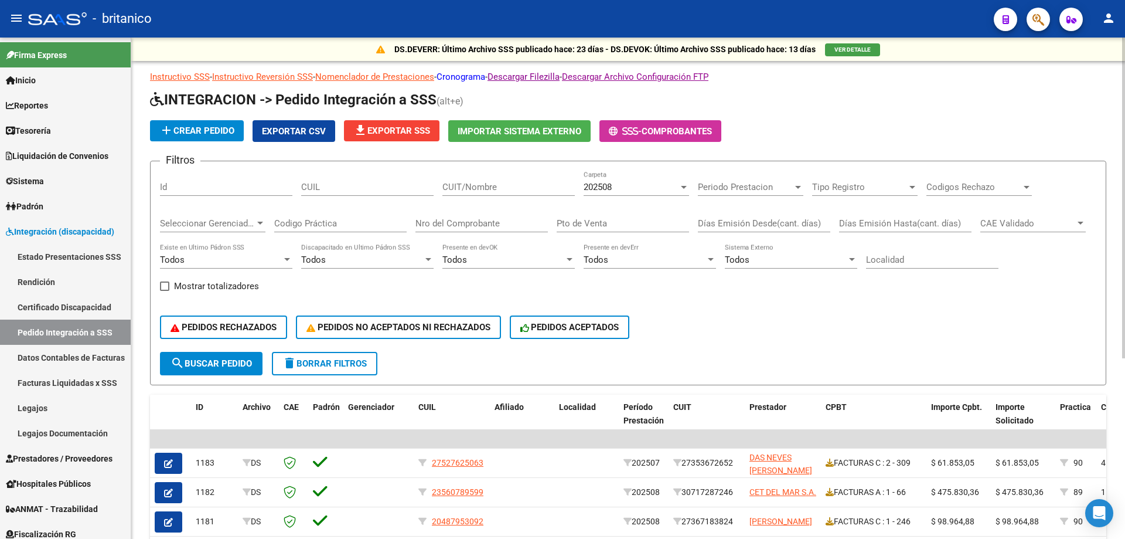
click at [471, 72] on link "Cronograma" at bounding box center [461, 76] width 49 height 11
click at [67, 456] on span "Prestadores / Proveedores" at bounding box center [59, 458] width 107 height 13
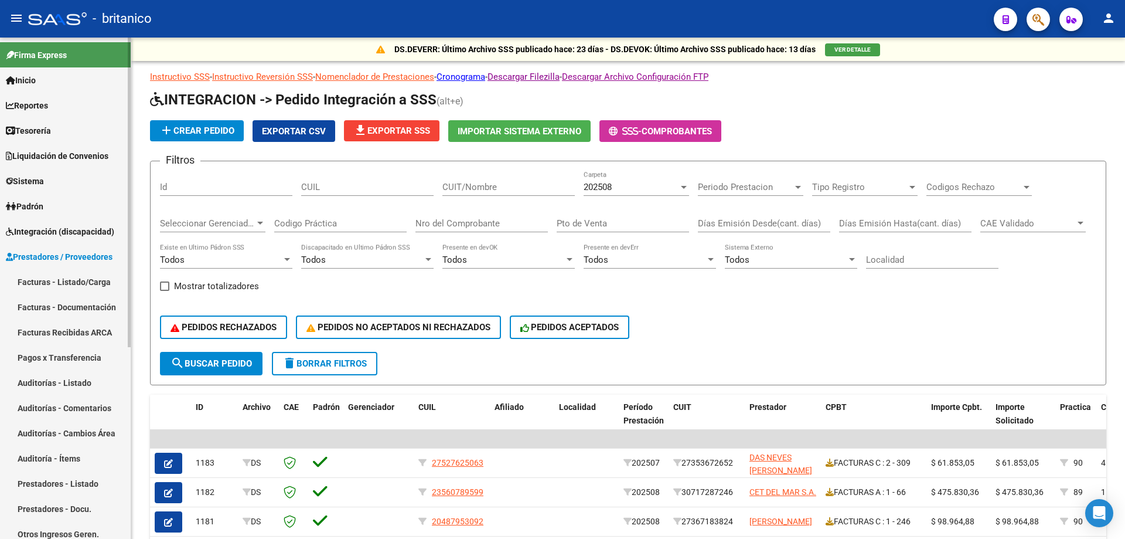
click at [97, 281] on link "Facturas - Listado/Carga" at bounding box center [65, 281] width 131 height 25
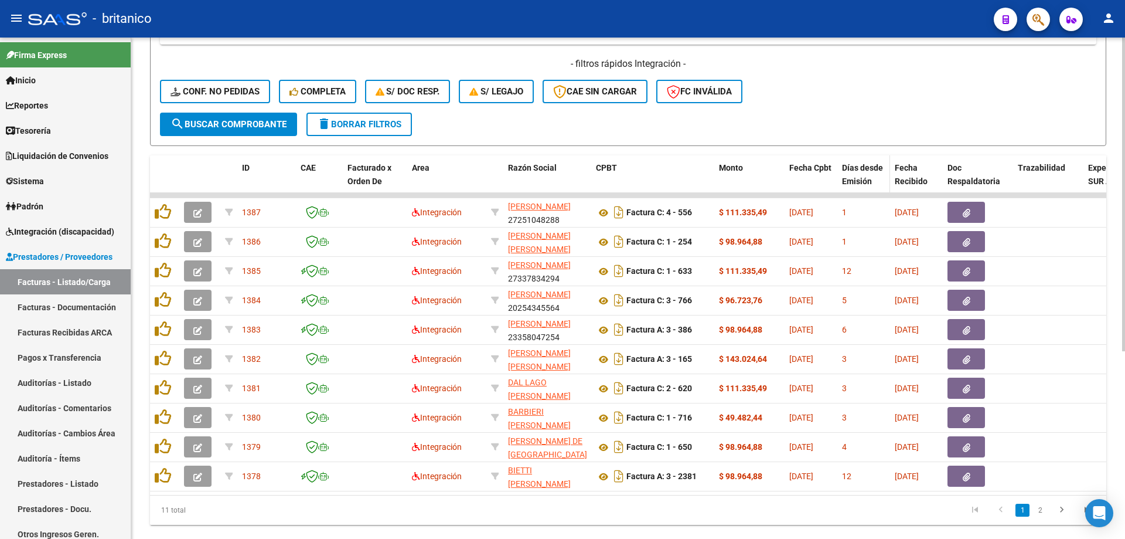
scroll to position [299, 0]
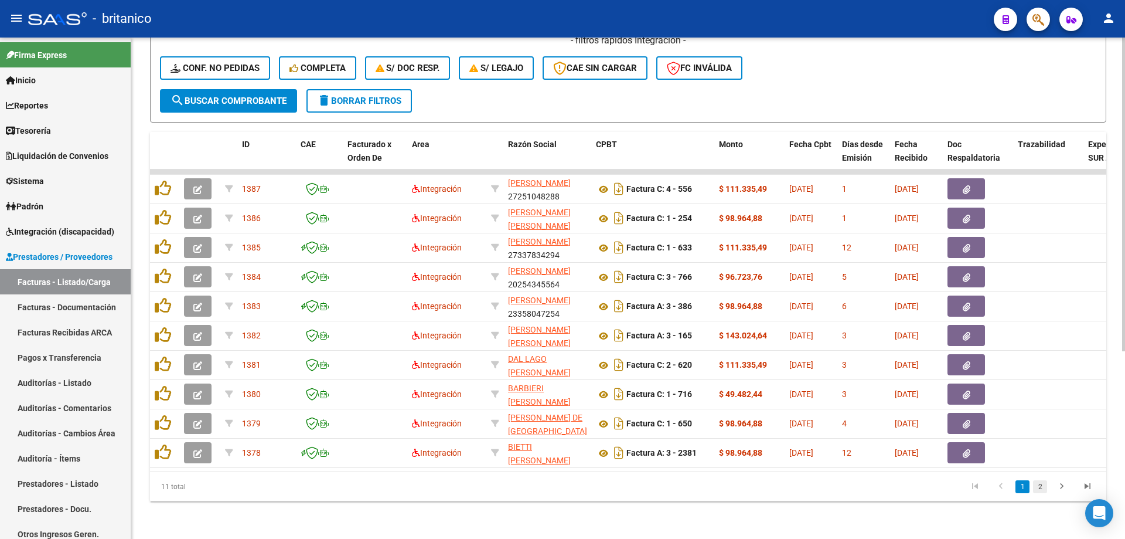
click at [1045, 486] on link "2" at bounding box center [1040, 486] width 14 height 13
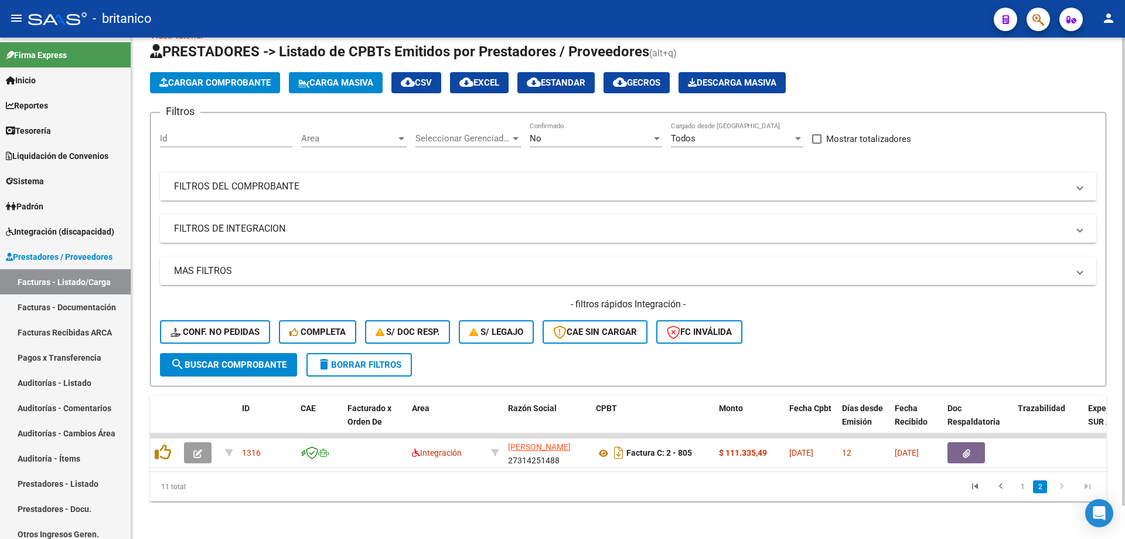
scroll to position [36, 0]
click at [1000, 489] on icon "go to previous page" at bounding box center [1000, 487] width 15 height 14
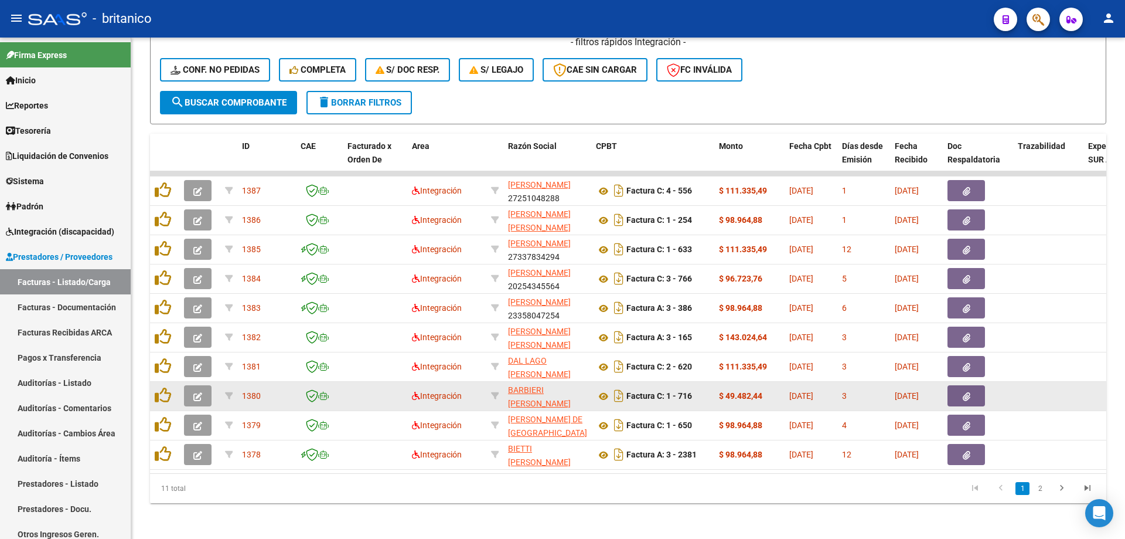
scroll to position [293, 0]
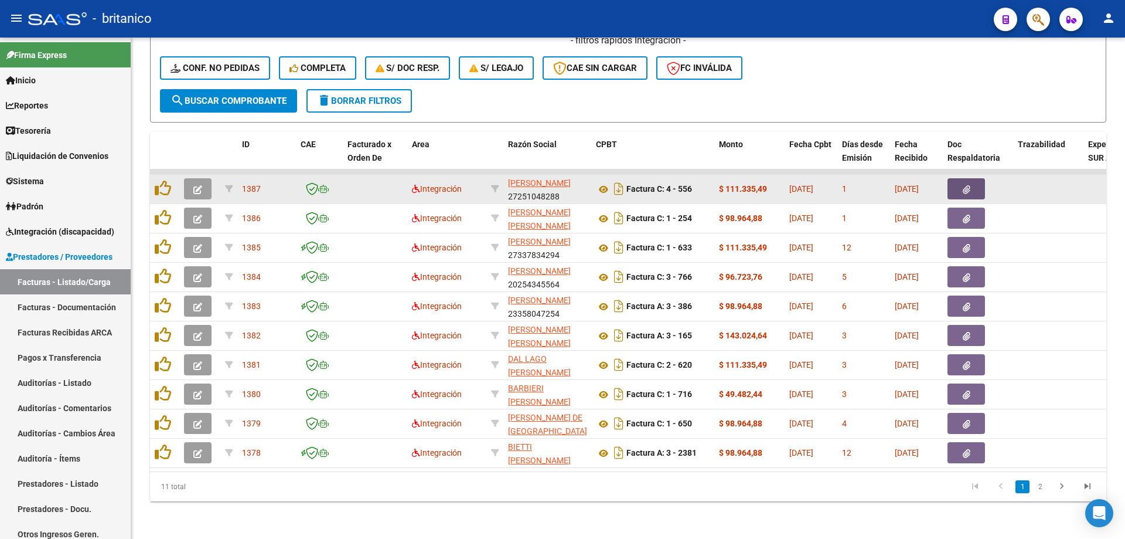
click at [958, 185] on button "button" at bounding box center [967, 188] width 38 height 21
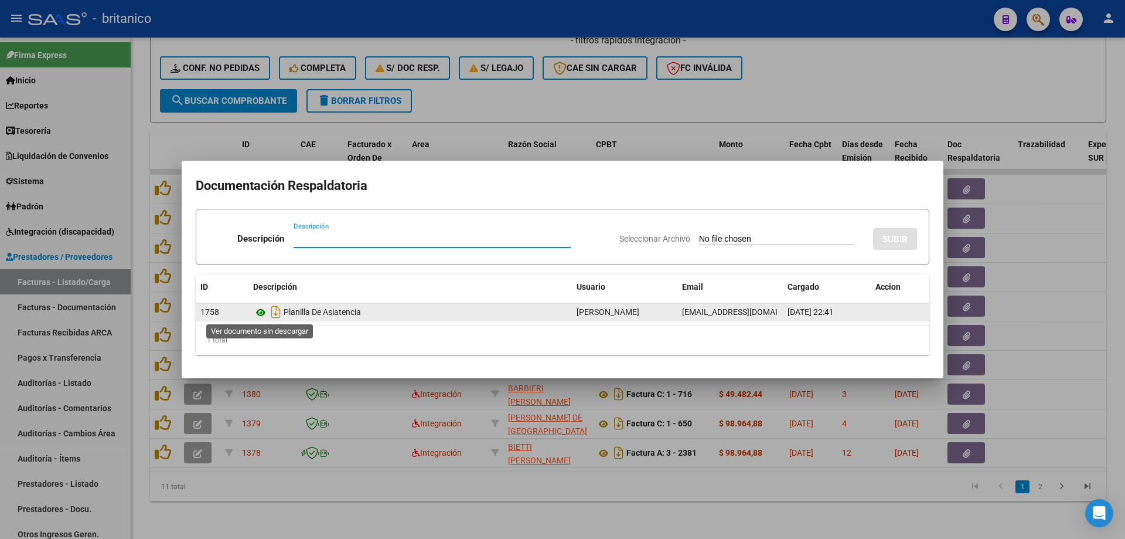
click at [261, 308] on icon at bounding box center [260, 312] width 15 height 14
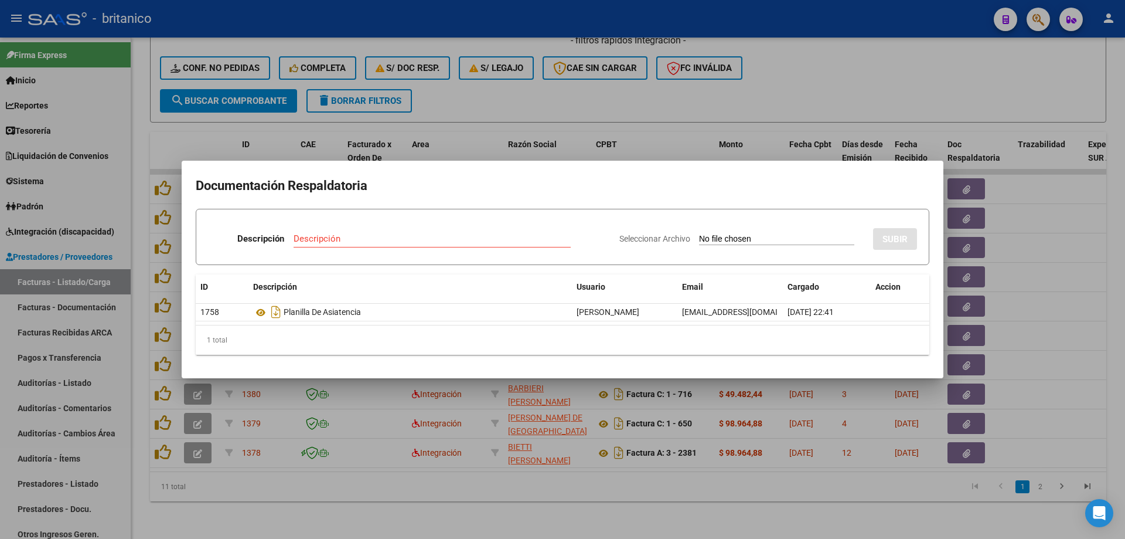
click at [558, 103] on div at bounding box center [562, 269] width 1125 height 539
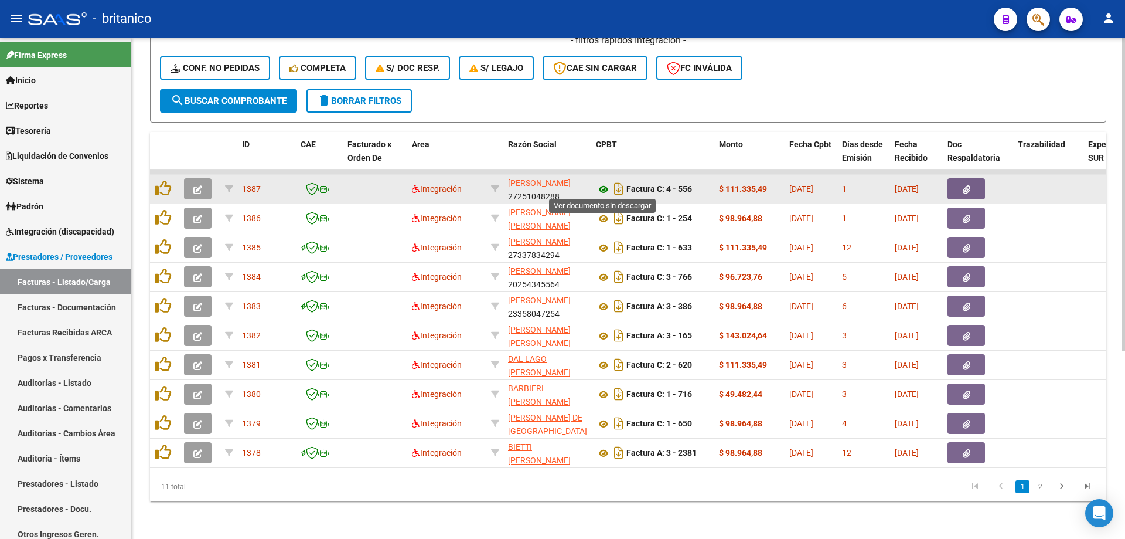
click at [604, 186] on icon at bounding box center [603, 189] width 15 height 14
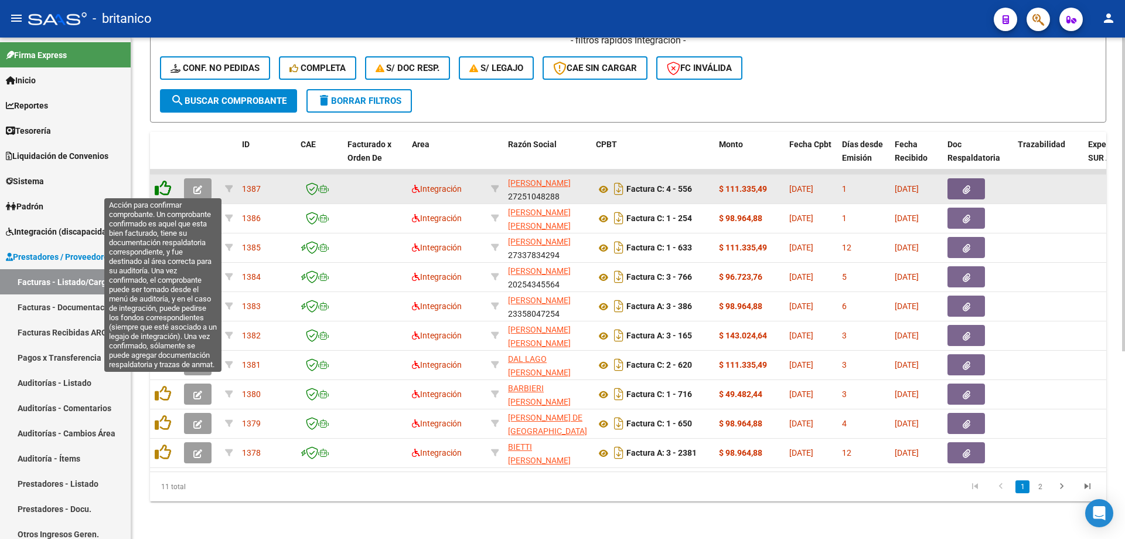
click at [158, 184] on icon at bounding box center [163, 188] width 16 height 16
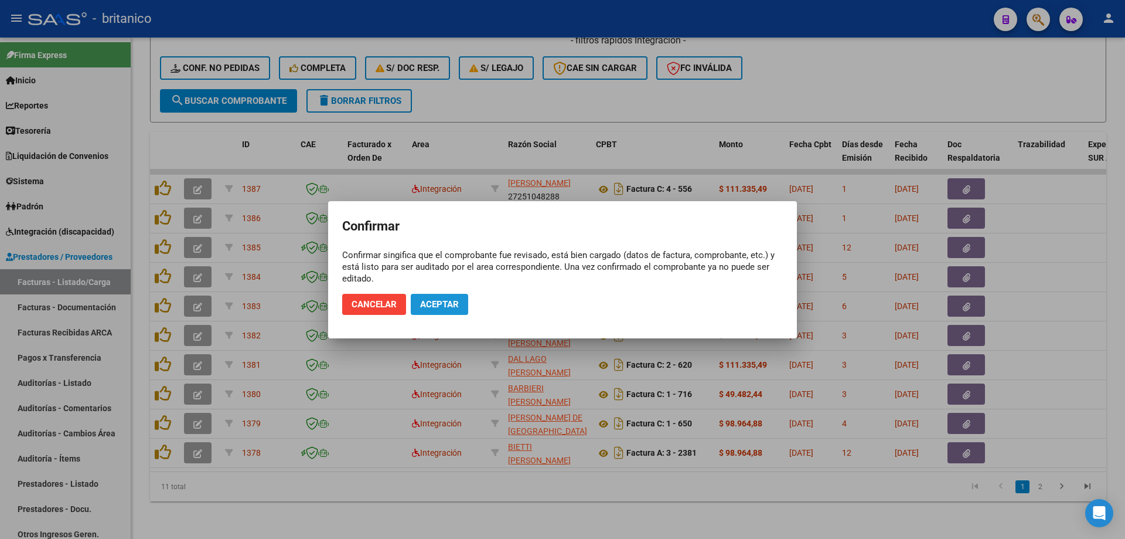
click at [439, 302] on span "Aceptar" at bounding box center [439, 304] width 39 height 11
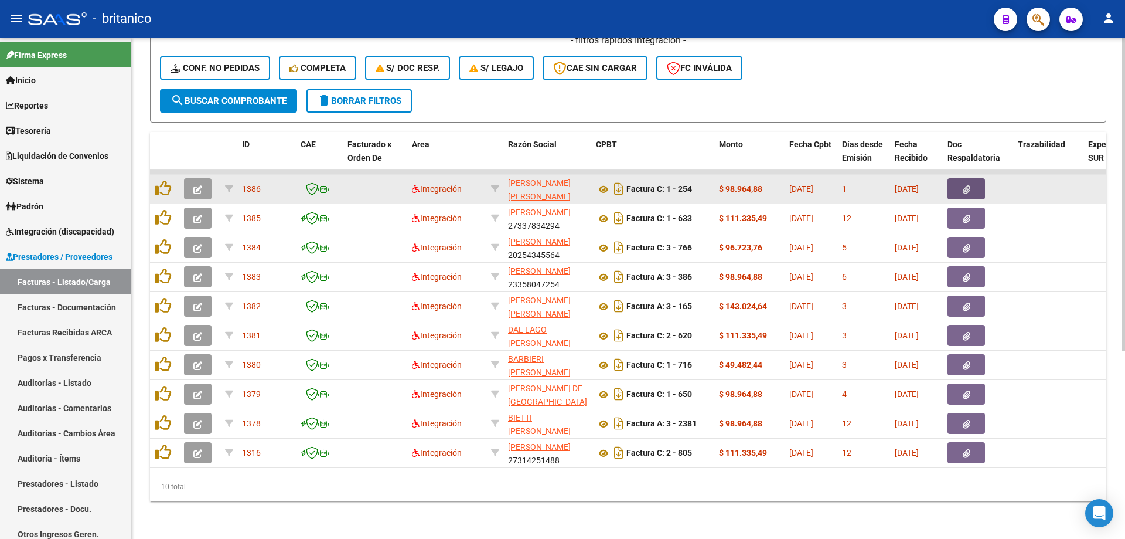
click at [971, 179] on button "button" at bounding box center [967, 188] width 38 height 21
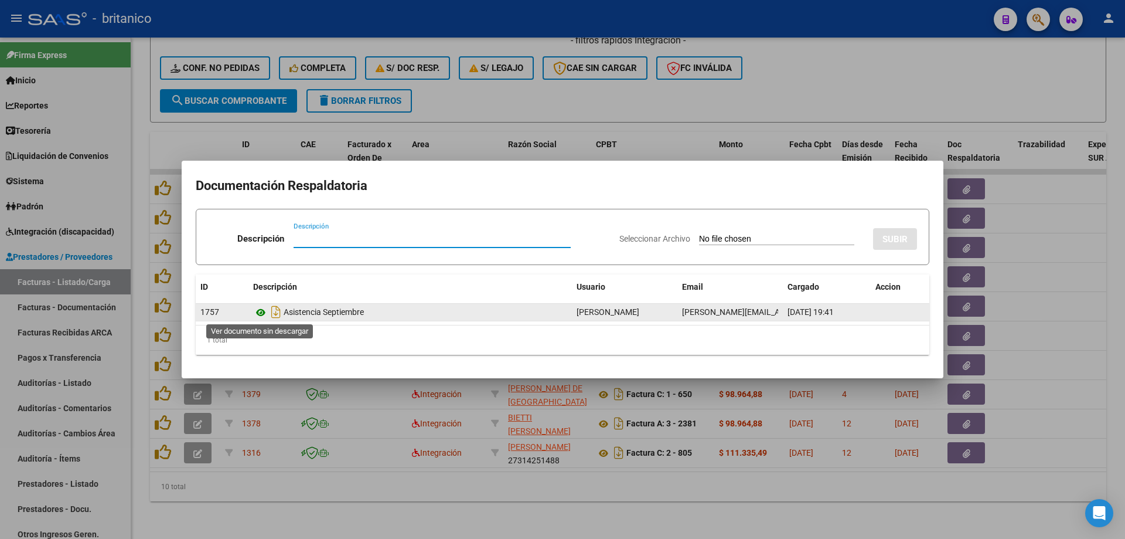
click at [262, 311] on icon at bounding box center [260, 312] width 15 height 14
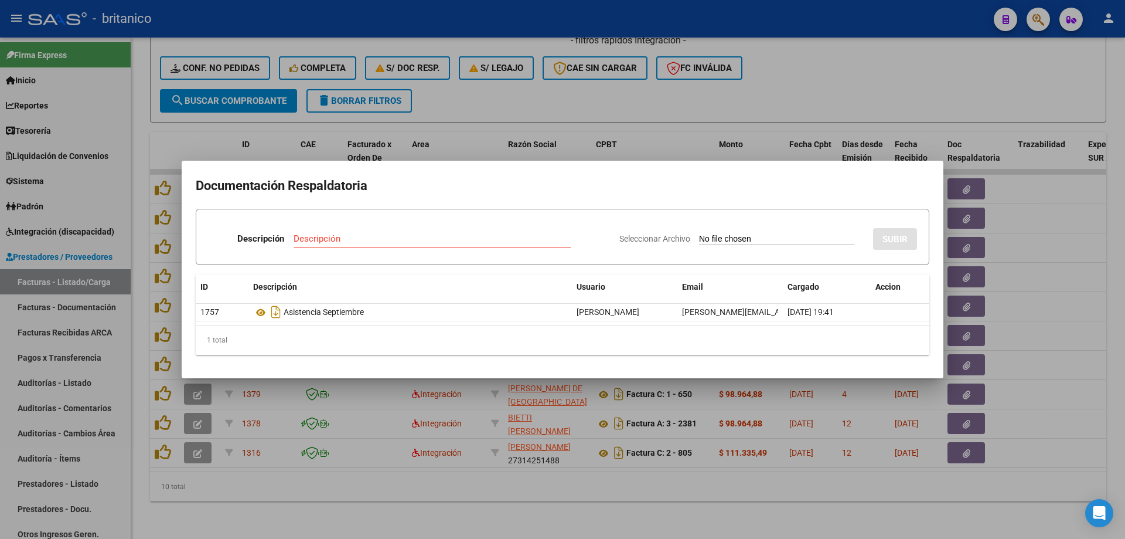
click at [468, 98] on div at bounding box center [562, 269] width 1125 height 539
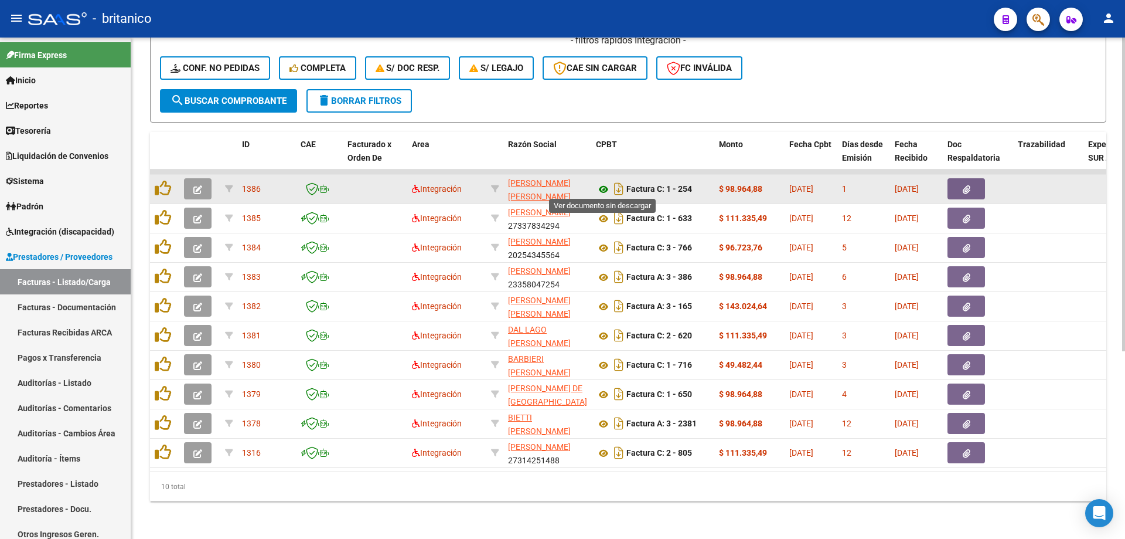
click at [598, 186] on icon at bounding box center [603, 189] width 15 height 14
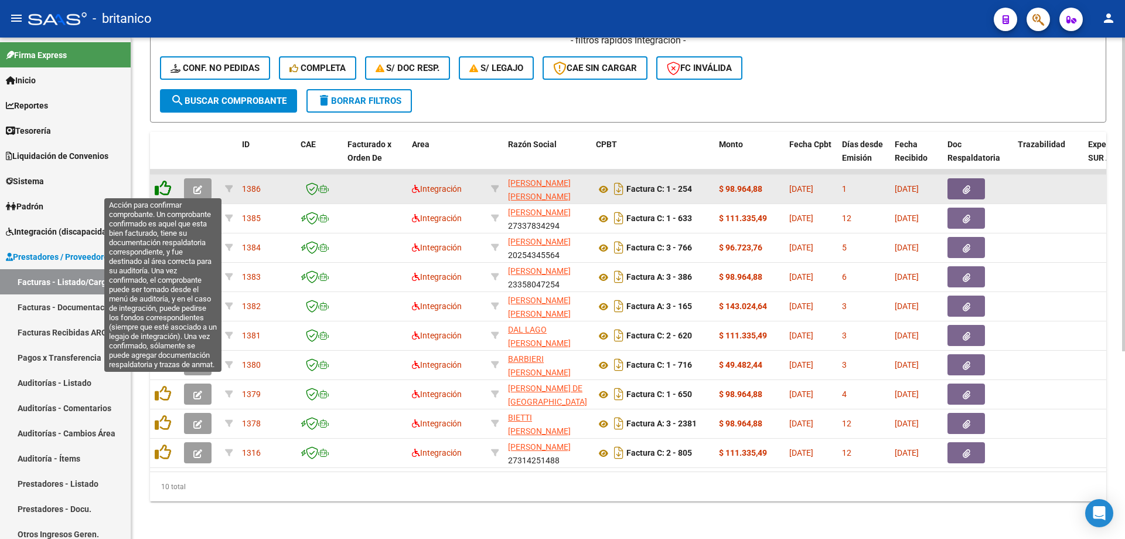
click at [169, 189] on icon at bounding box center [163, 188] width 16 height 16
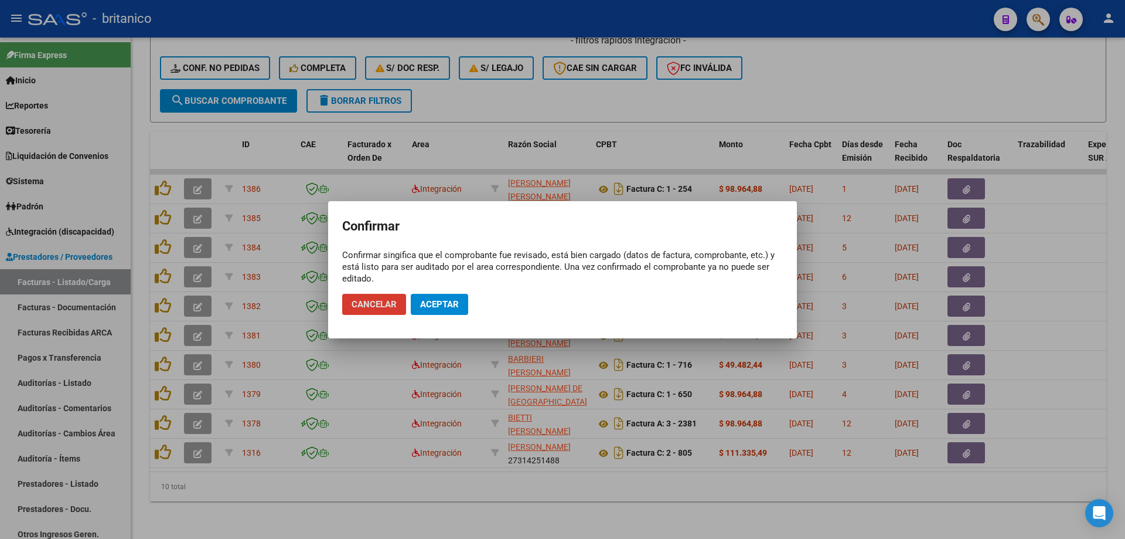
click at [448, 302] on span "Aceptar" at bounding box center [439, 304] width 39 height 11
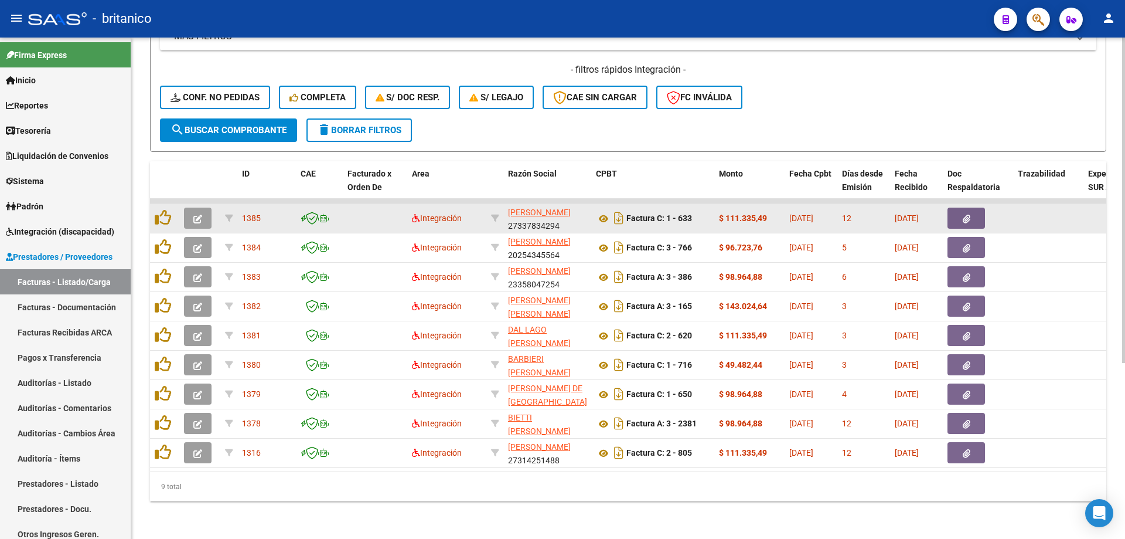
scroll to position [270, 0]
click at [969, 214] on icon "button" at bounding box center [967, 218] width 8 height 9
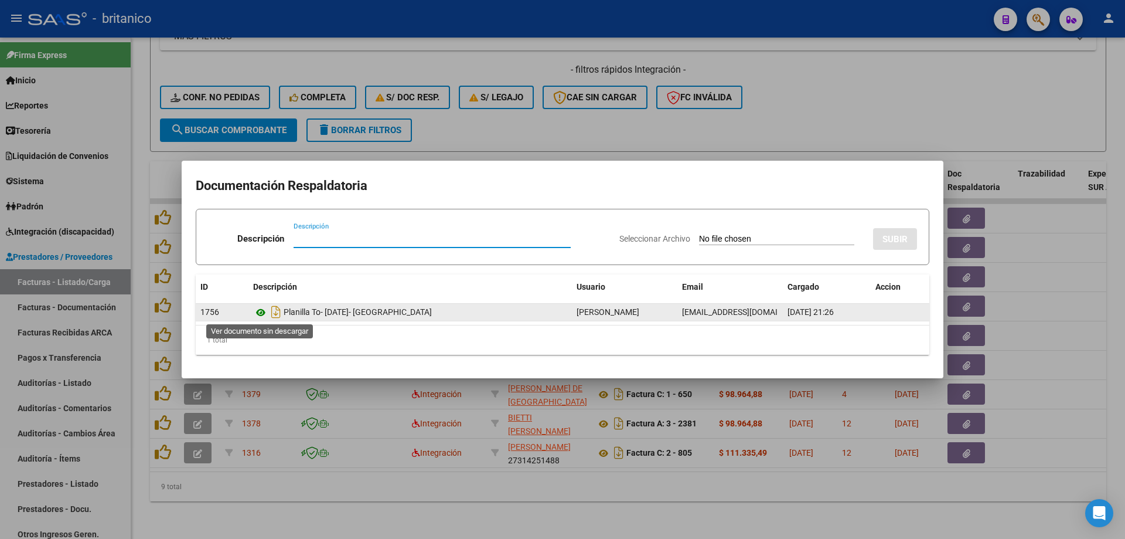
click at [259, 314] on icon at bounding box center [260, 312] width 15 height 14
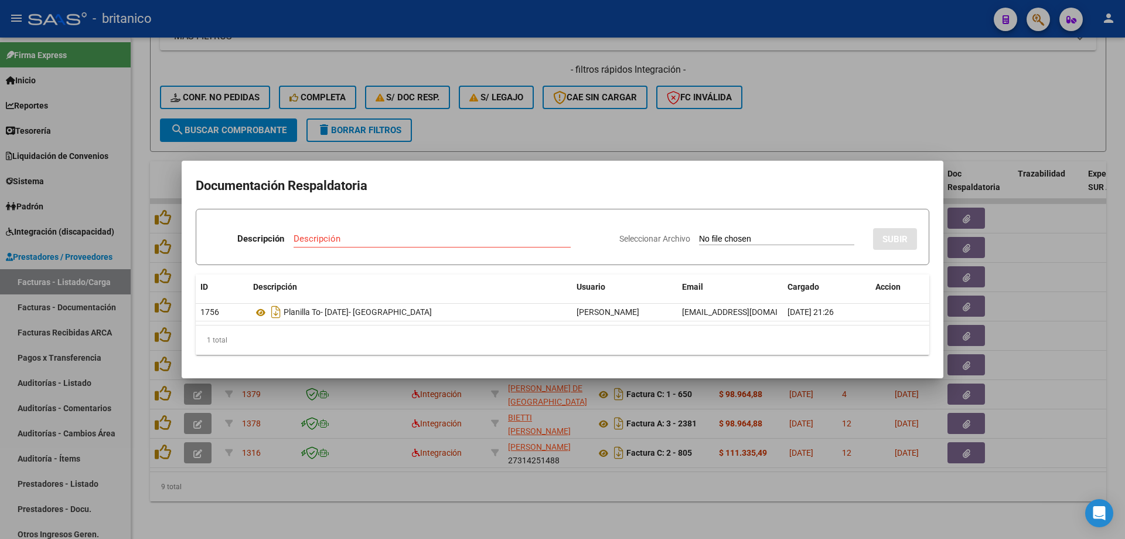
click at [510, 126] on div at bounding box center [562, 269] width 1125 height 539
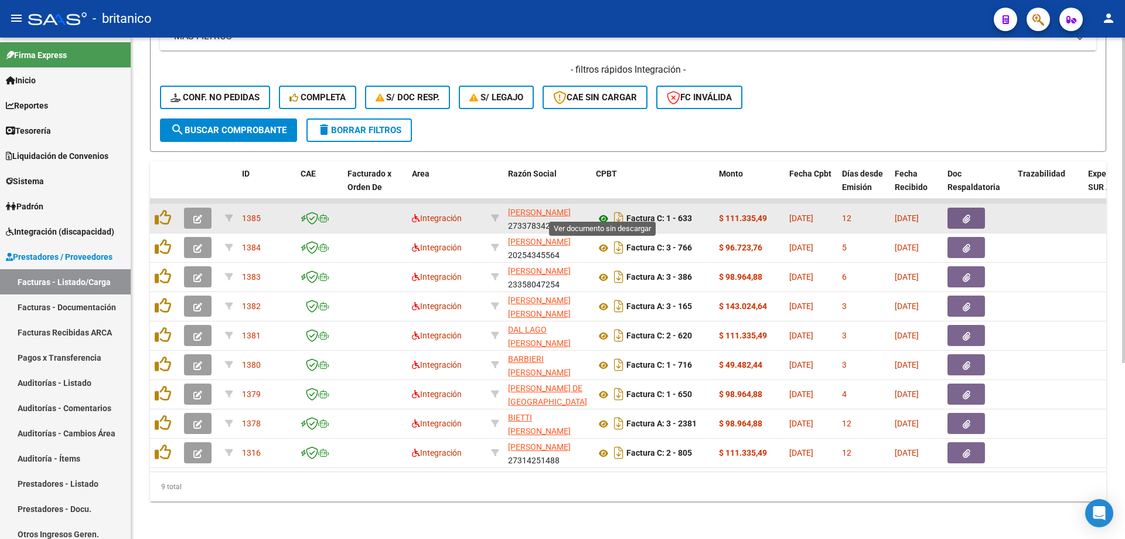
click at [608, 212] on icon at bounding box center [603, 219] width 15 height 14
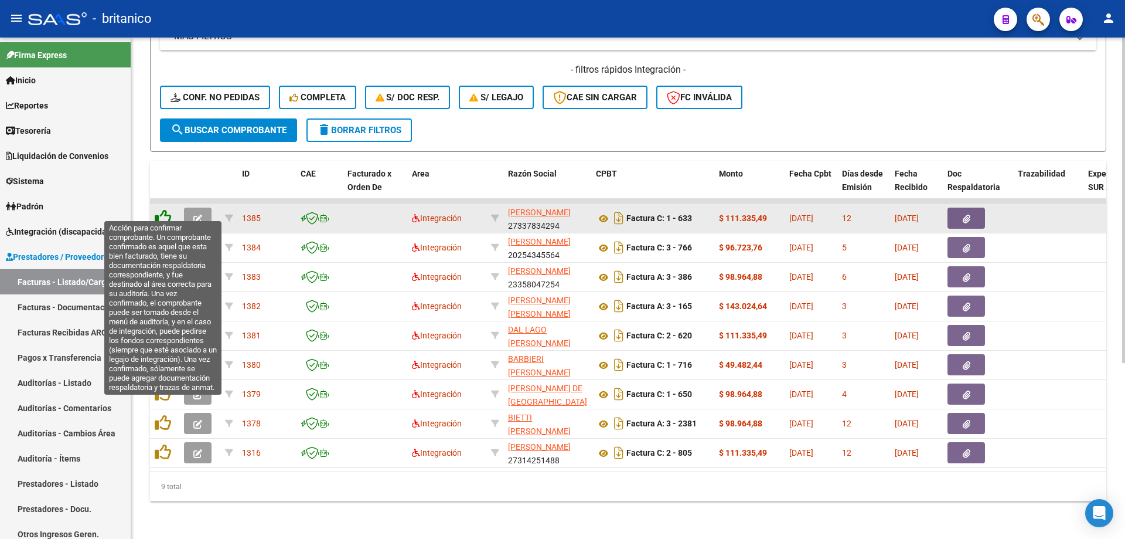
click at [161, 209] on icon at bounding box center [163, 217] width 16 height 16
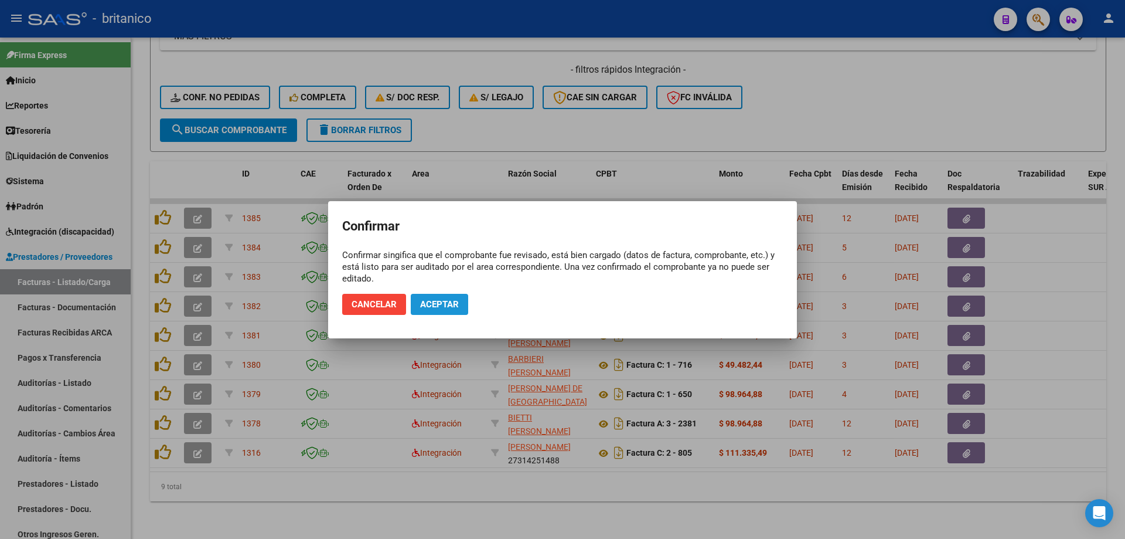
click at [451, 304] on span "Aceptar" at bounding box center [439, 304] width 39 height 11
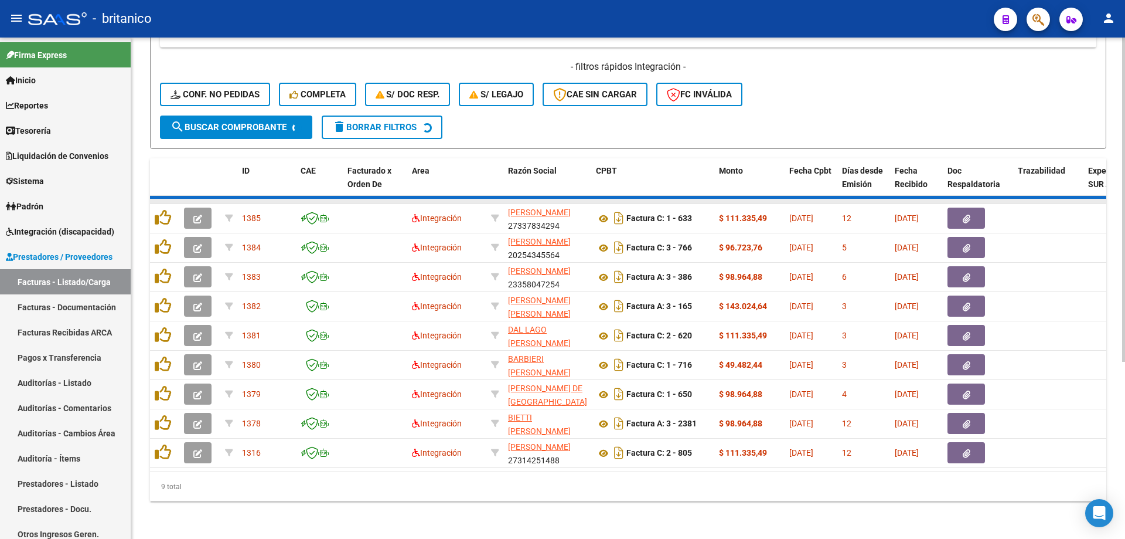
scroll to position [241, 0]
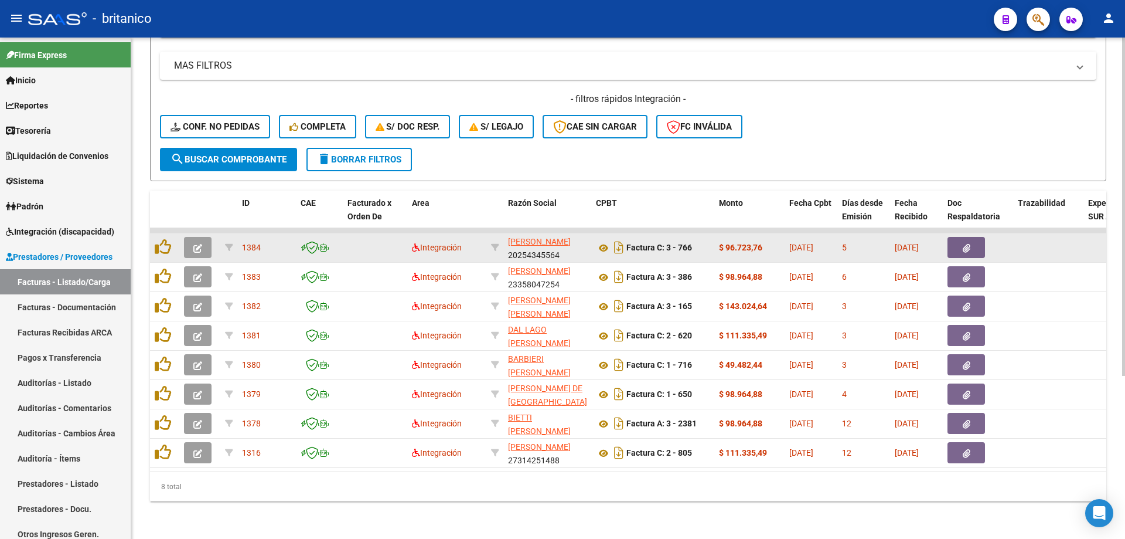
click at [959, 239] on button "button" at bounding box center [967, 247] width 38 height 21
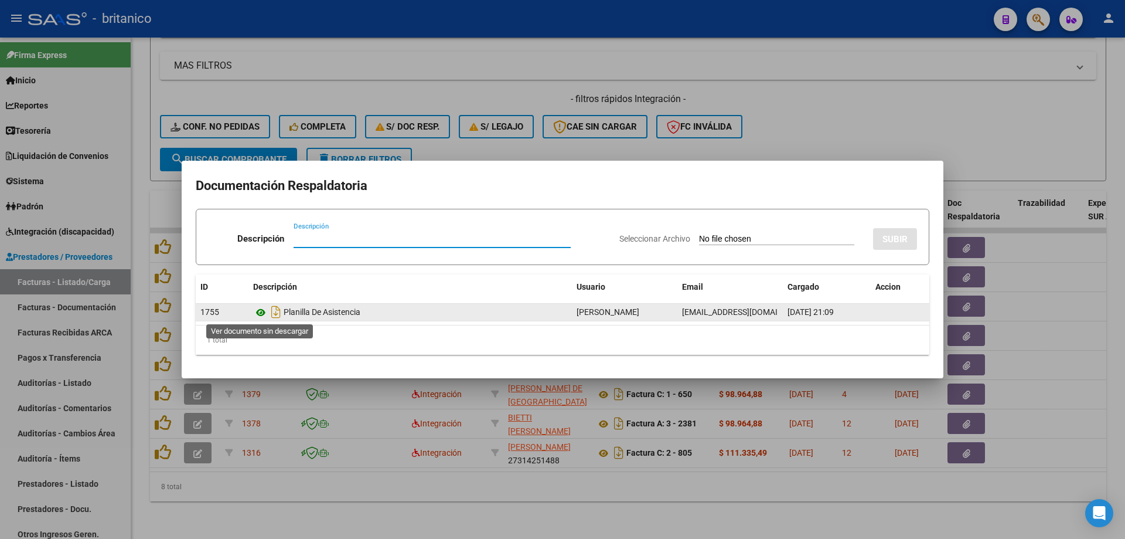
click at [257, 311] on icon at bounding box center [260, 312] width 15 height 14
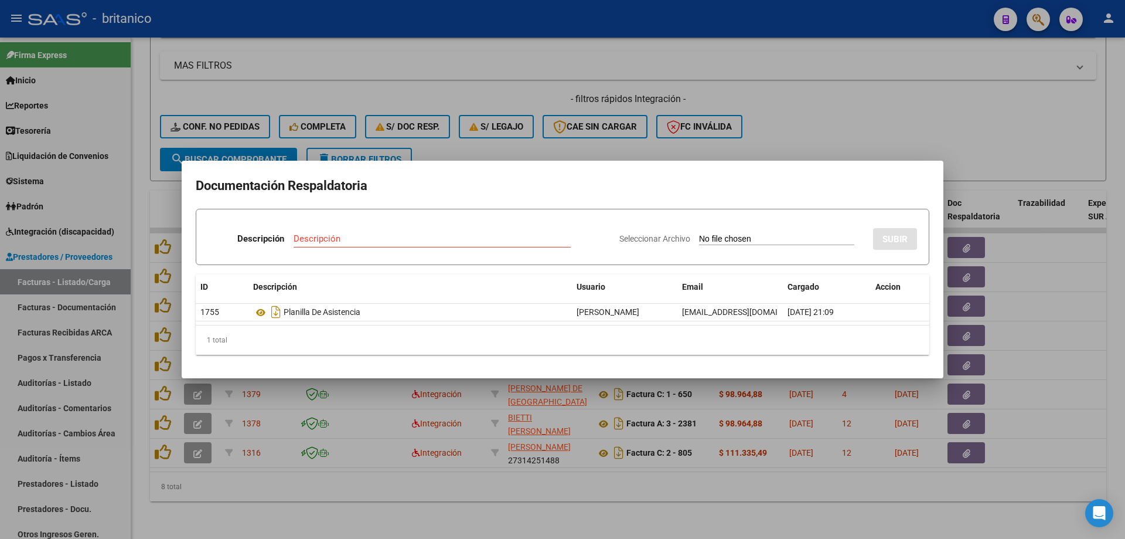
click at [822, 147] on div at bounding box center [562, 269] width 1125 height 539
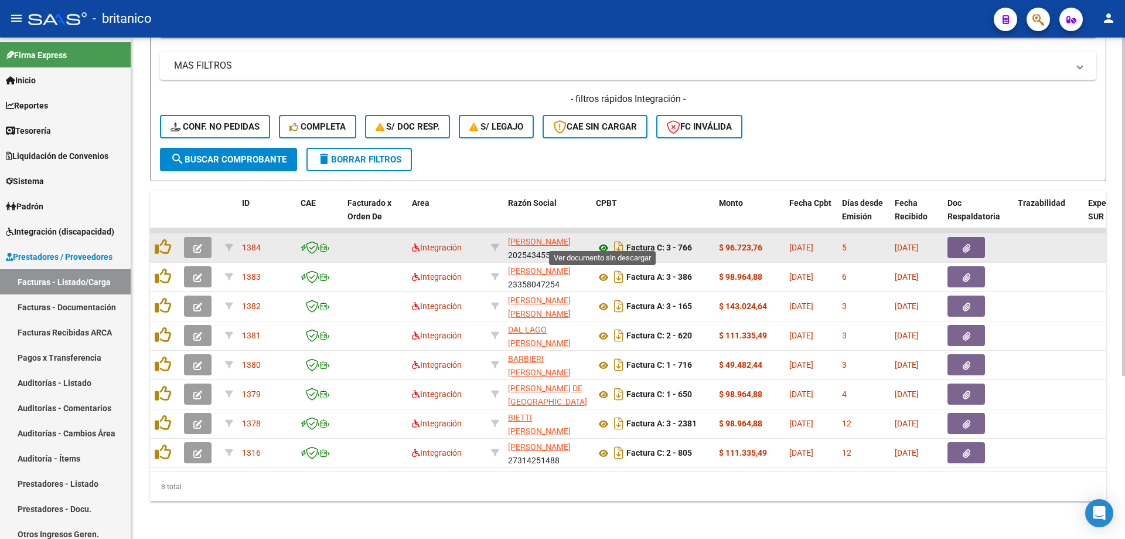
click at [599, 241] on icon at bounding box center [603, 248] width 15 height 14
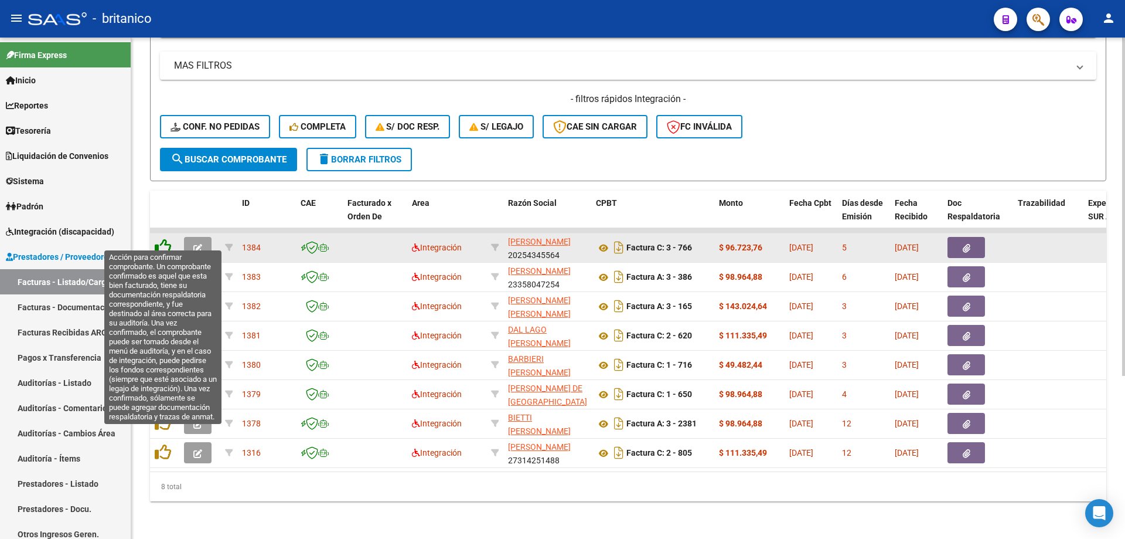
click at [158, 238] on icon at bounding box center [163, 246] width 16 height 16
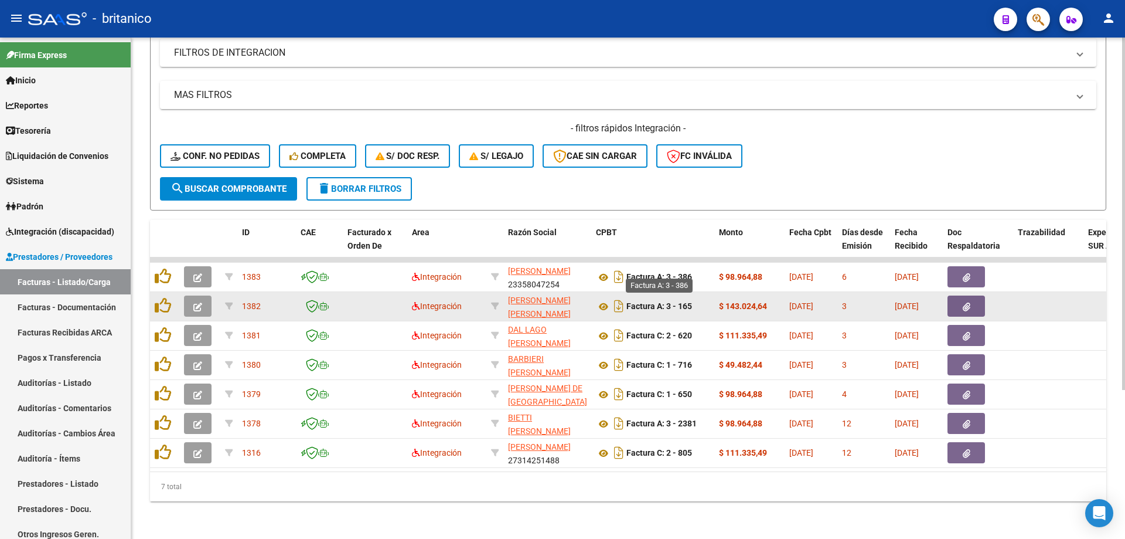
scroll to position [212, 0]
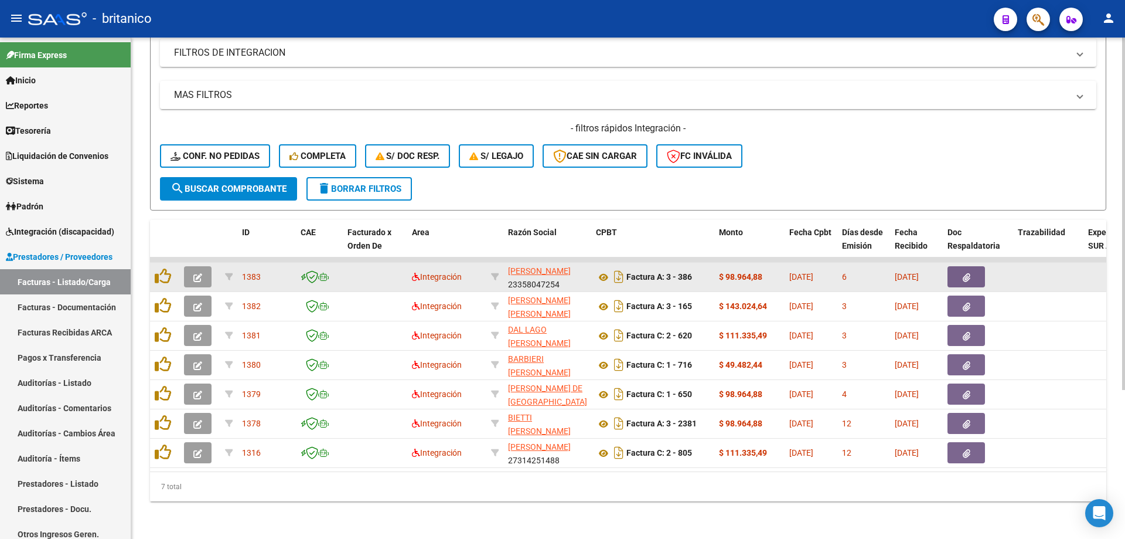
click at [955, 267] on button "button" at bounding box center [967, 276] width 38 height 21
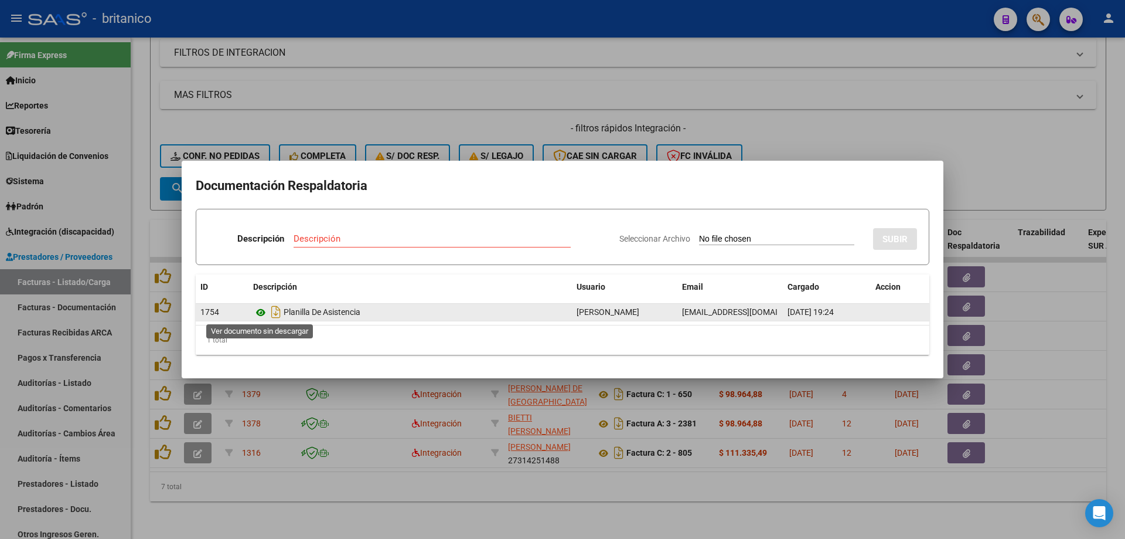
click at [257, 312] on icon at bounding box center [260, 312] width 15 height 14
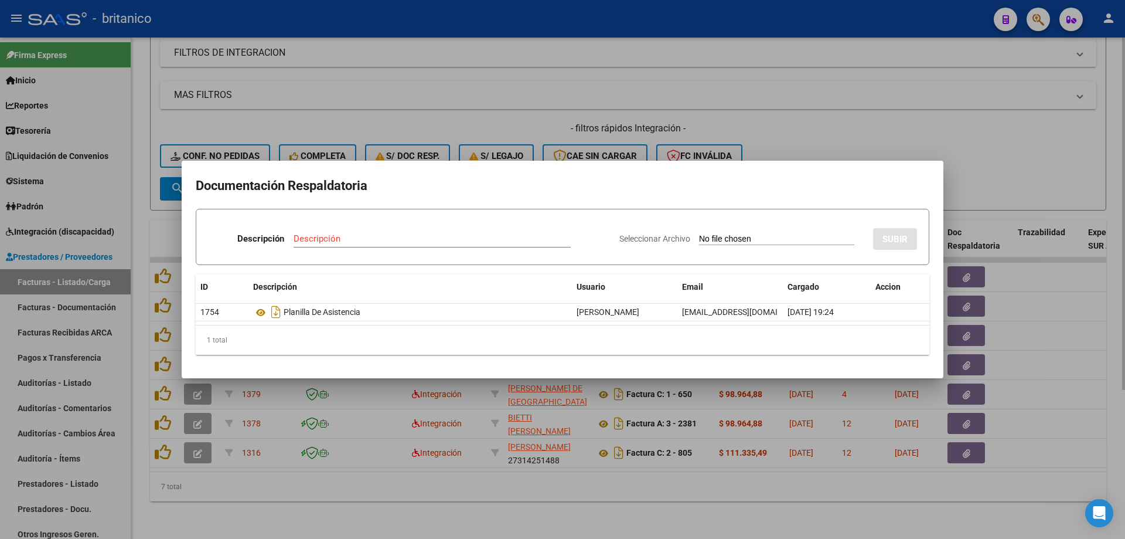
click at [836, 109] on div at bounding box center [562, 269] width 1125 height 539
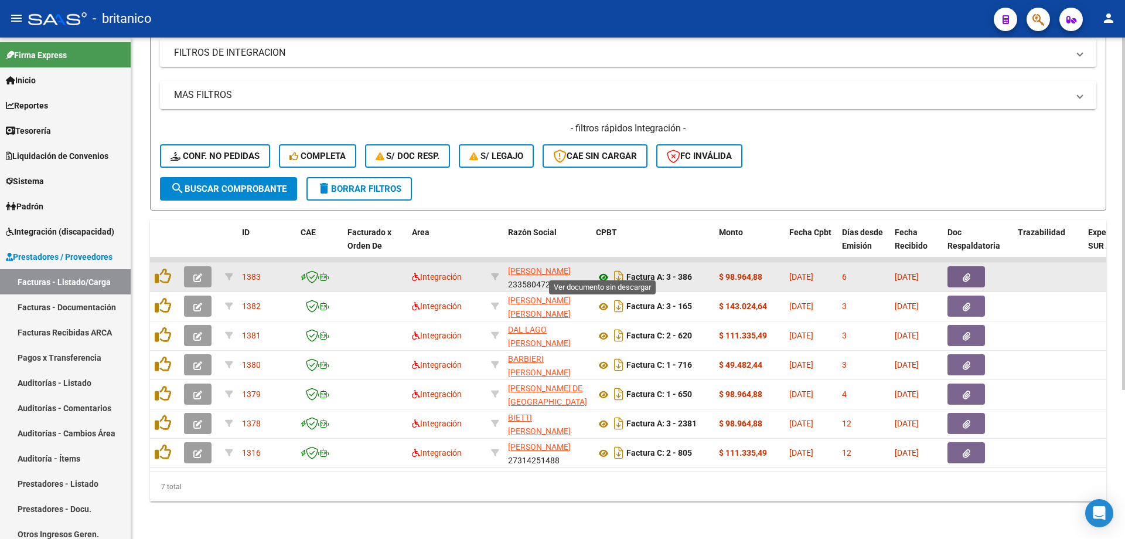
click at [602, 270] on icon at bounding box center [603, 277] width 15 height 14
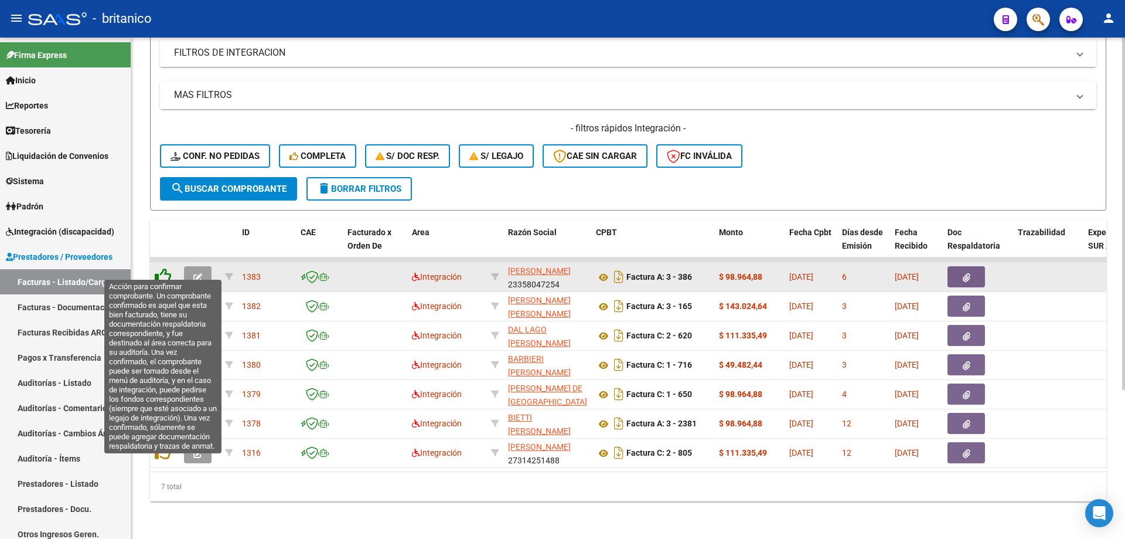
click at [161, 268] on icon at bounding box center [163, 276] width 16 height 16
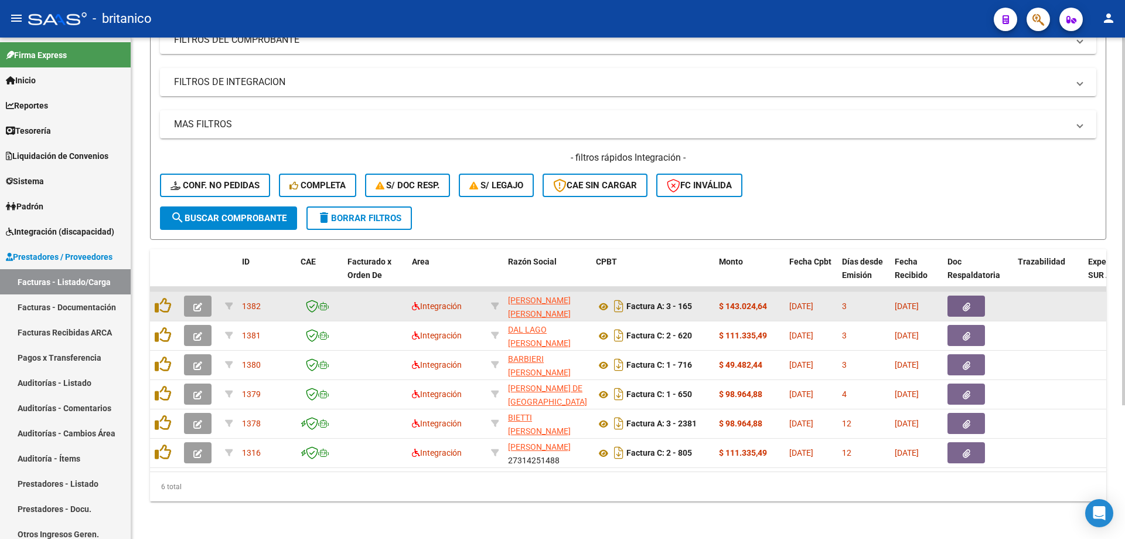
scroll to position [182, 0]
click at [969, 301] on span "button" at bounding box center [967, 306] width 8 height 11
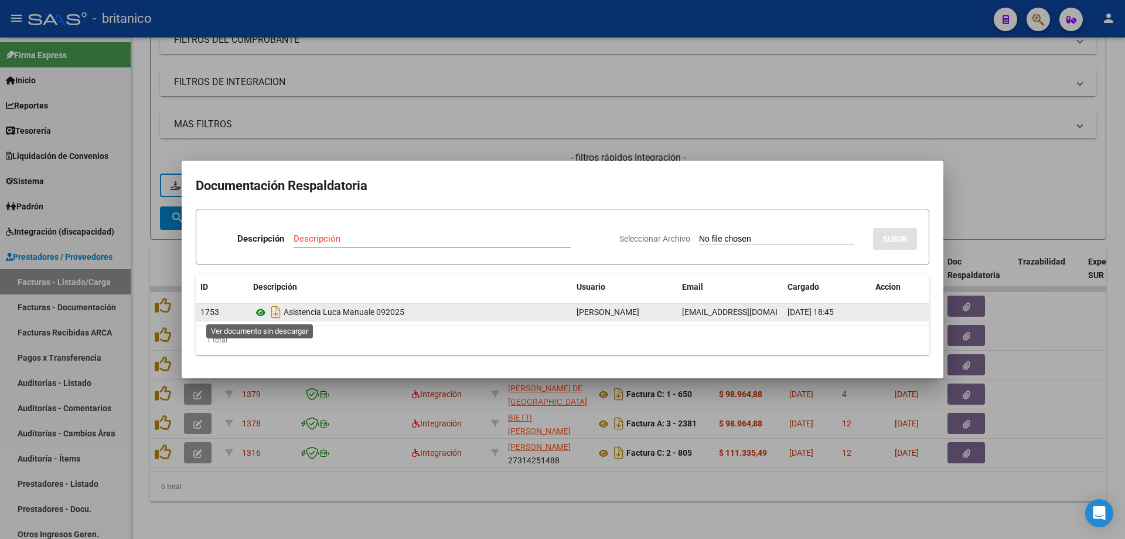
click at [260, 311] on icon at bounding box center [260, 312] width 15 height 14
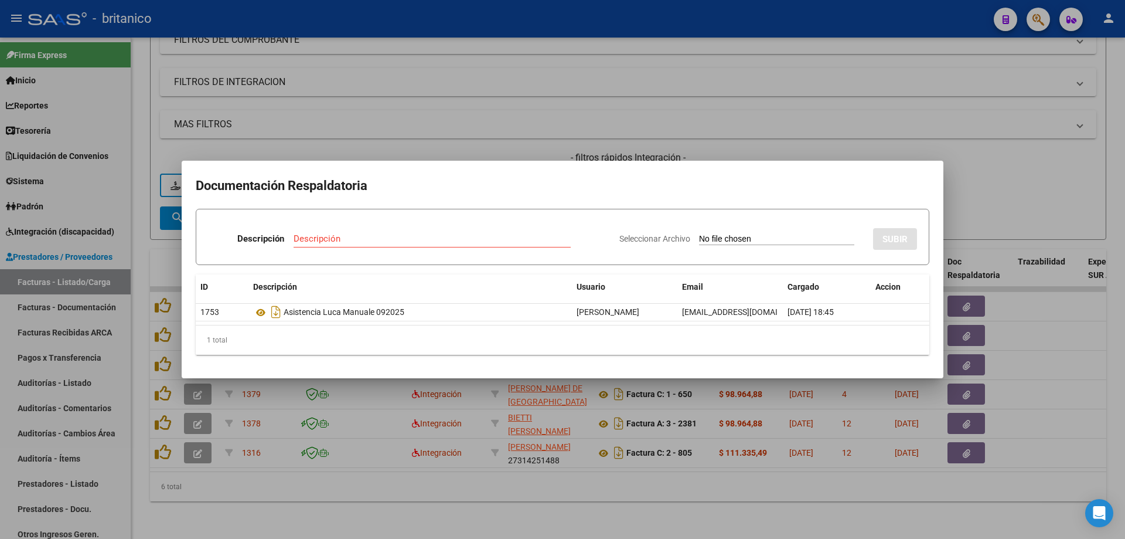
click at [405, 111] on div at bounding box center [562, 269] width 1125 height 539
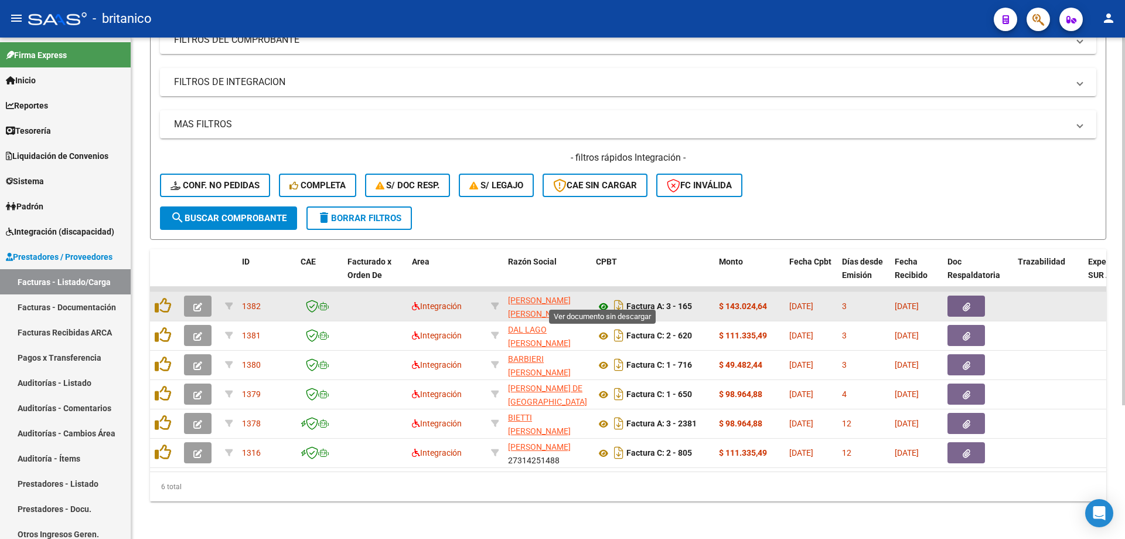
click at [605, 299] on icon at bounding box center [603, 306] width 15 height 14
click at [606, 299] on icon at bounding box center [603, 306] width 15 height 14
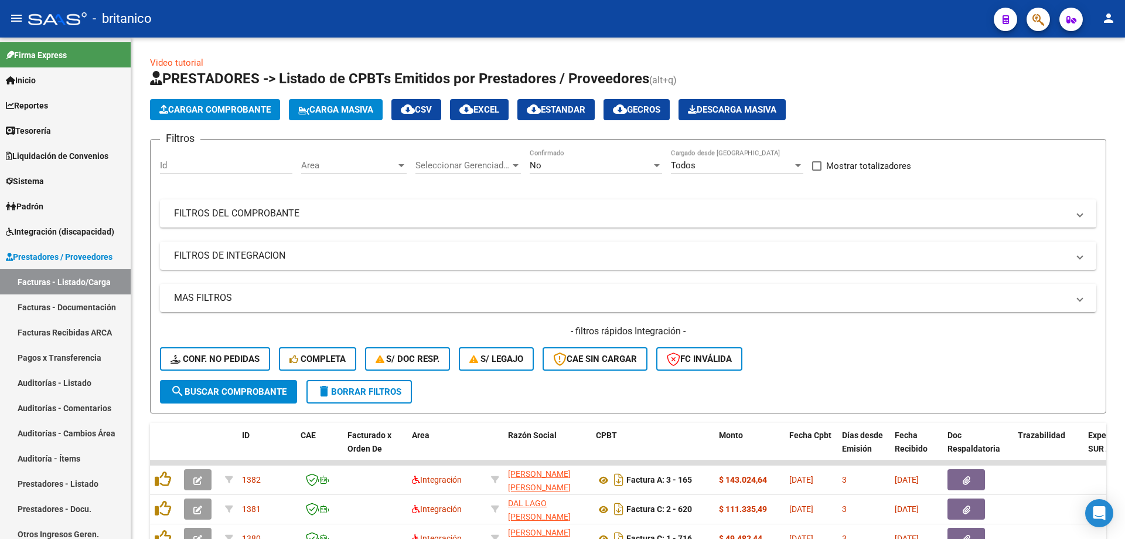
scroll to position [182, 0]
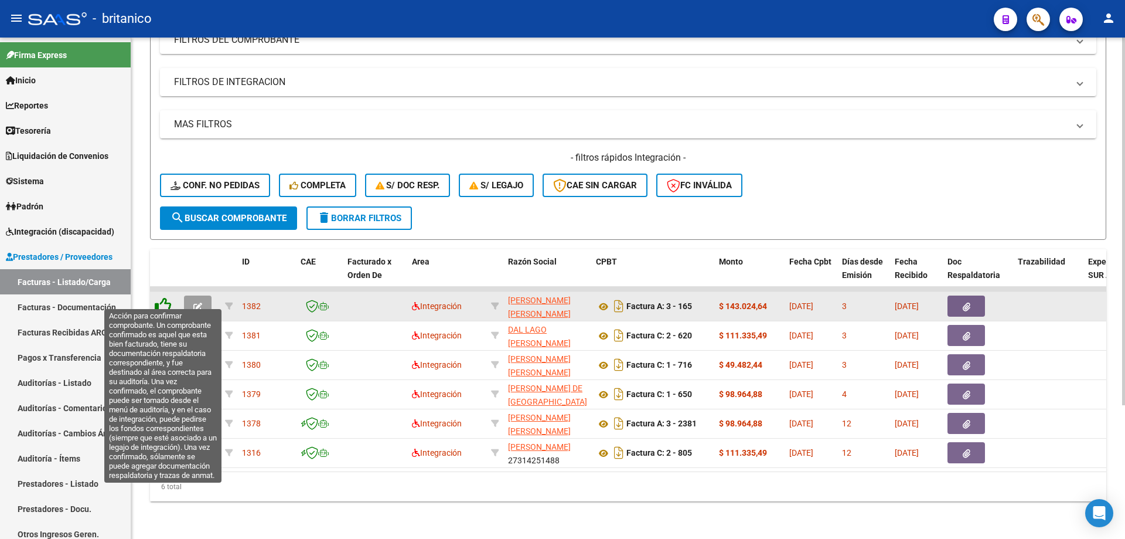
click at [162, 297] on icon at bounding box center [163, 305] width 16 height 16
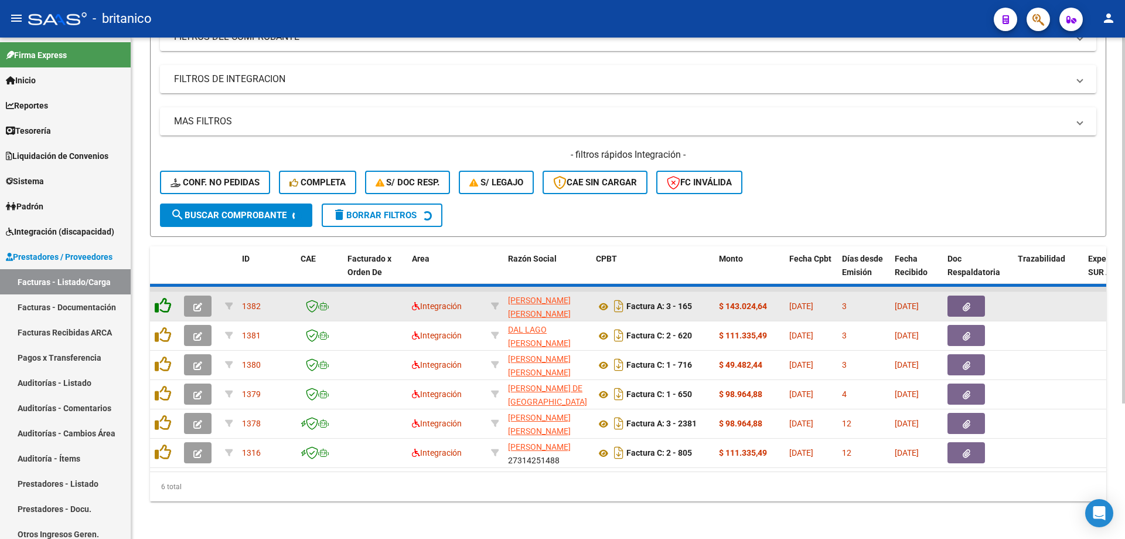
scroll to position [153, 0]
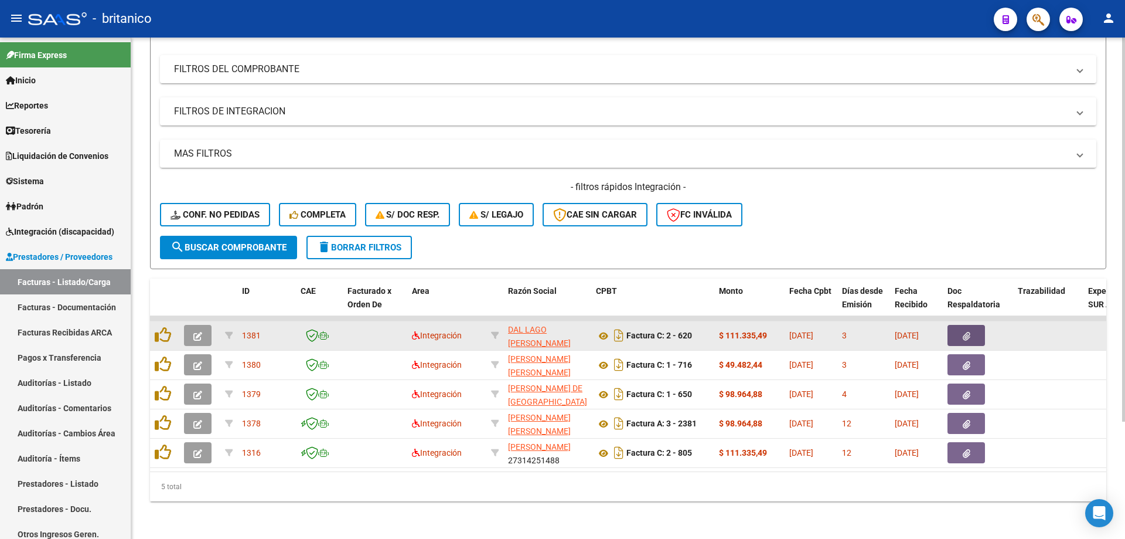
click at [963, 332] on icon "button" at bounding box center [967, 336] width 8 height 9
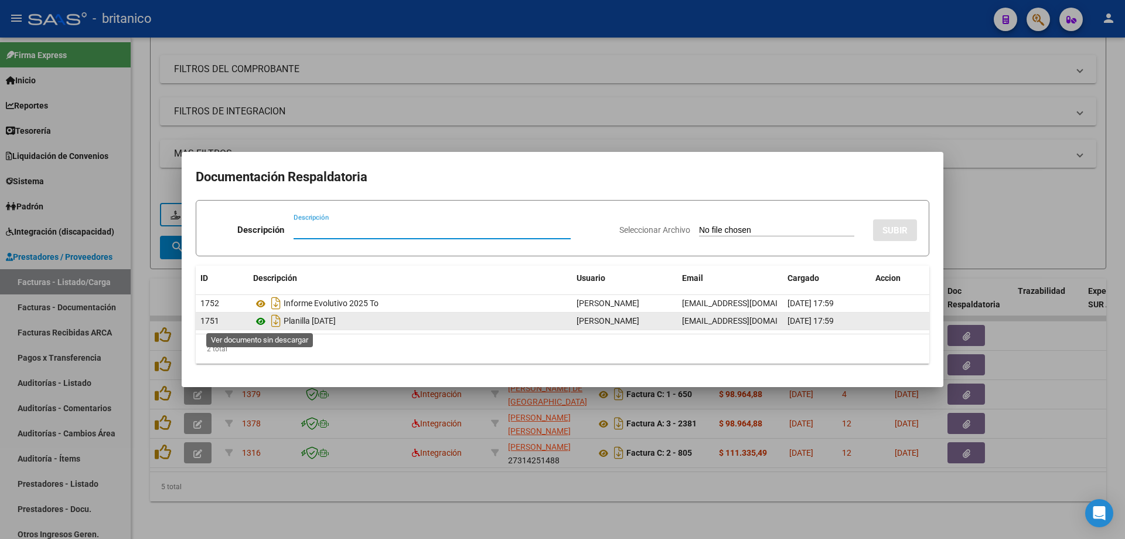
click at [265, 322] on icon at bounding box center [260, 321] width 15 height 14
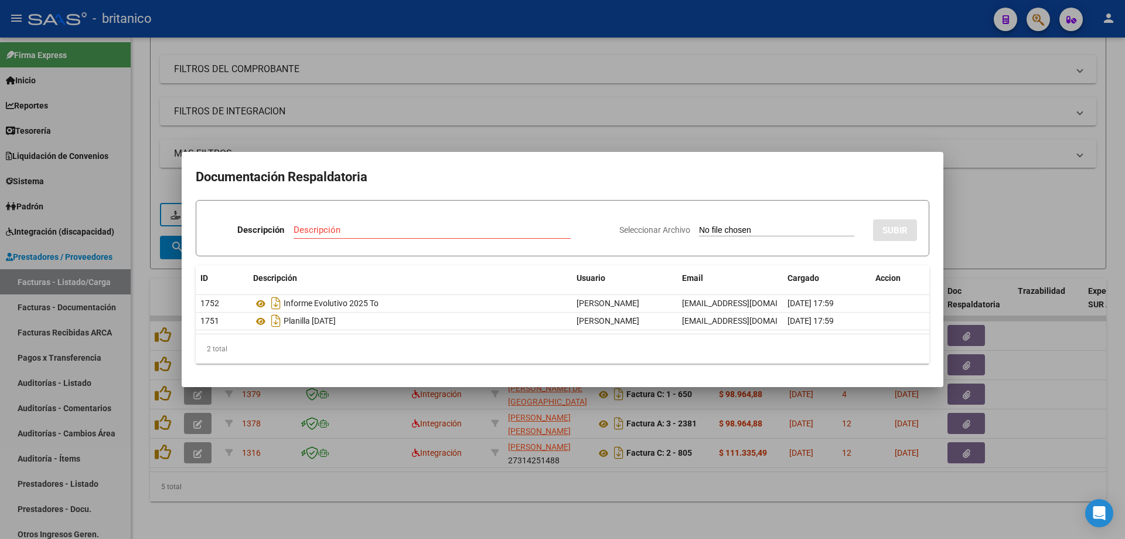
click at [413, 127] on div at bounding box center [562, 269] width 1125 height 539
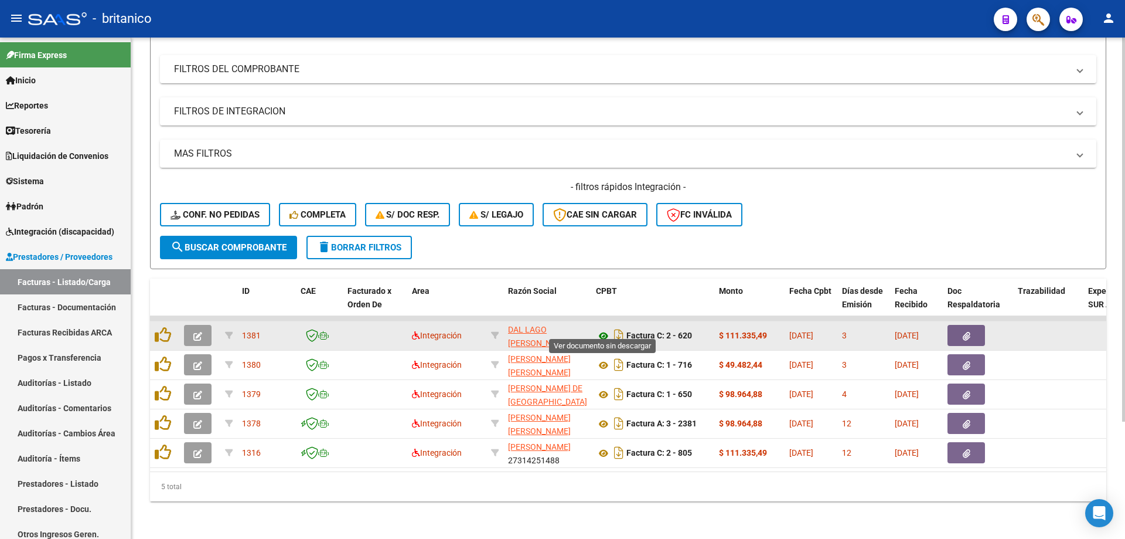
click at [600, 329] on icon at bounding box center [603, 336] width 15 height 14
click at [162, 321] on datatable-body-cell at bounding box center [164, 335] width 29 height 29
click at [606, 329] on icon at bounding box center [603, 336] width 15 height 14
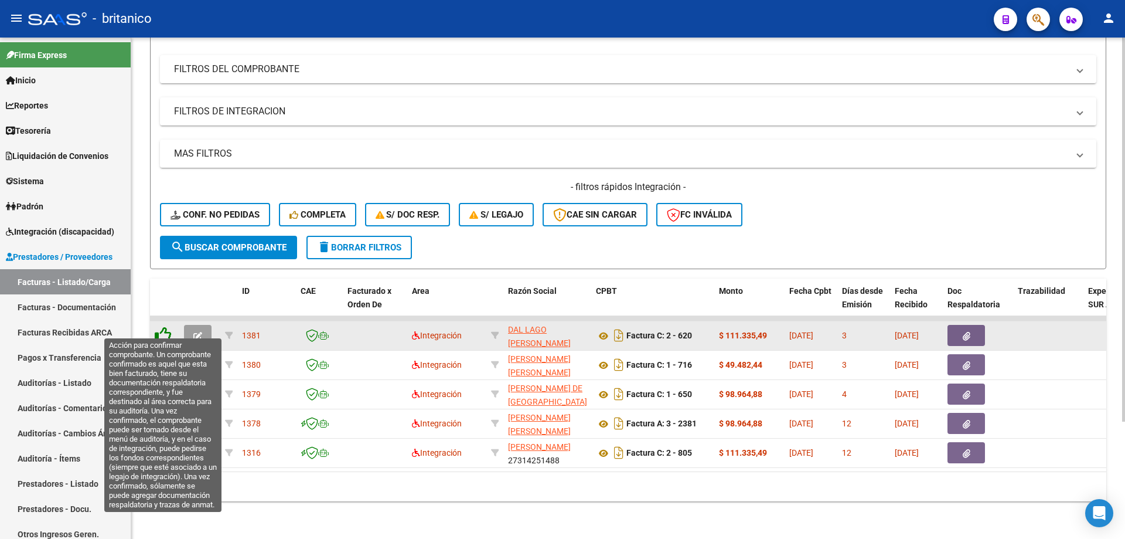
click at [157, 326] on icon at bounding box center [163, 334] width 16 height 16
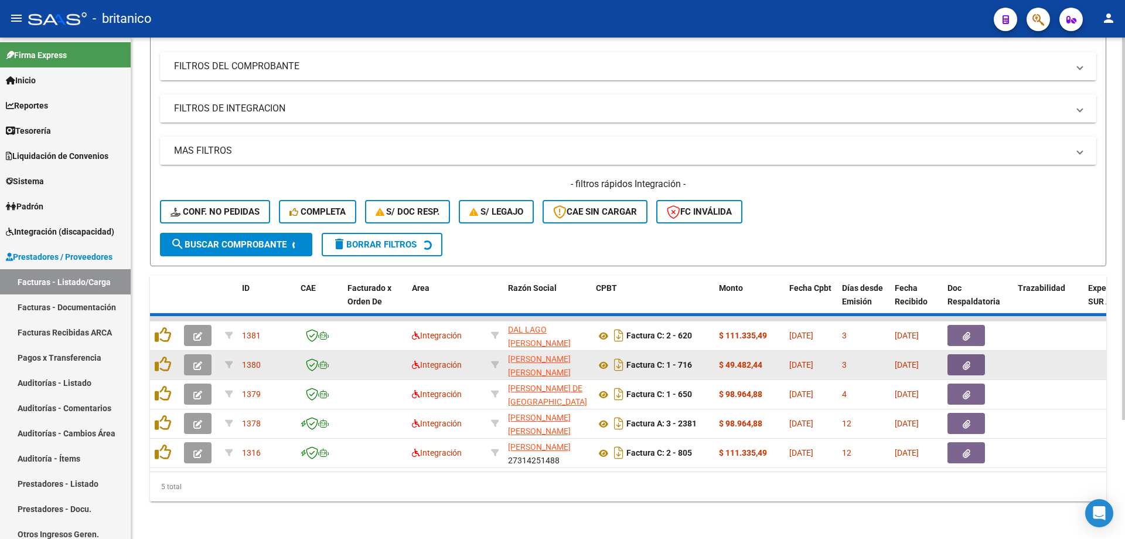
scroll to position [124, 0]
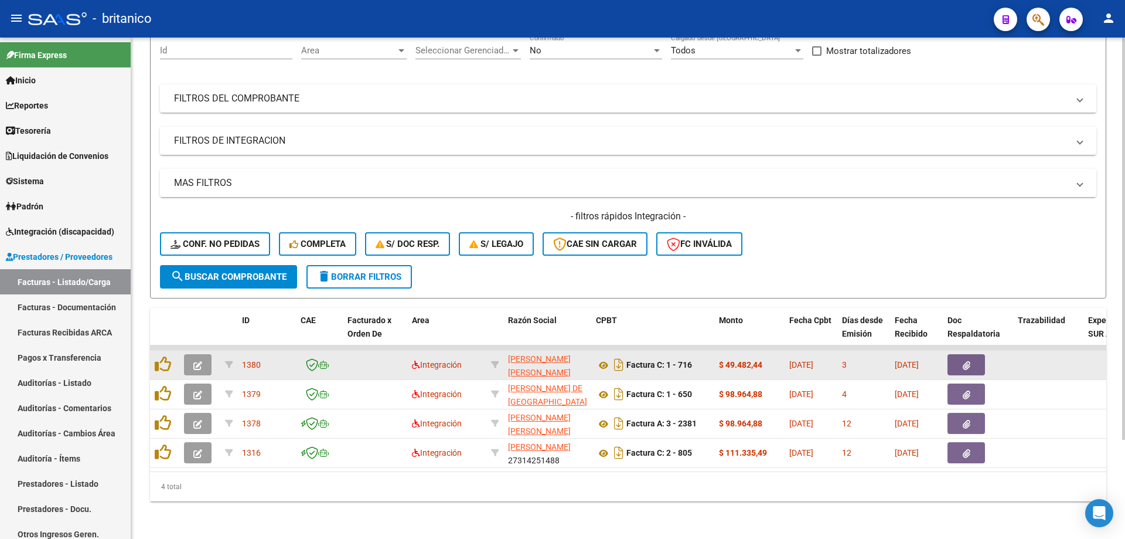
click at [976, 355] on button "button" at bounding box center [967, 364] width 38 height 21
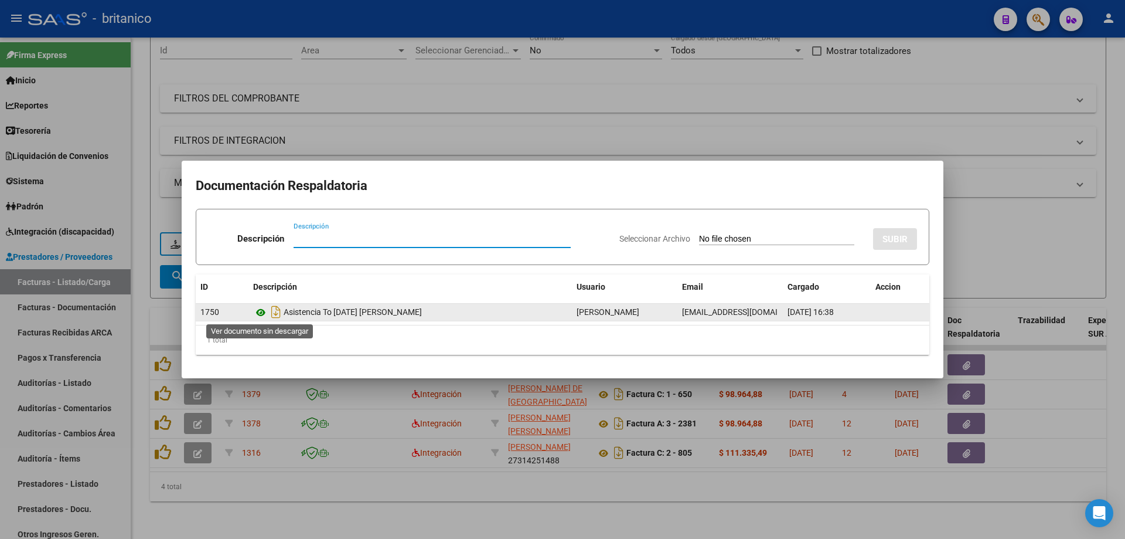
click at [262, 310] on icon at bounding box center [260, 312] width 15 height 14
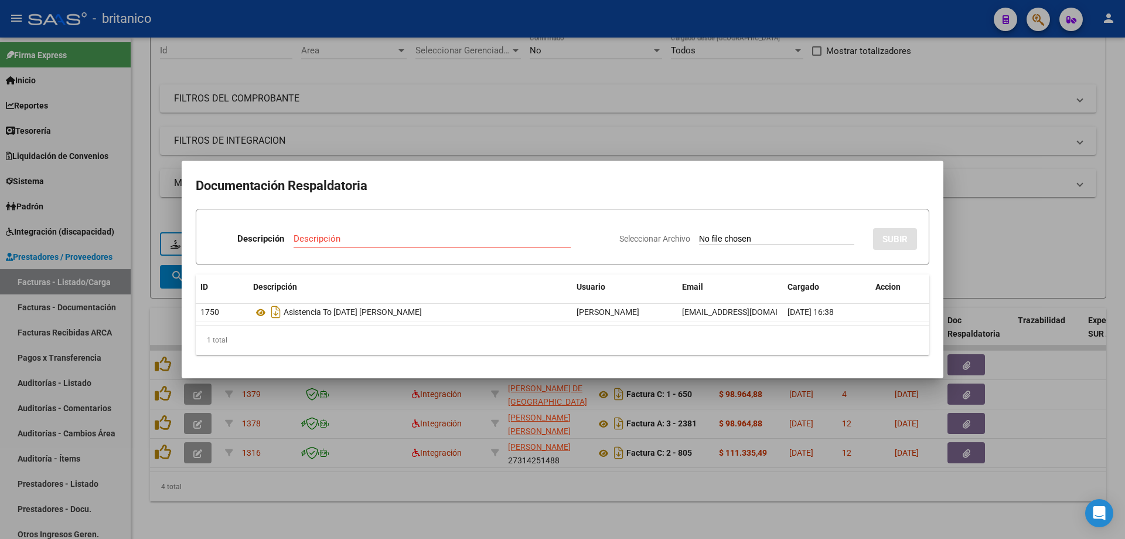
click at [407, 128] on div at bounding box center [562, 269] width 1125 height 539
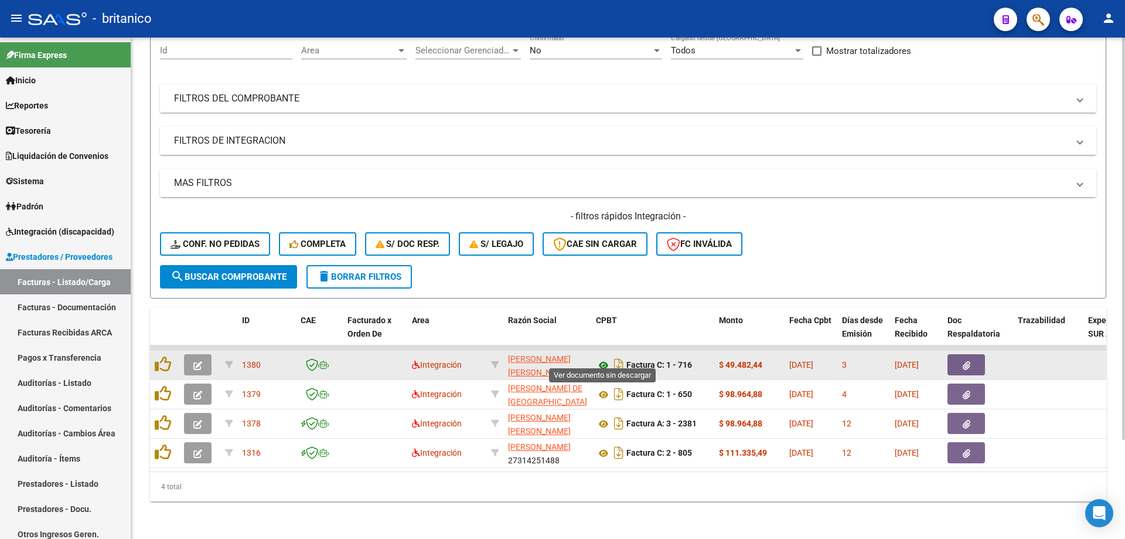
click at [604, 358] on icon at bounding box center [603, 365] width 15 height 14
click at [605, 358] on icon at bounding box center [603, 365] width 15 height 14
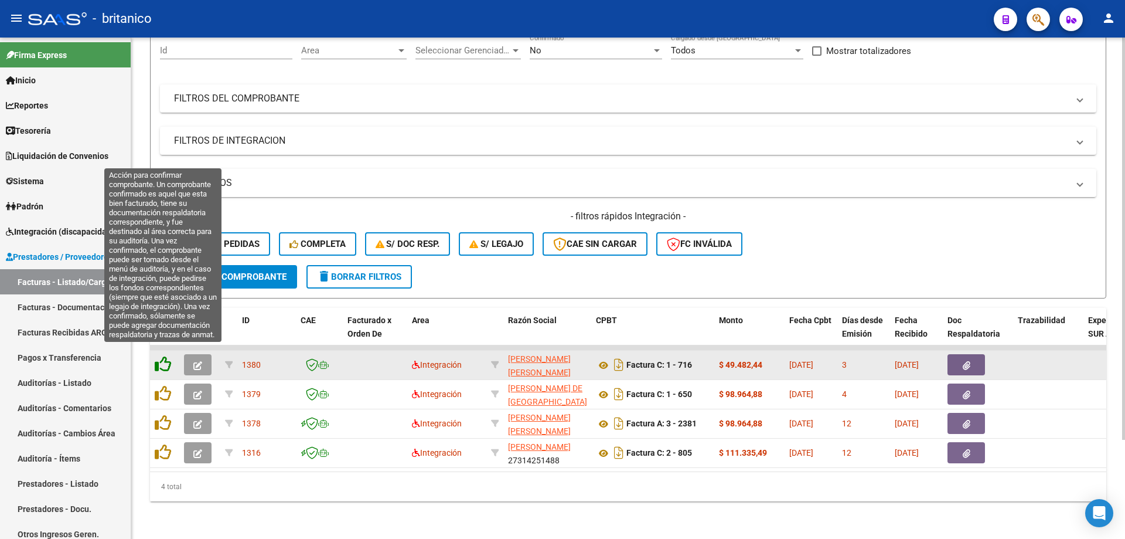
click at [163, 356] on icon at bounding box center [163, 364] width 16 height 16
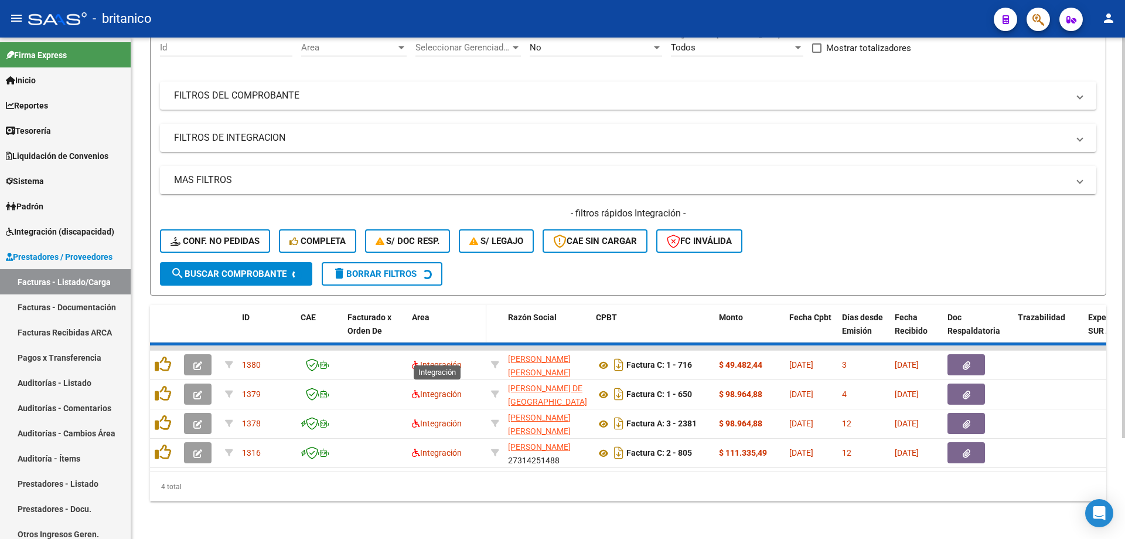
scroll to position [94, 0]
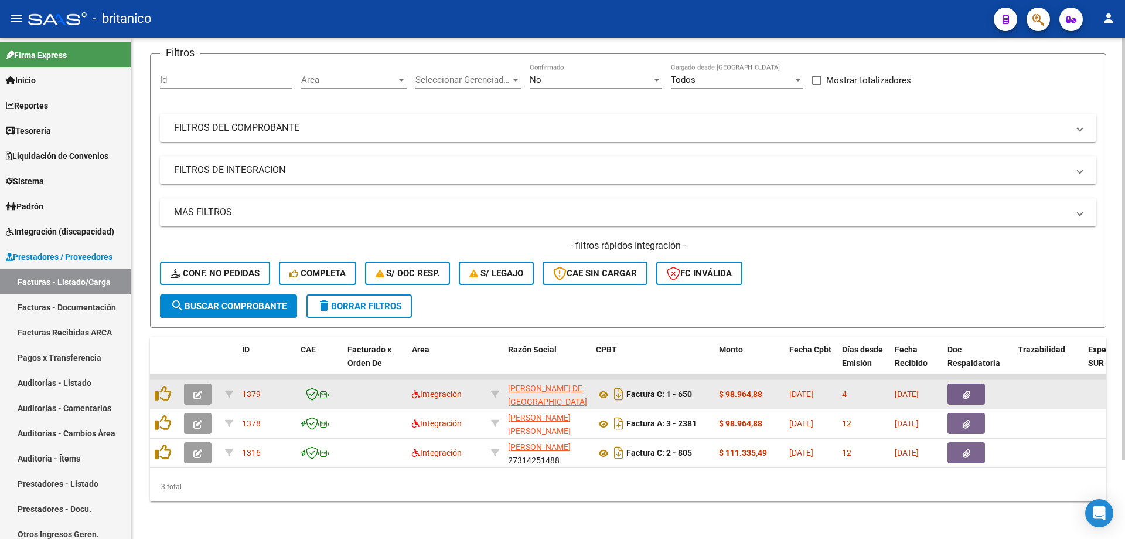
click at [979, 385] on button "button" at bounding box center [967, 393] width 38 height 21
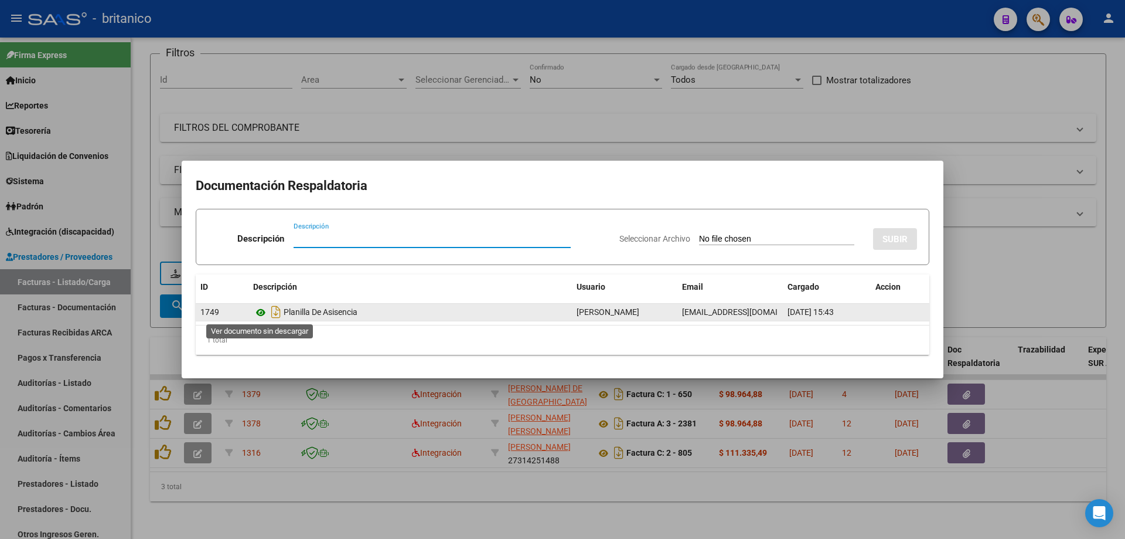
click at [257, 309] on icon at bounding box center [260, 312] width 15 height 14
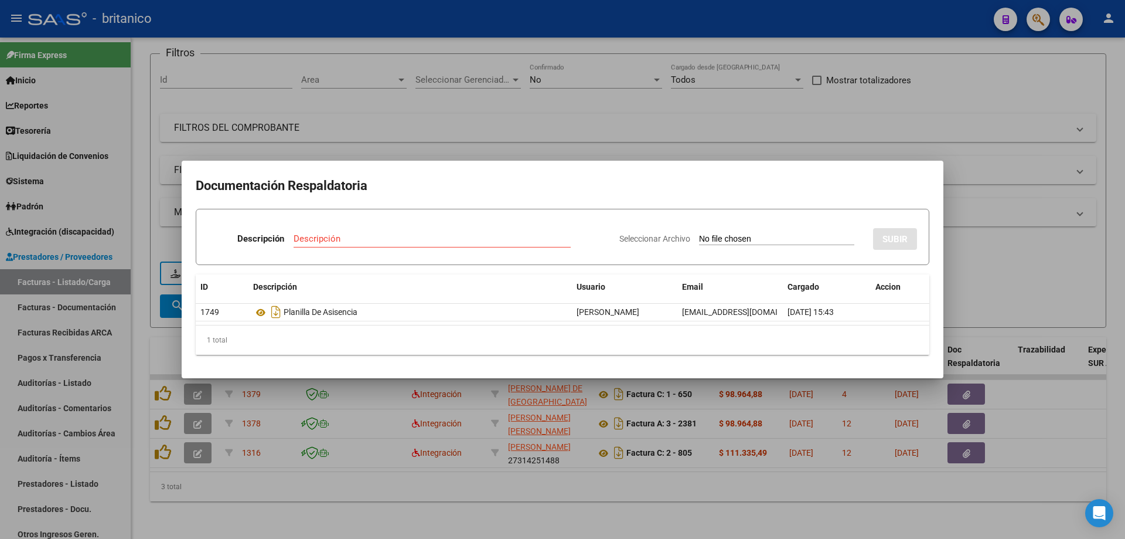
click at [540, 132] on div at bounding box center [562, 269] width 1125 height 539
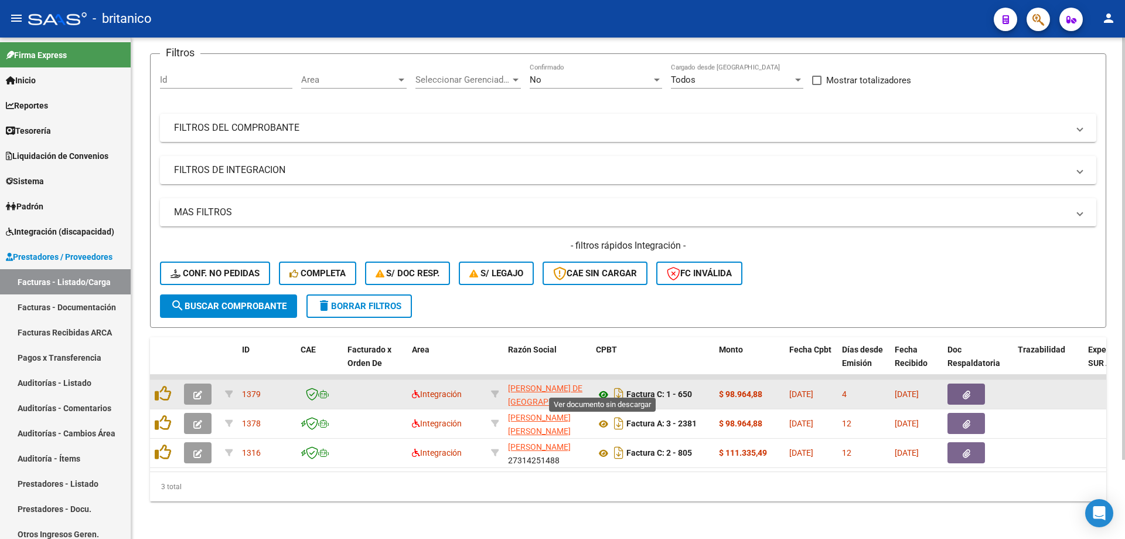
click at [604, 387] on icon at bounding box center [603, 394] width 15 height 14
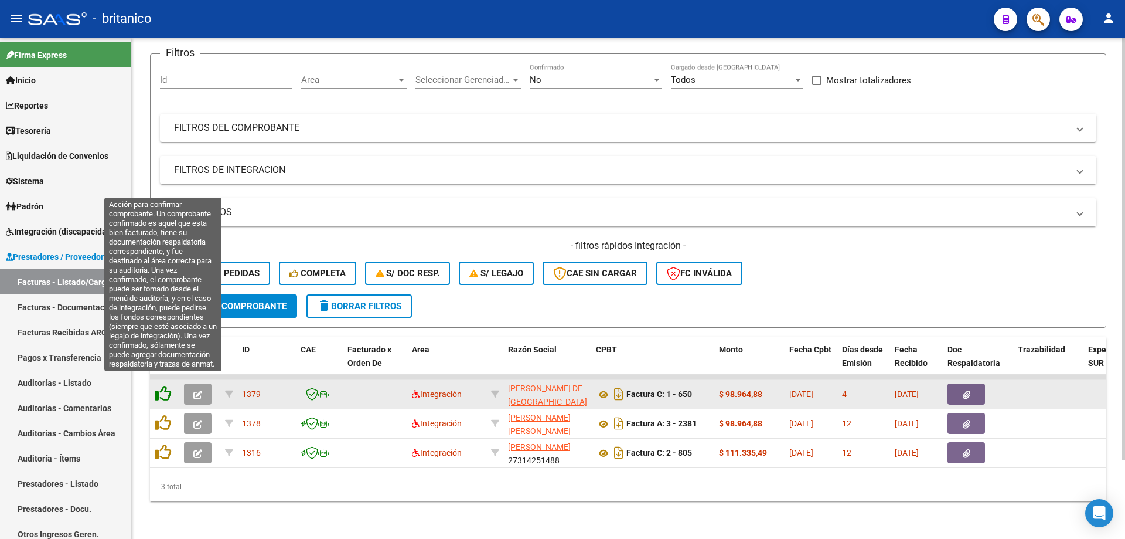
click at [161, 385] on icon at bounding box center [163, 393] width 16 height 16
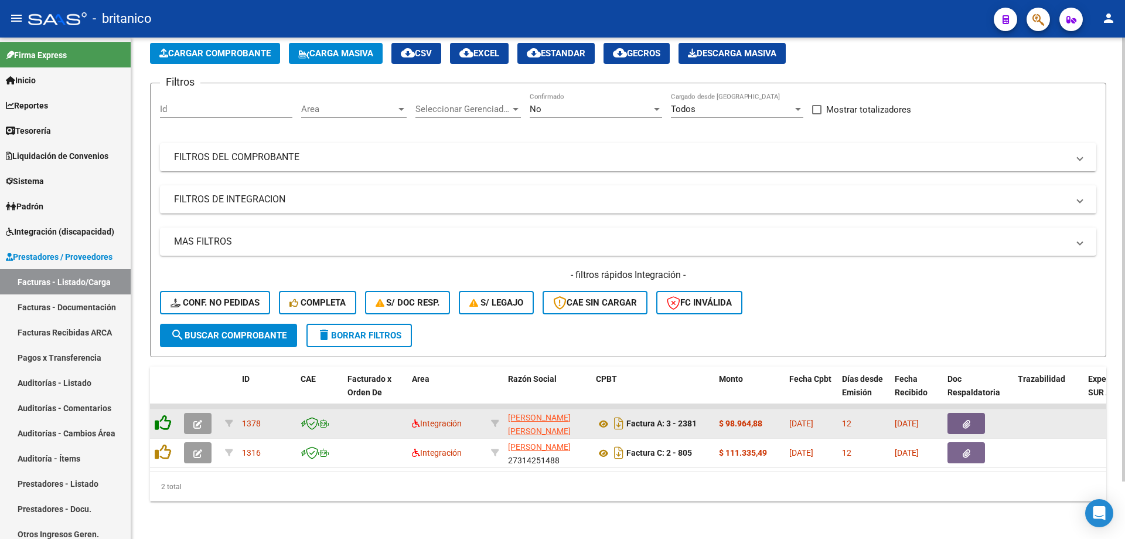
scroll to position [65, 0]
click at [972, 415] on button "button" at bounding box center [967, 423] width 38 height 21
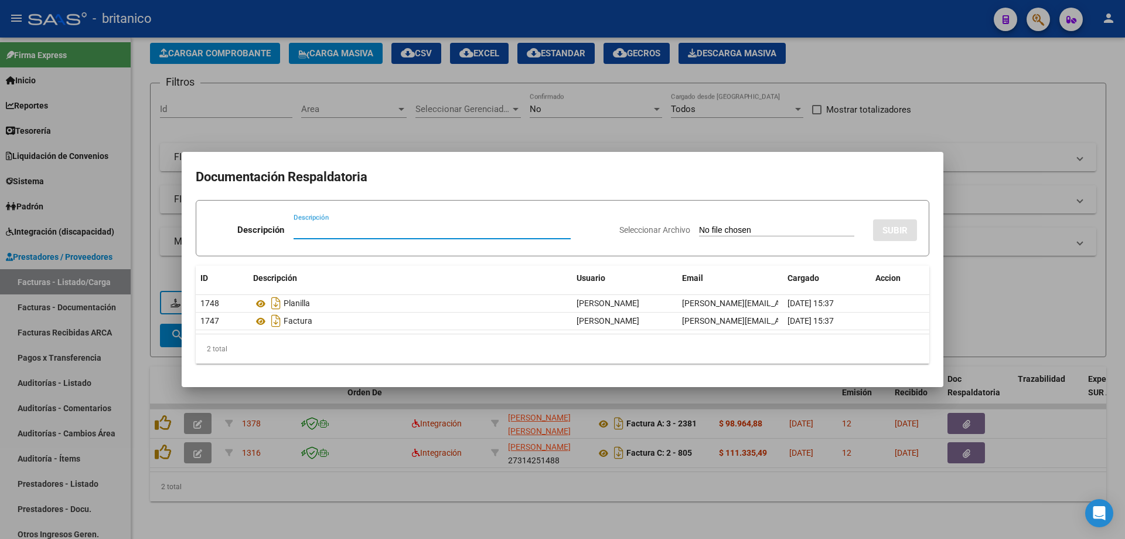
click at [996, 282] on div at bounding box center [562, 269] width 1125 height 539
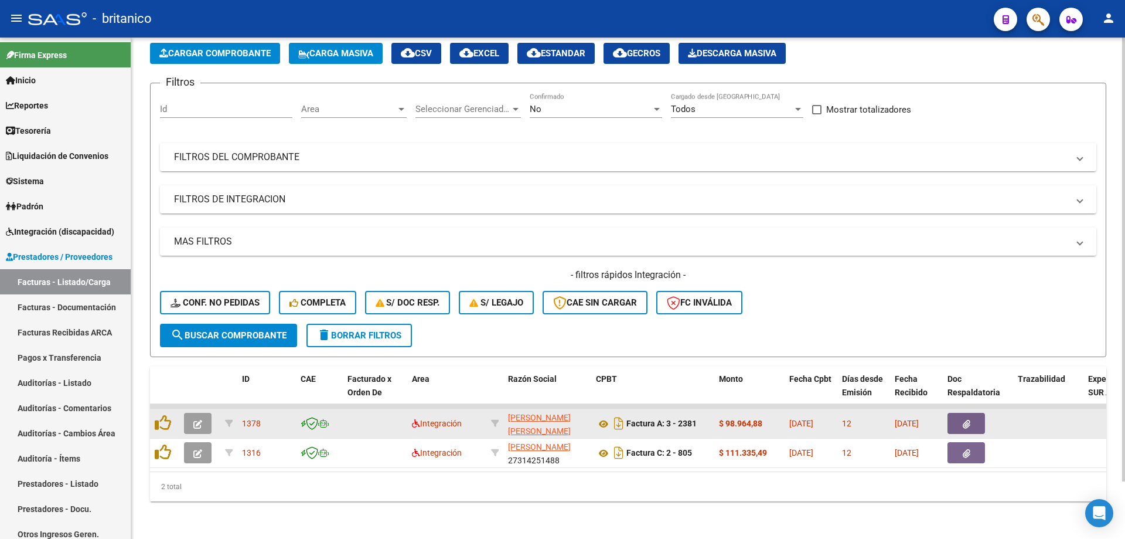
click at [959, 413] on button "button" at bounding box center [967, 423] width 38 height 21
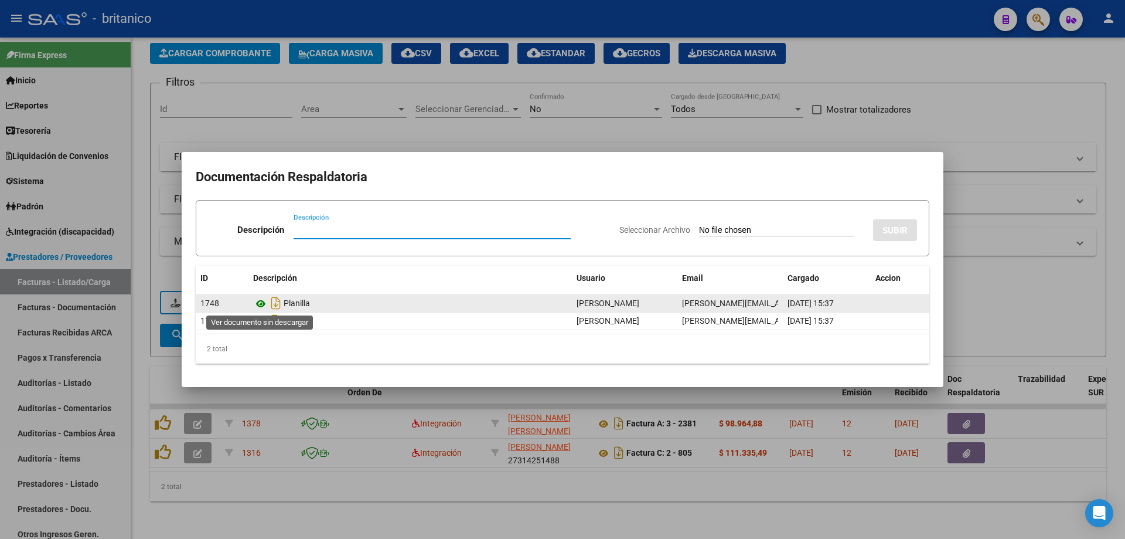
click at [262, 305] on icon at bounding box center [260, 303] width 15 height 14
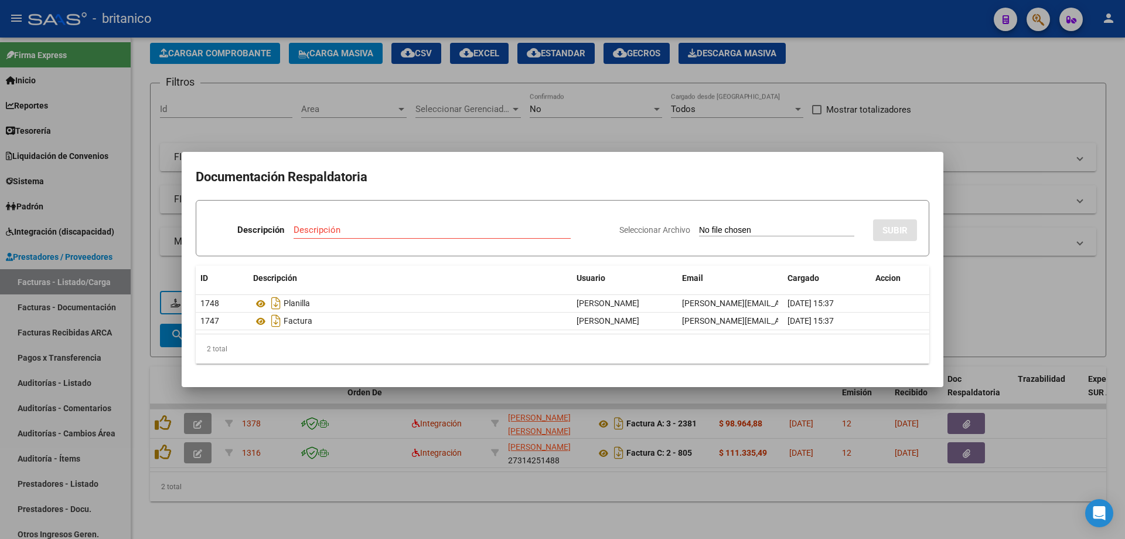
click at [429, 131] on div at bounding box center [562, 269] width 1125 height 539
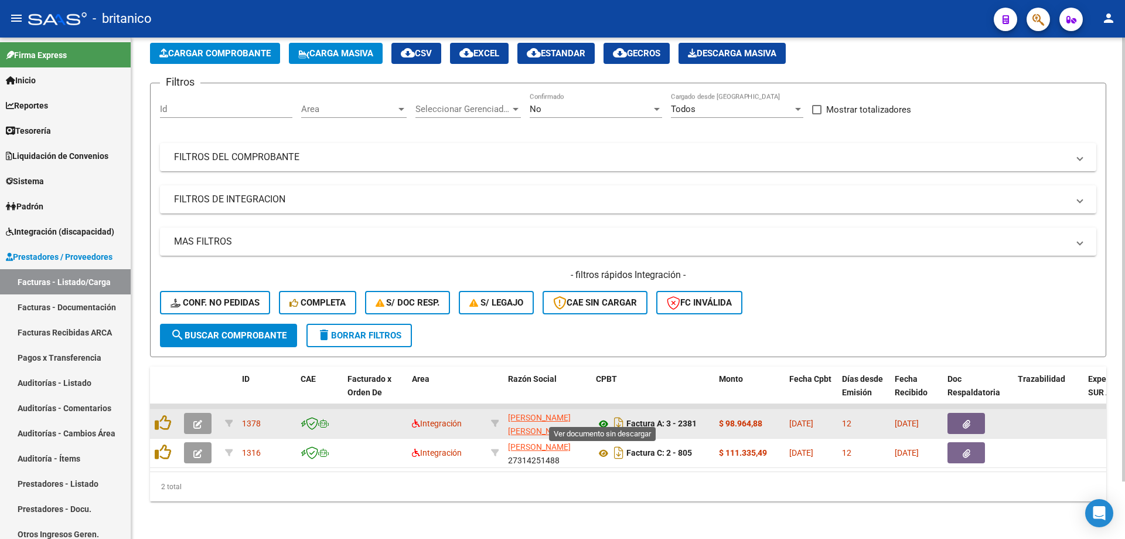
click at [601, 417] on icon at bounding box center [603, 424] width 15 height 14
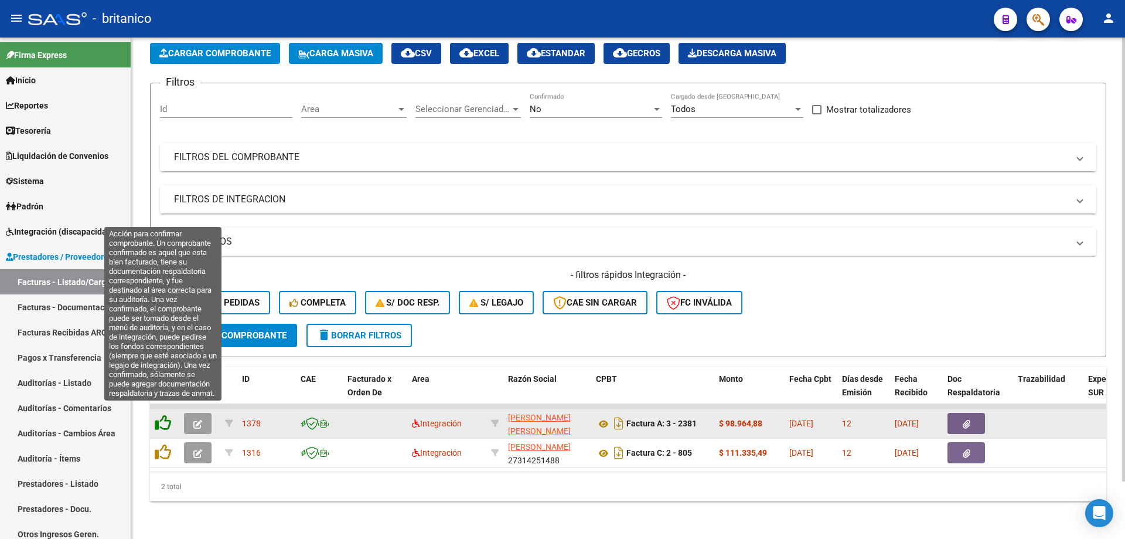
click at [162, 414] on icon at bounding box center [163, 422] width 16 height 16
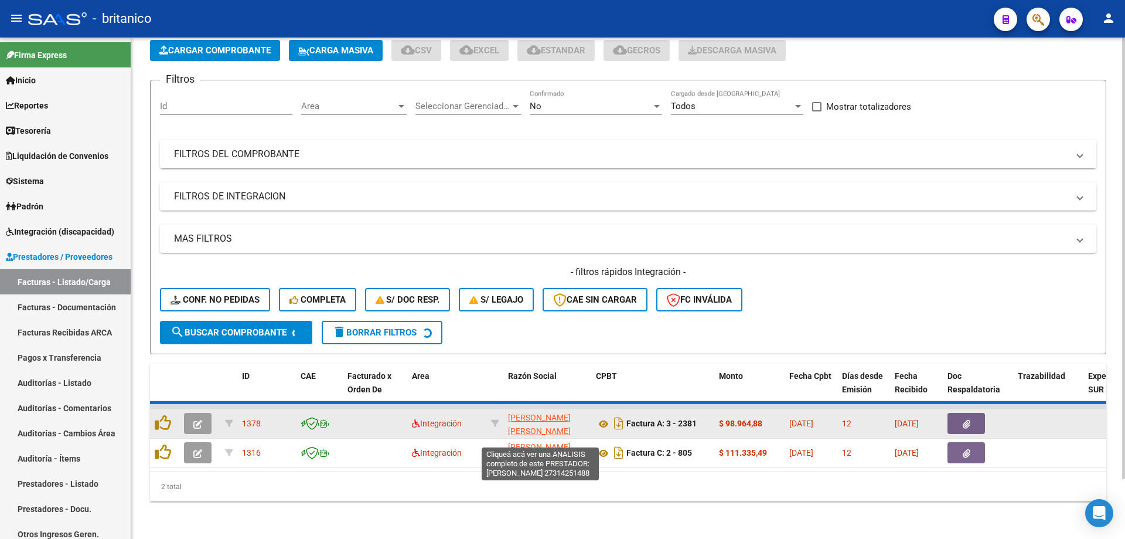
scroll to position [36, 0]
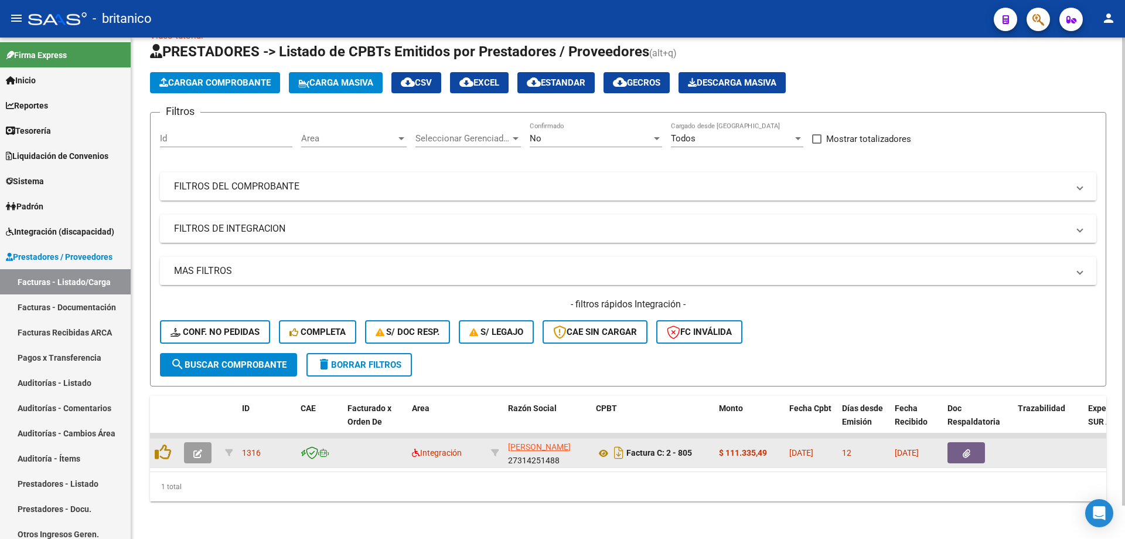
click at [963, 442] on button "button" at bounding box center [967, 452] width 38 height 21
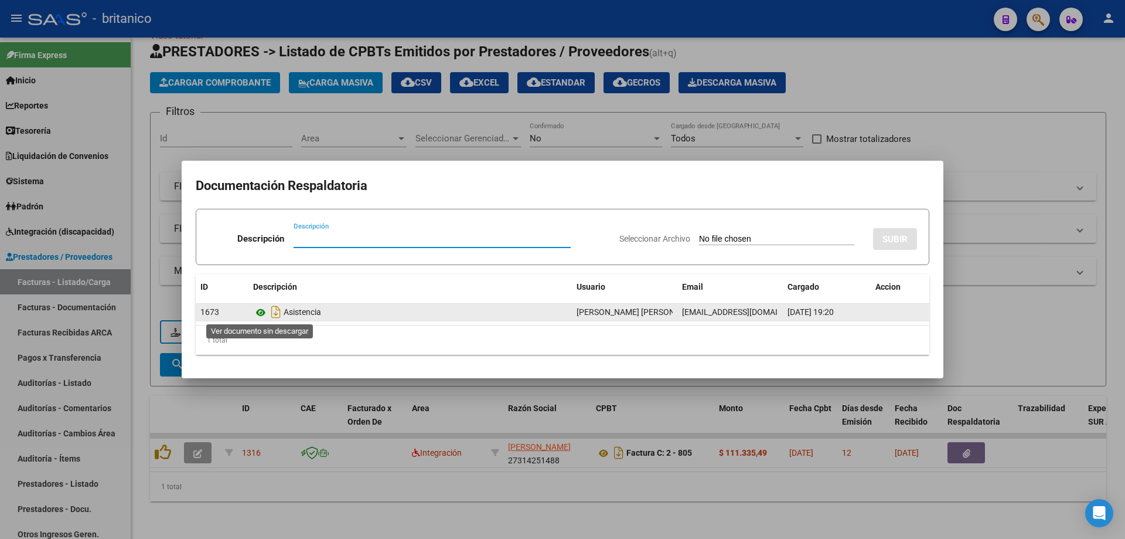
click at [264, 312] on icon at bounding box center [260, 312] width 15 height 14
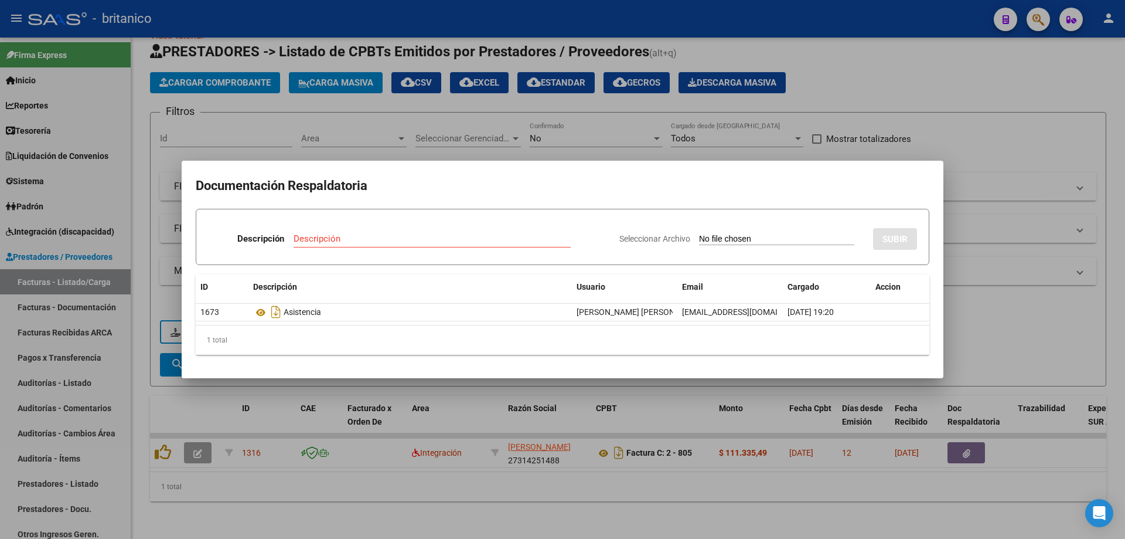
click at [979, 118] on div at bounding box center [562, 269] width 1125 height 539
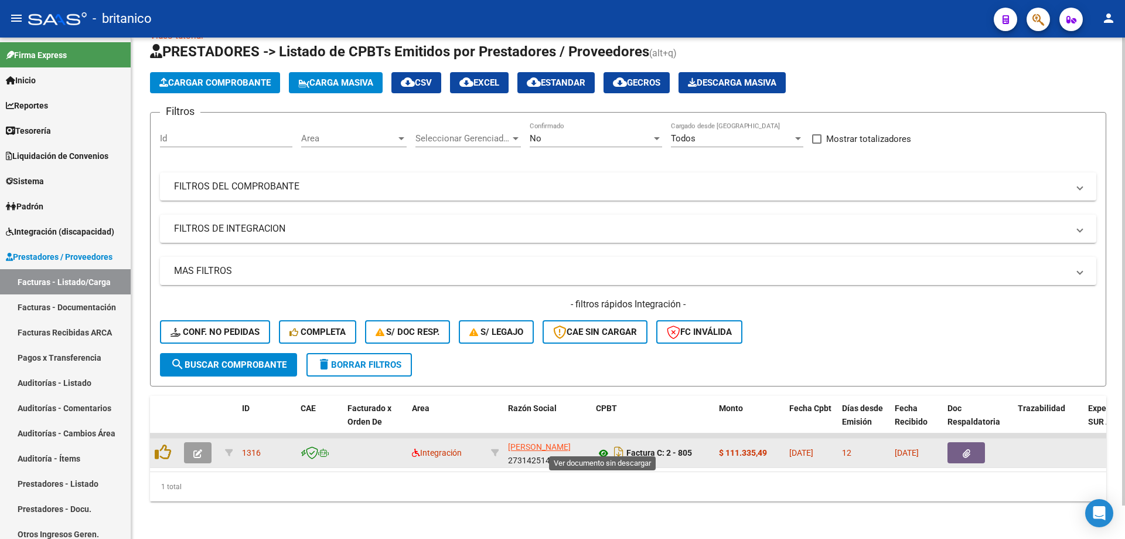
click at [601, 446] on icon at bounding box center [603, 453] width 15 height 14
